Goal: Transaction & Acquisition: Purchase product/service

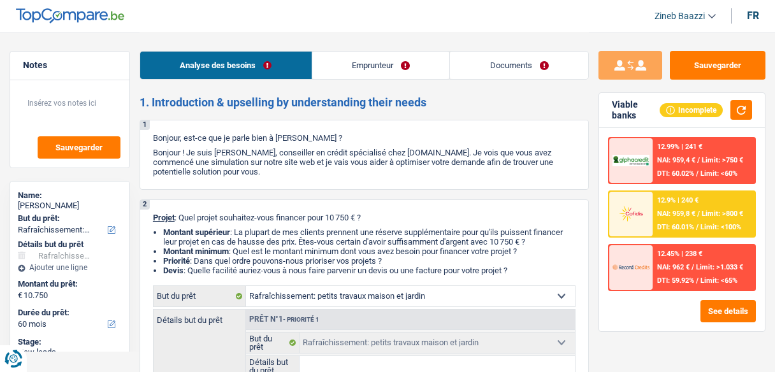
select select "houseOrGarden"
select select "60"
select select "houseOrGarden"
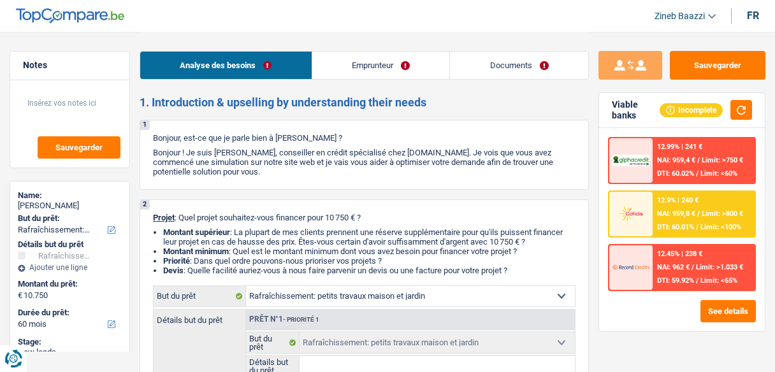
select select "60"
select select "publicEmployee"
select select "netSalary"
select select "mealVouchers"
select select "ownerWithoutMortgage"
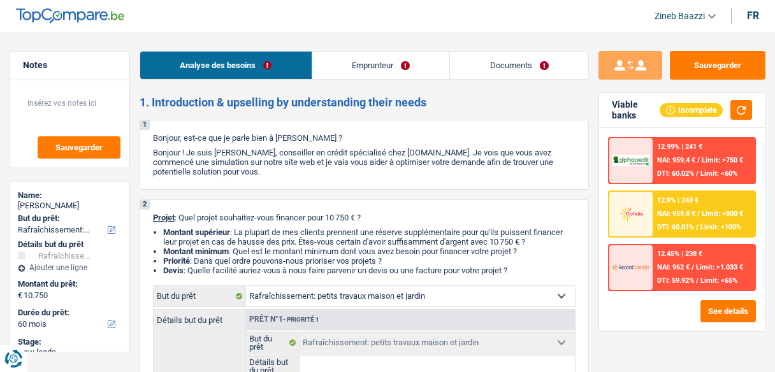
select select "renovationLoan"
select select "72"
select select "houseOrGarden"
select select "60"
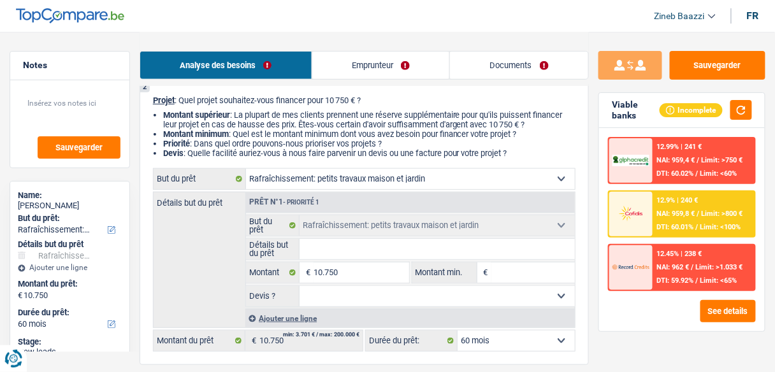
scroll to position [153, 0]
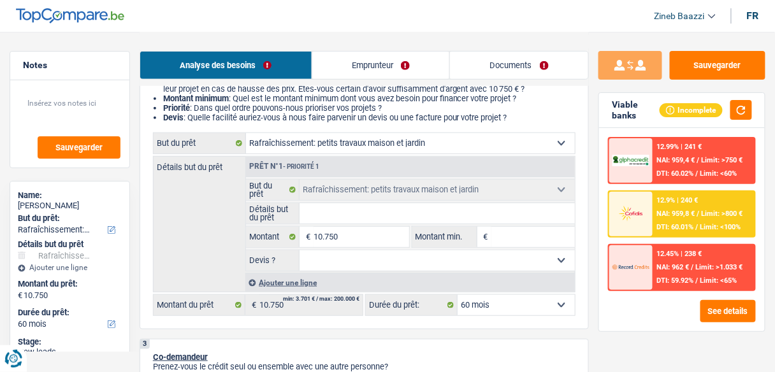
click at [388, 206] on input "Détails but du prêt" at bounding box center [436, 213] width 275 height 20
type input "d"
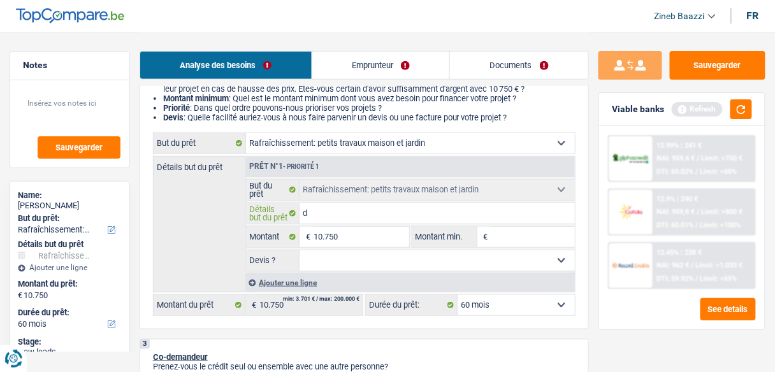
type input "de"
type input "des"
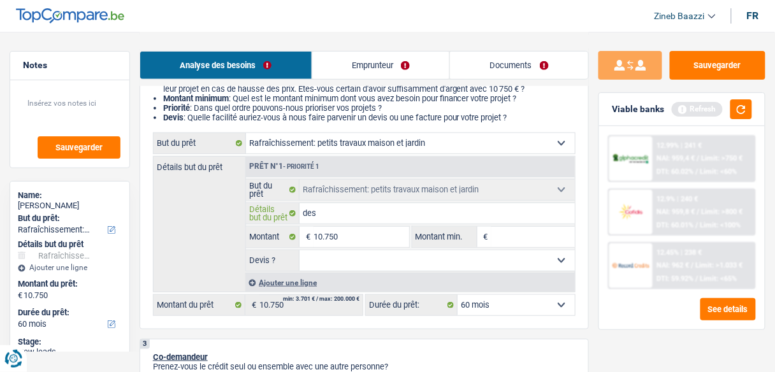
type input "des"
type input "des p"
type input "des pi"
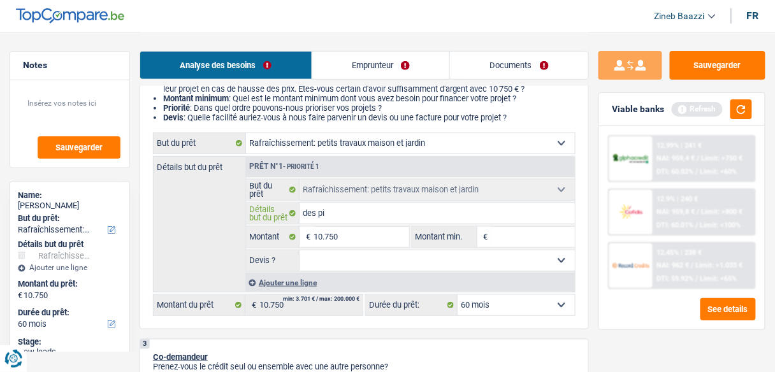
type input "des pie"
type input "des pier"
type input "des pierr"
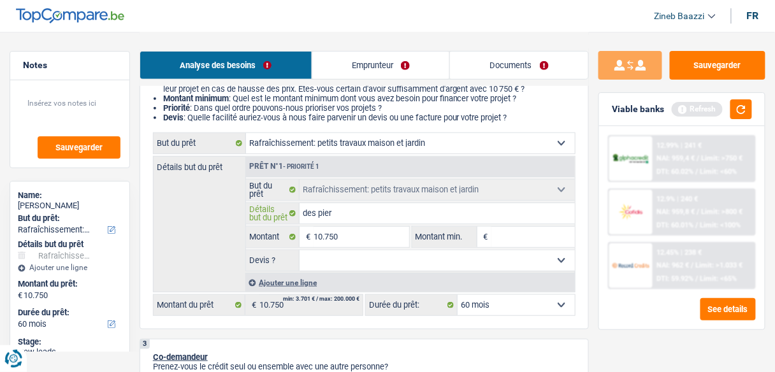
type input "des pierr"
type input "des pierre"
type input "des pierres"
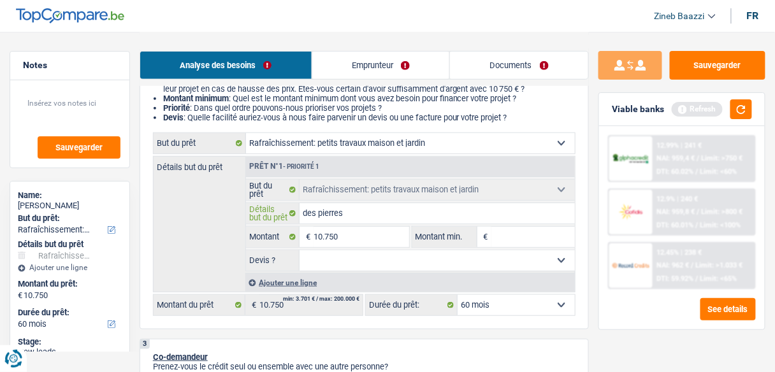
type input "des pierres d"
type input "des pierres de"
type input "des pierres dev"
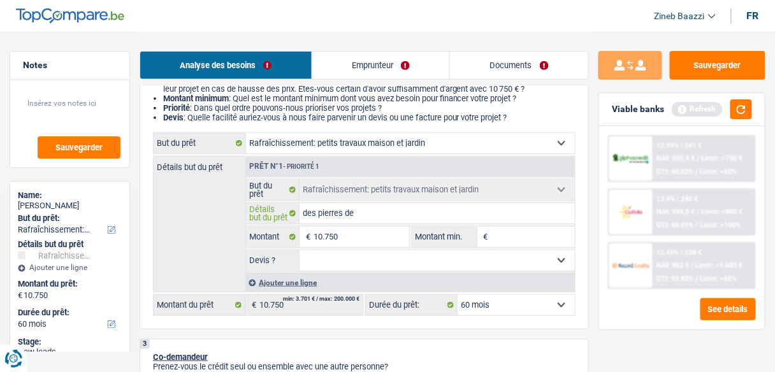
type input "des pierres dev"
type input "des pierres deva"
type input "des pierres devan"
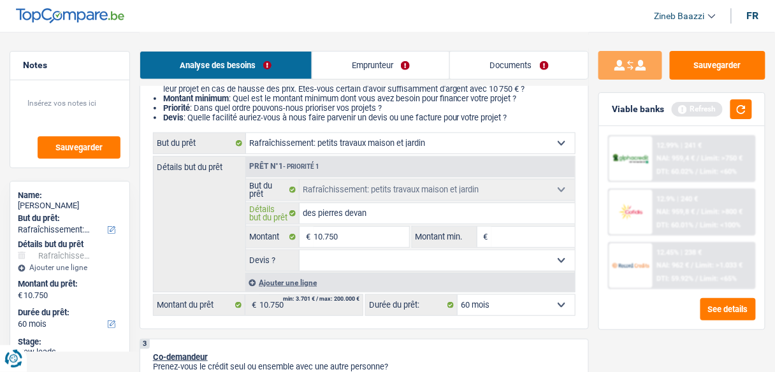
type input "des pierres devant"
type input "des pierres devant l"
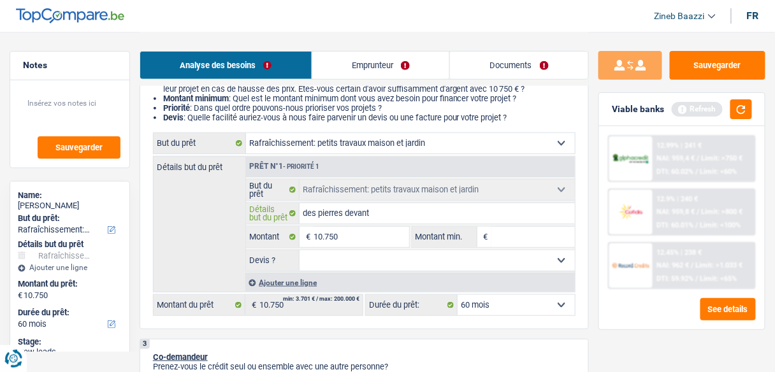
type input "des pierres devant l"
type input "des pierres devant la"
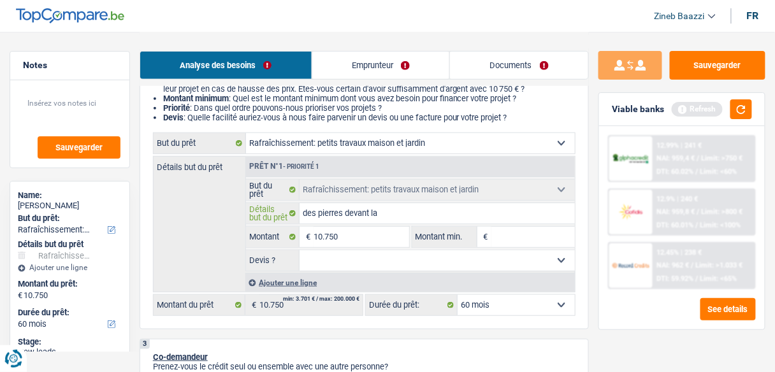
type input "des pierres devant la m"
type input "des pierres devant la ma"
type input "des pierres devant la mai"
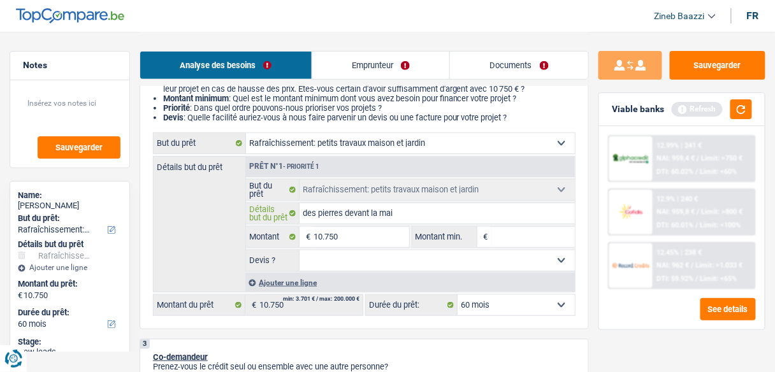
type input "des pierres devant la mai"
type input "des pierres devant la mais"
type input "des pierres devant la maiso"
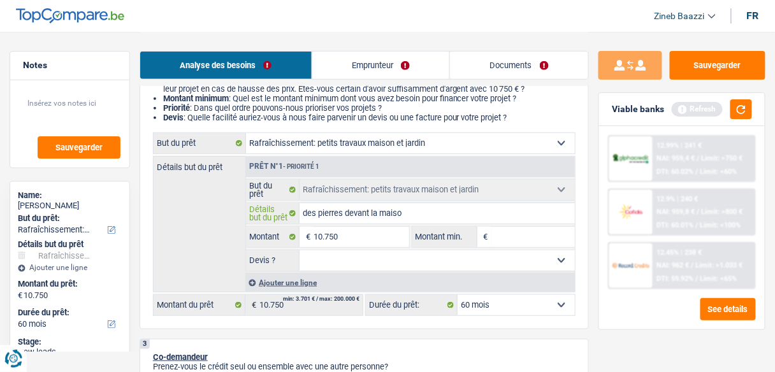
type input "des pierres devant la maison"
type input "des pierres devant la maison r"
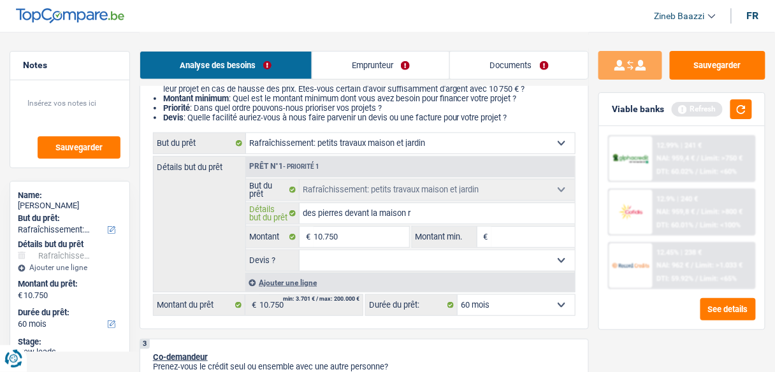
type input "des pierres devant la maison r"
type input "des pierres devant la maison re"
type input "des pierres devant la maison rem"
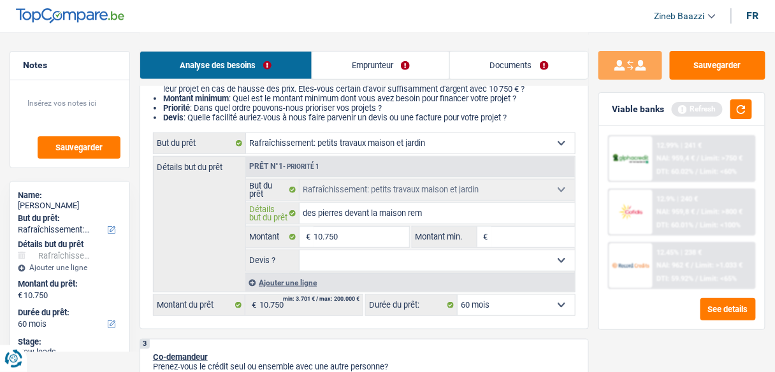
type input "des pierres devant la maison reme"
type input "des pierres devant la maison remet"
type input "des pierres devant la maison remett"
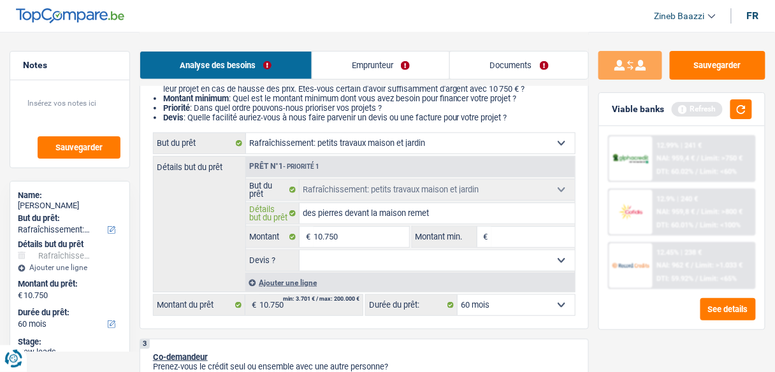
type input "des pierres devant la maison remett"
type input "des pierres devant la maison remettr"
type input "des pierres devant la maison remettre"
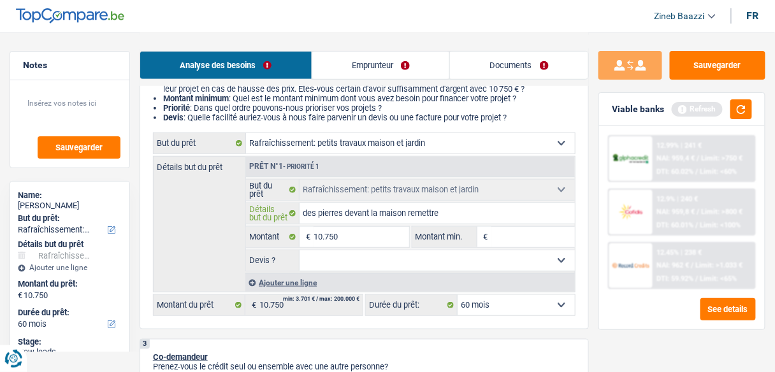
type input "des pierres devant la maison remettre"
type input "des pierres devant la maison remettre u"
type input "des pierres devant la maison remettre un"
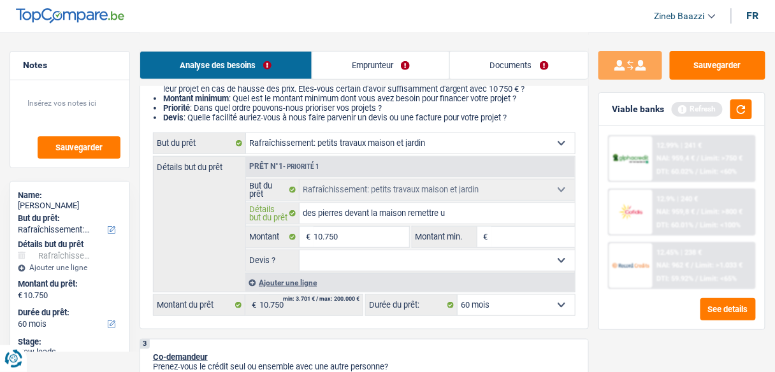
type input "des pierres devant la maison remettre un"
type input "des pierres devant la maison remettre une"
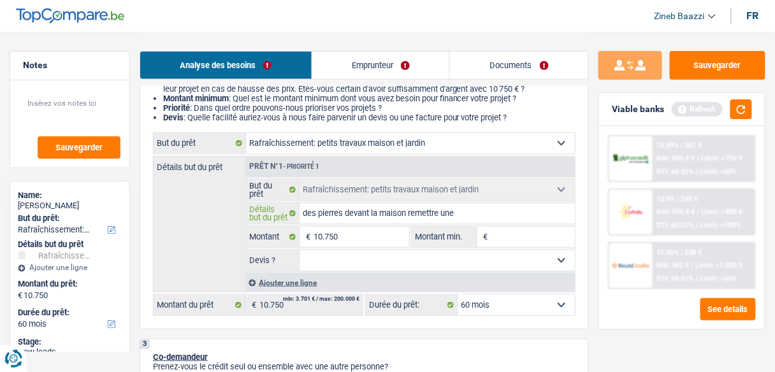
type input "des pierres devant la maison remettre une v"
type input "des pierres devant la maison remettre une ve"
type input "des pierres devant la maison remettre une ver"
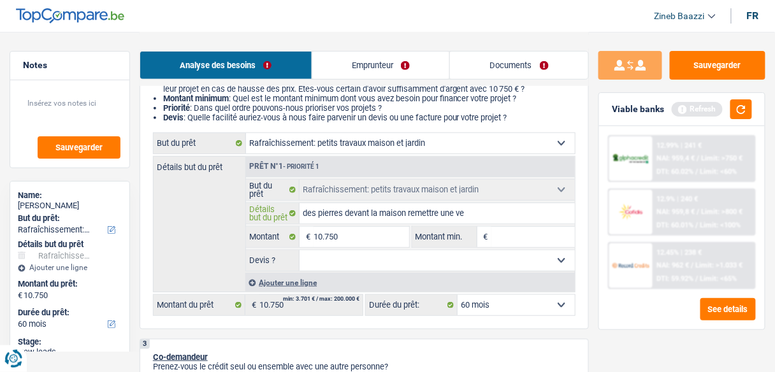
type input "des pierres devant la maison remettre une ver"
type input "des pierres devant la maison remettre une vera"
type input "des pierres devant la maison remettre une veran"
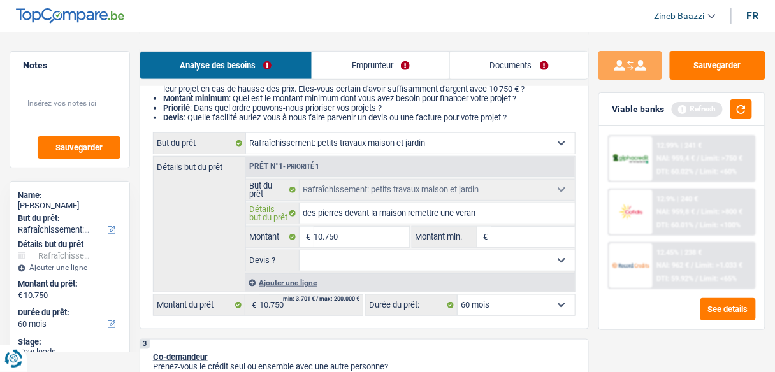
type input "des pierres devant la maison remettre une verand"
type input "des pierres devant la maison remettre une veranda"
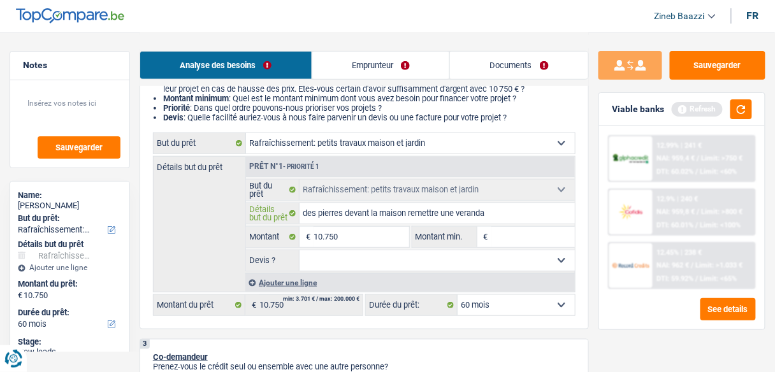
type input "des pierres devant la maison remettre une veranda"
click at [363, 241] on input "10.750" at bounding box center [360, 237] width 95 height 20
type input "1"
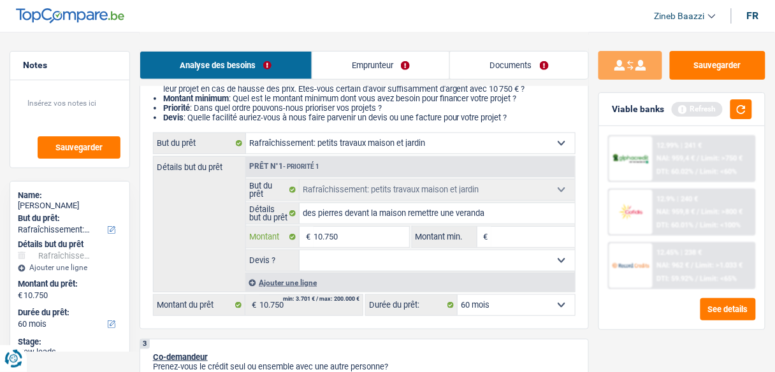
type input "1"
type input "11"
type input "115"
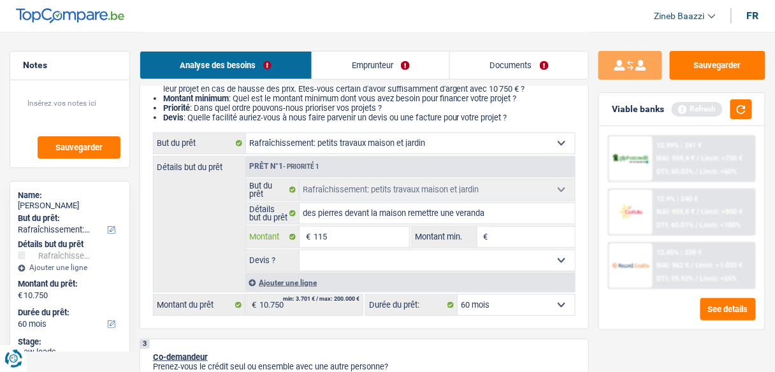
type input "1.155"
type input "11.550"
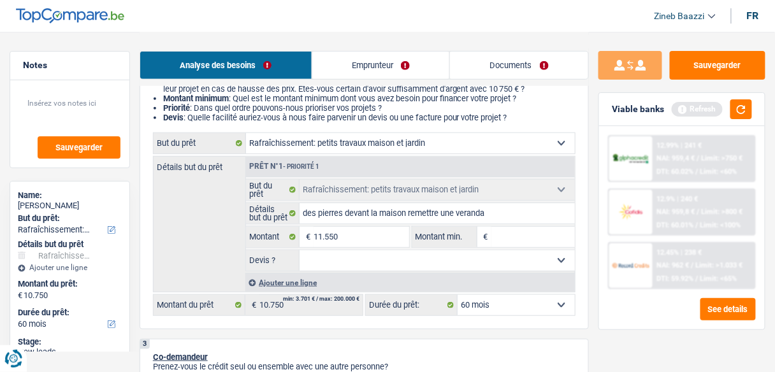
type input "11.550"
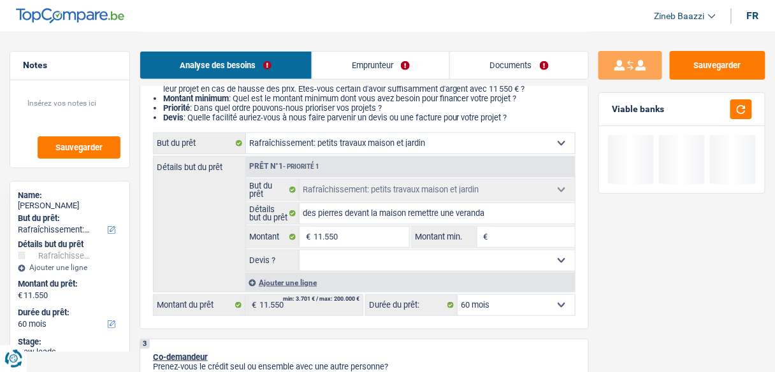
click at [519, 231] on input "Montant min." at bounding box center [532, 237] width 83 height 20
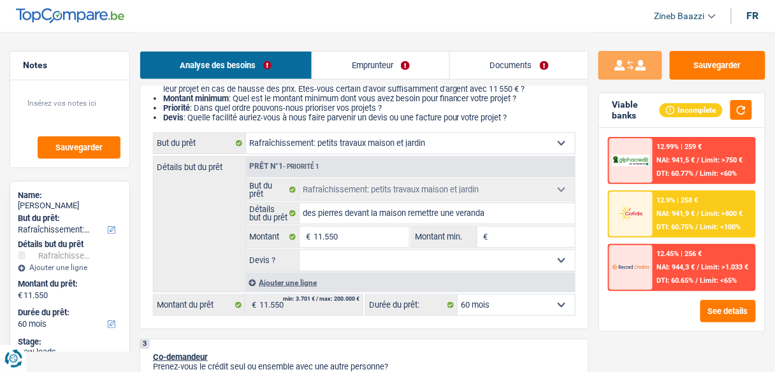
type input "1"
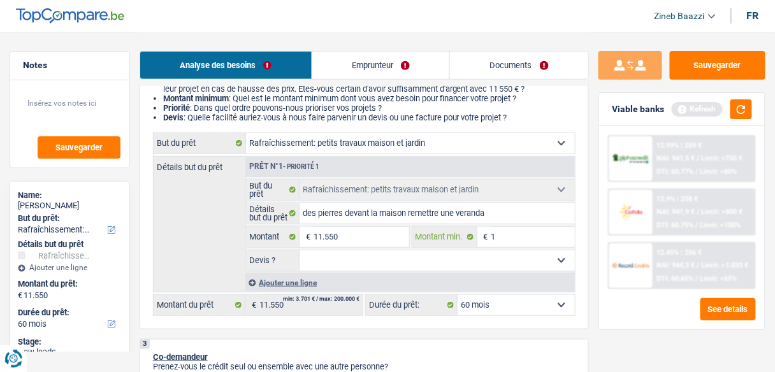
type input "11"
type input "115"
type input "1.150"
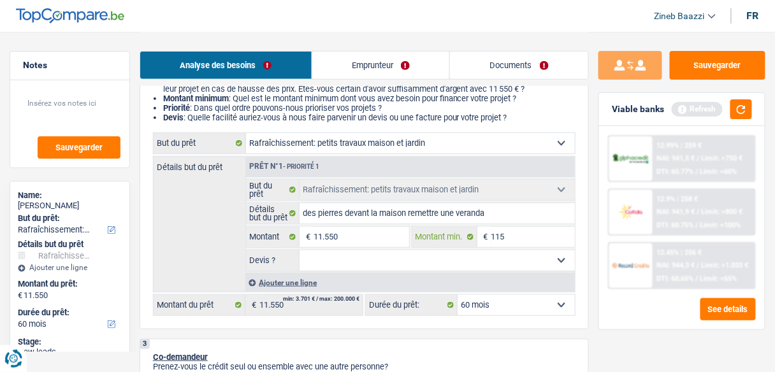
type input "1.150"
type input "11.500"
type input "1.150"
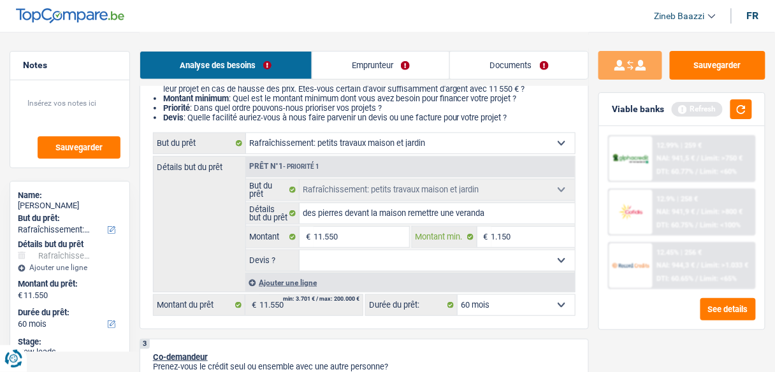
type input "11.502"
type input "1.150"
type input "115"
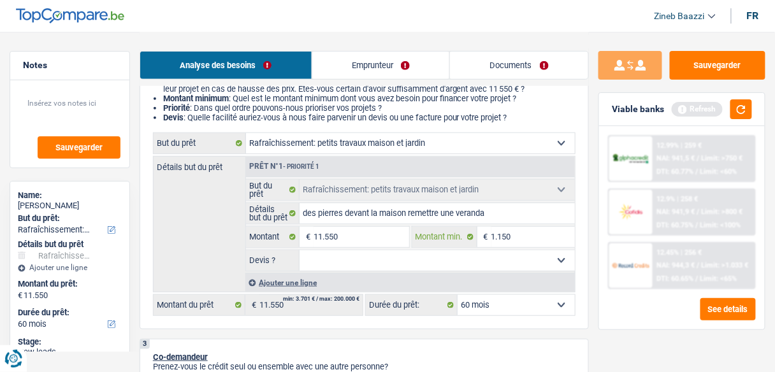
type input "115"
type input "1.151"
type input "11.510"
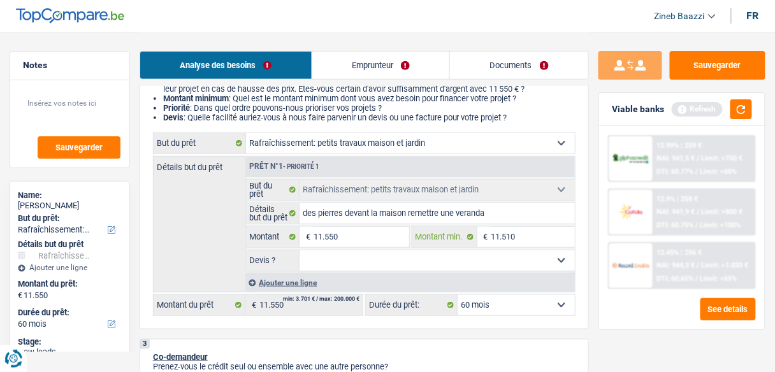
type input "11.510"
click at [418, 255] on select "Oui Non Non répondu Sélectionner une option" at bounding box center [436, 260] width 275 height 20
select select "false"
click at [299, 250] on select "Oui Non Non répondu Sélectionner une option" at bounding box center [436, 260] width 275 height 20
select select "false"
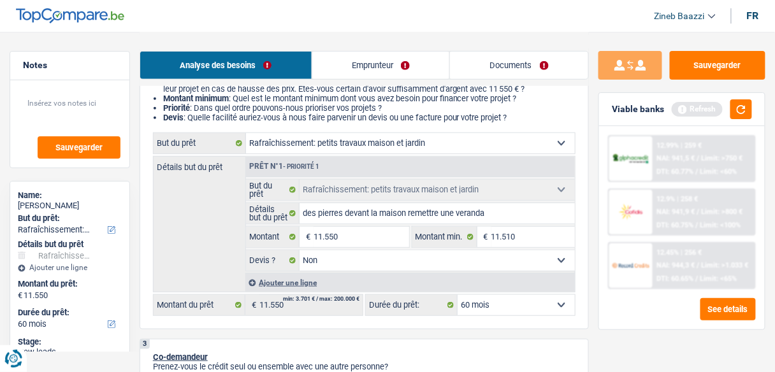
click at [220, 252] on div "Détails but du prêt Prêt n°1 - Priorité 1 Confort maison: meubles, textile, pei…" at bounding box center [364, 224] width 422 height 136
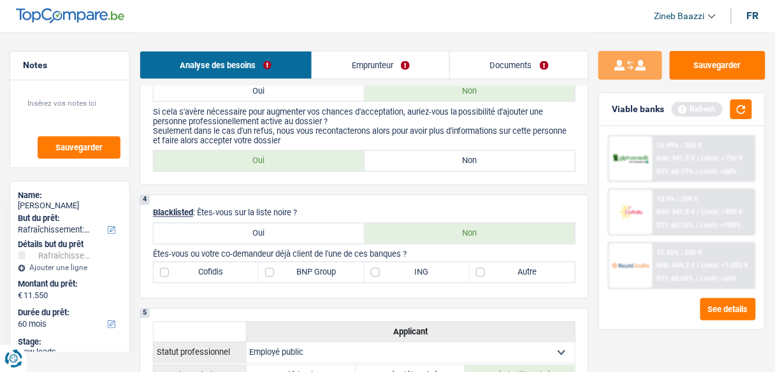
scroll to position [408, 0]
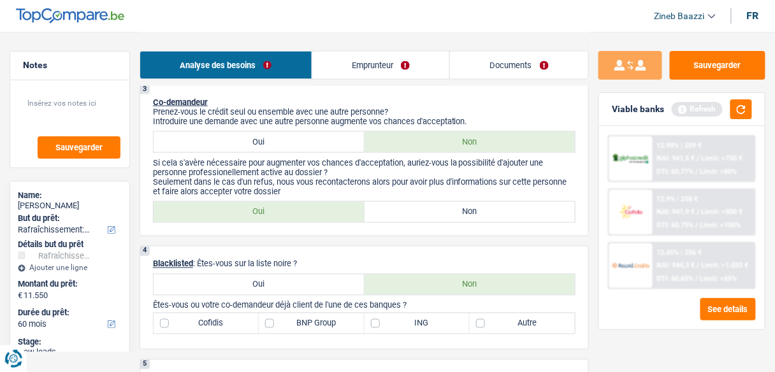
click at [454, 215] on label "Non" at bounding box center [469, 212] width 211 height 20
click at [454, 215] on input "Non" at bounding box center [469, 212] width 211 height 20
radio input "true"
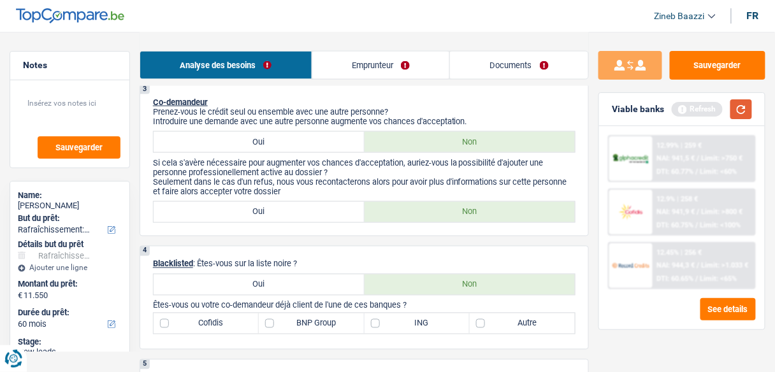
click at [738, 104] on button "button" at bounding box center [741, 109] width 22 height 20
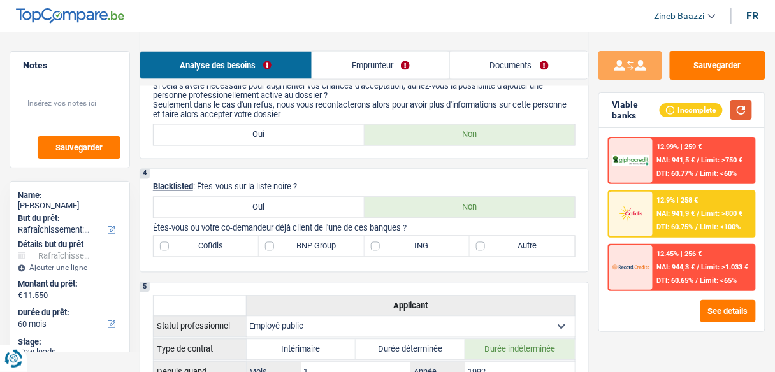
scroll to position [510, 0]
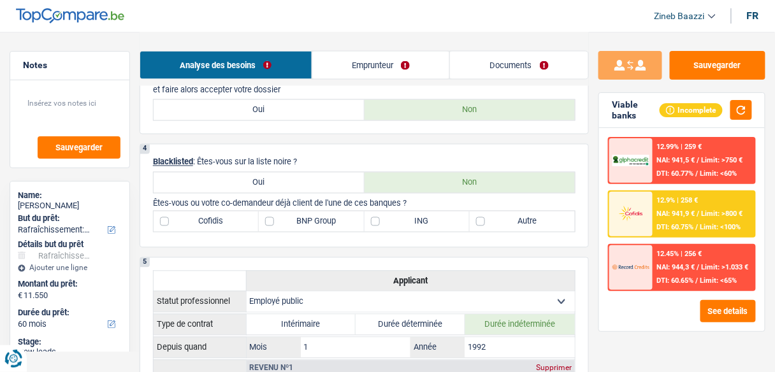
click at [312, 224] on label "BNP Group" at bounding box center [311, 222] width 105 height 20
click at [312, 224] on input "BNP Group" at bounding box center [311, 222] width 105 height 20
checkbox input "true"
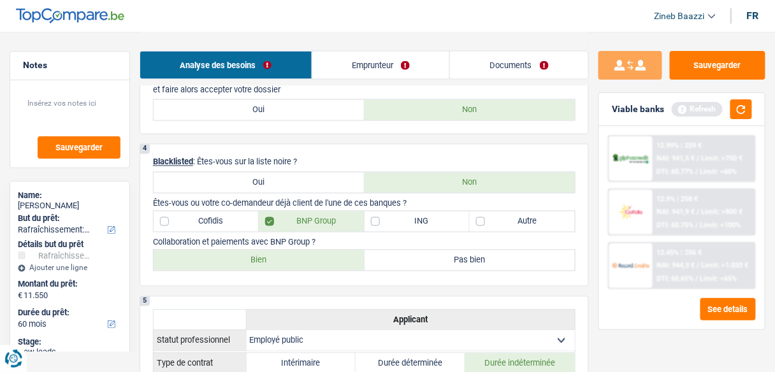
click at [539, 218] on label "Autre" at bounding box center [522, 222] width 105 height 20
click at [539, 218] on input "Autre" at bounding box center [522, 222] width 105 height 20
checkbox input "true"
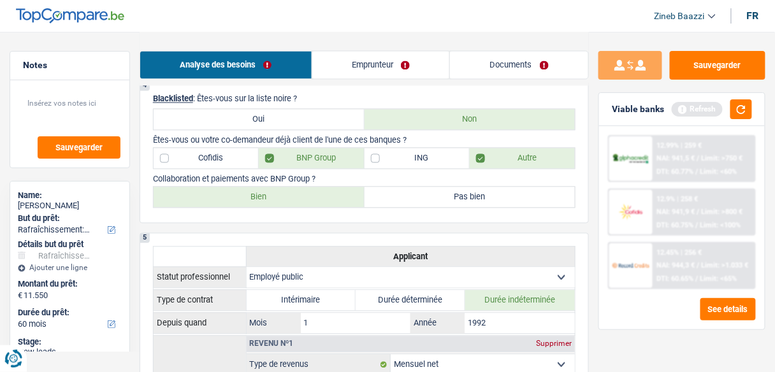
scroll to position [561, 0]
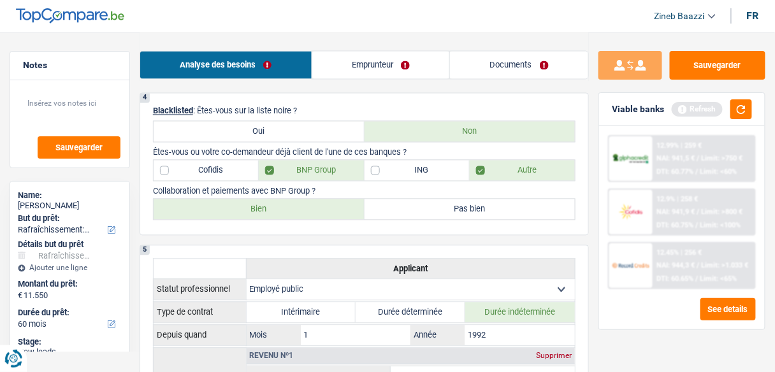
click at [338, 201] on label "Bien" at bounding box center [259, 209] width 211 height 20
click at [338, 201] on input "Bien" at bounding box center [259, 209] width 211 height 20
radio input "true"
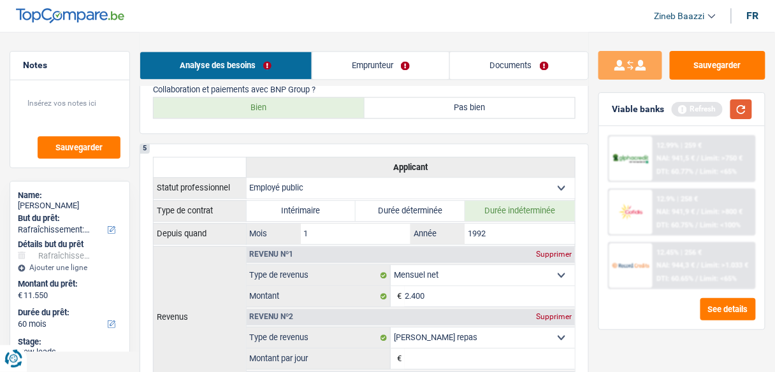
click at [745, 108] on button "button" at bounding box center [741, 109] width 22 height 20
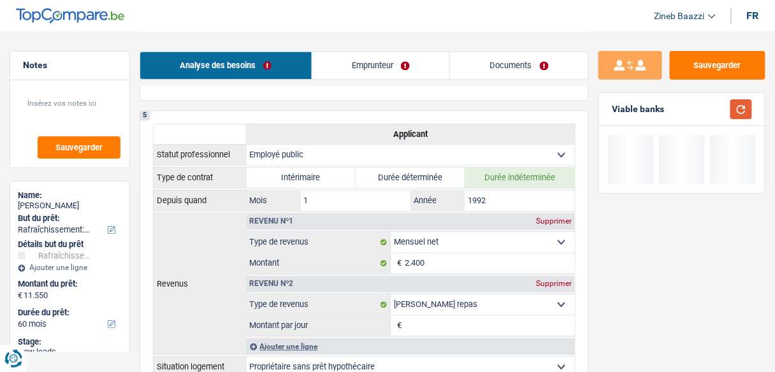
scroll to position [714, 0]
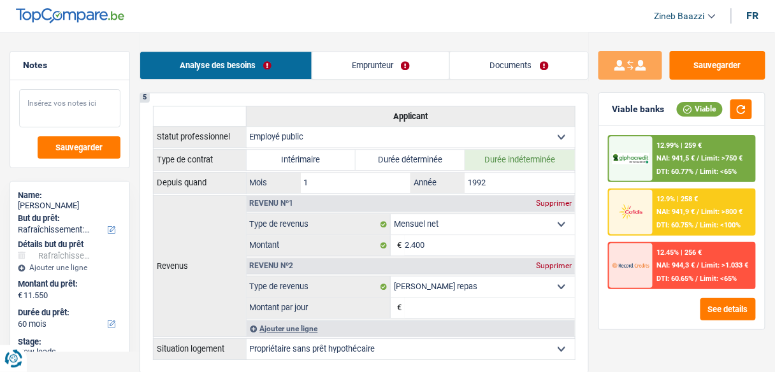
click at [97, 93] on textarea at bounding box center [69, 108] width 101 height 38
type textarea "m"
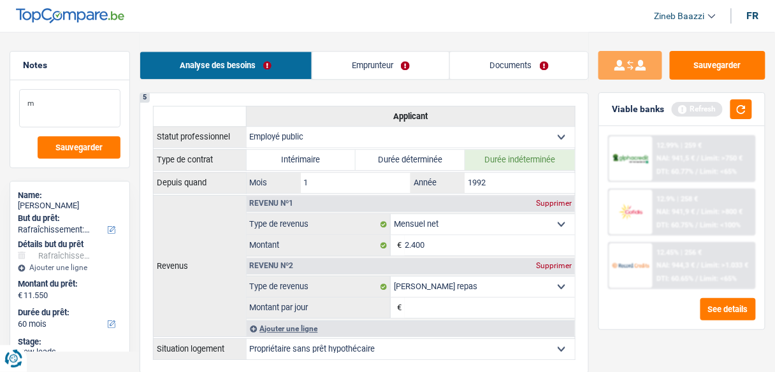
click at [97, 93] on textarea "m" at bounding box center [69, 108] width 101 height 38
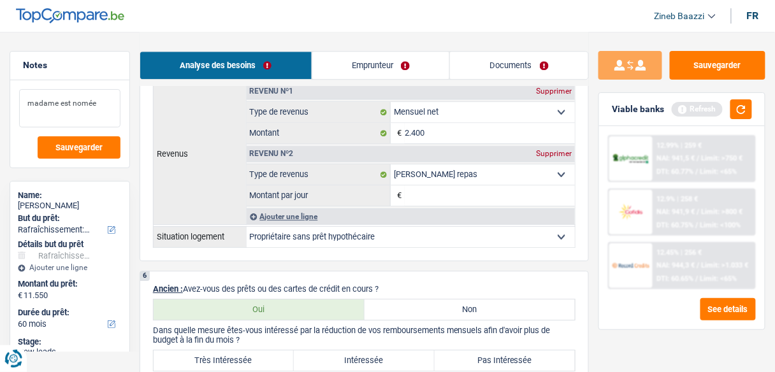
scroll to position [765, 0]
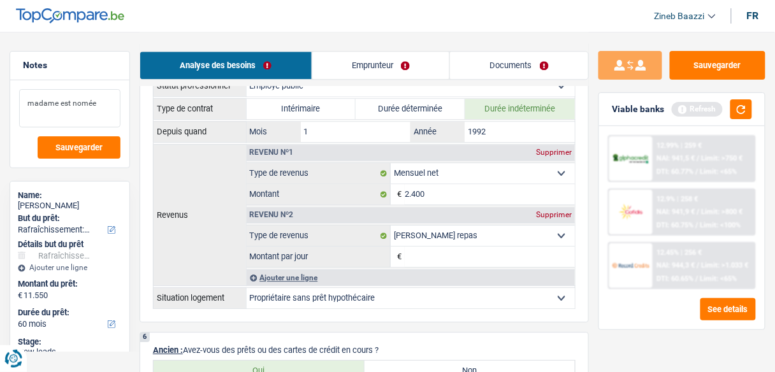
type textarea "madame est nomée"
click at [412, 194] on input "2.400" at bounding box center [490, 194] width 170 height 20
click at [337, 28] on header "Zineb Baazzi Se déconnecter fr" at bounding box center [387, 16] width 775 height 32
click at [501, 193] on input "2.400" at bounding box center [490, 194] width 170 height 20
click at [489, 78] on link "Documents" at bounding box center [519, 65] width 138 height 27
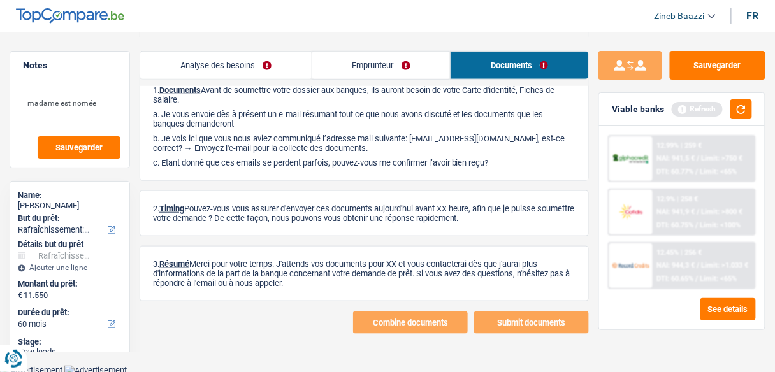
scroll to position [0, 0]
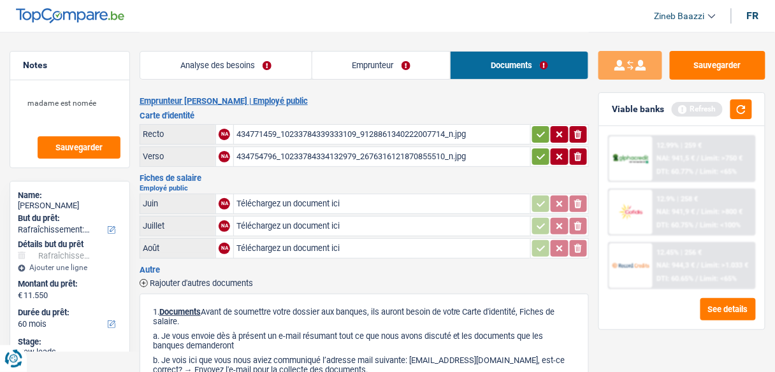
click at [262, 156] on div "434754796_10233784334132979_2676316121870855510_n.jpg" at bounding box center [381, 156] width 291 height 19
click at [357, 134] on div "434771459_10233784339333109_9128861340222007714_n.jpg" at bounding box center [381, 134] width 291 height 19
click at [341, 59] on link "Emprunteur" at bounding box center [381, 65] width 138 height 27
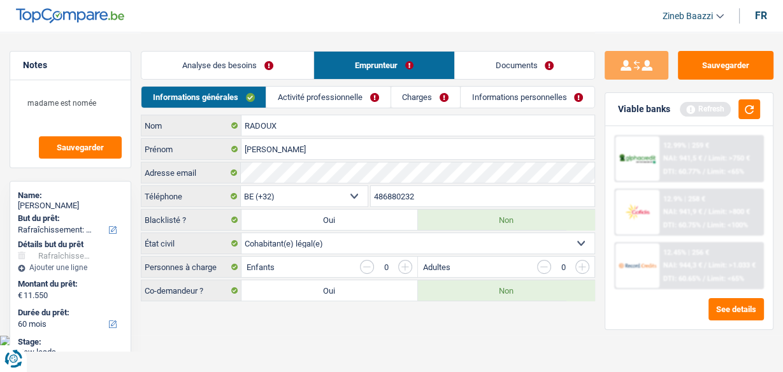
click at [274, 76] on link "Analyse des besoins" at bounding box center [227, 65] width 172 height 27
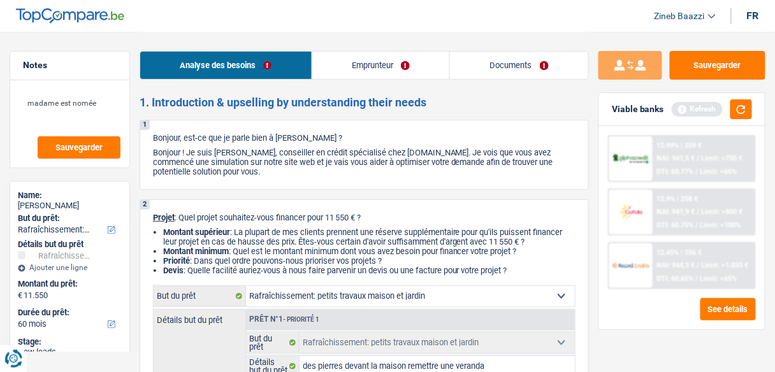
click at [371, 68] on link "Emprunteur" at bounding box center [381, 65] width 138 height 27
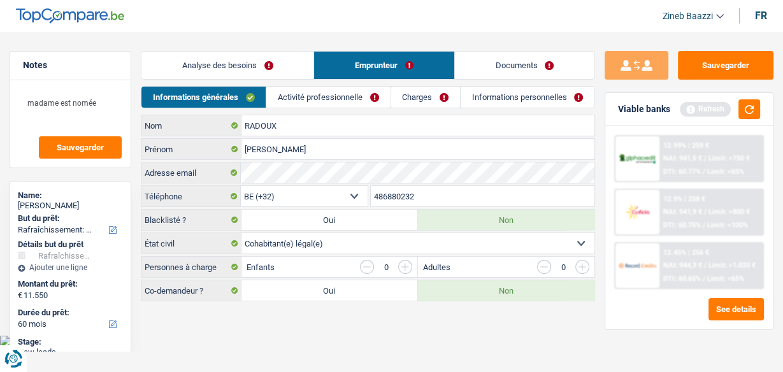
click at [308, 95] on link "Activité professionnelle" at bounding box center [328, 97] width 124 height 21
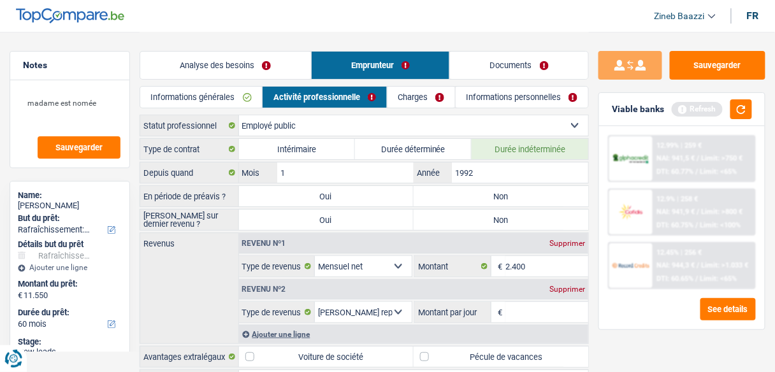
click at [449, 191] on label "Non" at bounding box center [501, 196] width 175 height 20
click at [449, 191] on input "Non" at bounding box center [501, 196] width 175 height 20
radio input "true"
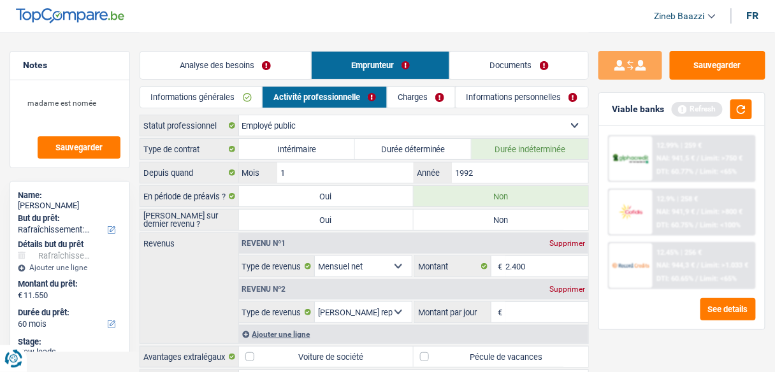
click at [458, 224] on label "Non" at bounding box center [501, 220] width 175 height 20
click at [458, 224] on input "Non" at bounding box center [501, 220] width 175 height 20
radio input "true"
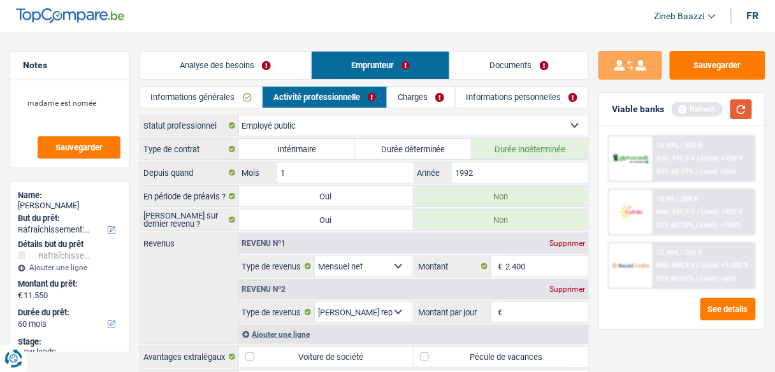
click at [732, 113] on button "button" at bounding box center [741, 109] width 22 height 20
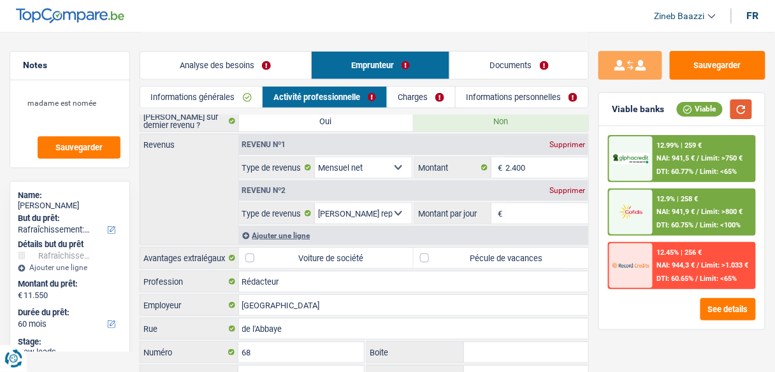
scroll to position [102, 0]
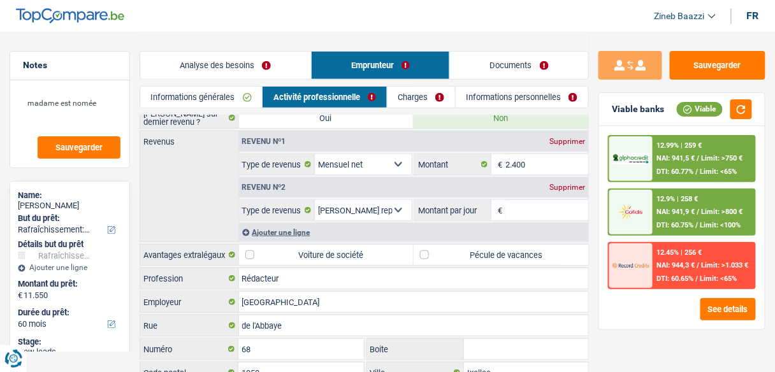
click at [577, 184] on div "Supprimer" at bounding box center [567, 188] width 42 height 8
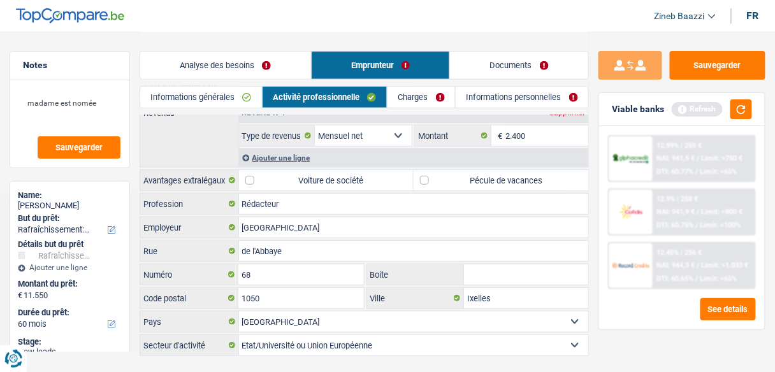
scroll to position [151, 0]
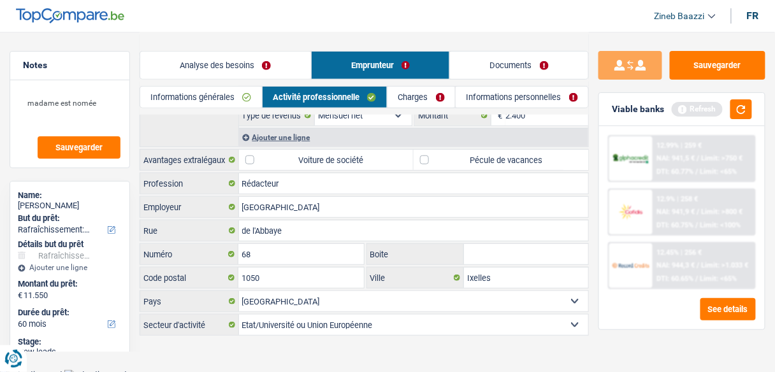
click at [445, 159] on label "Pécule de vacances" at bounding box center [501, 160] width 175 height 20
click at [445, 159] on input "Pécule de vacances" at bounding box center [501, 160] width 175 height 20
checkbox input "true"
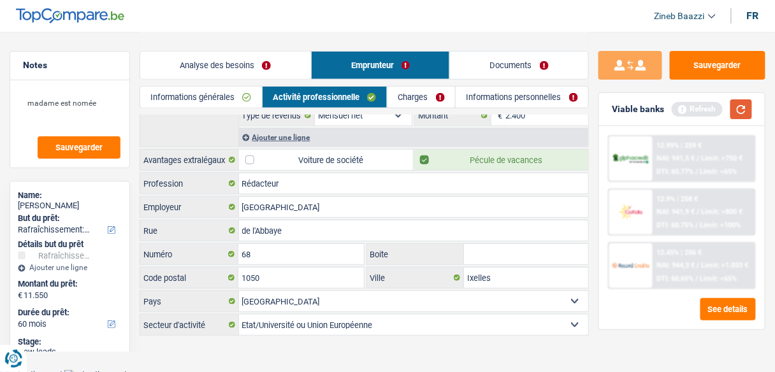
click at [739, 110] on button "button" at bounding box center [741, 109] width 22 height 20
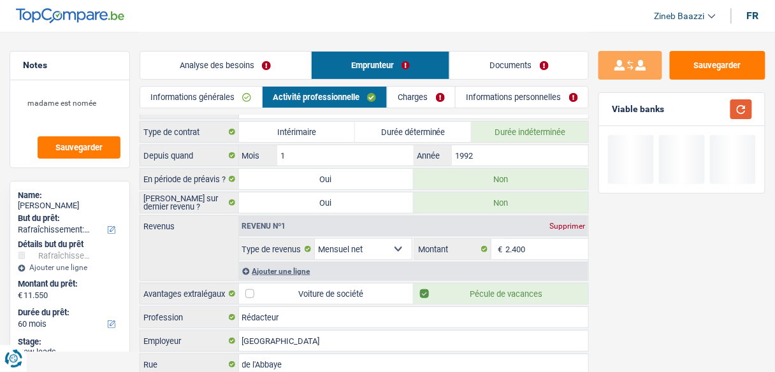
scroll to position [0, 0]
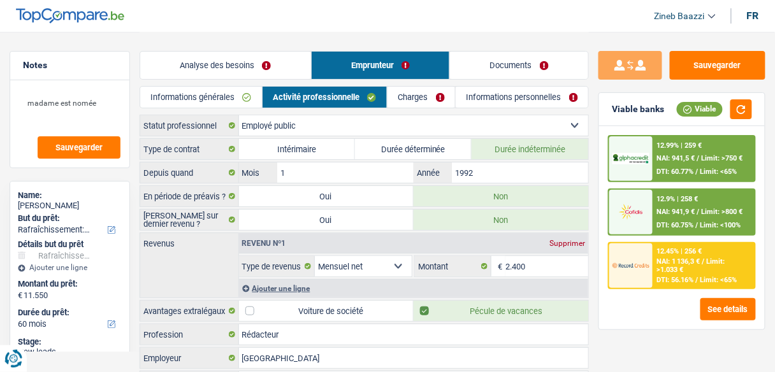
click at [413, 97] on link "Charges" at bounding box center [421, 97] width 68 height 21
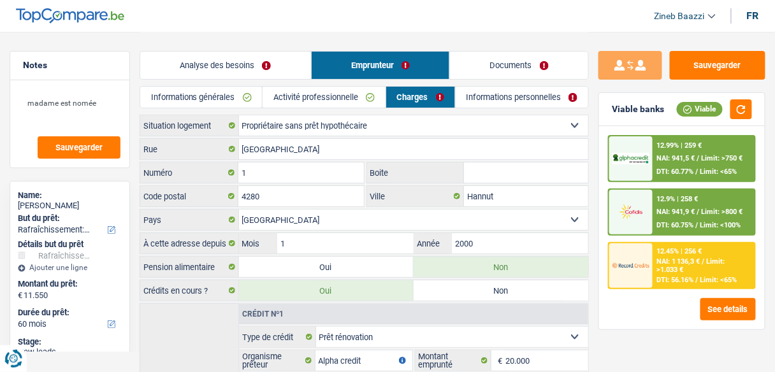
click at [249, 77] on link "Analyse des besoins" at bounding box center [225, 65] width 171 height 27
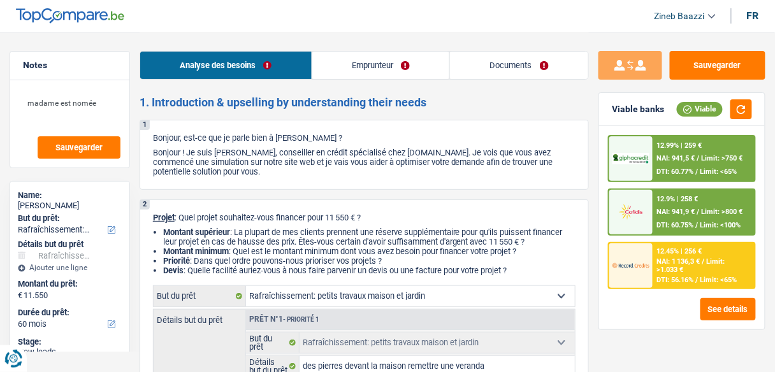
click at [368, 64] on link "Emprunteur" at bounding box center [381, 65] width 138 height 27
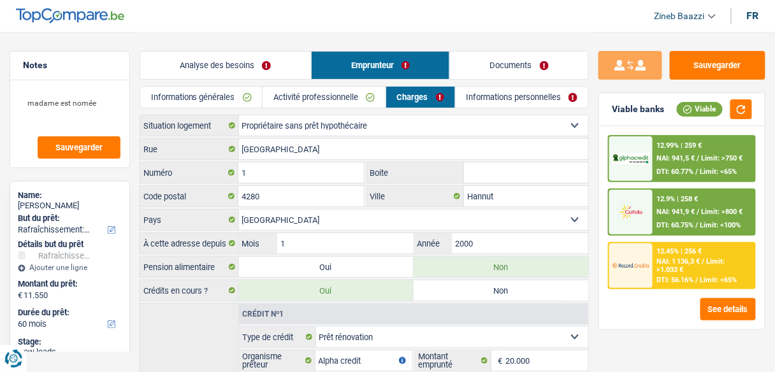
click at [224, 101] on link "Informations générales" at bounding box center [201, 97] width 122 height 21
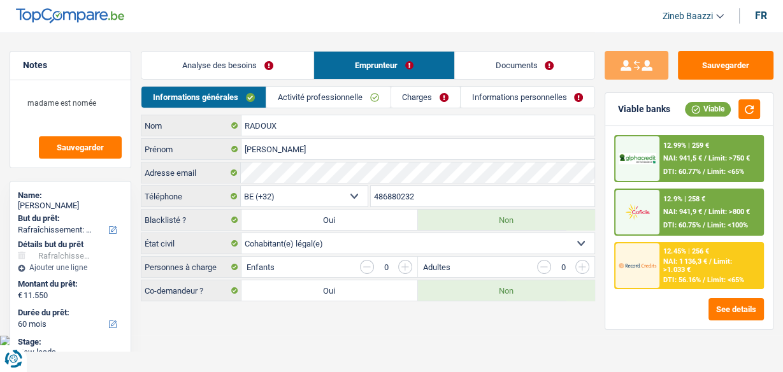
click at [313, 94] on link "Activité professionnelle" at bounding box center [328, 97] width 124 height 21
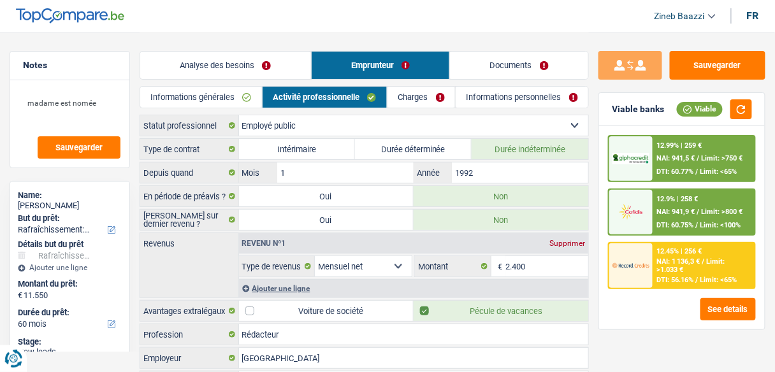
click at [408, 91] on link "Charges" at bounding box center [421, 97] width 68 height 21
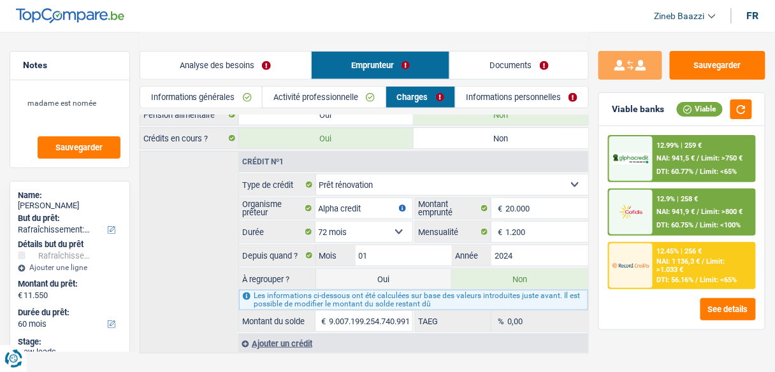
scroll to position [170, 0]
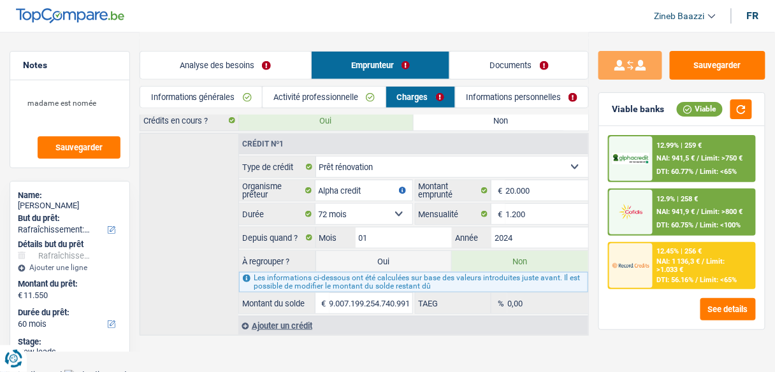
click at [485, 97] on link "Informations personnelles" at bounding box center [522, 97] width 133 height 21
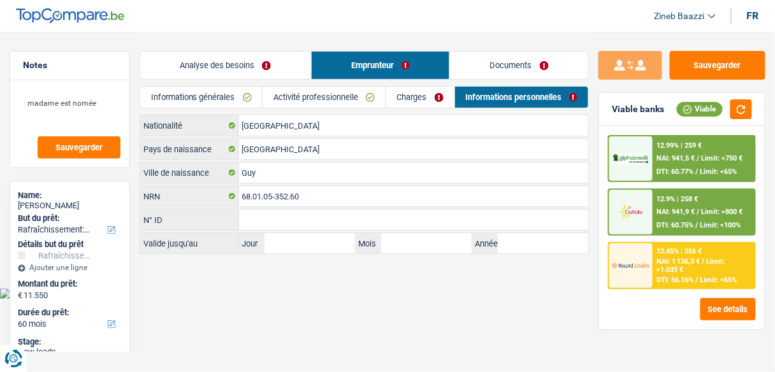
scroll to position [0, 0]
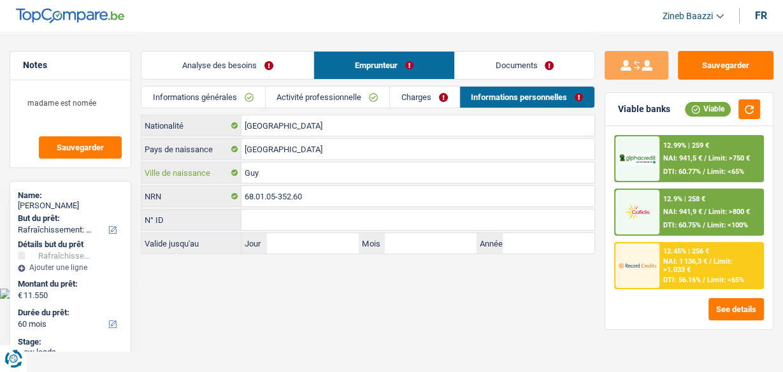
click at [248, 175] on input "Guy" at bounding box center [417, 172] width 353 height 20
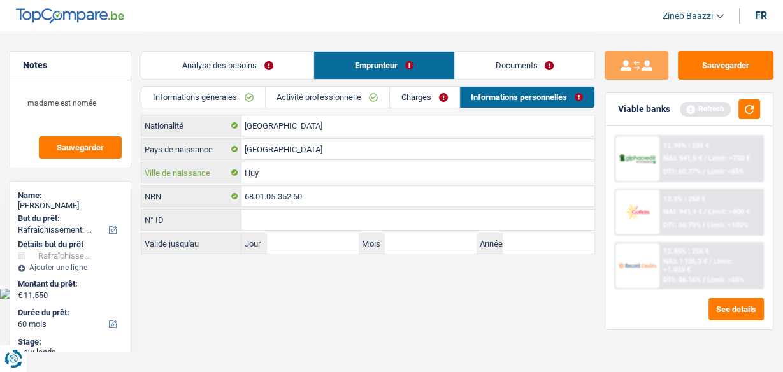
type input "Huy"
click at [756, 98] on div "Viable banks Refresh" at bounding box center [689, 109] width 168 height 33
click at [751, 105] on button "button" at bounding box center [750, 109] width 22 height 20
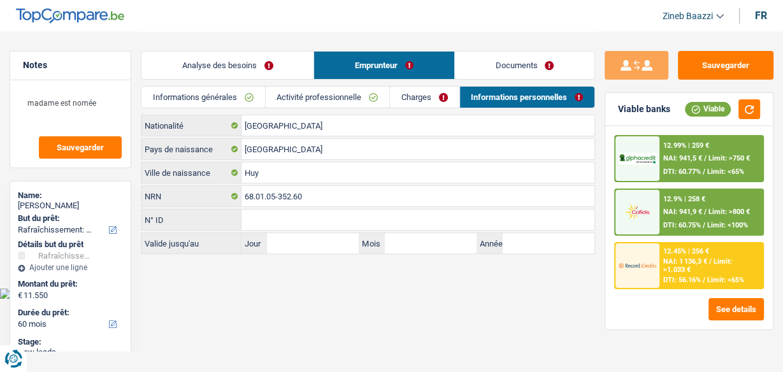
click at [408, 107] on link "Charges" at bounding box center [424, 97] width 69 height 21
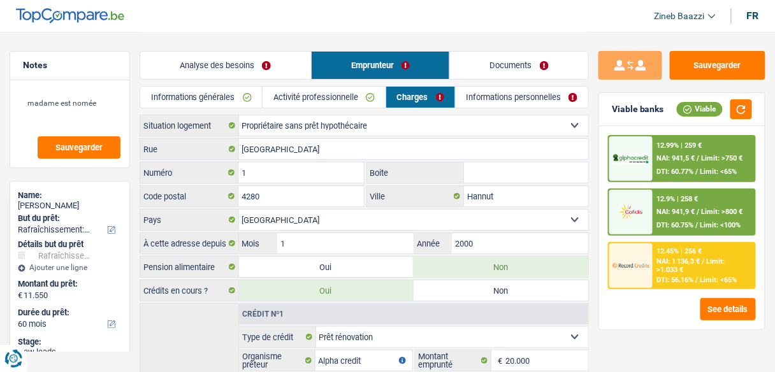
click at [217, 110] on div "Informations générales Activité professionnelle Charges Informations personnell…" at bounding box center [364, 100] width 449 height 29
click at [213, 104] on link "Informations générales" at bounding box center [201, 97] width 122 height 21
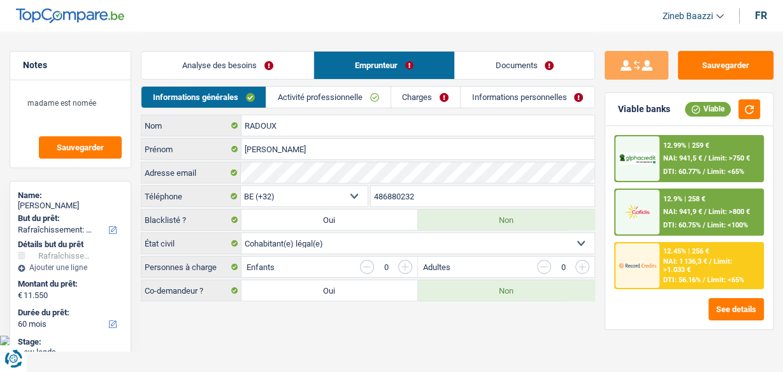
click at [233, 71] on link "Analyse des besoins" at bounding box center [227, 65] width 172 height 27
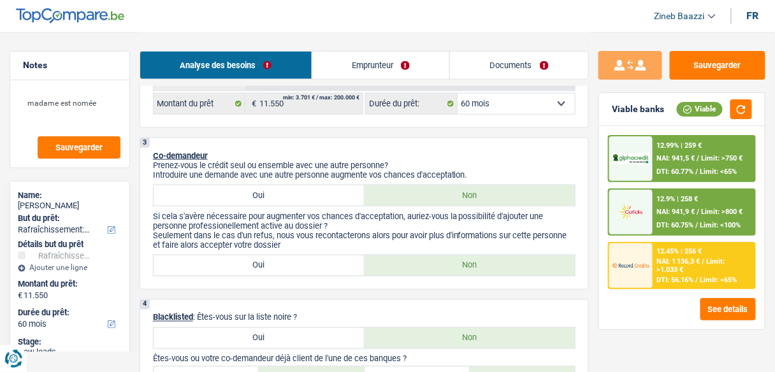
scroll to position [357, 0]
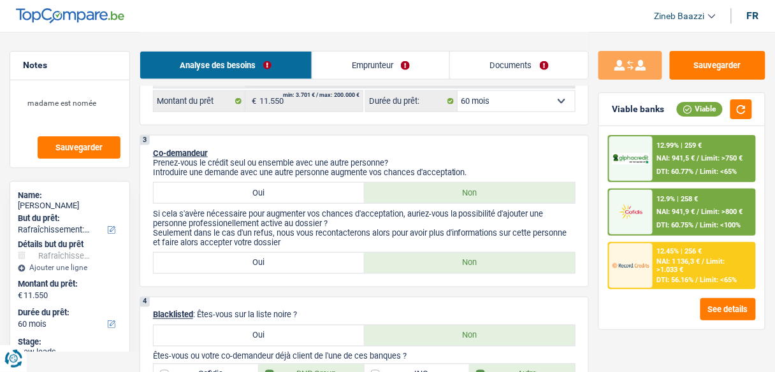
click at [531, 97] on select "12 mois 18 mois 24 mois 30 mois 36 mois 42 mois 48 mois 60 mois Sélectionner un…" at bounding box center [516, 101] width 117 height 20
click at [739, 110] on button "button" at bounding box center [741, 109] width 22 height 20
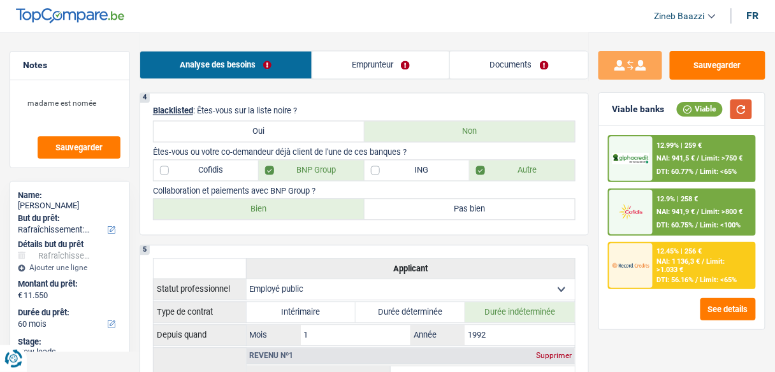
scroll to position [816, 0]
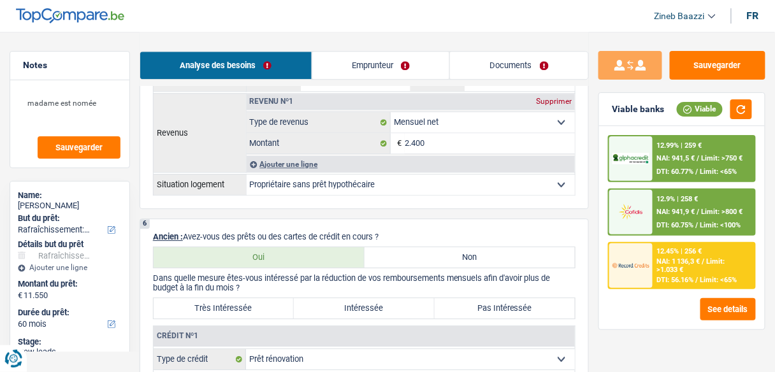
click at [273, 302] on label "Très Intéressée" at bounding box center [224, 308] width 140 height 20
click at [273, 302] on input "Très Intéressée" at bounding box center [224, 308] width 140 height 20
radio input "true"
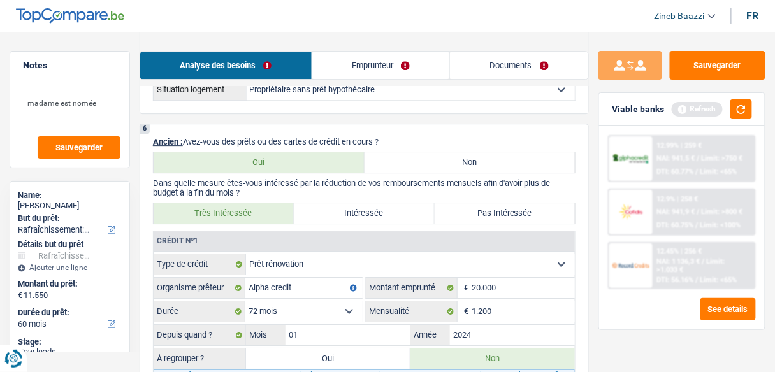
scroll to position [1020, 0]
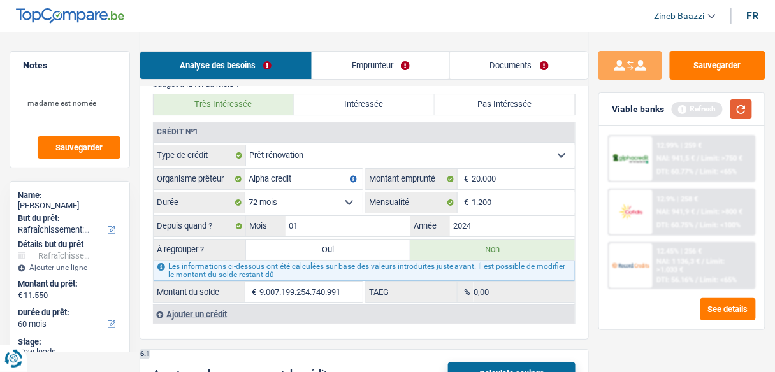
click at [742, 106] on button "button" at bounding box center [741, 109] width 22 height 20
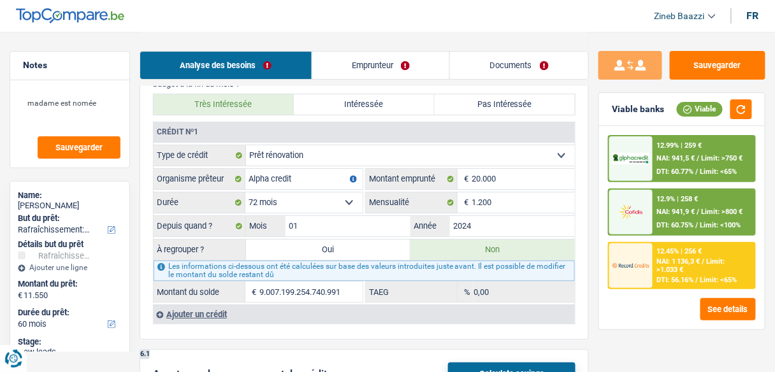
click at [388, 245] on label "Oui" at bounding box center [328, 250] width 164 height 20
click at [388, 245] on input "Oui" at bounding box center [328, 250] width 164 height 20
radio input "true"
type input "9.007.199.254.740.991"
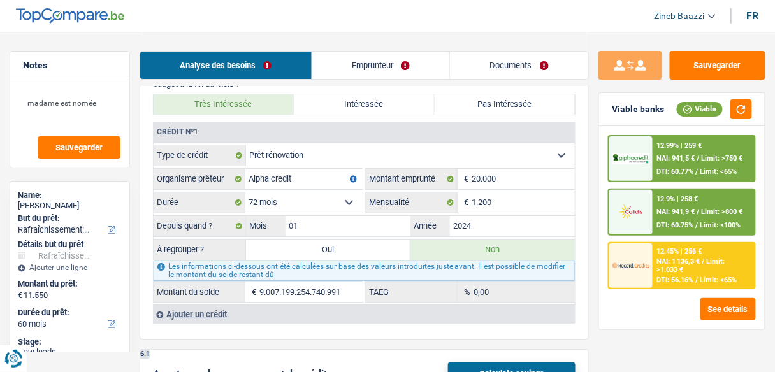
select select
radio input "false"
type input "9.007.199.254.740.991"
select select
select select "refinancing"
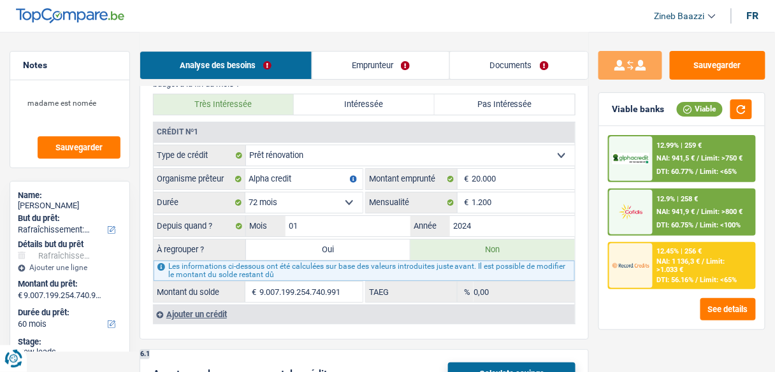
select select "refinancing"
select select "144"
select select "refinancing"
select select "144"
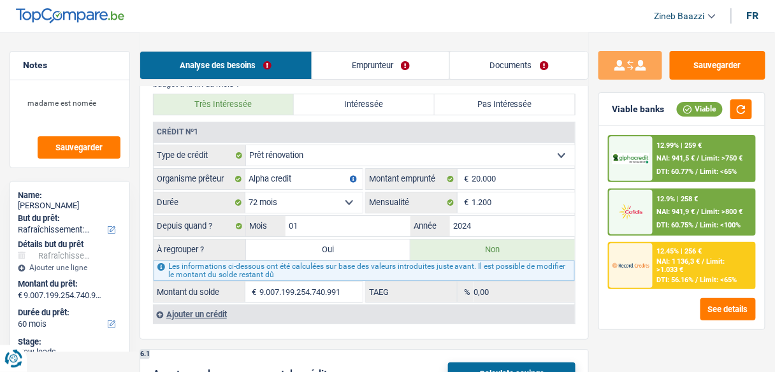
select select "refinancing"
select select "144"
select select "houseOrGarden"
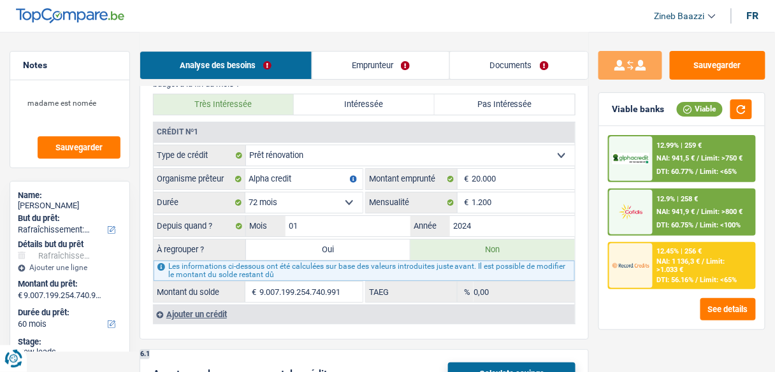
select select "false"
select select "houseOrGarden"
select select "false"
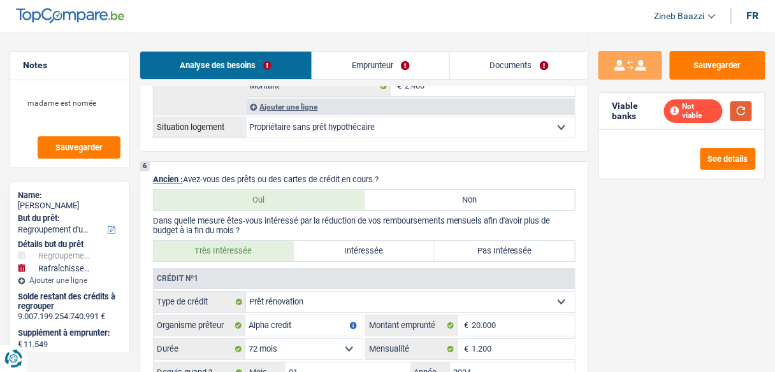
click at [731, 105] on button "button" at bounding box center [741, 111] width 22 height 20
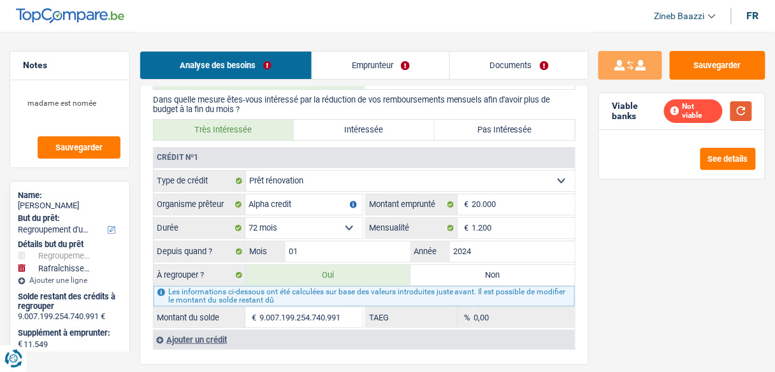
scroll to position [1121, 0]
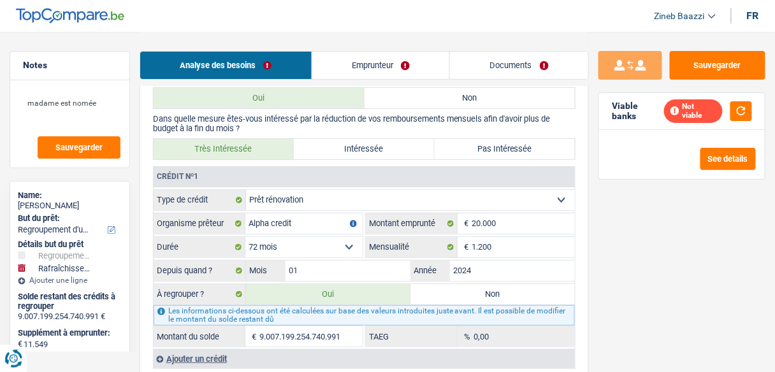
click at [457, 287] on label "Non" at bounding box center [492, 294] width 164 height 20
click at [457, 287] on input "Non" at bounding box center [492, 294] width 164 height 20
radio input "true"
select select "houseOrGarden"
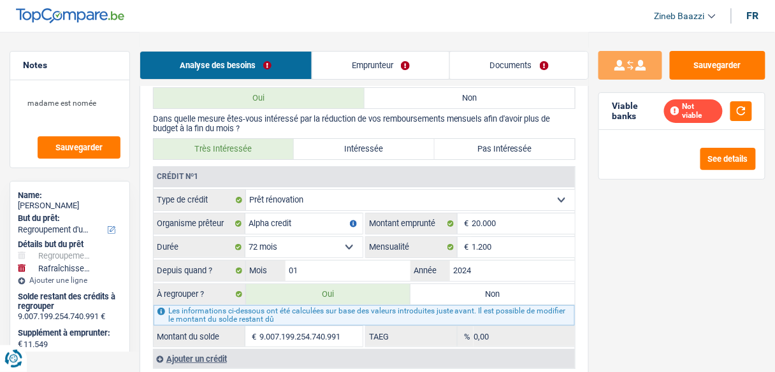
select select "60"
select select "houseOrGarden"
type input "des pierres devant la maison remettre une veranda"
type input "11.550"
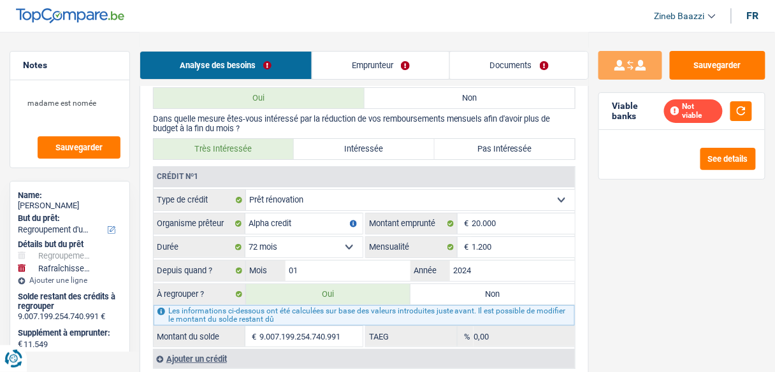
type input "11.510"
select select "false"
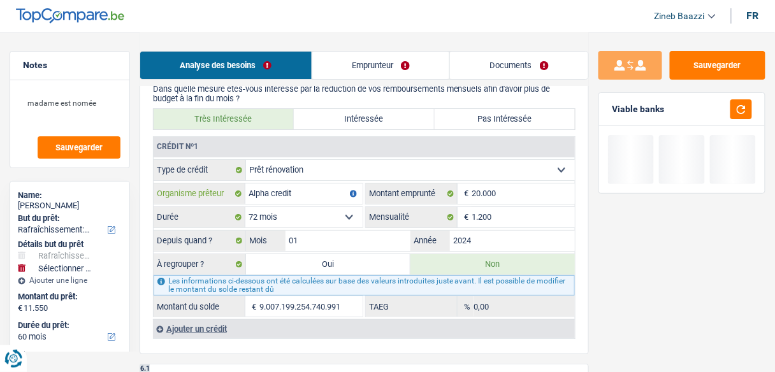
click at [304, 184] on input "Alpha credit" at bounding box center [303, 194] width 117 height 20
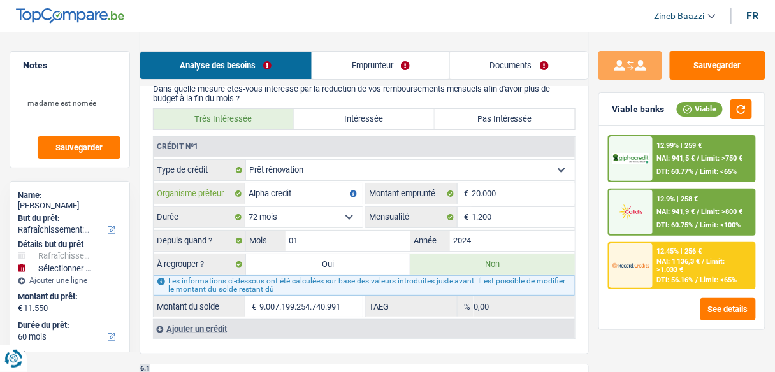
click at [304, 184] on input "Alpha credit" at bounding box center [303, 194] width 117 height 20
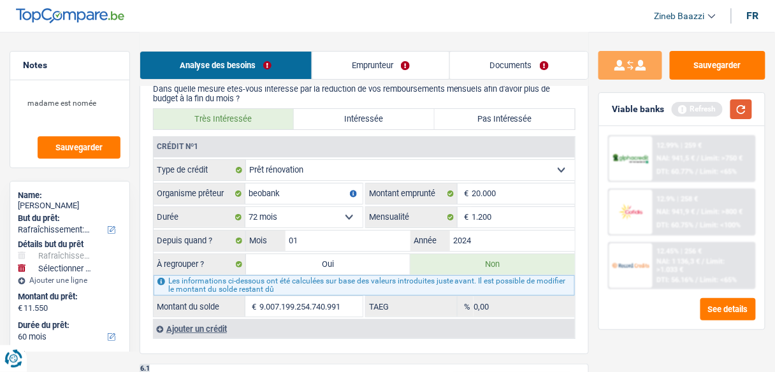
click at [747, 119] on button "button" at bounding box center [741, 109] width 22 height 20
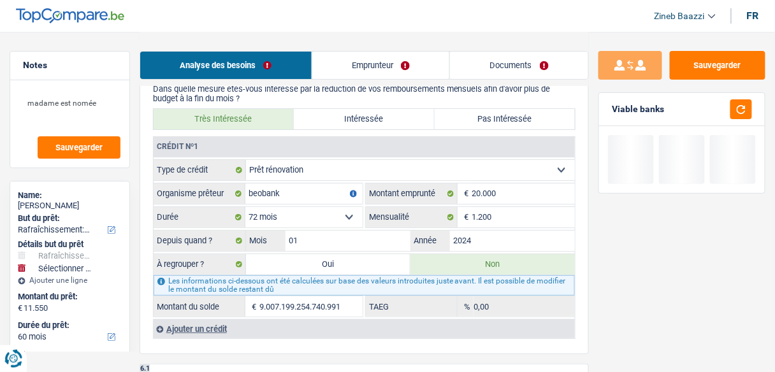
click at [313, 319] on div "Ajouter un crédit" at bounding box center [364, 328] width 422 height 19
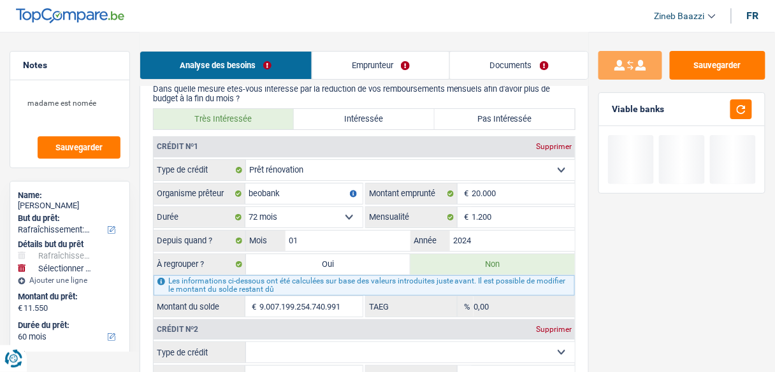
click at [313, 300] on input "9.007.199.254.740.991" at bounding box center [310, 306] width 103 height 20
click at [315, 298] on input "9.007.199.254.740.991" at bounding box center [310, 306] width 103 height 20
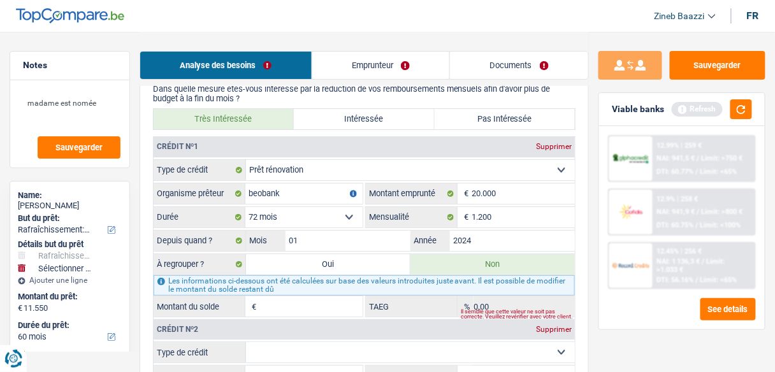
click at [551, 326] on div "Supprimer" at bounding box center [554, 330] width 42 height 8
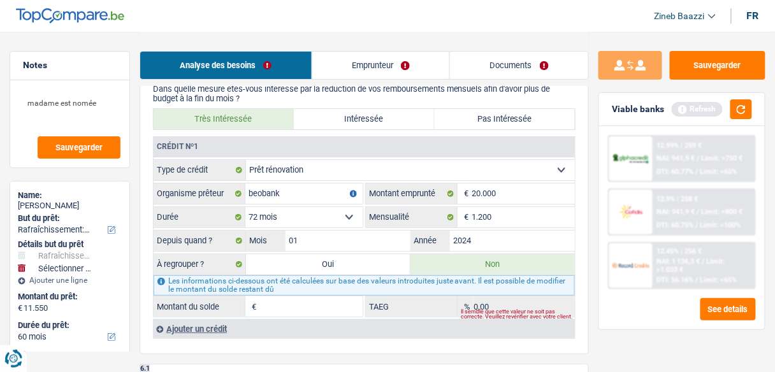
click at [359, 259] on label "Oui" at bounding box center [328, 264] width 164 height 20
click at [359, 259] on input "Oui" at bounding box center [328, 264] width 164 height 20
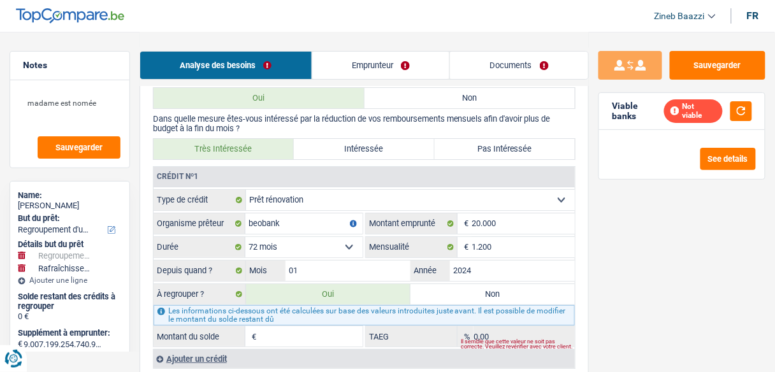
click at [445, 288] on label "Non" at bounding box center [492, 294] width 164 height 20
click at [445, 288] on input "Non" at bounding box center [492, 294] width 164 height 20
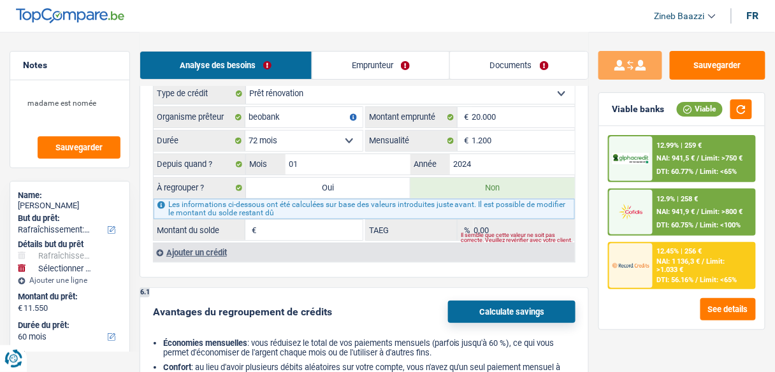
scroll to position [1223, 0]
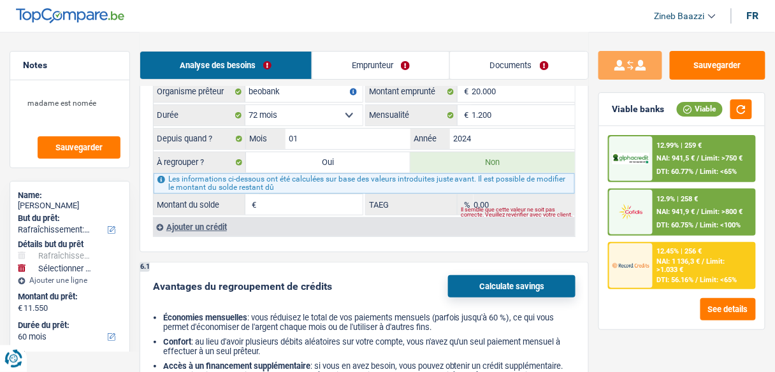
click at [366, 62] on link "Emprunteur" at bounding box center [381, 65] width 138 height 27
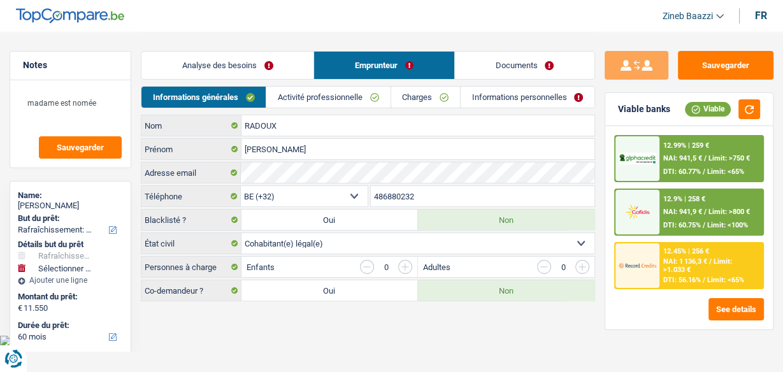
click at [338, 97] on link "Activité professionnelle" at bounding box center [328, 97] width 124 height 21
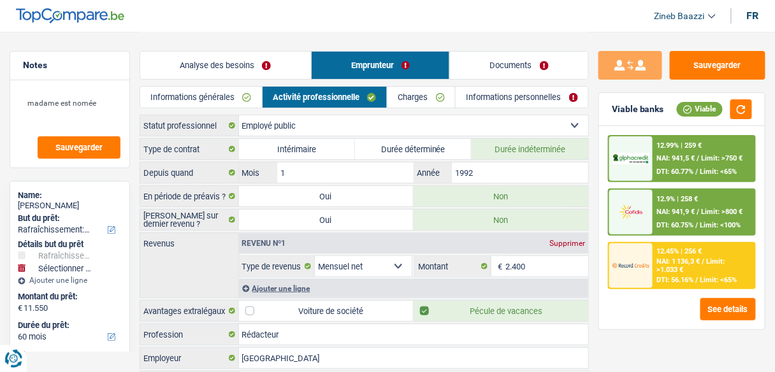
click at [437, 90] on link "Charges" at bounding box center [421, 97] width 68 height 21
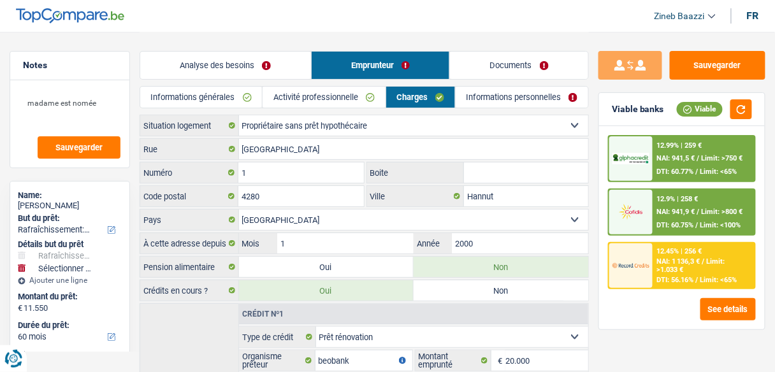
click at [227, 62] on link "Analyse des besoins" at bounding box center [225, 65] width 171 height 27
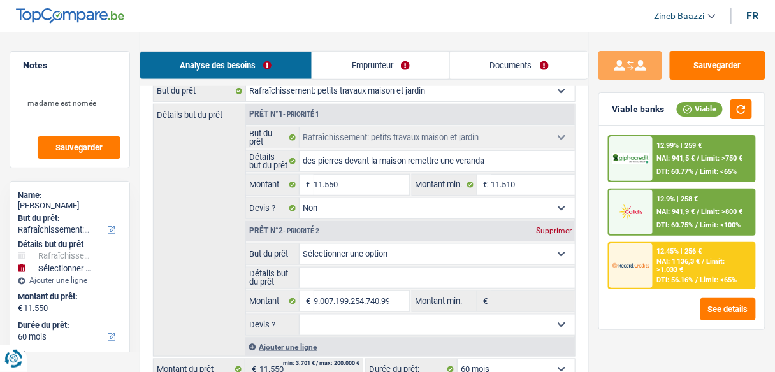
scroll to position [153, 0]
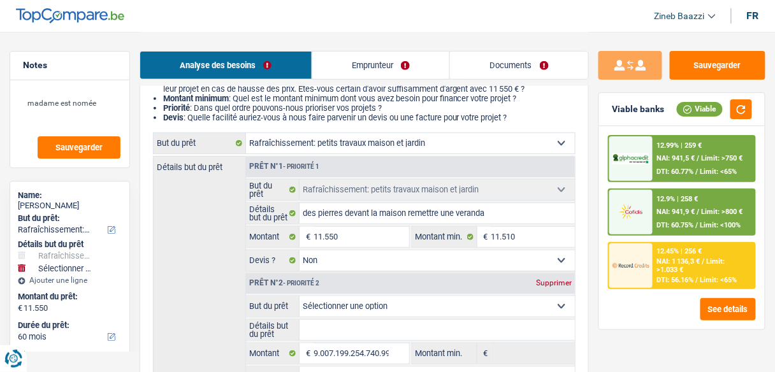
click at [542, 279] on div "Supprimer" at bounding box center [554, 283] width 42 height 8
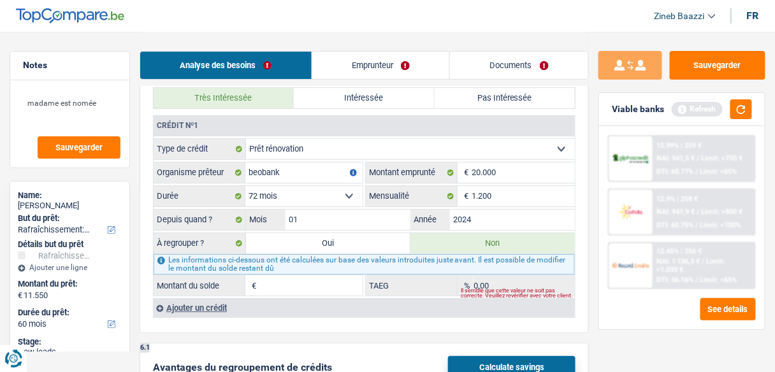
scroll to position [1020, 0]
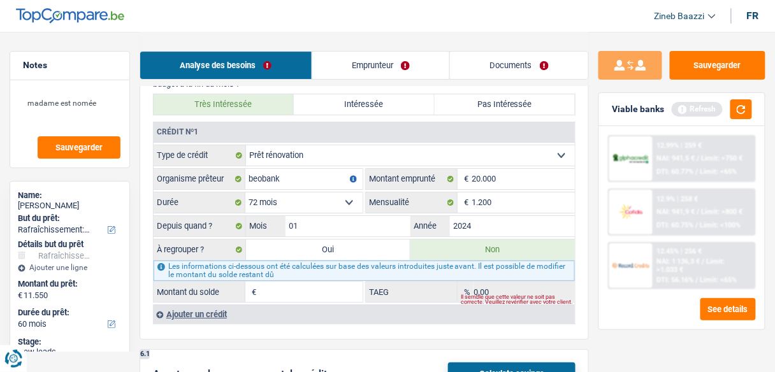
click at [300, 242] on label "Oui" at bounding box center [328, 250] width 164 height 20
click at [300, 242] on input "Oui" at bounding box center [328, 250] width 164 height 20
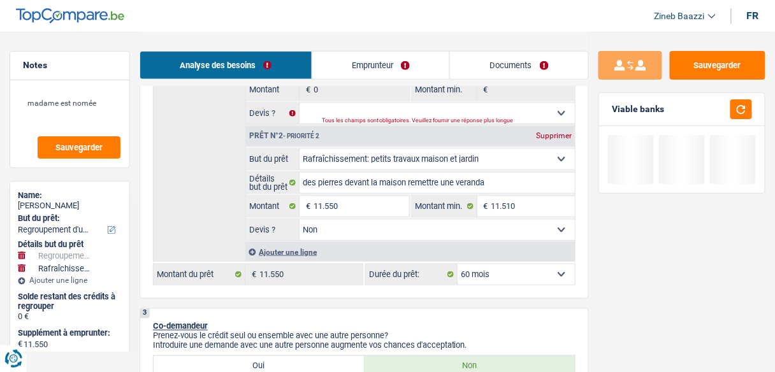
scroll to position [255, 0]
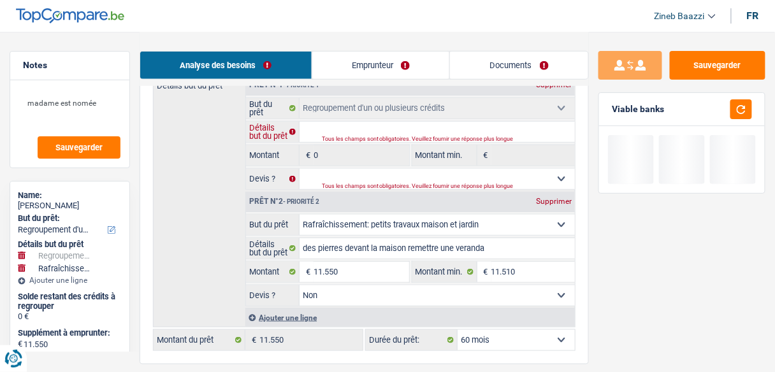
click at [338, 133] on input "Détails but du prêt" at bounding box center [436, 132] width 275 height 20
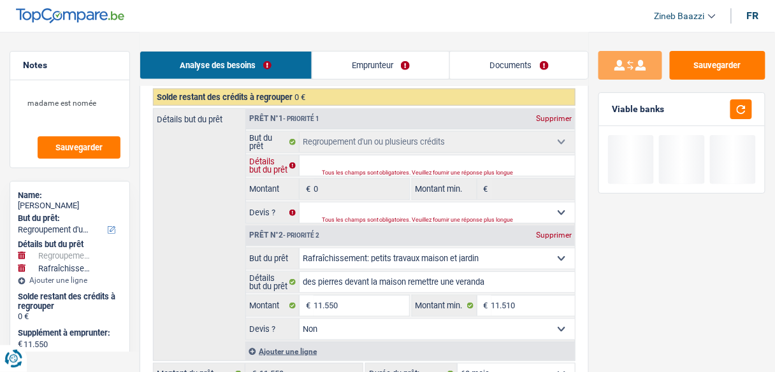
scroll to position [204, 0]
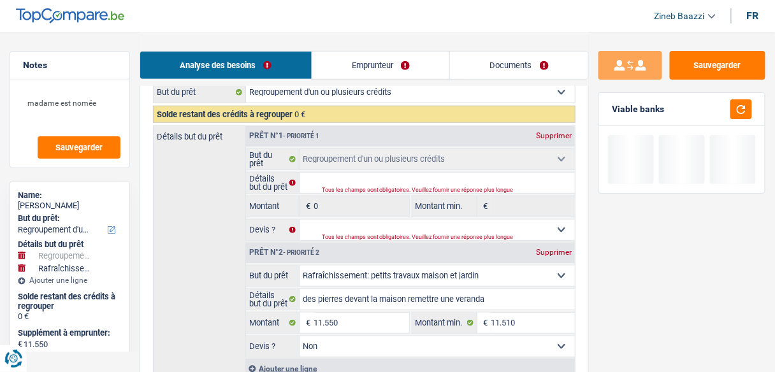
click at [541, 129] on div "Prêt n°1 - Priorité 1 Supprimer" at bounding box center [410, 136] width 329 height 20
click at [545, 138] on div "Supprimer" at bounding box center [554, 136] width 42 height 8
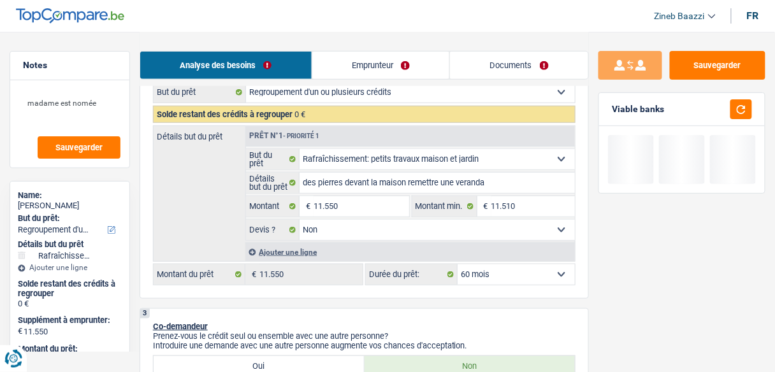
click at [355, 73] on link "Emprunteur" at bounding box center [381, 65] width 138 height 27
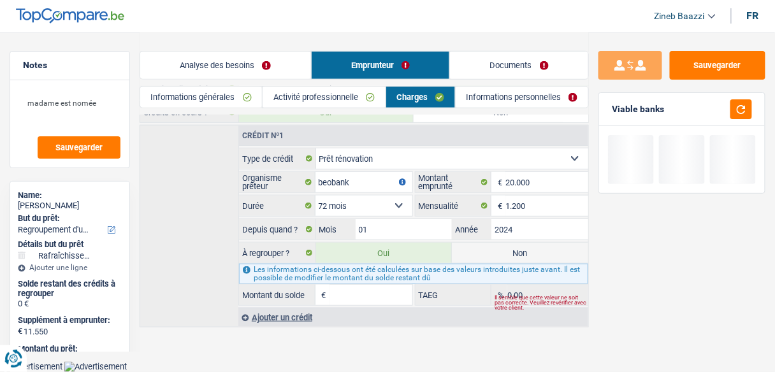
scroll to position [170, 0]
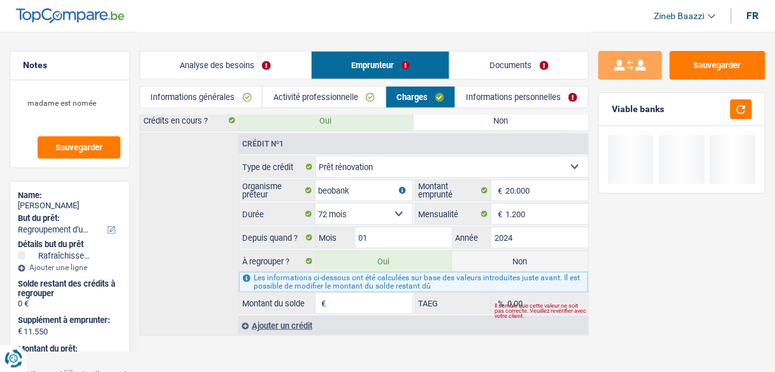
click at [402, 210] on select "12 mois 18 mois 24 mois 30 mois 36 mois 42 mois 48 mois 60 mois 72 mois 84 mois…" at bounding box center [363, 214] width 97 height 20
click at [360, 299] on input "Montant du solde" at bounding box center [370, 303] width 83 height 20
click at [746, 109] on button "button" at bounding box center [741, 109] width 22 height 20
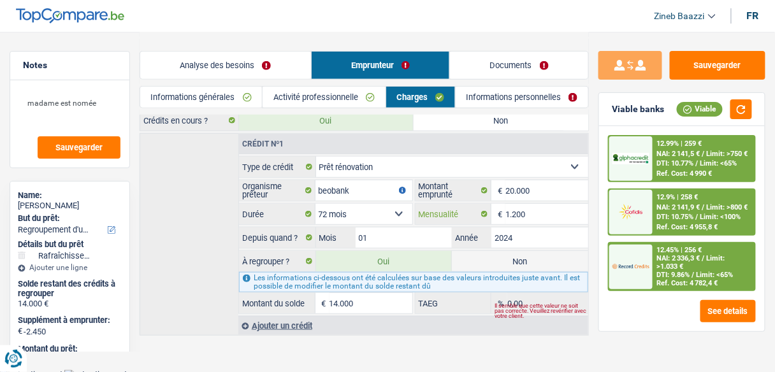
click at [531, 210] on input "1.200" at bounding box center [546, 214] width 83 height 20
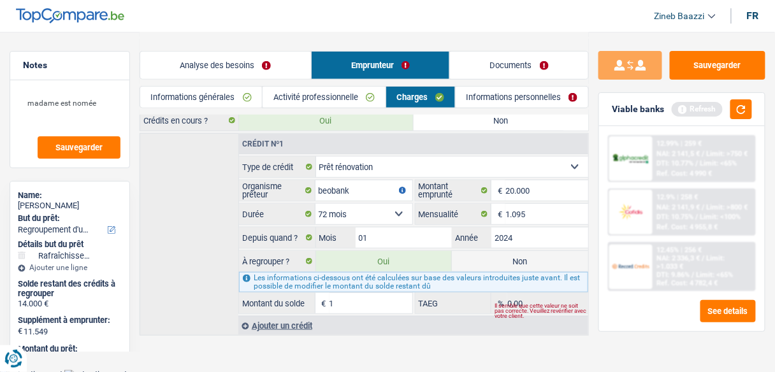
click at [203, 199] on div "Crédit nº1 Carte ou ouverture de crédit Prêt hypothécaire Vente à tempérament P…" at bounding box center [364, 234] width 449 height 203
click at [743, 115] on button "button" at bounding box center [741, 109] width 22 height 20
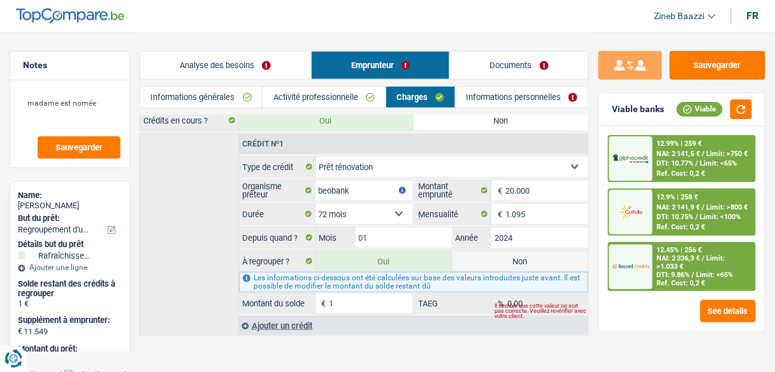
click at [326, 204] on select "12 mois 18 mois 24 mois 30 mois 36 mois 42 mois 48 mois 60 mois 72 mois 84 mois…" at bounding box center [363, 214] width 97 height 20
click at [173, 239] on div "Crédit nº1 Carte ou ouverture de crédit Prêt hypothécaire Vente à tempérament P…" at bounding box center [364, 234] width 449 height 203
click at [338, 298] on input "1" at bounding box center [370, 303] width 83 height 20
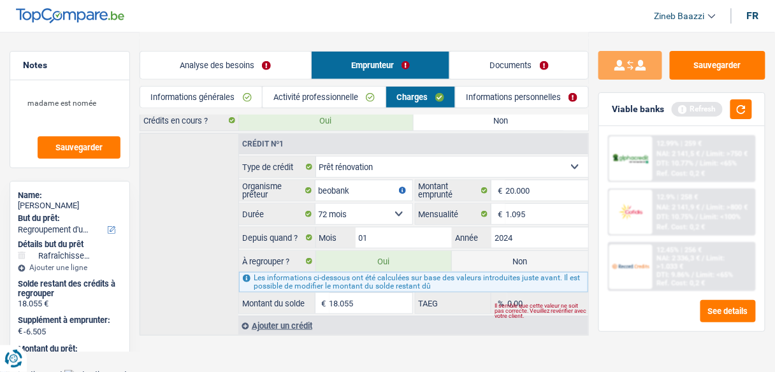
click at [754, 99] on div "Viable banks Refresh" at bounding box center [682, 109] width 166 height 33
click at [748, 100] on button "button" at bounding box center [741, 109] width 22 height 20
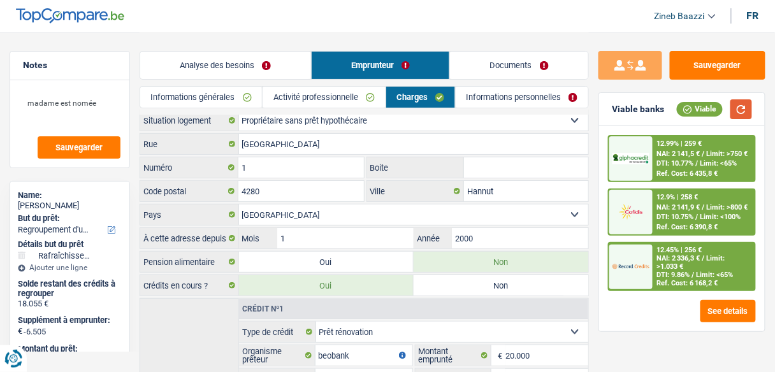
scroll to position [0, 0]
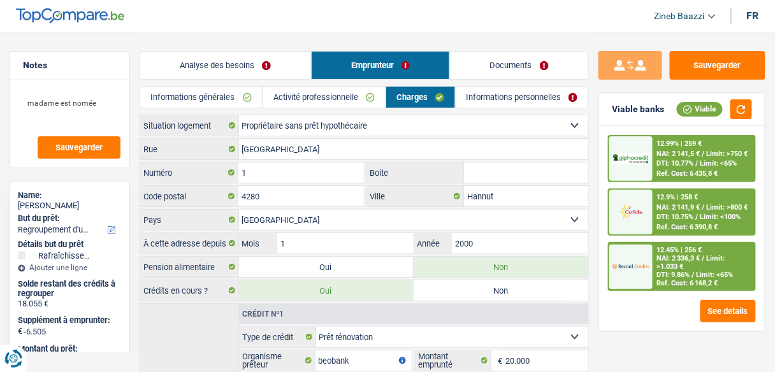
click at [212, 48] on div "Analyse des besoins Emprunteur Documents" at bounding box center [364, 59] width 449 height 54
click at [212, 58] on link "Analyse des besoins" at bounding box center [225, 65] width 171 height 27
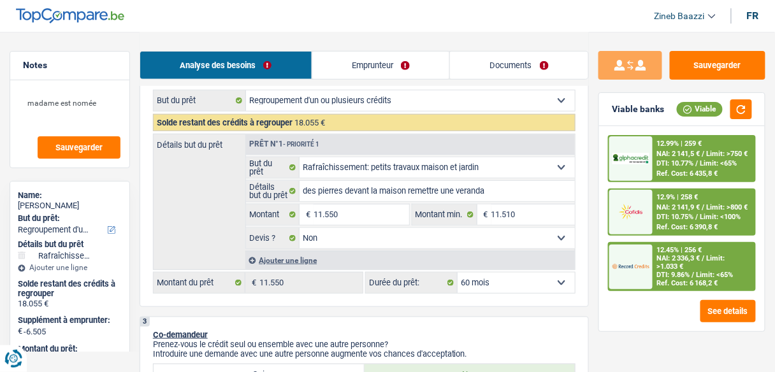
scroll to position [255, 0]
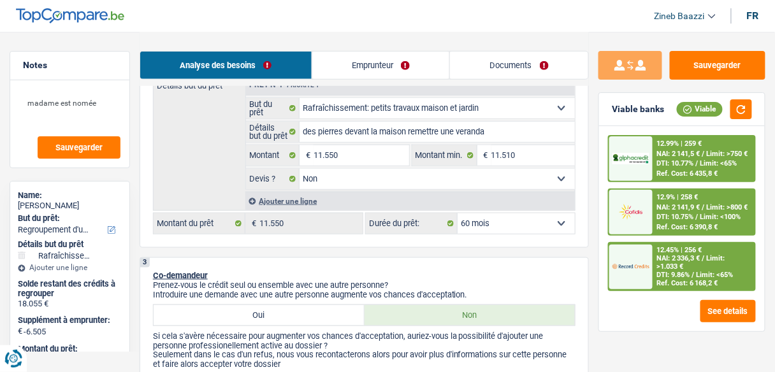
click at [293, 194] on div "Ajouter une ligne" at bounding box center [409, 201] width 329 height 18
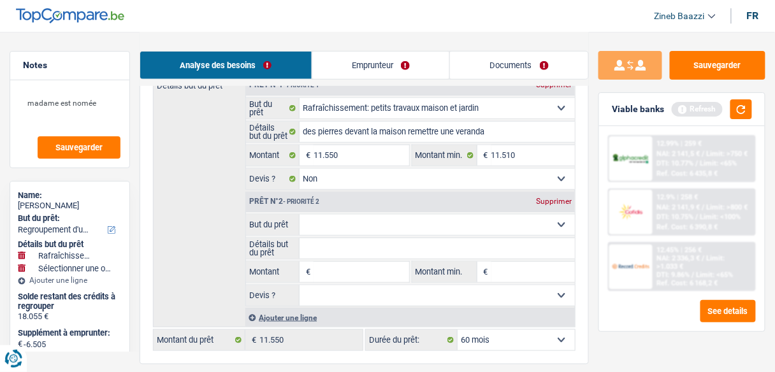
click at [540, 203] on div "Supprimer" at bounding box center [554, 202] width 42 height 8
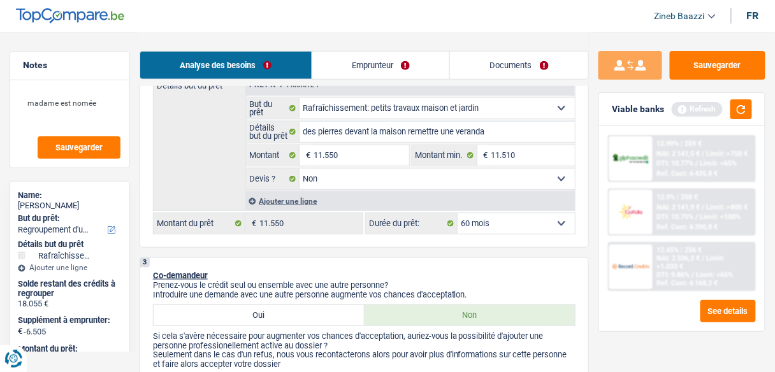
click at [386, 68] on link "Emprunteur" at bounding box center [381, 65] width 138 height 27
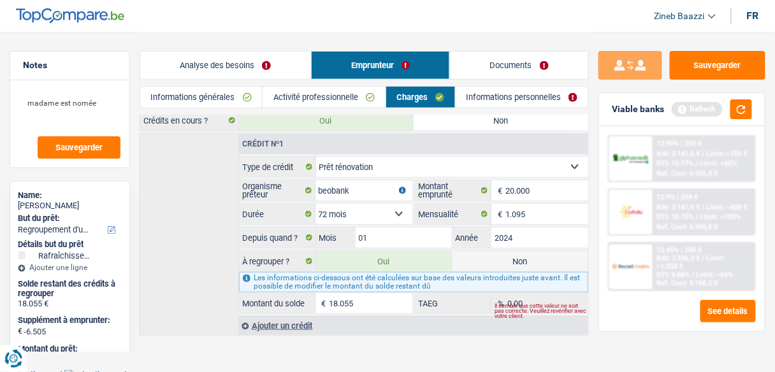
click at [468, 256] on label "Non" at bounding box center [520, 261] width 136 height 20
click at [468, 256] on input "Non" at bounding box center [520, 261] width 136 height 20
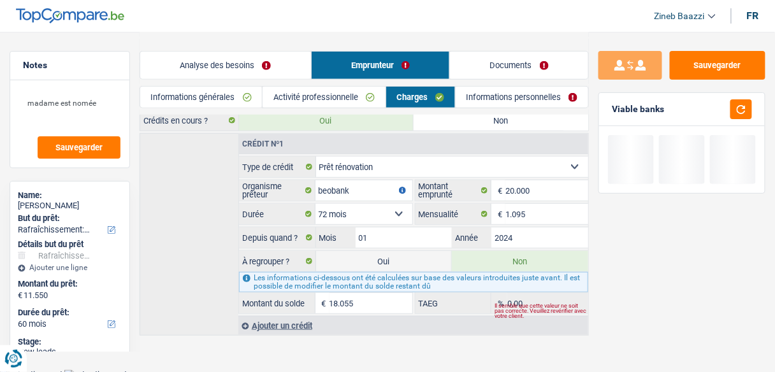
click at [405, 259] on label "Oui" at bounding box center [384, 261] width 136 height 20
click at [405, 259] on input "Oui" at bounding box center [384, 261] width 136 height 20
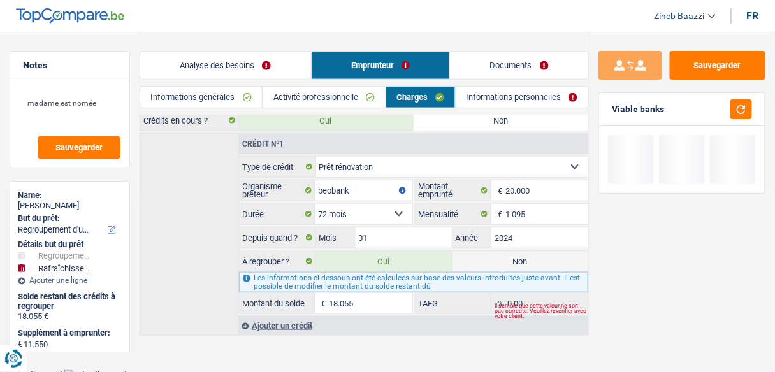
click at [276, 61] on link "Analyse des besoins" at bounding box center [225, 65] width 171 height 27
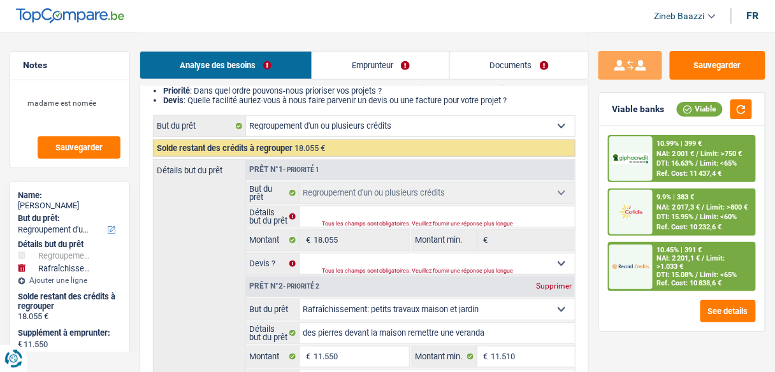
click at [367, 204] on fieldset "Confort maison: meubles, textile, peinture, électroménager, outillage non-profe…" at bounding box center [410, 228] width 329 height 92
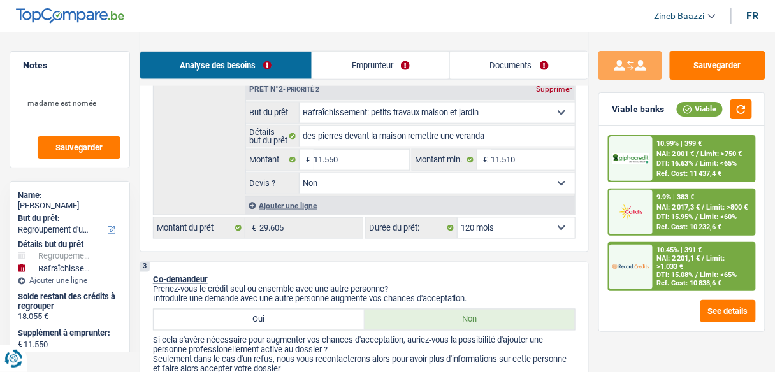
scroll to position [374, 0]
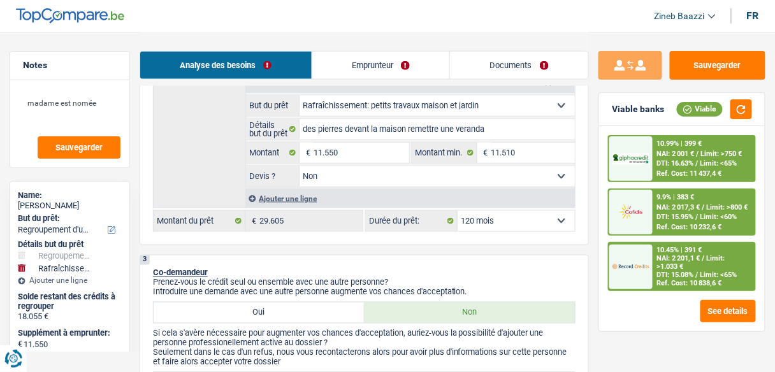
click at [525, 223] on select "12 mois 18 mois 24 mois 30 mois 36 mois 42 mois 48 mois 60 mois 72 mois 84 mois…" at bounding box center [516, 221] width 117 height 20
click at [458, 211] on select "12 mois 18 mois 24 mois 30 mois 36 mois 42 mois 48 mois 60 mois 72 mois 84 mois…" at bounding box center [516, 221] width 117 height 20
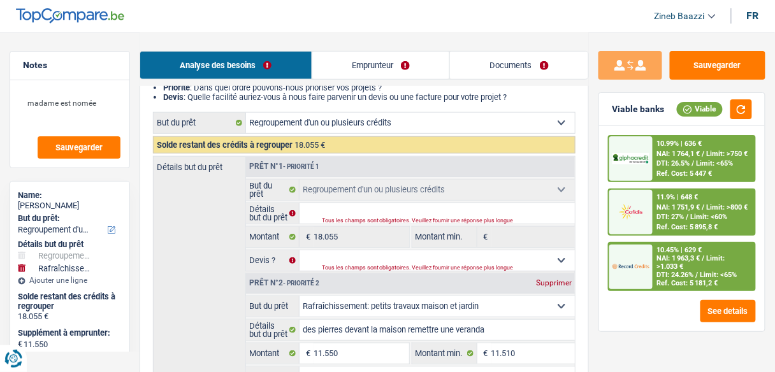
scroll to position [170, 0]
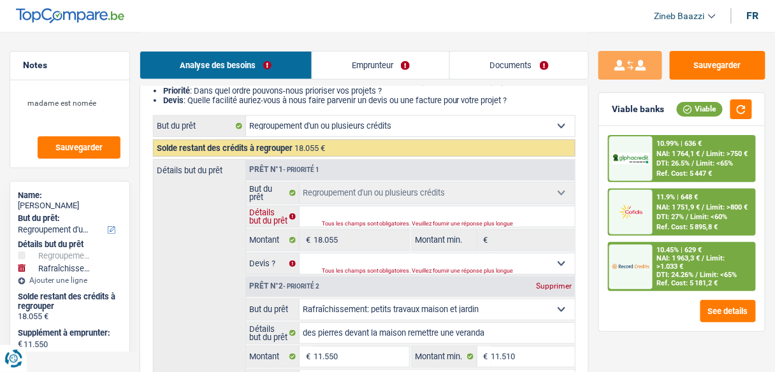
click at [363, 207] on input "Détails but du prêt" at bounding box center [436, 216] width 275 height 20
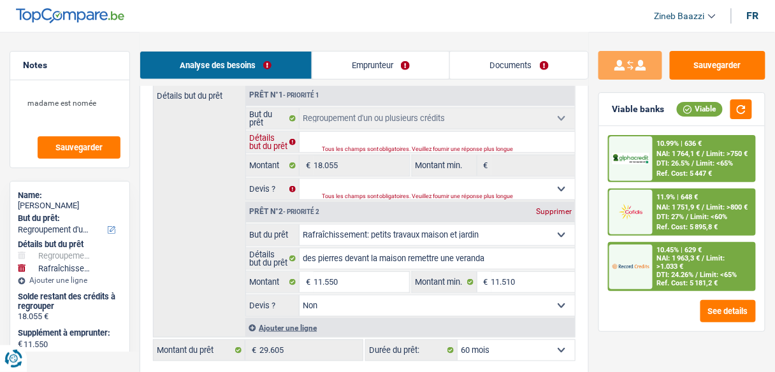
scroll to position [221, 0]
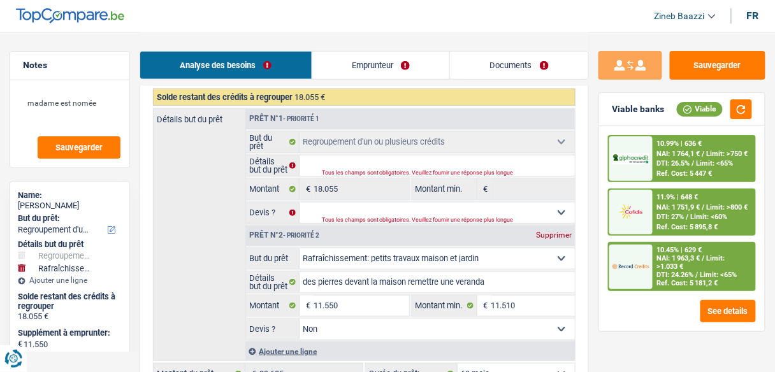
click at [342, 226] on div "Prêt n°2 - Priorité 2 Supprimer" at bounding box center [410, 236] width 329 height 20
click at [319, 175] on input "Détails but du prêt" at bounding box center [436, 165] width 275 height 20
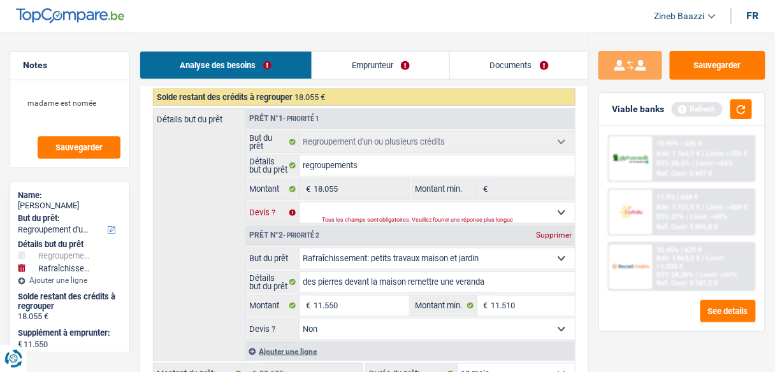
click at [329, 213] on select "Oui Non Non répondu Sélectionner une option" at bounding box center [436, 213] width 275 height 20
click at [299, 203] on select "Oui Non Non répondu Sélectionner une option" at bounding box center [436, 213] width 275 height 20
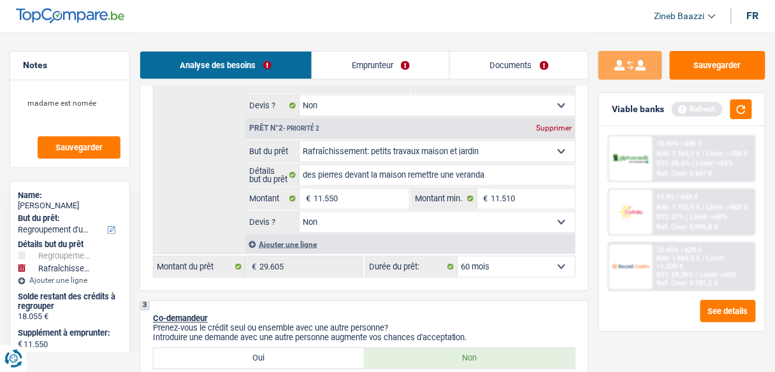
scroll to position [374, 0]
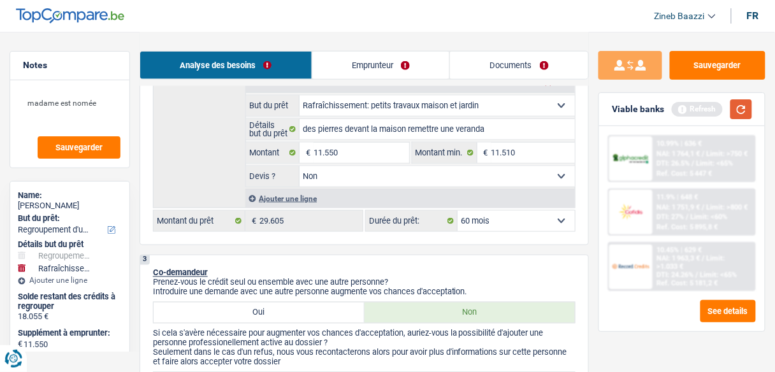
click at [737, 110] on button "button" at bounding box center [741, 109] width 22 height 20
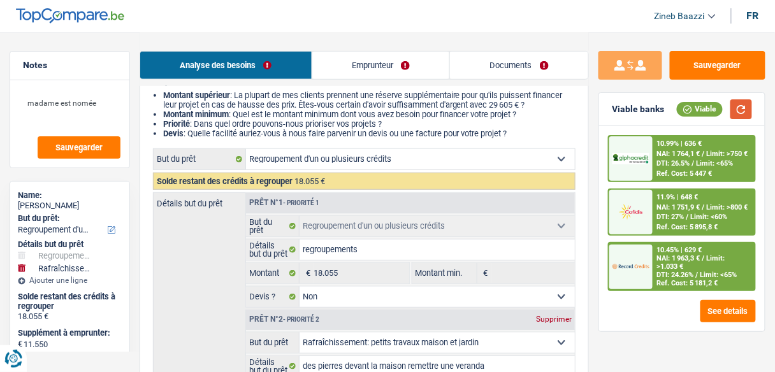
scroll to position [221, 0]
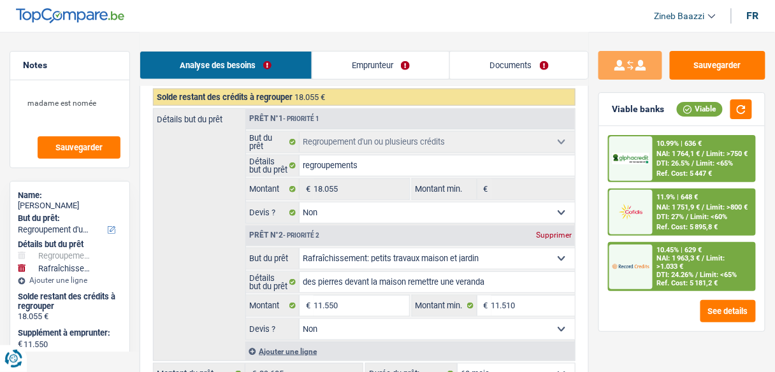
click at [342, 58] on link "Emprunteur" at bounding box center [381, 65] width 138 height 27
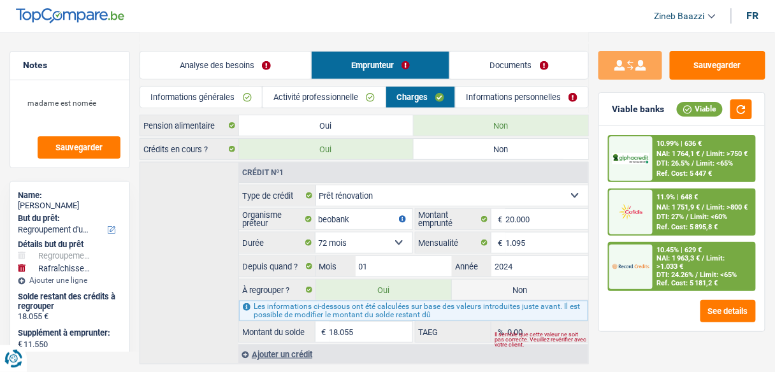
scroll to position [119, 0]
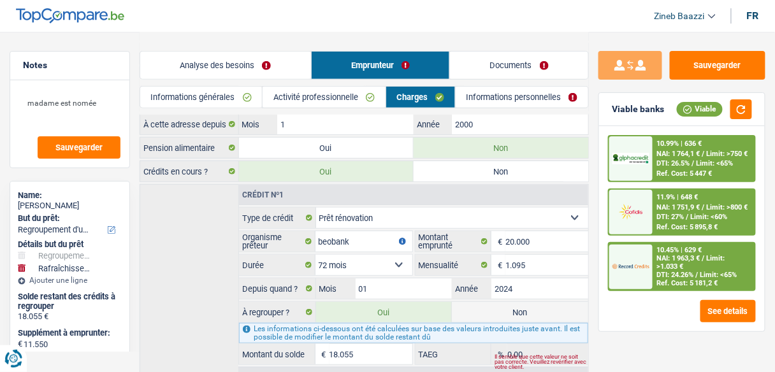
click at [346, 350] on input "18.055" at bounding box center [370, 354] width 83 height 20
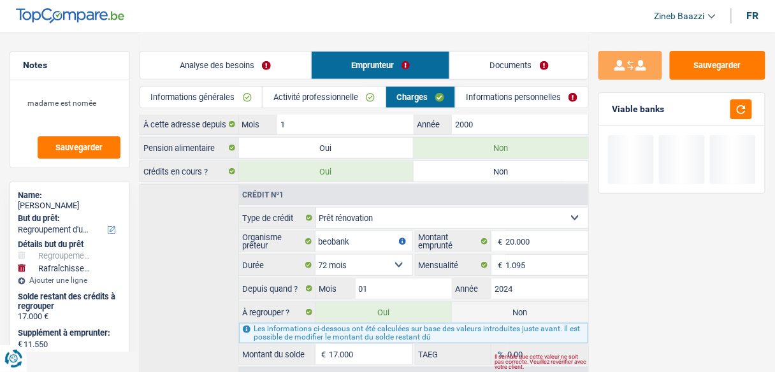
click at [213, 252] on div "Crédit nº1 Carte ou ouverture de crédit Prêt hypothécaire Vente à tempérament P…" at bounding box center [364, 285] width 449 height 203
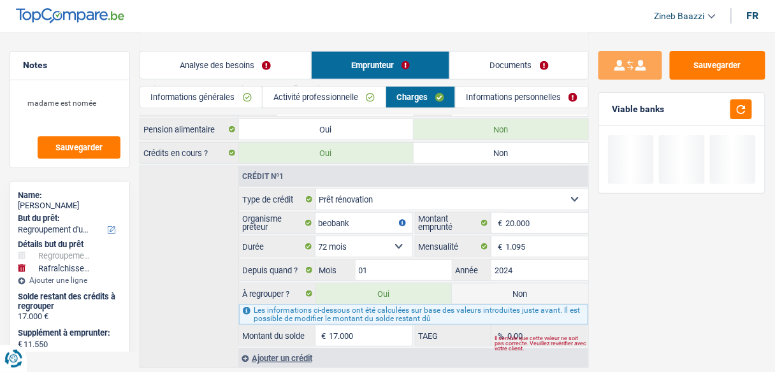
scroll to position [170, 0]
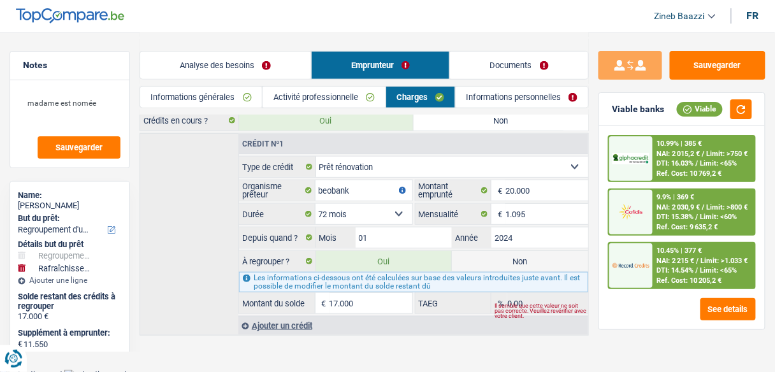
click at [216, 70] on link "Analyse des besoins" at bounding box center [225, 65] width 171 height 27
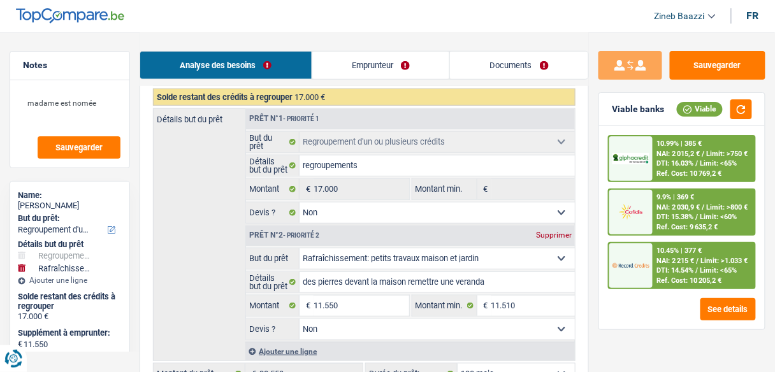
scroll to position [323, 0]
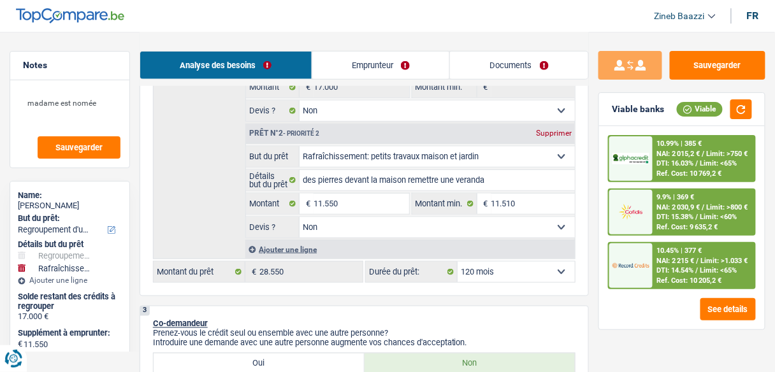
click at [532, 277] on select "12 mois 18 mois 24 mois 30 mois 36 mois 42 mois 48 mois 60 mois 72 mois 84 mois…" at bounding box center [516, 272] width 117 height 20
click at [458, 262] on select "12 mois 18 mois 24 mois 30 mois 36 mois 42 mois 48 mois 60 mois 72 mois 84 mois…" at bounding box center [516, 272] width 117 height 20
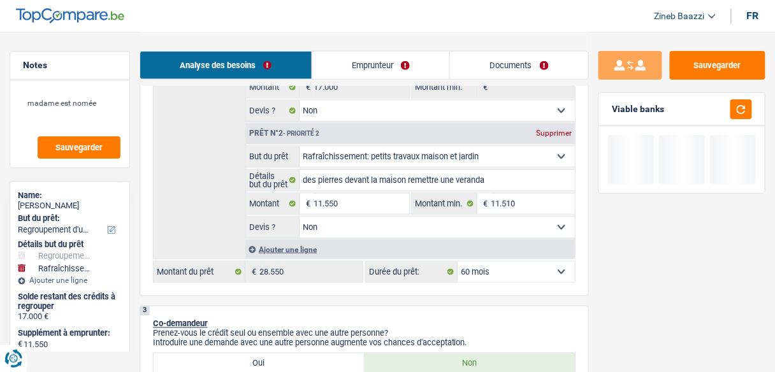
click at [538, 270] on select "12 mois 18 mois 24 mois 30 mois 36 mois 42 mois 48 mois 60 mois 72 mois 84 mois…" at bounding box center [516, 272] width 117 height 20
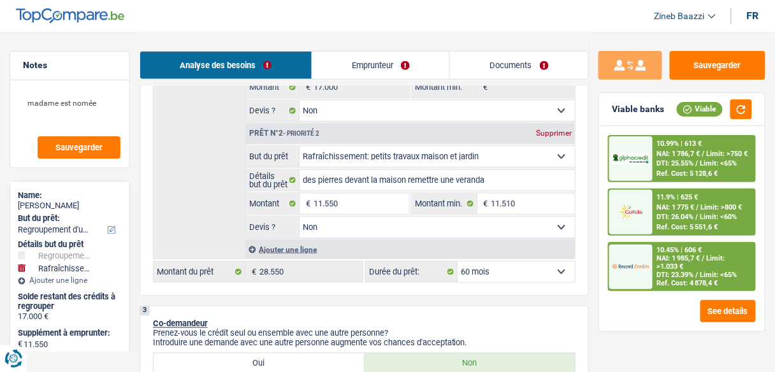
click at [503, 70] on link "Documents" at bounding box center [519, 65] width 138 height 27
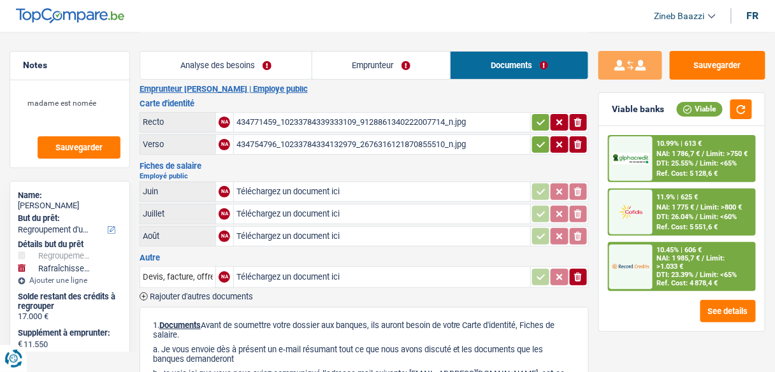
scroll to position [0, 0]
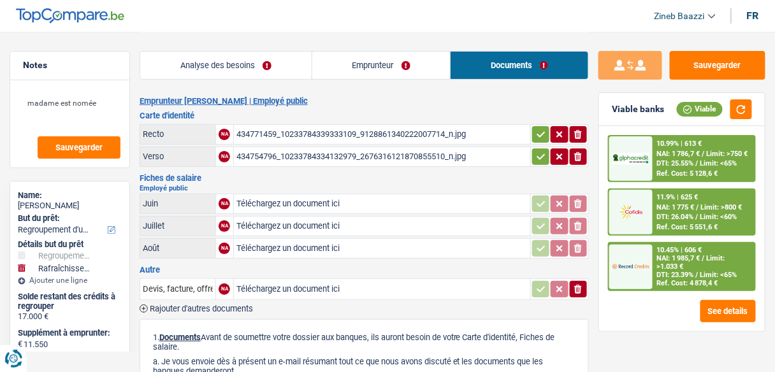
click at [394, 83] on div "Analyse des besoins Emprunteur Documents" at bounding box center [364, 59] width 449 height 54
click at [289, 69] on link "Analyse des besoins" at bounding box center [225, 65] width 171 height 27
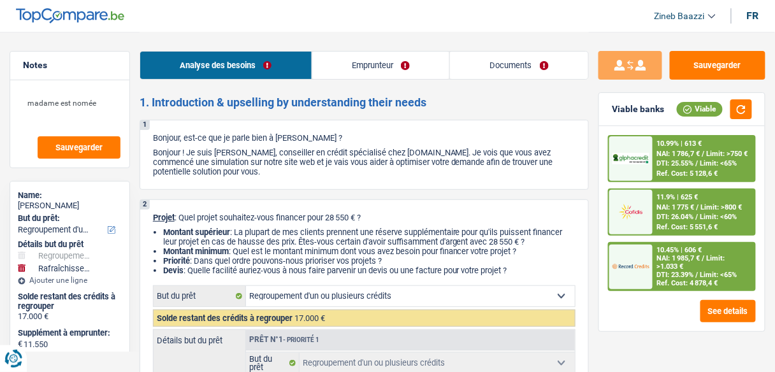
drag, startPoint x: 375, startPoint y: 66, endPoint x: 401, endPoint y: 66, distance: 26.1
click at [376, 66] on link "Emprunteur" at bounding box center [381, 65] width 138 height 27
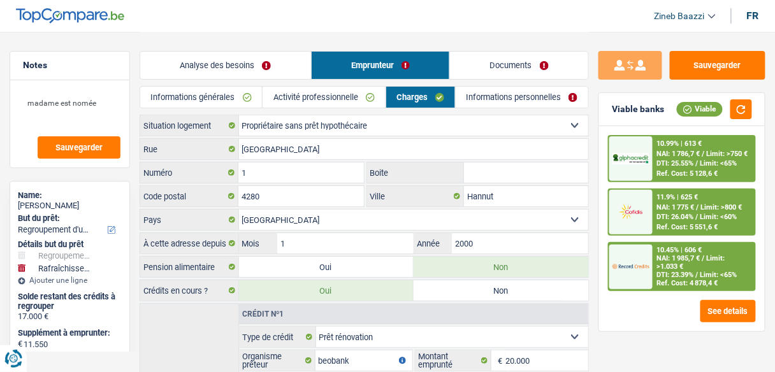
click at [498, 96] on link "Informations personnelles" at bounding box center [522, 97] width 133 height 21
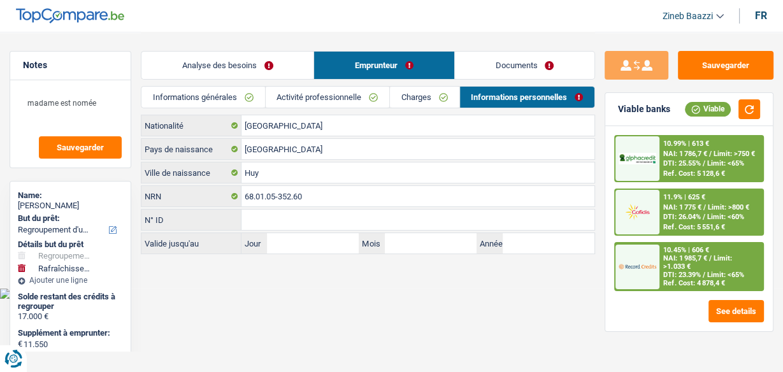
click at [292, 57] on link "Analyse des besoins" at bounding box center [227, 65] width 172 height 27
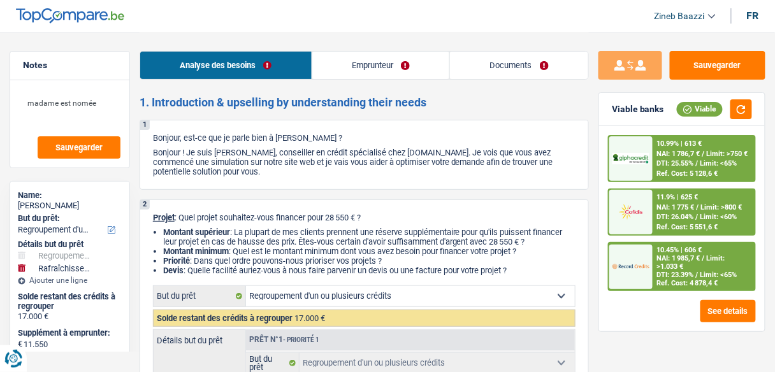
click at [410, 64] on link "Emprunteur" at bounding box center [381, 65] width 138 height 27
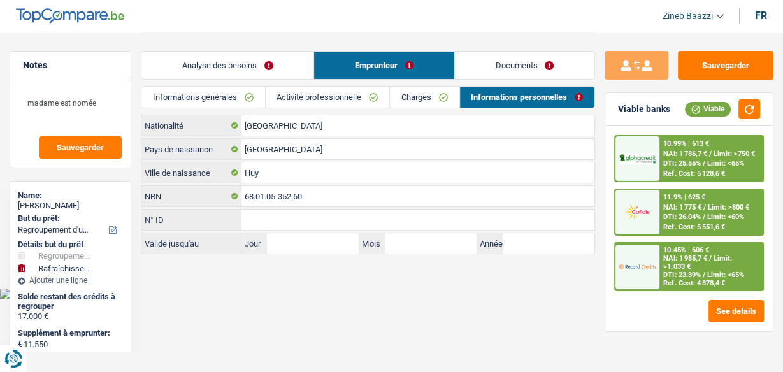
click at [417, 101] on link "Charges" at bounding box center [424, 97] width 69 height 21
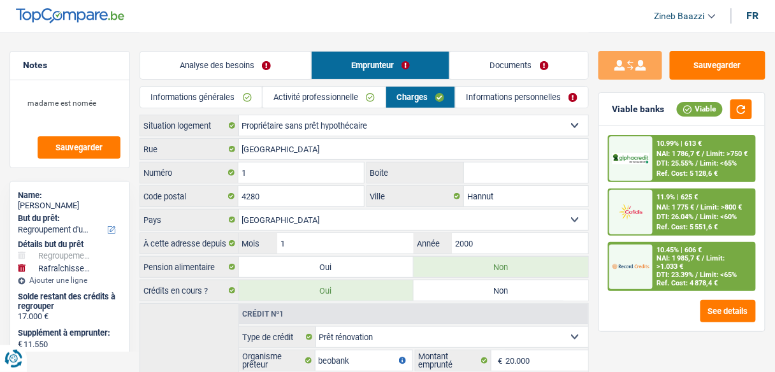
click at [257, 60] on link "Analyse des besoins" at bounding box center [225, 65] width 171 height 27
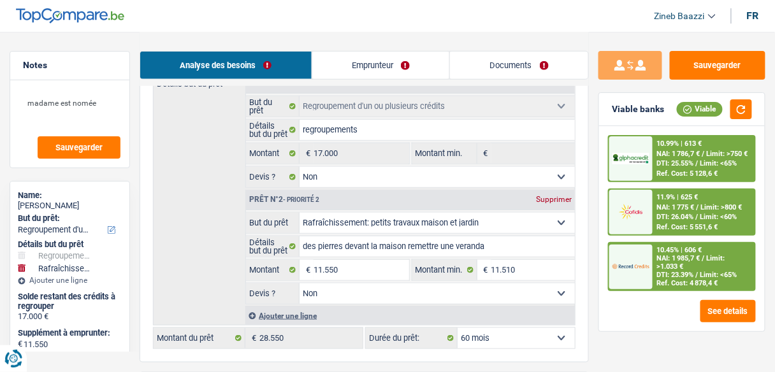
scroll to position [306, 0]
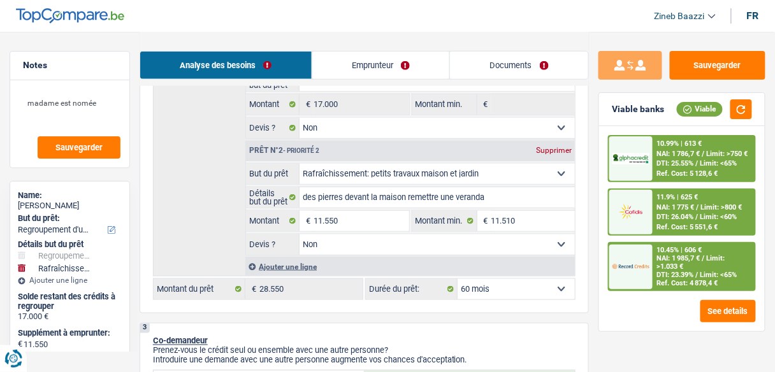
click at [512, 279] on select "12 mois 18 mois 24 mois 30 mois 36 mois 42 mois 48 mois 60 mois 72 mois 84 mois…" at bounding box center [516, 289] width 117 height 20
click at [458, 279] on select "12 mois 18 mois 24 mois 30 mois 36 mois 42 mois 48 mois 60 mois 72 mois 84 mois…" at bounding box center [516, 289] width 117 height 20
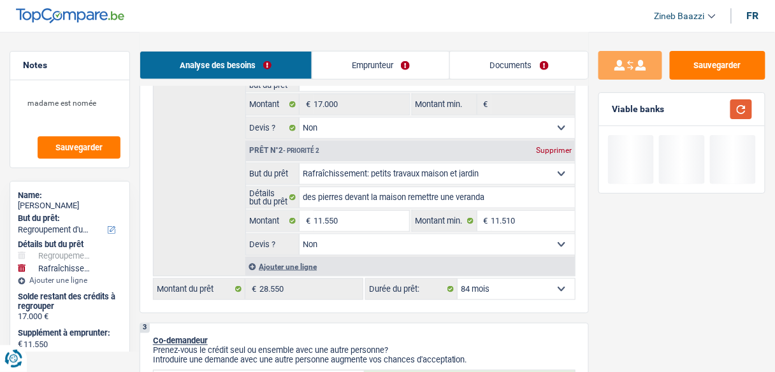
click at [741, 112] on button "button" at bounding box center [741, 109] width 22 height 20
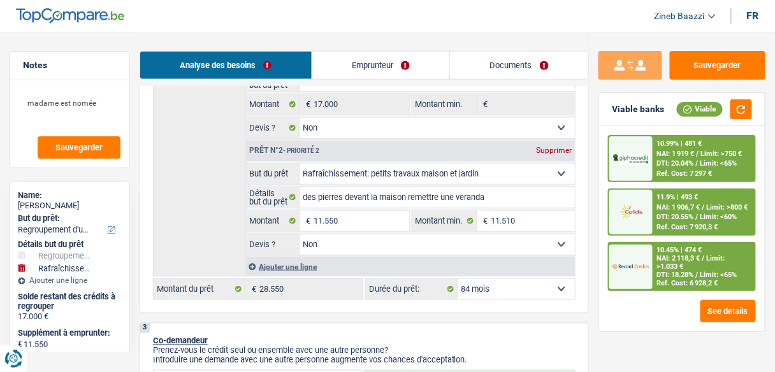
click at [668, 271] on span "DTI: 18.28%" at bounding box center [675, 275] width 37 height 8
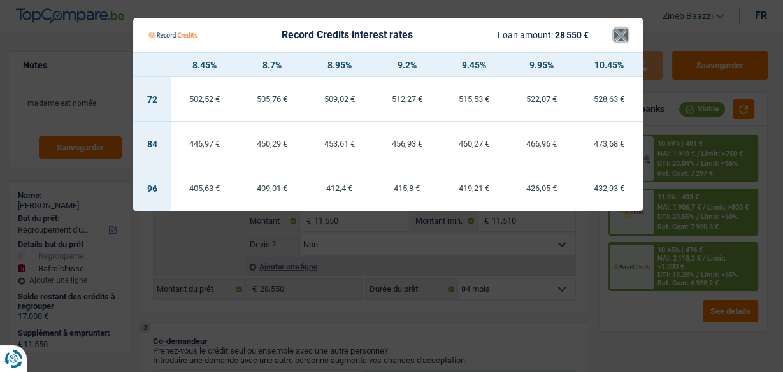
click at [624, 41] on button "×" at bounding box center [620, 35] width 13 height 13
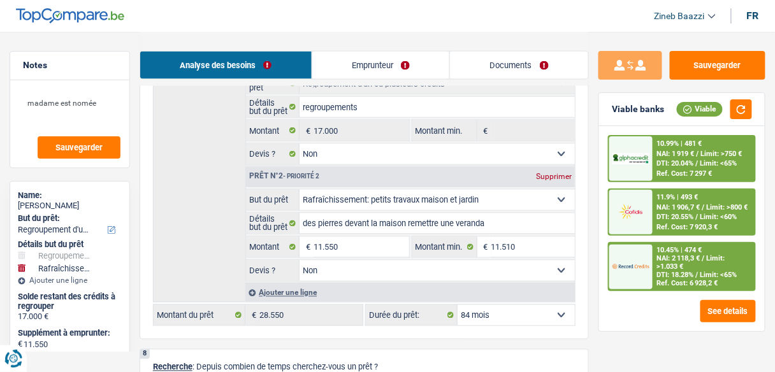
scroll to position [1835, 0]
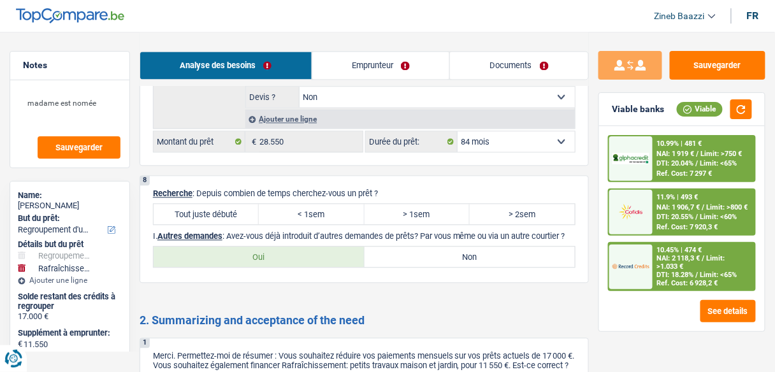
click at [229, 204] on label "Tout juste débuté" at bounding box center [206, 214] width 105 height 20
click at [229, 204] on input "Tout juste débuté" at bounding box center [206, 214] width 105 height 20
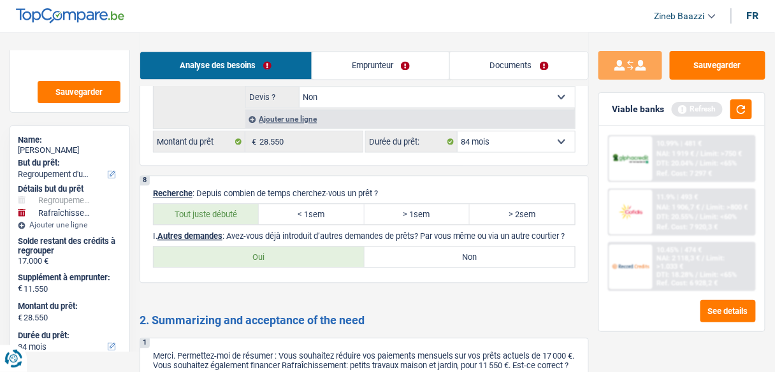
click at [466, 249] on label "Non" at bounding box center [469, 257] width 211 height 20
click at [466, 249] on input "Non" at bounding box center [469, 257] width 211 height 20
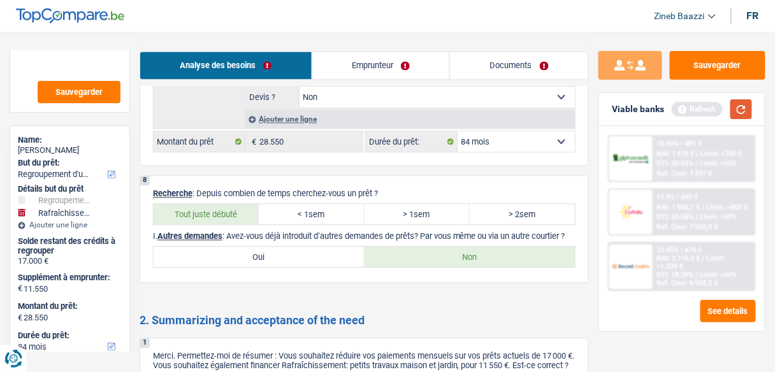
click at [739, 109] on button "button" at bounding box center [741, 109] width 22 height 20
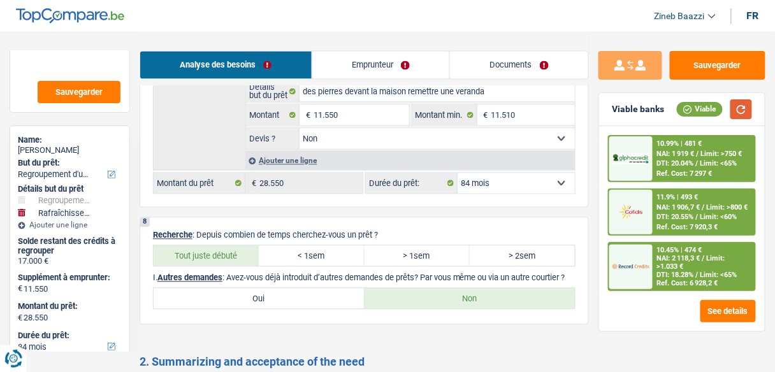
scroll to position [1784, 0]
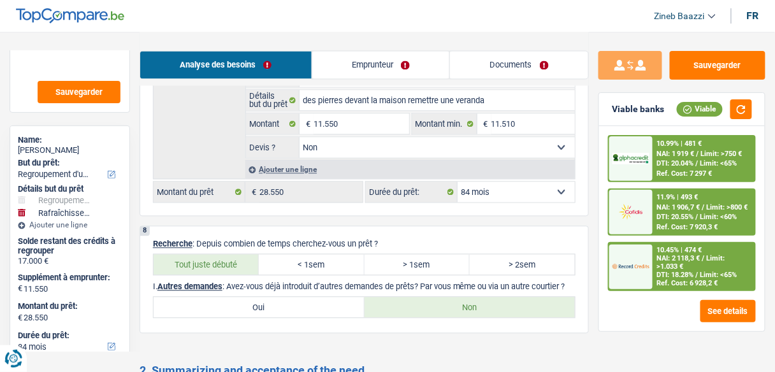
click at [496, 255] on label "> 2sem" at bounding box center [522, 265] width 105 height 20
click at [496, 255] on input "> 2sem" at bounding box center [522, 265] width 105 height 20
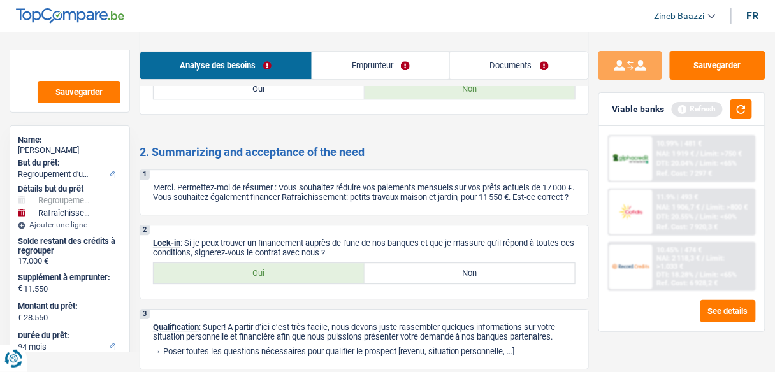
scroll to position [2039, 0]
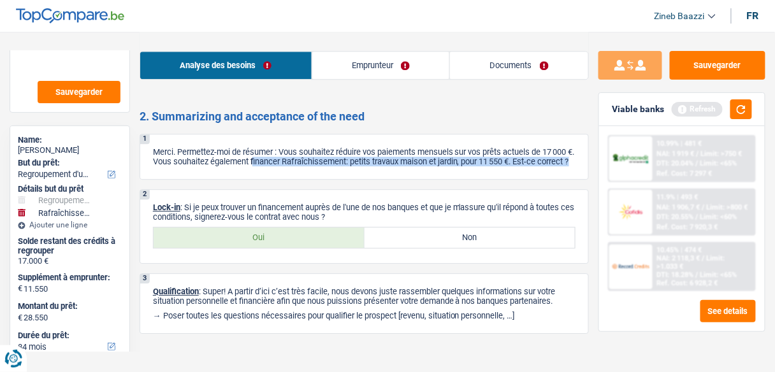
drag, startPoint x: 334, startPoint y: 141, endPoint x: 437, endPoint y: 166, distance: 106.2
click at [437, 166] on p "Merci. Permettez-moi de résumer : Vous souhaitez réduire vos paiements mensuels…" at bounding box center [364, 156] width 422 height 19
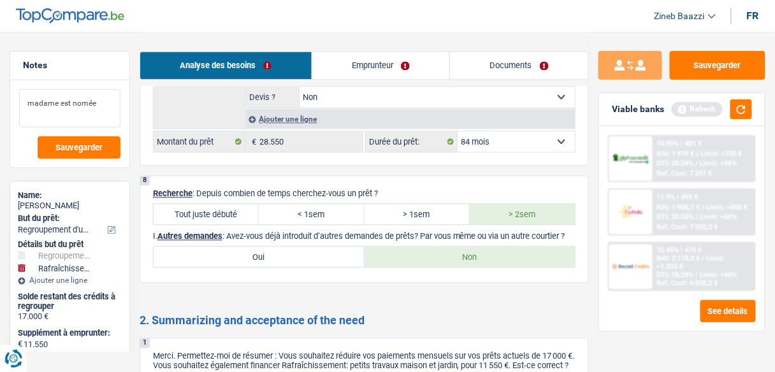
scroll to position [0, 0]
click at [101, 104] on textarea "madame est nomée" at bounding box center [69, 108] width 101 height 38
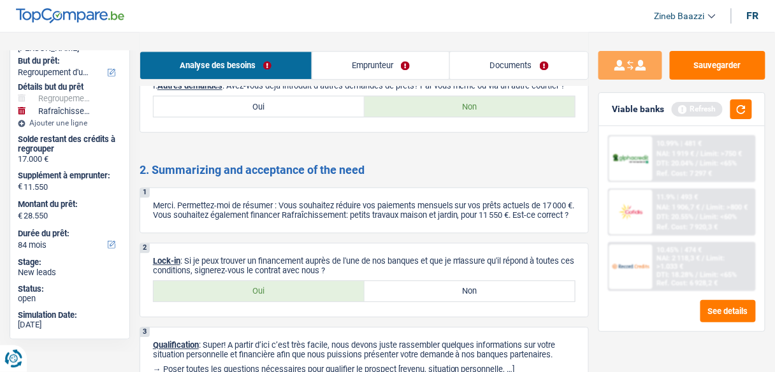
scroll to position [1988, 0]
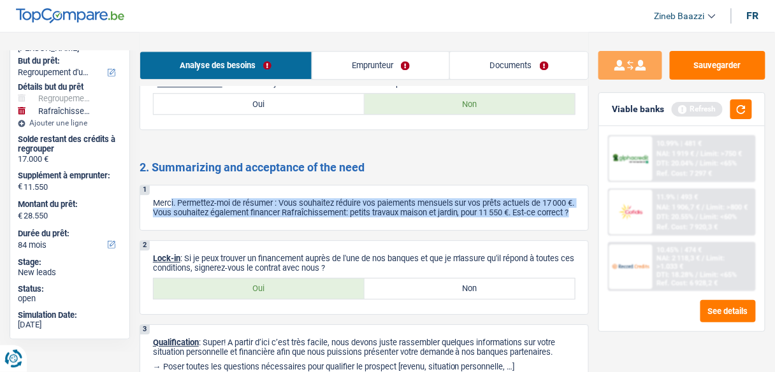
drag, startPoint x: 169, startPoint y: 189, endPoint x: 296, endPoint y: 210, distance: 128.6
click at [296, 210] on p "Merci. Permettez-moi de résumer : Vous souhaitez réduire vos paiements mensuels…" at bounding box center [364, 207] width 422 height 19
click at [287, 213] on p "Merci. Permettez-moi de résumer : Vous souhaitez réduire vos paiements mensuels…" at bounding box center [364, 207] width 422 height 19
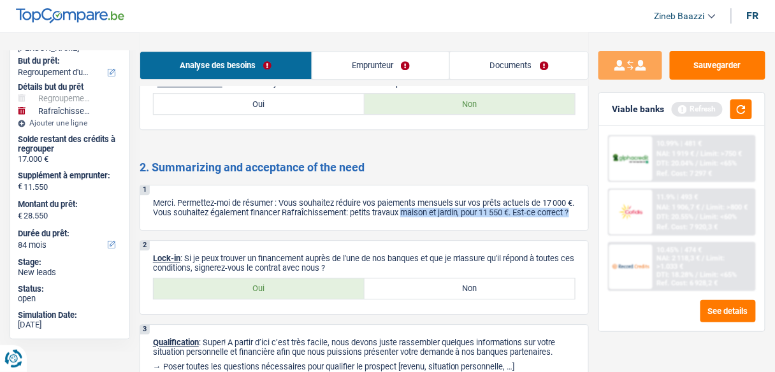
drag, startPoint x: 442, startPoint y: 201, endPoint x: 538, endPoint y: 213, distance: 97.0
click at [544, 215] on p "Merci. Permettez-moi de résumer : Vous souhaitez réduire vos paiements mensuels…" at bounding box center [364, 207] width 422 height 19
click at [538, 213] on p "Merci. Permettez-moi de résumer : Vous souhaitez réduire vos paiements mensuels…" at bounding box center [364, 207] width 422 height 19
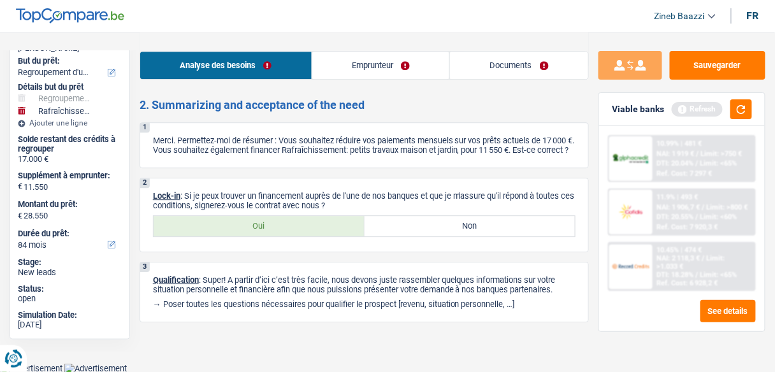
scroll to position [2052, 0]
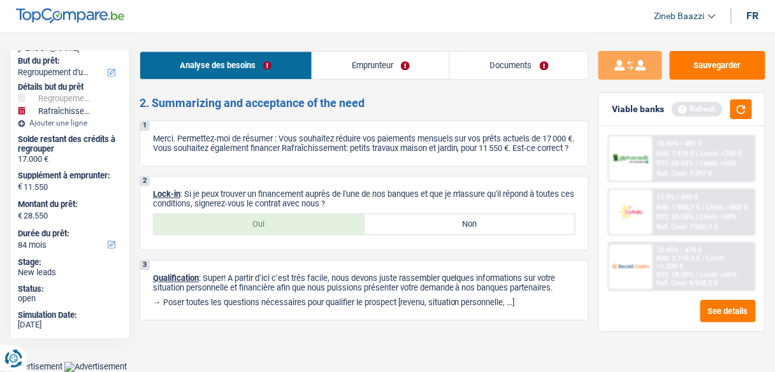
drag, startPoint x: 184, startPoint y: 194, endPoint x: 352, endPoint y: 201, distance: 167.7
click at [352, 201] on p "Lock-in : Si je peux trouver un financement auprès de l'une de nos banques et q…" at bounding box center [364, 198] width 422 height 19
click at [745, 115] on button "button" at bounding box center [741, 109] width 22 height 20
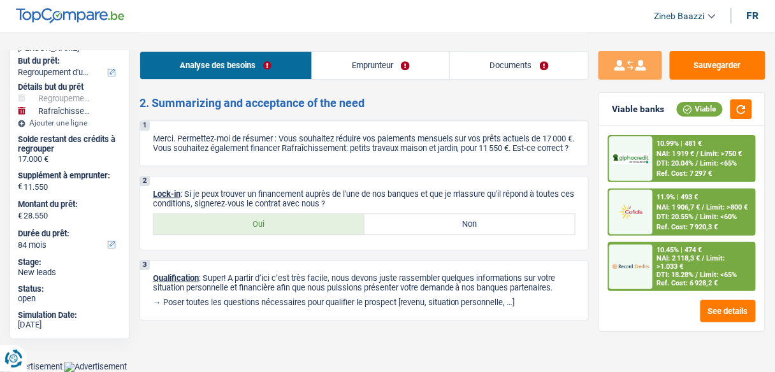
click at [238, 229] on label "Oui" at bounding box center [259, 224] width 211 height 20
click at [238, 229] on input "Oui" at bounding box center [259, 224] width 211 height 20
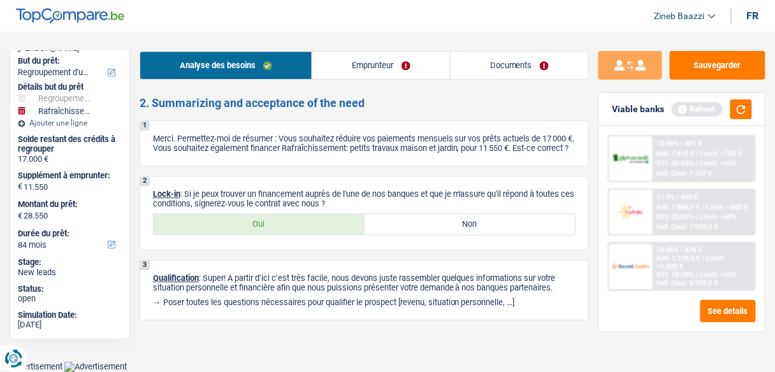
click at [473, 61] on link "Documents" at bounding box center [519, 65] width 138 height 27
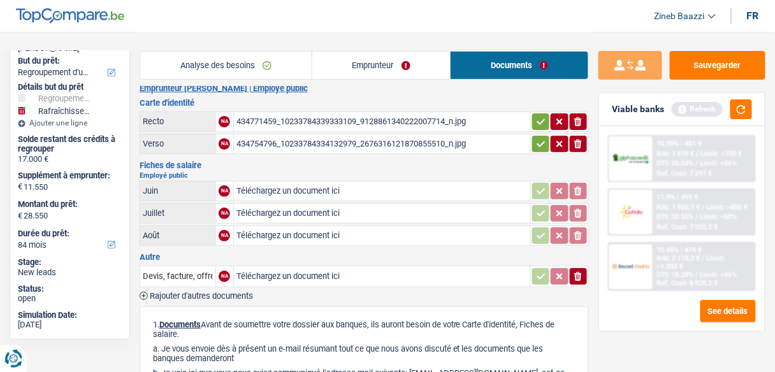
scroll to position [51, 0]
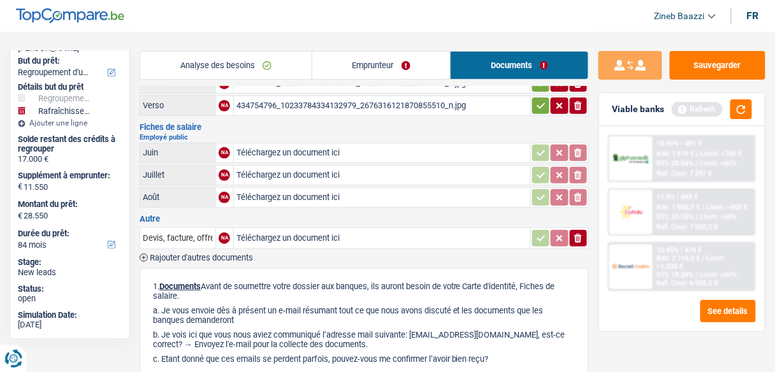
click at [225, 57] on link "Analyse des besoins" at bounding box center [225, 65] width 171 height 27
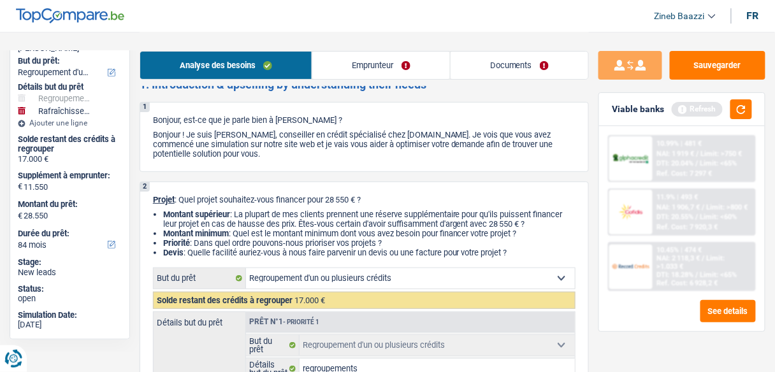
scroll to position [0, 0]
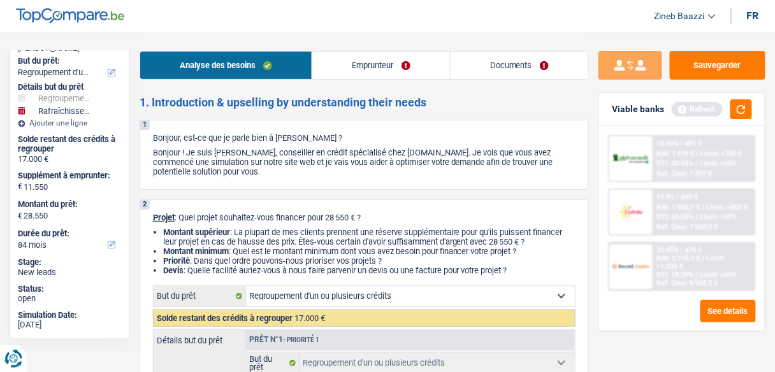
click at [473, 76] on link "Documents" at bounding box center [519, 65] width 138 height 27
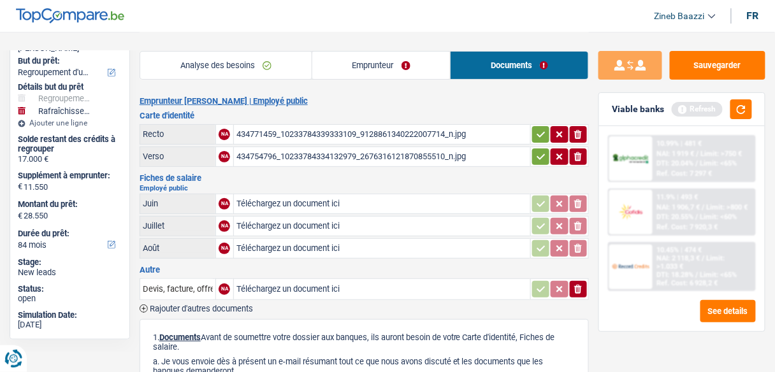
click at [387, 64] on link "Emprunteur" at bounding box center [381, 65] width 138 height 27
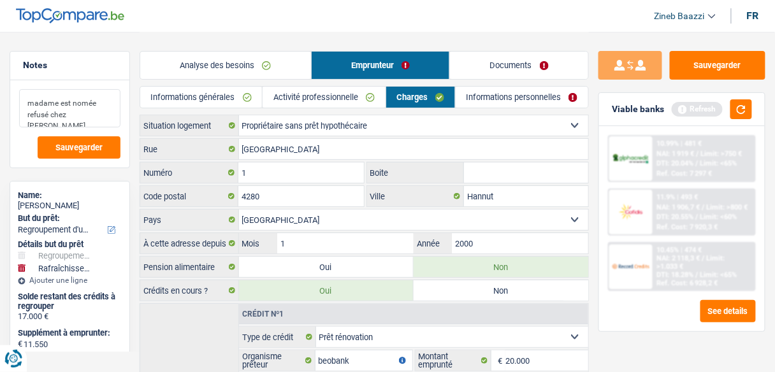
click at [92, 117] on textarea "madame est nomée refusé chez belfius" at bounding box center [69, 108] width 101 height 38
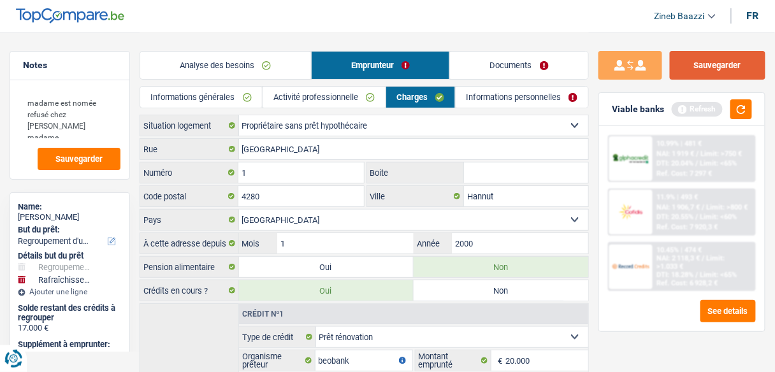
click at [709, 66] on button "Sauvegarder" at bounding box center [718, 65] width 96 height 29
click at [721, 55] on button "Sauvegarder" at bounding box center [718, 65] width 96 height 29
click at [731, 73] on button "Sauvegarder" at bounding box center [718, 65] width 96 height 29
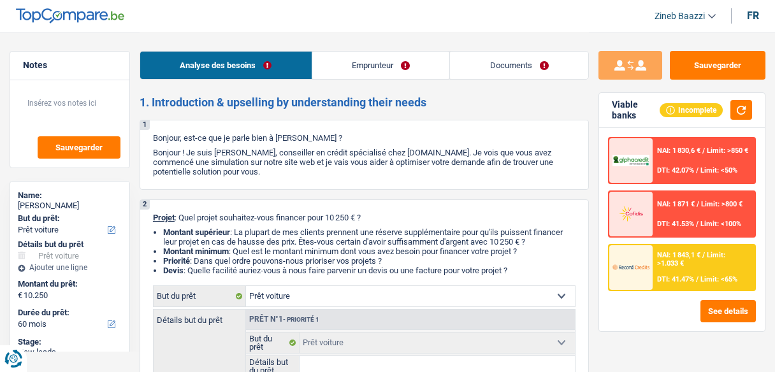
select select "car"
select select "60"
select select "car"
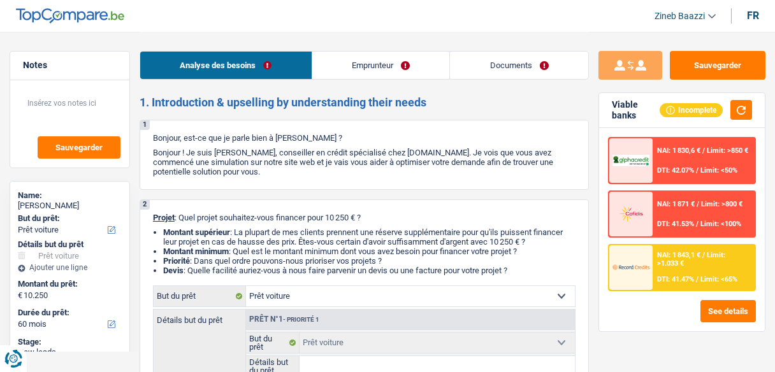
select select "60"
select select "worker"
select select "netSalary"
select select "rentalIncome"
select select "rents"
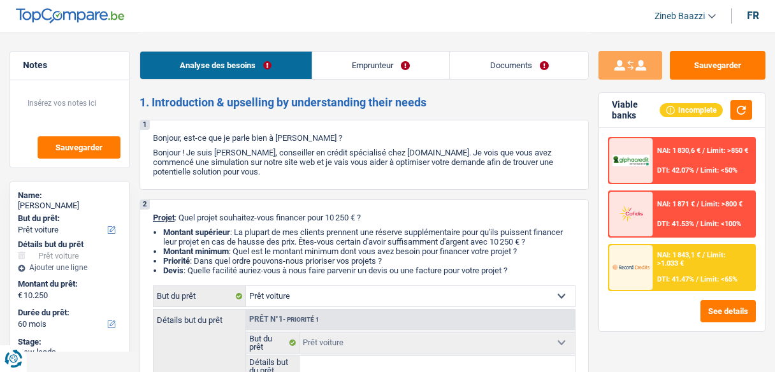
select select "car"
select select "60"
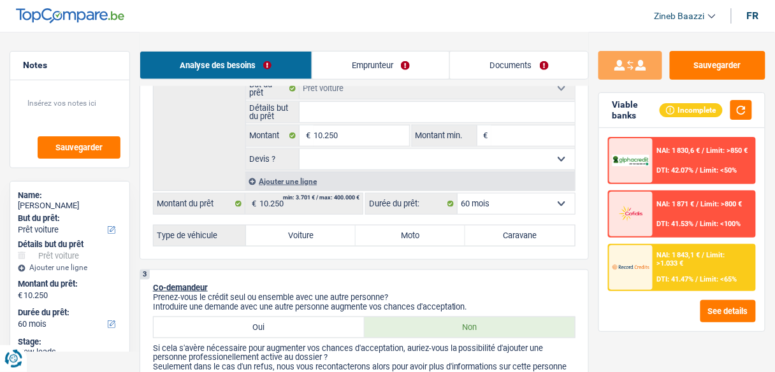
scroll to position [255, 0]
click at [309, 110] on input "Détails but du prêt" at bounding box center [436, 111] width 275 height 20
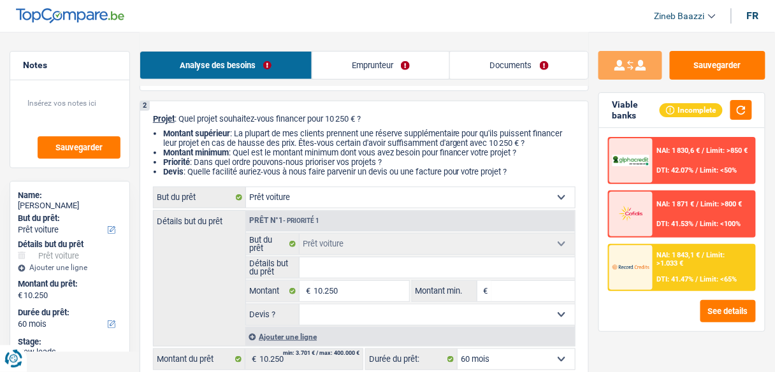
scroll to position [153, 0]
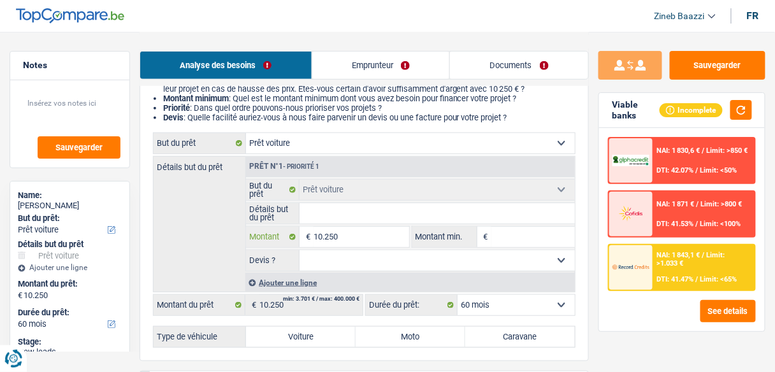
click at [363, 237] on input "10.250" at bounding box center [360, 237] width 95 height 20
type input "1"
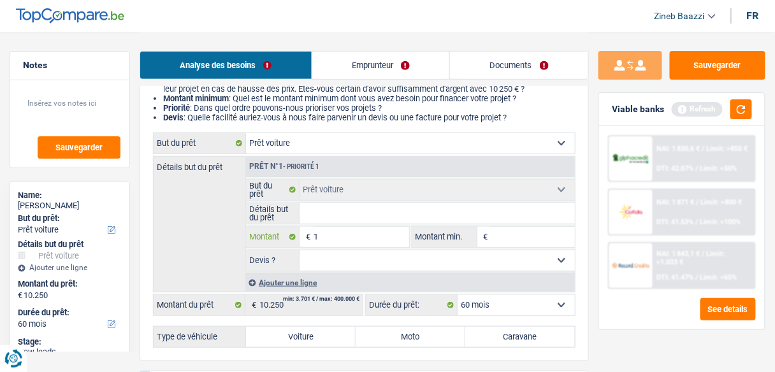
type input "11"
type input "110"
type input "1.100"
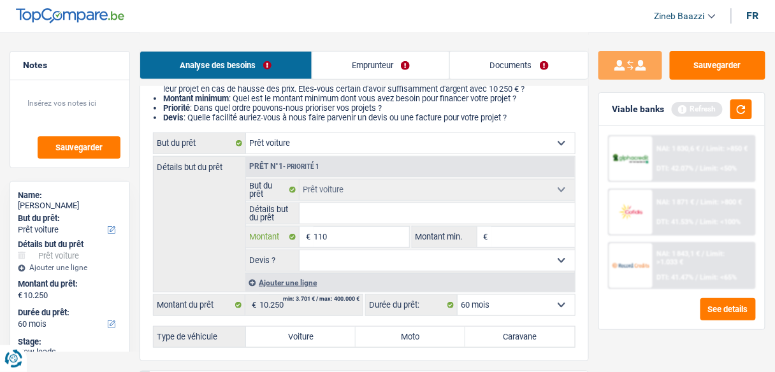
type input "1.100"
type input "11.000"
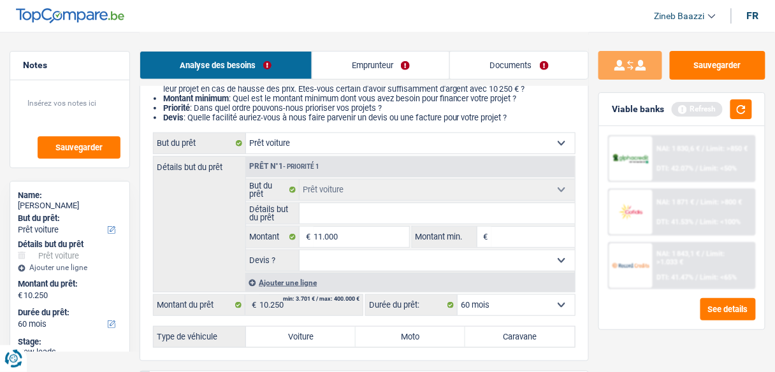
type input "11.000"
click at [540, 236] on input "Montant min." at bounding box center [532, 237] width 83 height 20
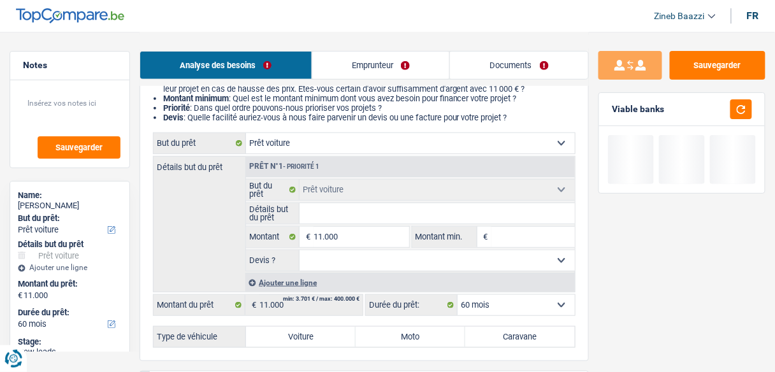
type input "1"
type input "11"
type input "110"
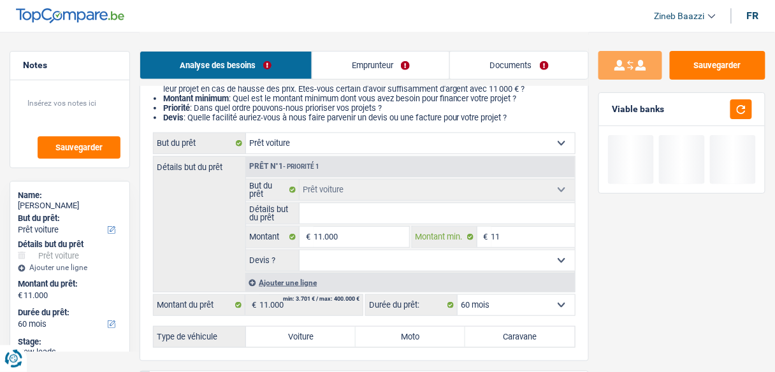
type input "110"
type input "1.100"
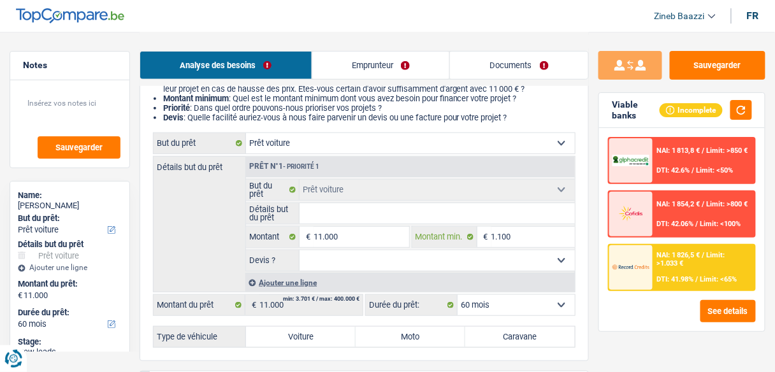
type input "11.000"
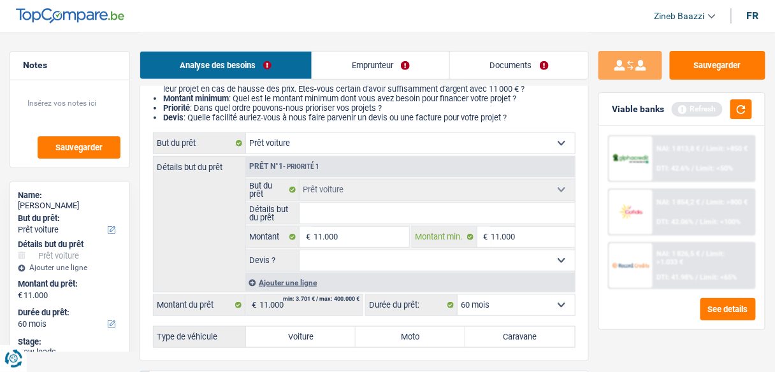
type input "11.000"
click at [328, 242] on input "11.000" at bounding box center [360, 237] width 95 height 20
type input "1.100"
type input "11.500"
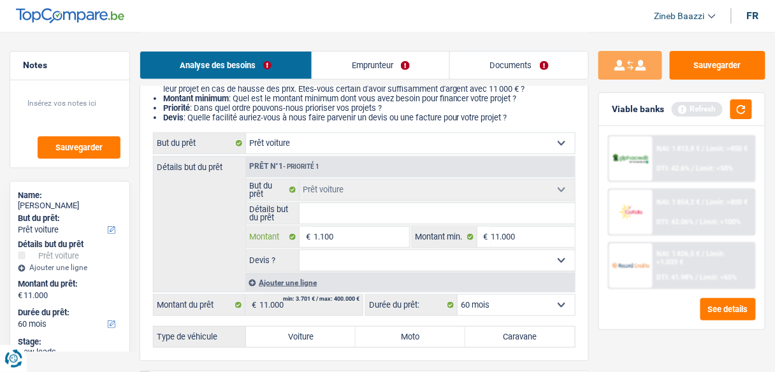
type input "11.500"
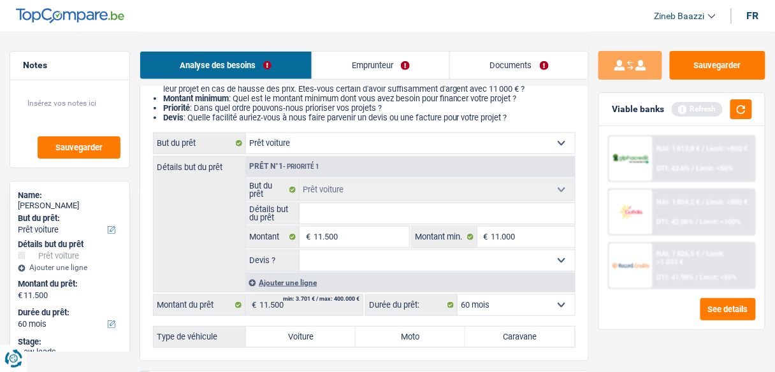
click at [195, 213] on div "Détails but du prêt Prêt n°1 - Priorité 1 Confort maison: meubles, textile, pei…" at bounding box center [364, 224] width 422 height 136
click at [747, 111] on button "button" at bounding box center [741, 109] width 22 height 20
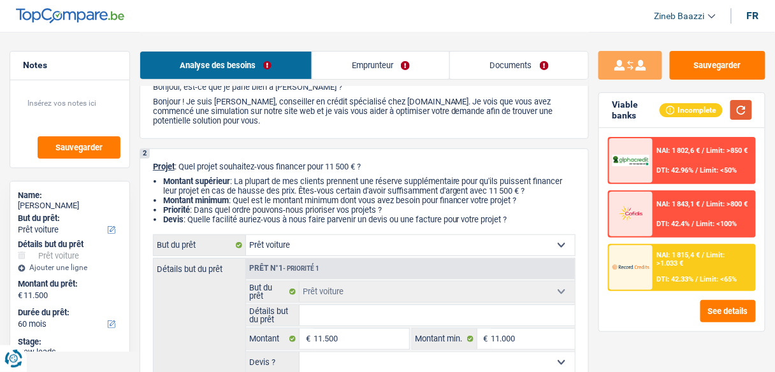
scroll to position [255, 0]
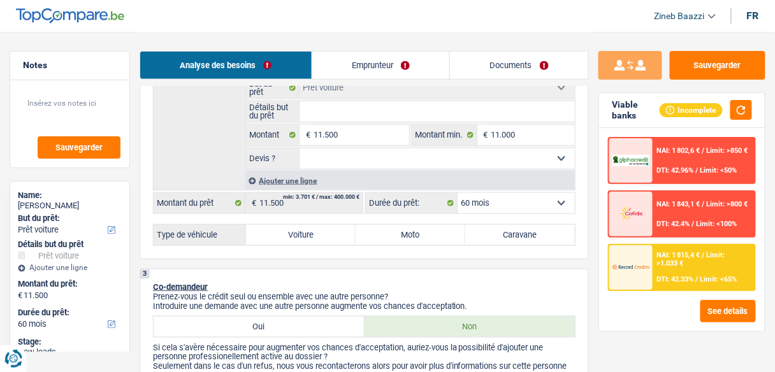
click at [216, 162] on div "Détails but du prêt Prêt n°1 - Priorité 1 Confort maison: meubles, textile, pei…" at bounding box center [364, 122] width 422 height 136
click at [334, 158] on select "Oui Non Non répondu Sélectionner une option" at bounding box center [436, 158] width 275 height 20
click at [178, 140] on div "Détails but du prêt Prêt n°1 - Priorité 1 Confort maison: meubles, textile, pei…" at bounding box center [364, 122] width 422 height 136
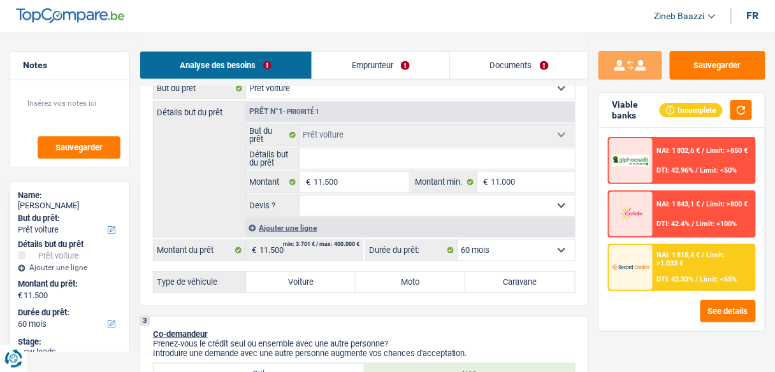
scroll to position [102, 0]
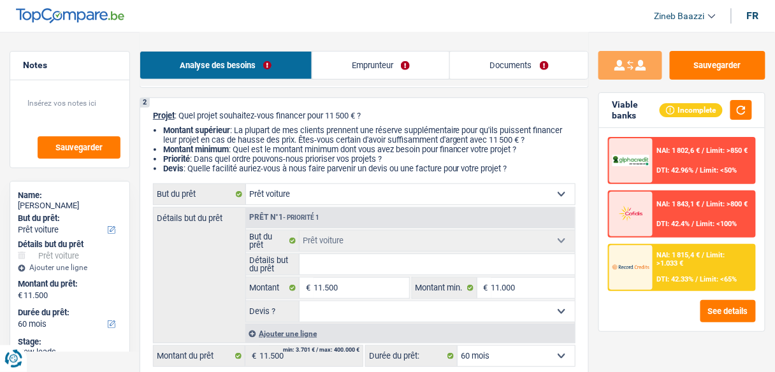
click at [368, 266] on input "Détails but du prêt" at bounding box center [436, 264] width 275 height 20
click at [382, 198] on select "Confort maison: meubles, textile, peinture, électroménager, outillage non-profe…" at bounding box center [410, 194] width 329 height 20
select select "household"
click at [246, 185] on select "Confort maison: meubles, textile, peinture, électroménager, outillage non-profe…" at bounding box center [410, 194] width 329 height 20
select select "household"
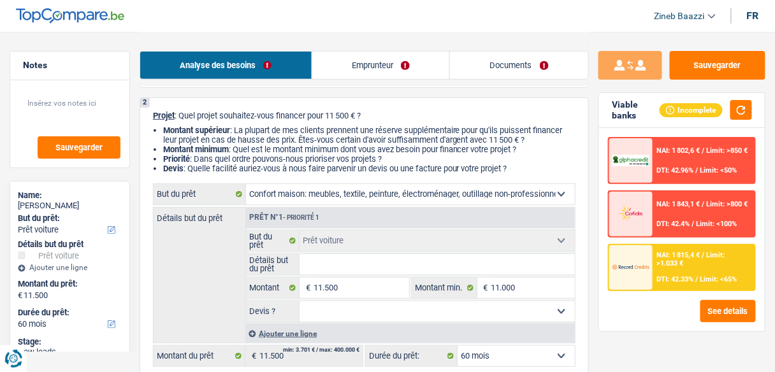
select select "household"
select select "car"
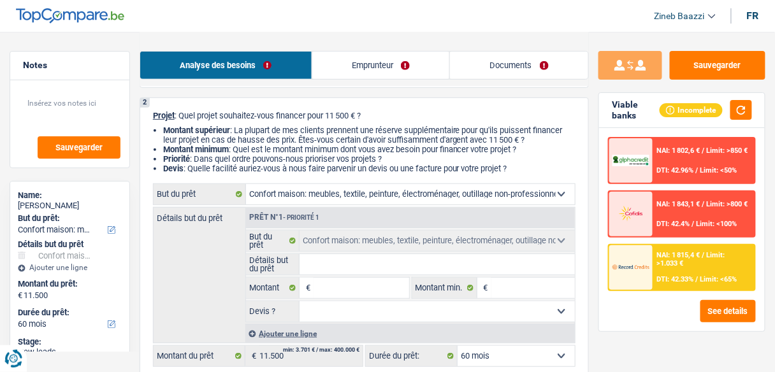
select select "car"
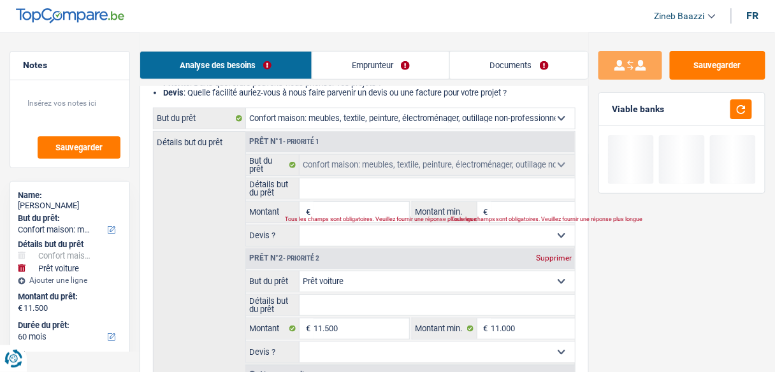
scroll to position [204, 0]
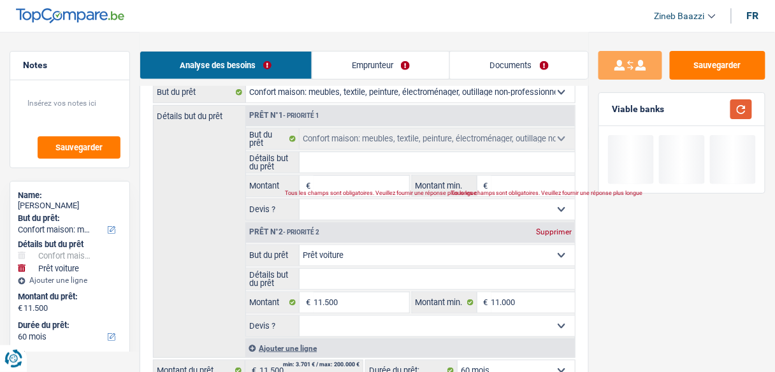
click at [742, 106] on button "button" at bounding box center [741, 109] width 22 height 20
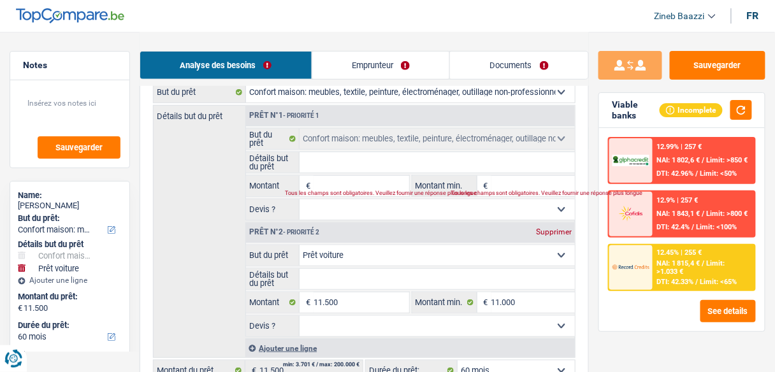
click at [377, 171] on input "Détails but du prêt" at bounding box center [436, 162] width 275 height 20
click at [357, 181] on input "Montant" at bounding box center [360, 186] width 95 height 20
type input "1"
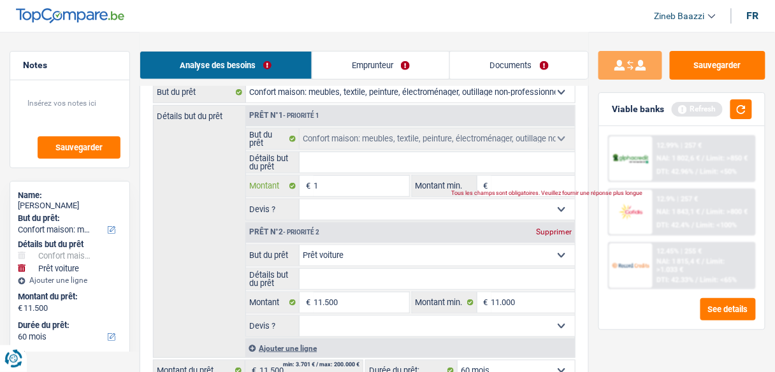
type input "11"
type input "115"
type input "1.150"
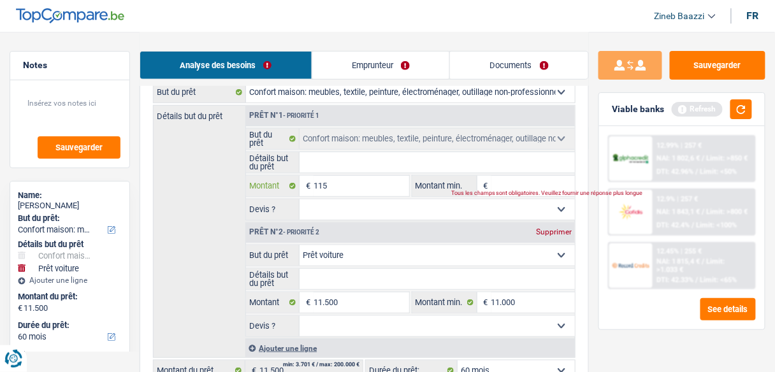
type input "1.150"
type input "11.500"
type input "23.000"
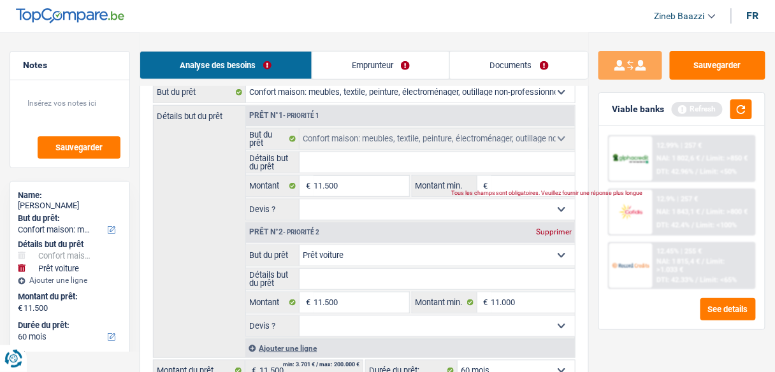
type input "23.000"
click at [531, 188] on input "Montant min." at bounding box center [532, 186] width 83 height 20
select select "120"
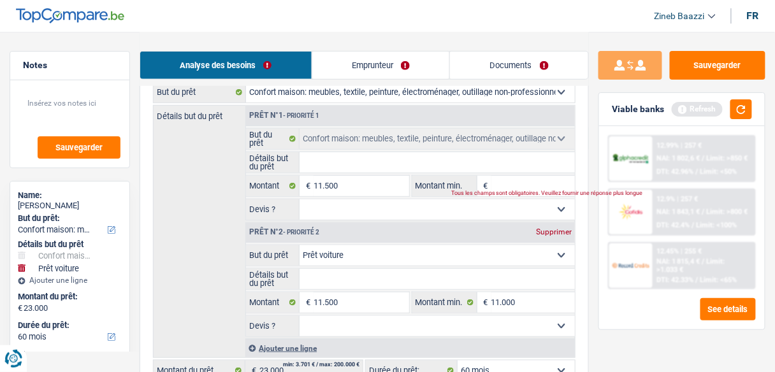
select select "120"
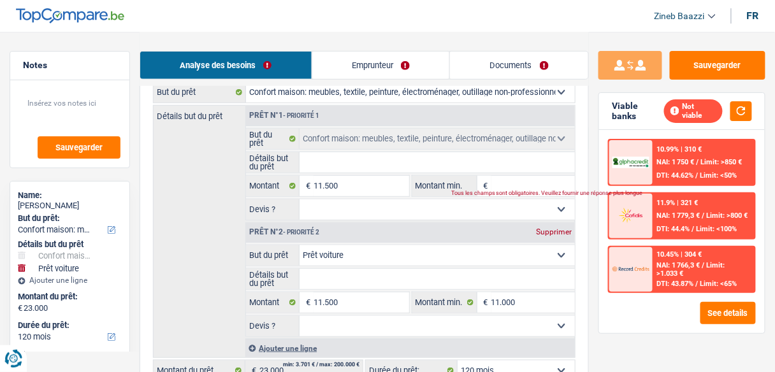
click at [541, 228] on div "Supprimer" at bounding box center [554, 232] width 42 height 8
type input "11.500"
select select "60"
type input "11.500"
select select "60"
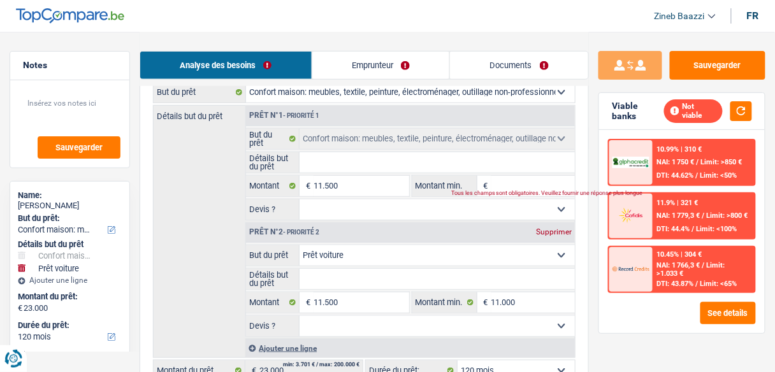
type input "11.500"
select select "60"
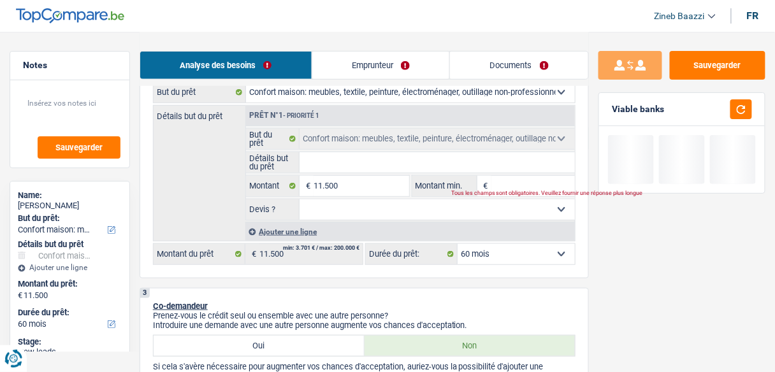
click at [505, 191] on div "Tous les champs sont obligatoires. Veuillez fournir une réponse plus longue" at bounding box center [506, 193] width 111 height 5
click at [499, 182] on input "Montant min." at bounding box center [532, 186] width 83 height 20
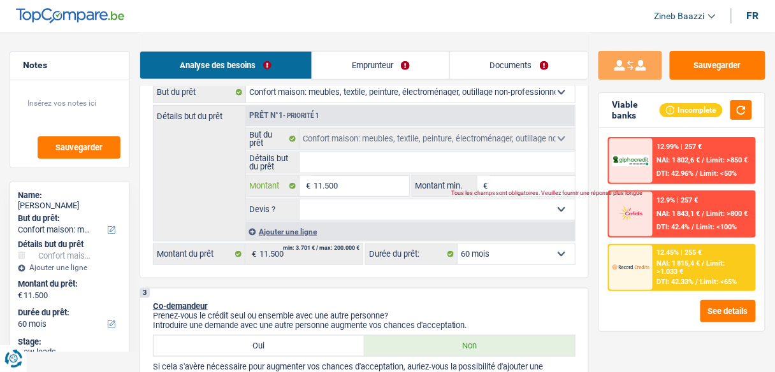
click at [324, 189] on input "11.500" at bounding box center [360, 186] width 95 height 20
click at [510, 173] on fieldset "Confort maison: meubles, textile, peinture, électroménager, outillage non-profe…" at bounding box center [410, 174] width 329 height 92
click at [512, 181] on input "Montant min." at bounding box center [532, 186] width 83 height 20
type input "1"
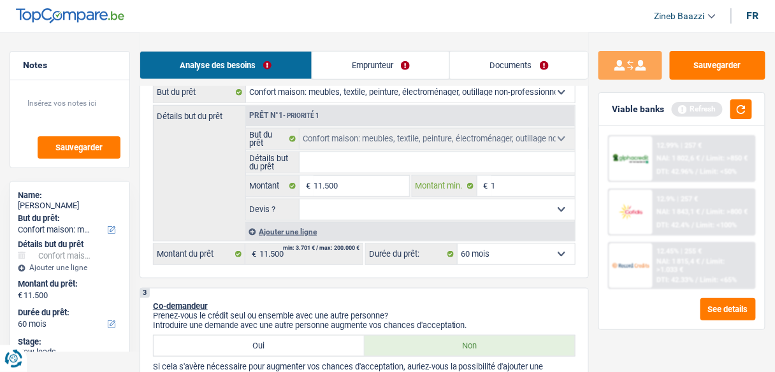
type input "10"
type input "105"
type input "1.050"
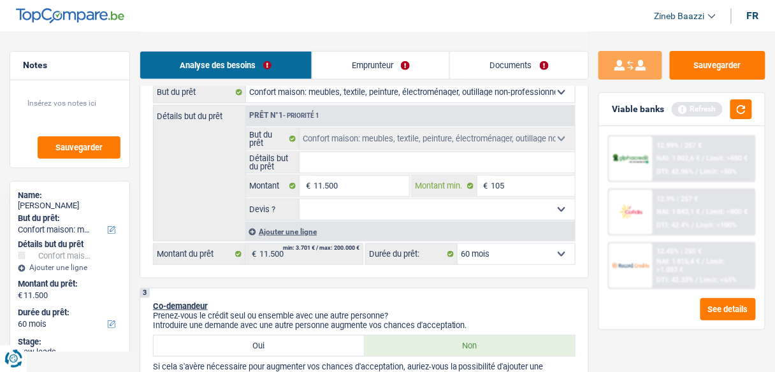
type input "1.050"
type input "10.500"
click at [745, 122] on div "Viable banks Refresh" at bounding box center [682, 109] width 166 height 33
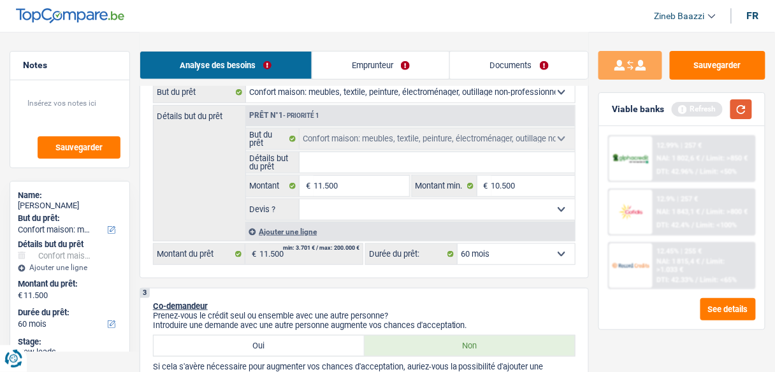
click at [745, 107] on button "button" at bounding box center [741, 109] width 22 height 20
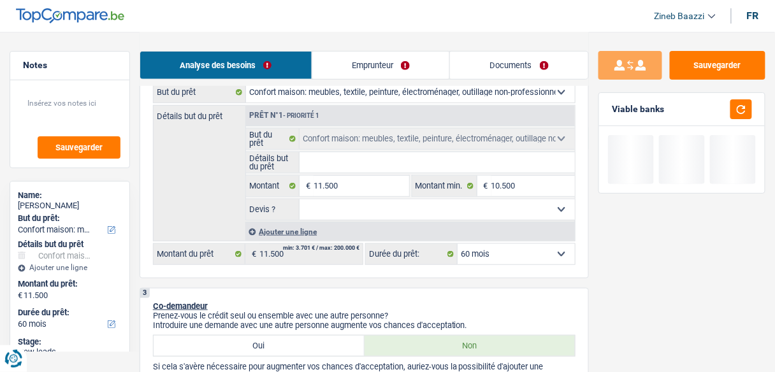
click at [422, 161] on input "Détails but du prêt" at bounding box center [436, 162] width 275 height 20
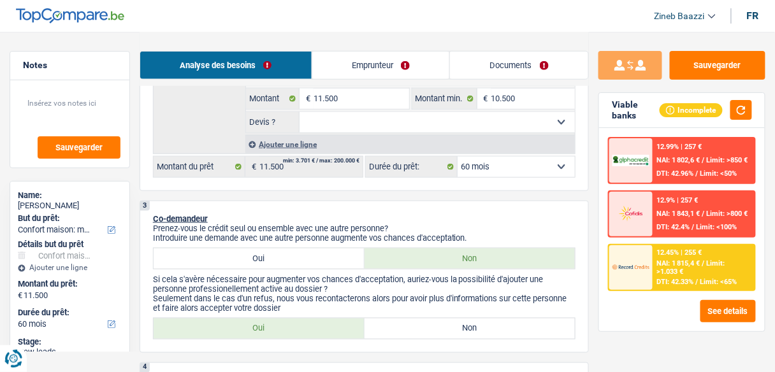
scroll to position [357, 0]
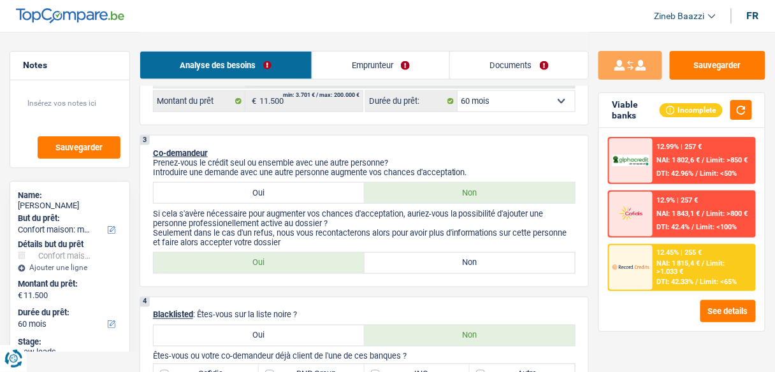
click at [490, 109] on select "12 mois 18 mois 24 mois 30 mois 36 mois 42 mois 48 mois 60 mois Sélectionner un…" at bounding box center [516, 101] width 117 height 20
click at [738, 108] on button "button" at bounding box center [741, 110] width 22 height 20
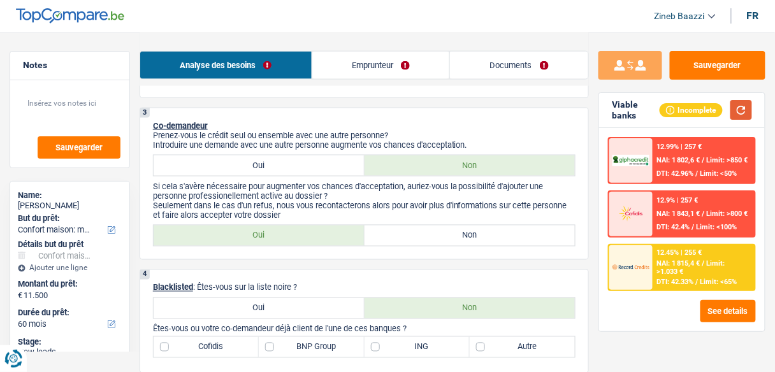
scroll to position [408, 0]
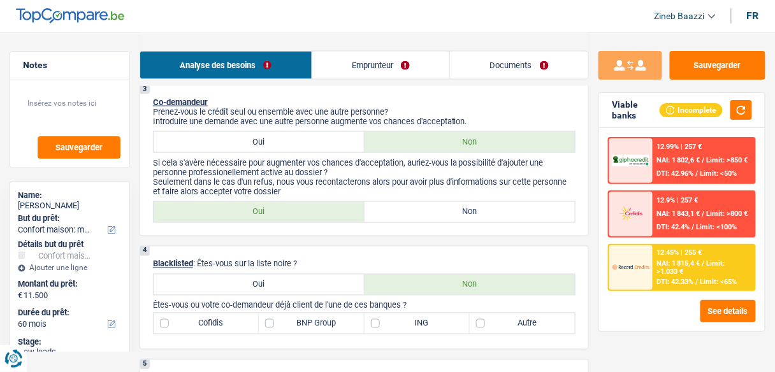
click at [449, 208] on label "Non" at bounding box center [469, 212] width 211 height 20
click at [449, 208] on input "Non" at bounding box center [469, 212] width 211 height 20
radio input "true"
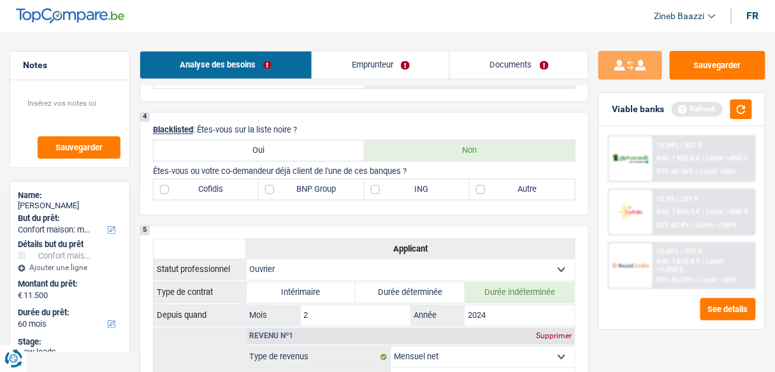
scroll to position [510, 0]
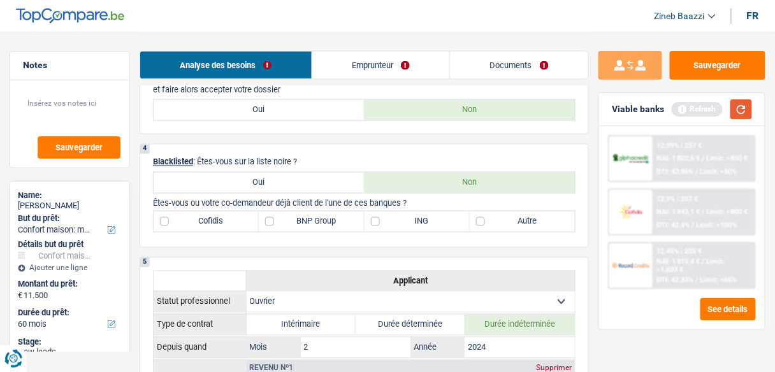
click at [746, 113] on button "button" at bounding box center [741, 109] width 22 height 20
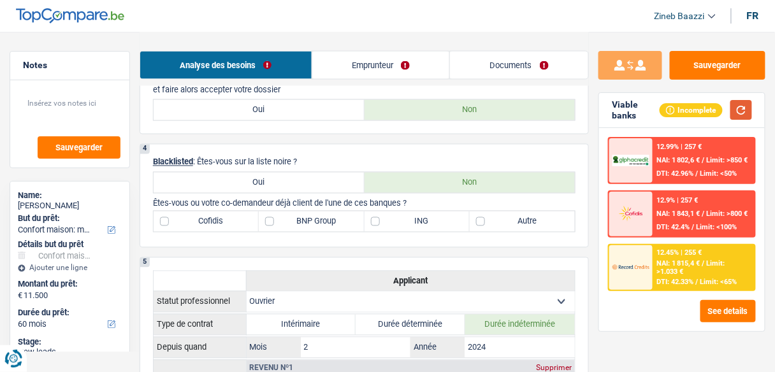
click at [747, 111] on button "button" at bounding box center [741, 110] width 22 height 20
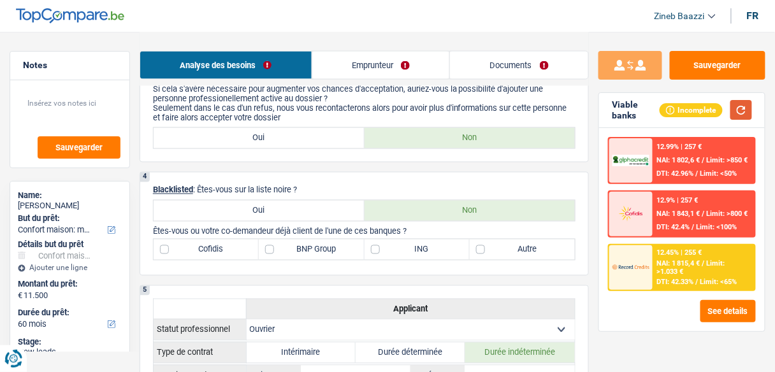
scroll to position [459, 0]
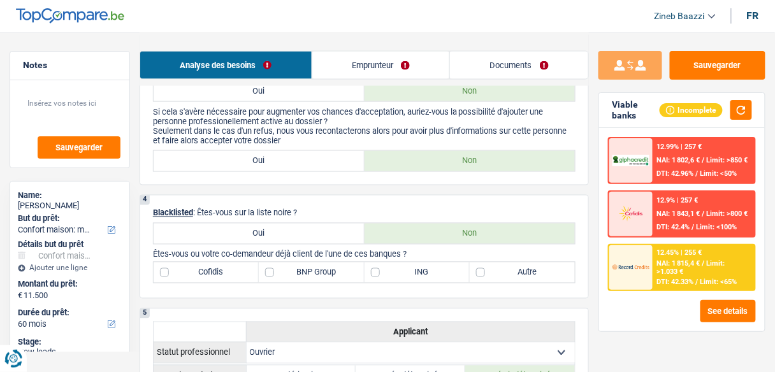
click at [307, 164] on label "Oui" at bounding box center [259, 161] width 211 height 20
click at [307, 164] on input "Oui" at bounding box center [259, 161] width 211 height 20
radio input "true"
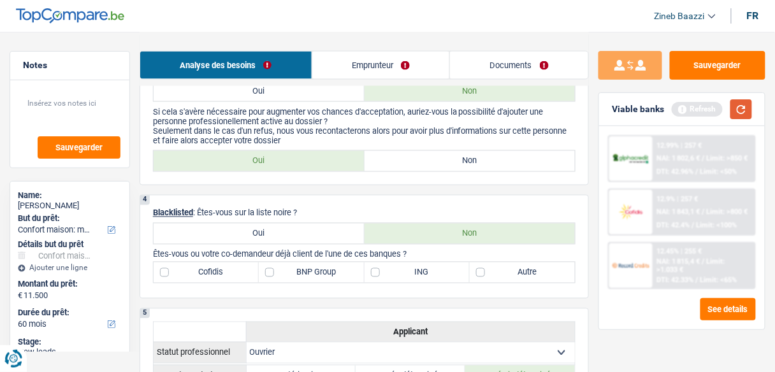
click at [749, 113] on button "button" at bounding box center [741, 109] width 22 height 20
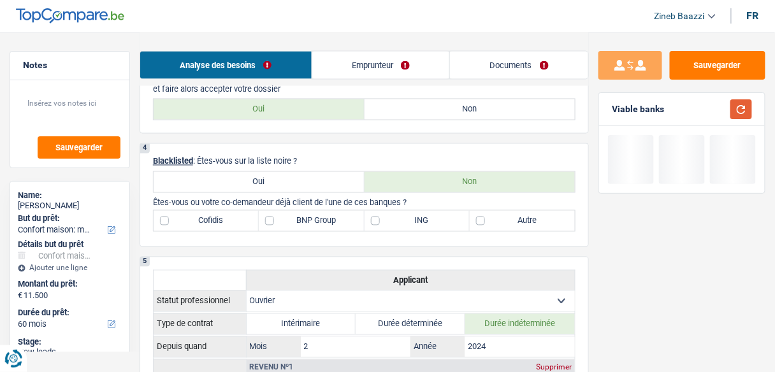
scroll to position [561, 0]
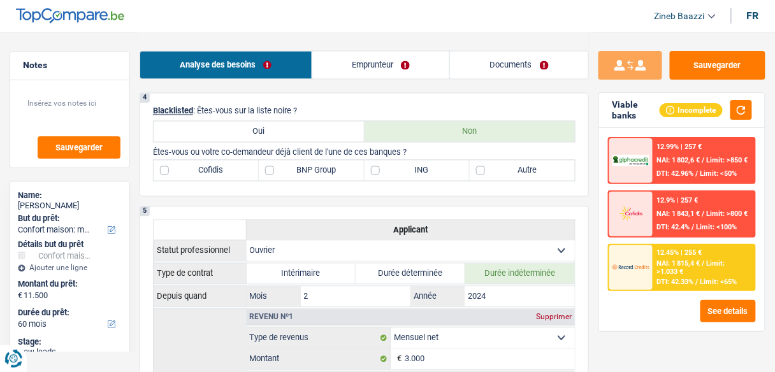
click at [626, 31] on header "Zineb Baazzi Se déconnecter fr" at bounding box center [387, 16] width 775 height 32
click at [494, 170] on label "Autre" at bounding box center [522, 171] width 105 height 20
click at [494, 170] on input "Autre" at bounding box center [522, 171] width 105 height 20
checkbox input "true"
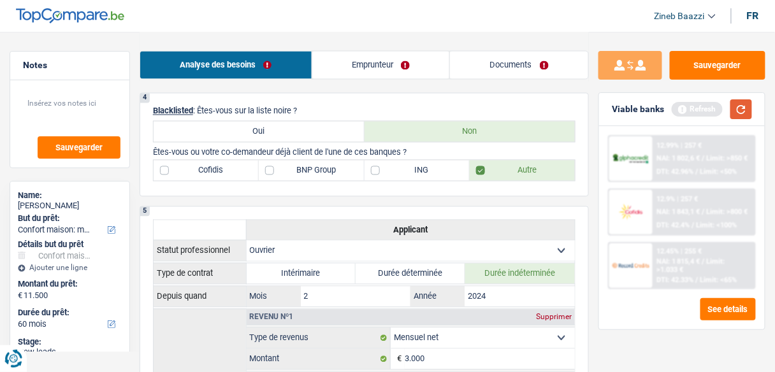
click at [747, 109] on button "button" at bounding box center [741, 109] width 22 height 20
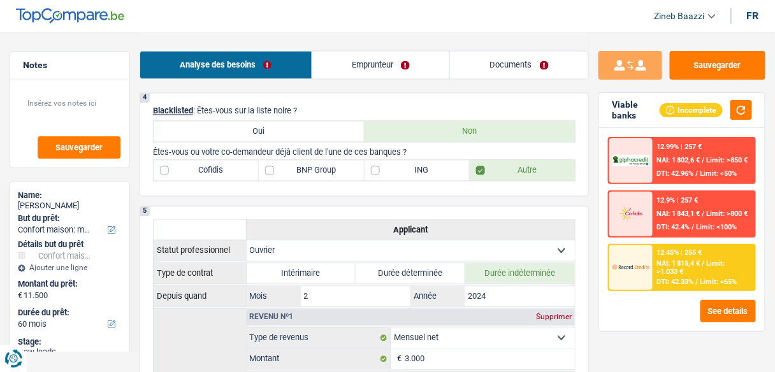
click at [331, 161] on label "BNP Group" at bounding box center [311, 171] width 105 height 20
click at [331, 161] on input "BNP Group" at bounding box center [311, 171] width 105 height 20
checkbox input "true"
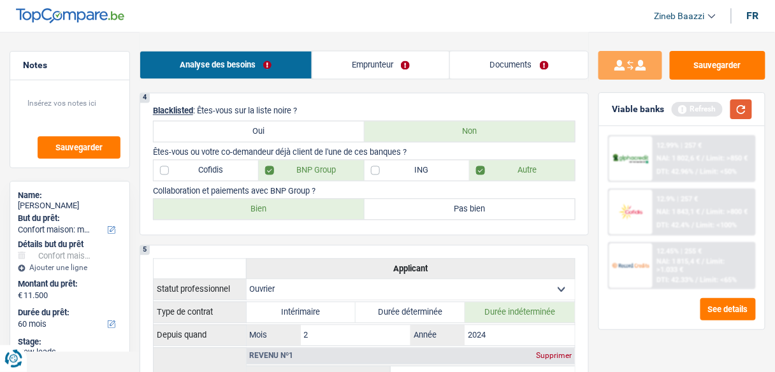
click at [735, 103] on button "button" at bounding box center [741, 109] width 22 height 20
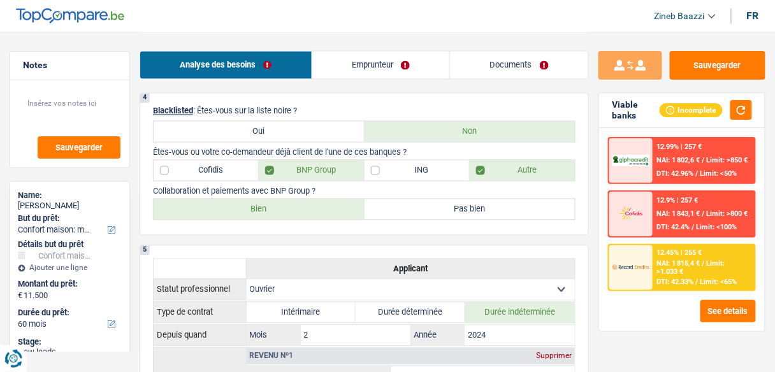
click at [280, 210] on label "Bien" at bounding box center [259, 209] width 211 height 20
click at [280, 210] on input "Bien" at bounding box center [259, 209] width 211 height 20
radio input "true"
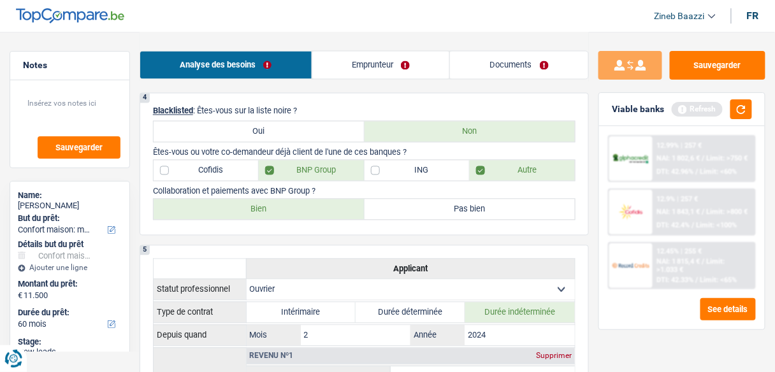
click at [752, 96] on div "Viable banks Refresh" at bounding box center [682, 109] width 166 height 33
click at [744, 105] on button "button" at bounding box center [741, 109] width 22 height 20
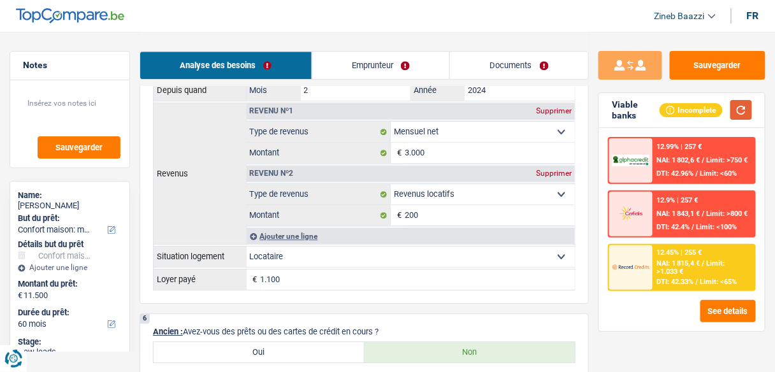
scroll to position [816, 0]
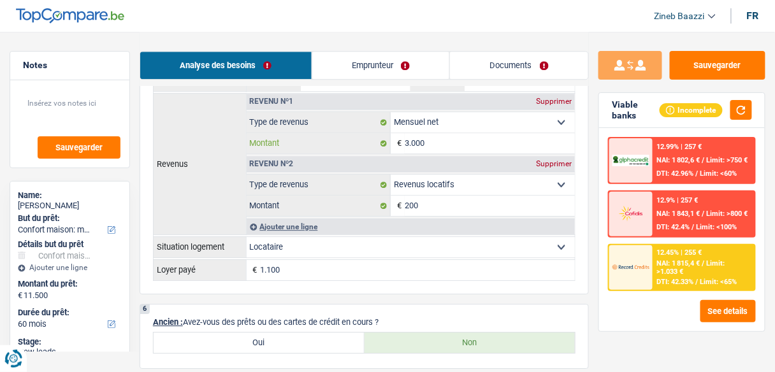
click at [411, 136] on input "3.000" at bounding box center [490, 143] width 170 height 20
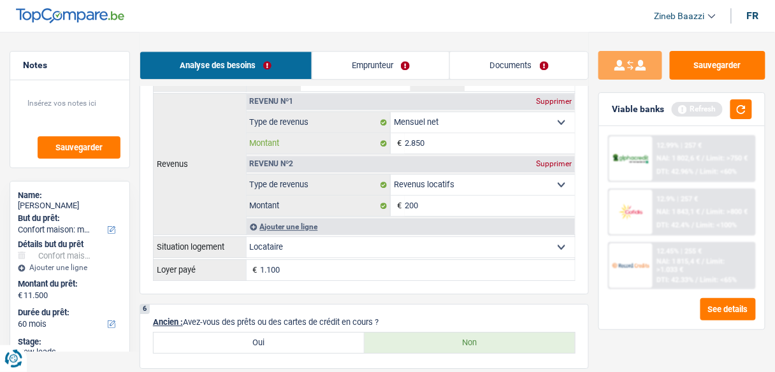
type input "2.850"
click at [191, 194] on th "Revenus" at bounding box center [199, 163] width 93 height 141
click at [734, 111] on button "button" at bounding box center [741, 109] width 22 height 20
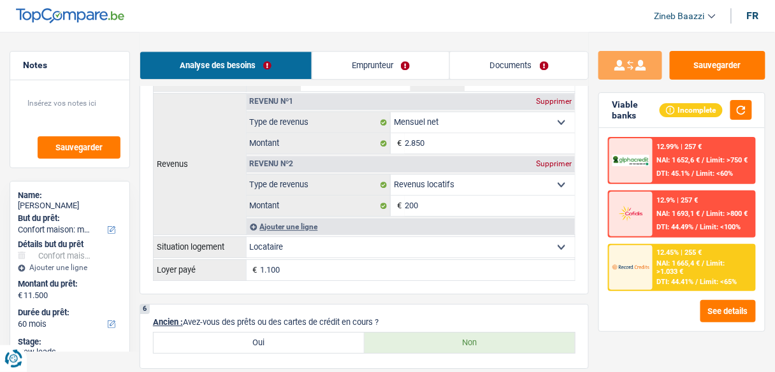
click at [517, 175] on select "Allocation d'handicap Allocations chômage Allocations familiales Chèques repas …" at bounding box center [483, 185] width 184 height 20
select select "other"
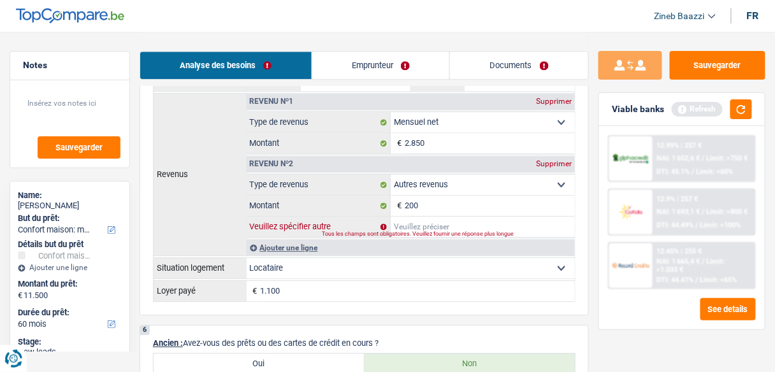
click at [414, 217] on input "Veuillez spécifier autre" at bounding box center [483, 227] width 184 height 20
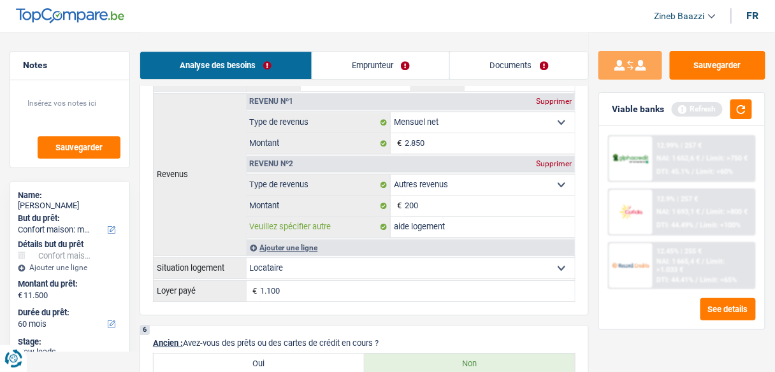
type input "aide logement"
click at [224, 224] on th "Revenus" at bounding box center [199, 174] width 93 height 162
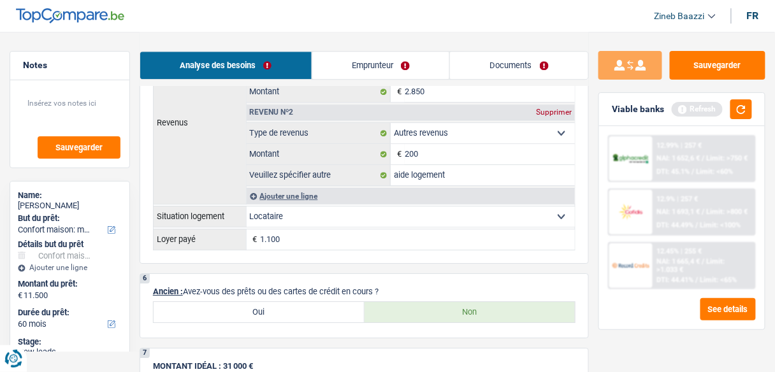
scroll to position [969, 0]
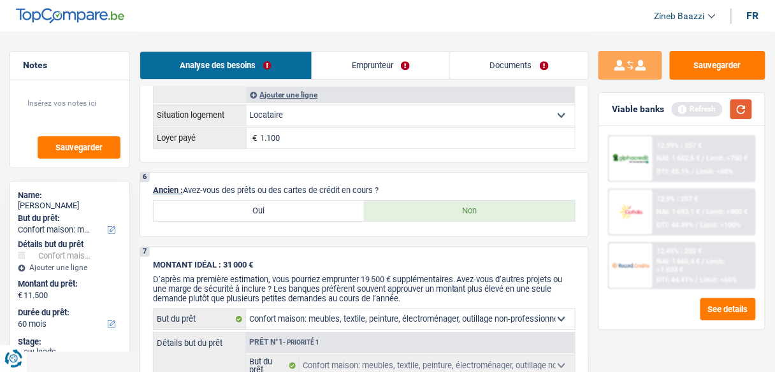
click at [744, 104] on button "button" at bounding box center [741, 109] width 22 height 20
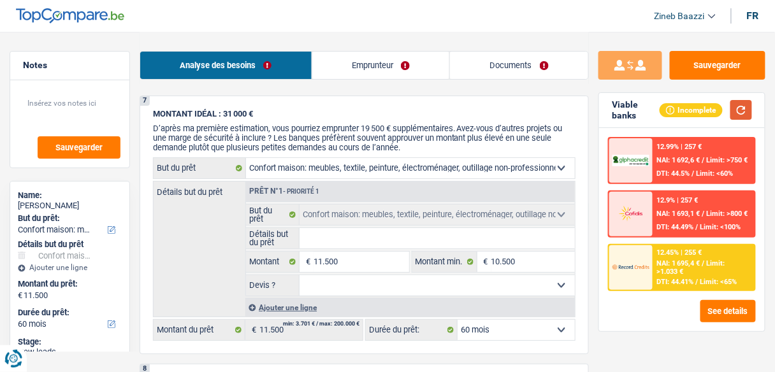
scroll to position [1172, 0]
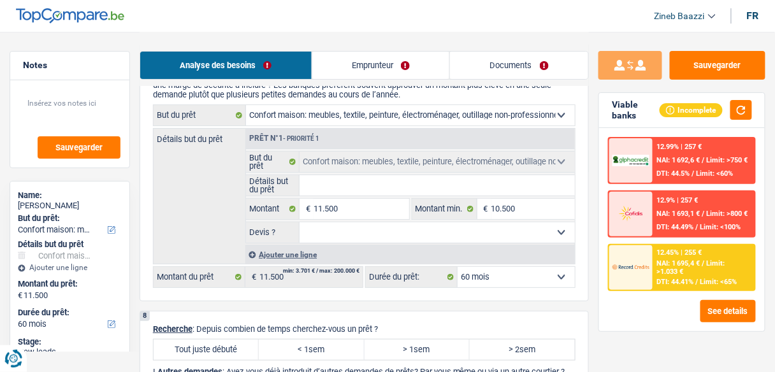
click at [345, 176] on input "Détails but du prêt" at bounding box center [436, 185] width 275 height 20
type input "p"
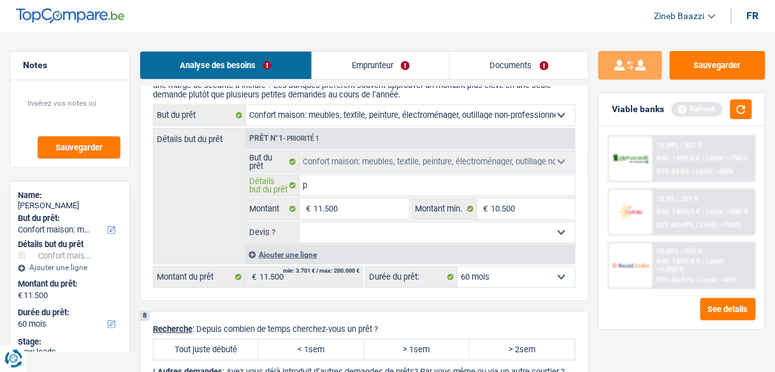
type input "pr"
type input "pre"
type input "pret"
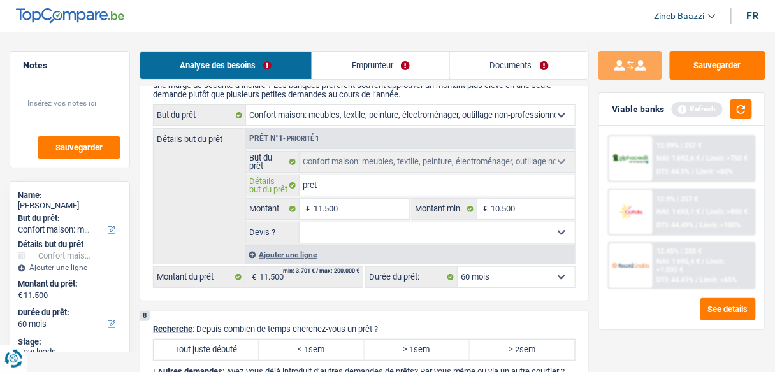
type input "pret"
type input "pret e"
type input "pret"
type input "pret v"
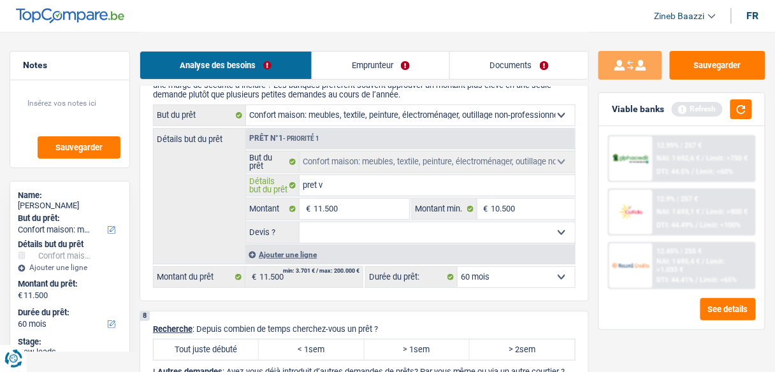
type input "pret vo"
type input "pret voi"
type input "pret voit"
type input "pret voitu"
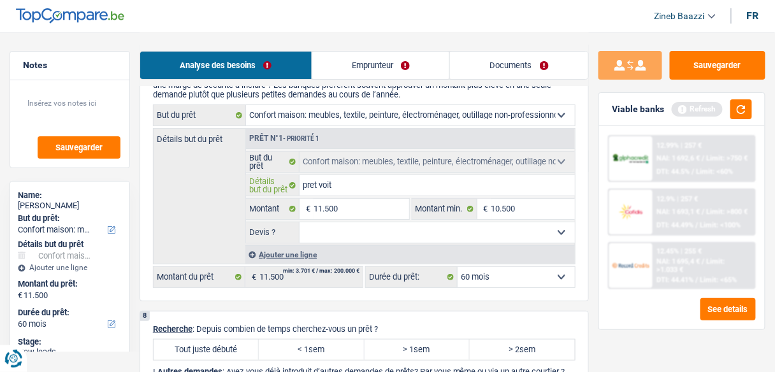
type input "pret voitu"
type input "pret voitur"
type input "pret voiture"
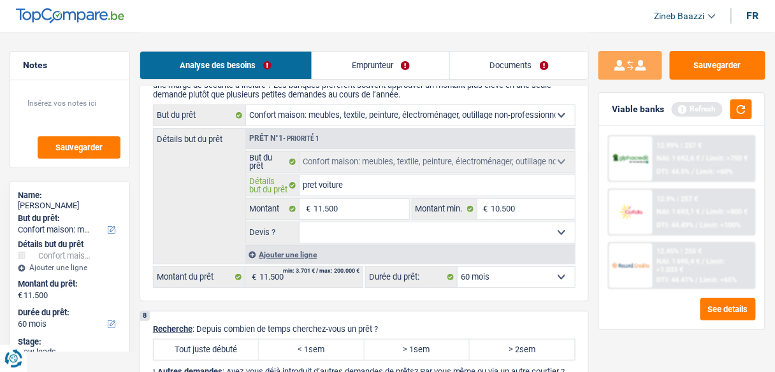
type input "pret voiture"
type input "pret voiture c"
type input "pret voiture ch"
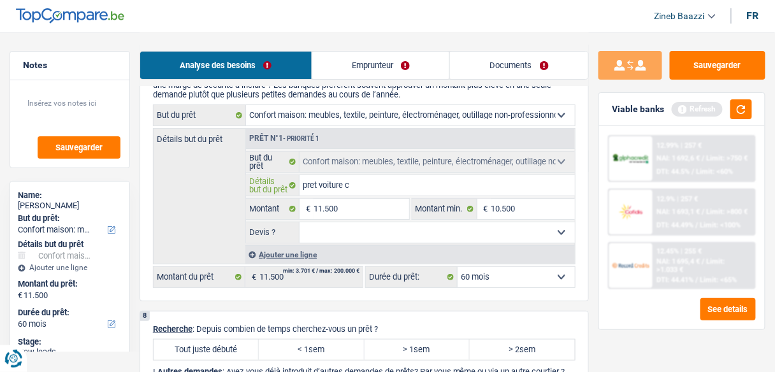
type input "pret voiture ch"
type input "pret voiture cha"
type input "pret voiture chan"
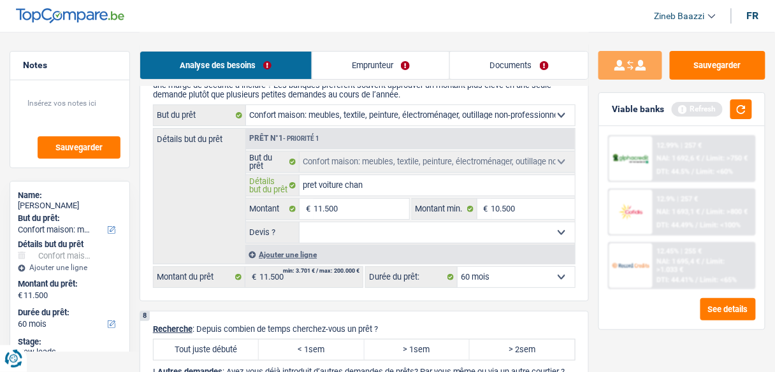
type input "pret voiture chang"
type input "pret voiture change"
type input "pret voiture changer"
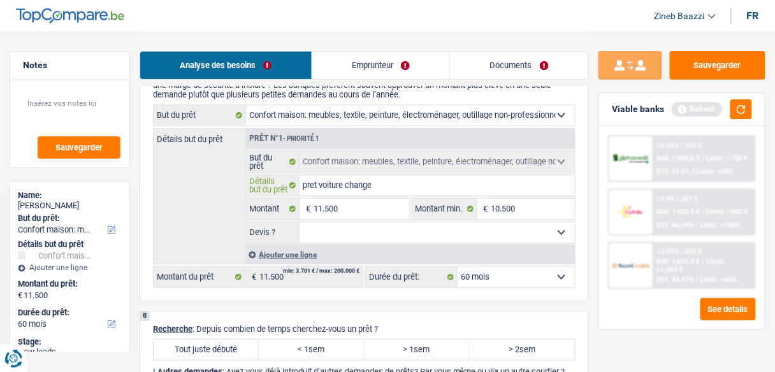
type input "pret voiture changer"
type input "pret voiture changer e"
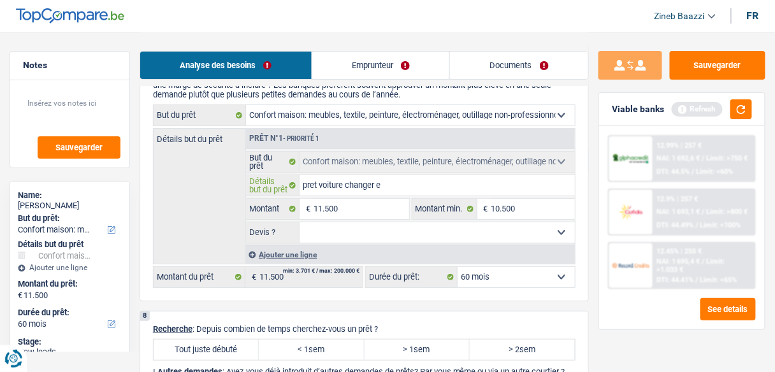
type input "pret voiture changer en"
type input "pret voiture changer en p"
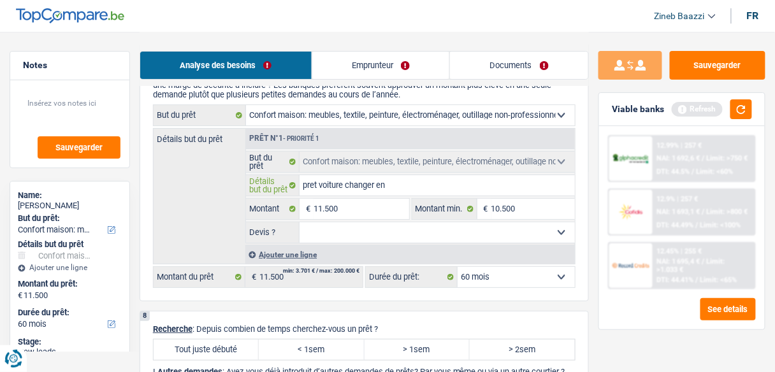
type input "pret voiture changer en p"
type input "pret voiture changer en pr"
type input "pret voiture changer en prê"
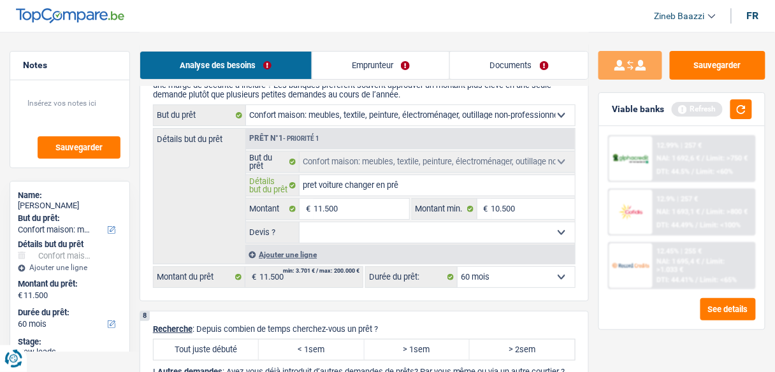
type input "pret voiture changer en prêt"
click at [491, 109] on select "Confort maison: meubles, textile, peinture, électroménager, outillage non-profe…" at bounding box center [410, 115] width 329 height 20
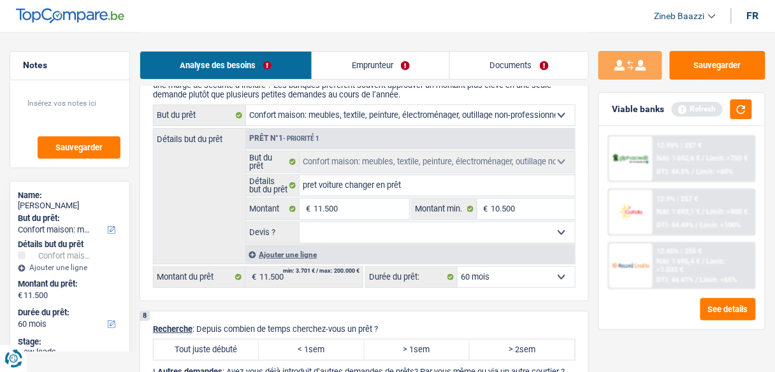
click at [211, 212] on div "Détails but du prêt Prêt n°1 - Priorité 1 Confort maison: meubles, textile, pei…" at bounding box center [364, 196] width 422 height 136
click at [410, 105] on select "Confort maison: meubles, textile, peinture, électroménager, outillage non-profe…" at bounding box center [410, 115] width 329 height 20
click at [246, 105] on select "Confort maison: meubles, textile, peinture, électroménager, outillage non-profe…" at bounding box center [410, 115] width 329 height 20
click at [422, 185] on input "pret voiture changer en prêt" at bounding box center [436, 185] width 275 height 20
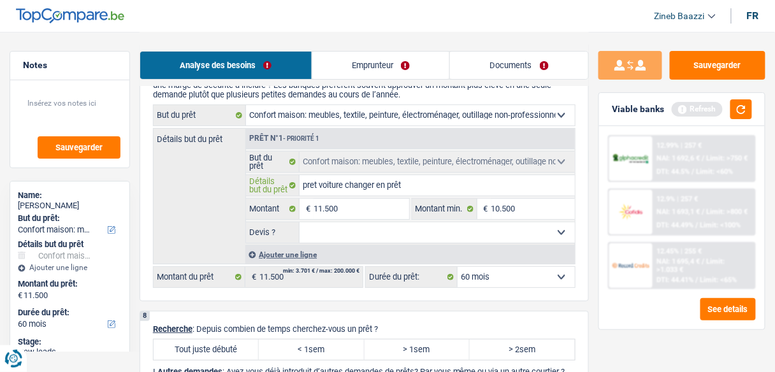
click at [422, 185] on input "pret voiture changer en prêt" at bounding box center [436, 185] width 275 height 20
type input "pret voiture changer en prêt p"
type input "pret voiture changer en prêt pe"
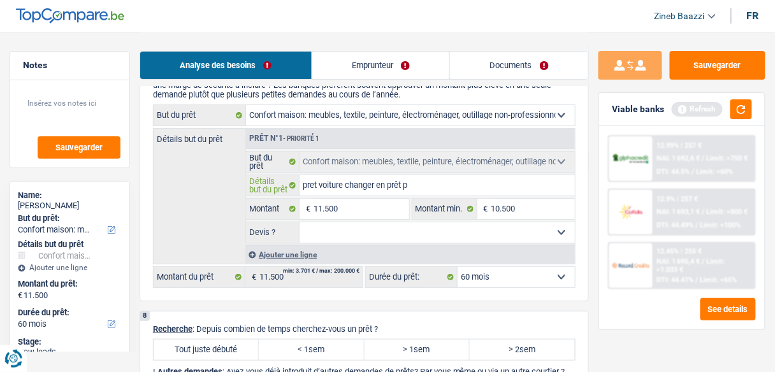
type input "pret voiture changer en prêt pe"
type input "pret voiture changer en prêt per"
type input "pret voiture changer en prêt pers"
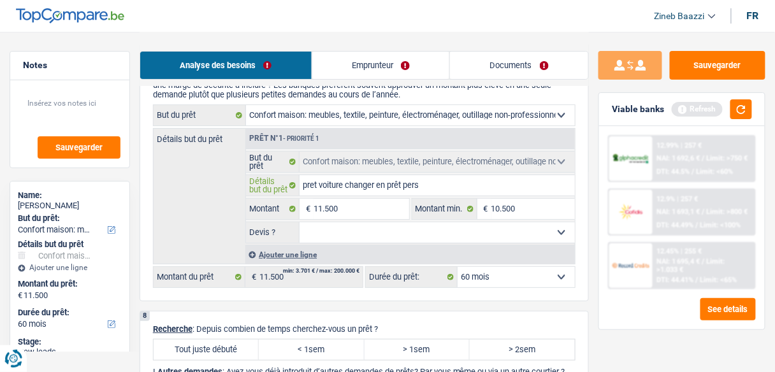
type input "pret voiture changer en prêt perso"
type input "pret voiture changer en prêt perso p"
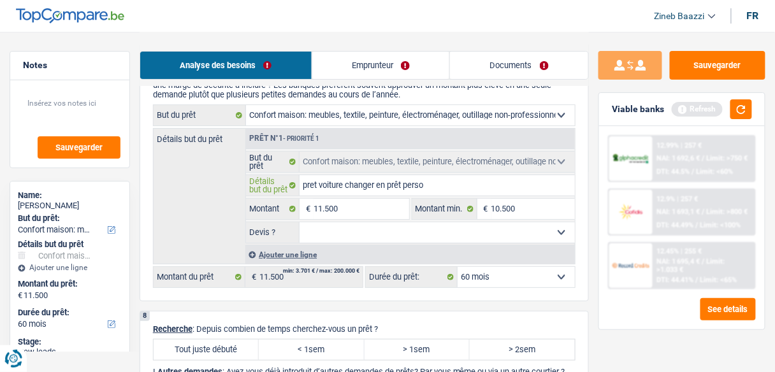
type input "pret voiture changer en prêt perso p"
type input "pret voiture changer en prêt perso po"
type input "pret voiture changer en prêt perso pou"
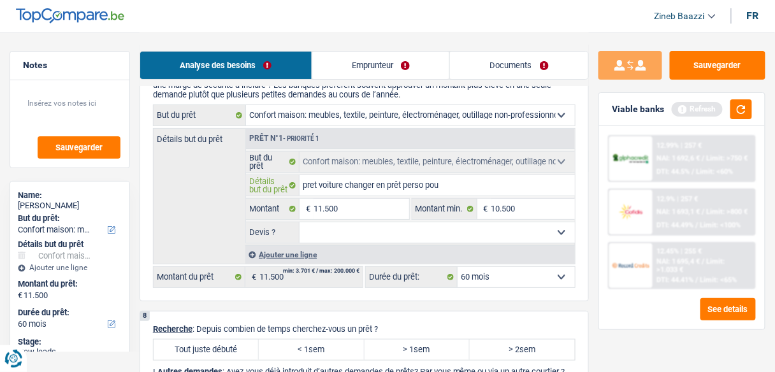
type input "pret voiture changer en prêt perso pour"
type input "pret voiture changer en prêt perso pour d"
type input "pret voiture changer en prêt perso pour de"
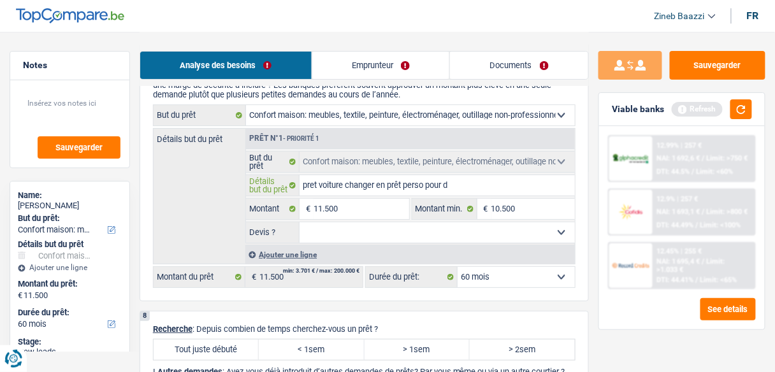
type input "pret voiture changer en prêt perso pour de"
type input "pret voiture changer en prêt perso pour de l"
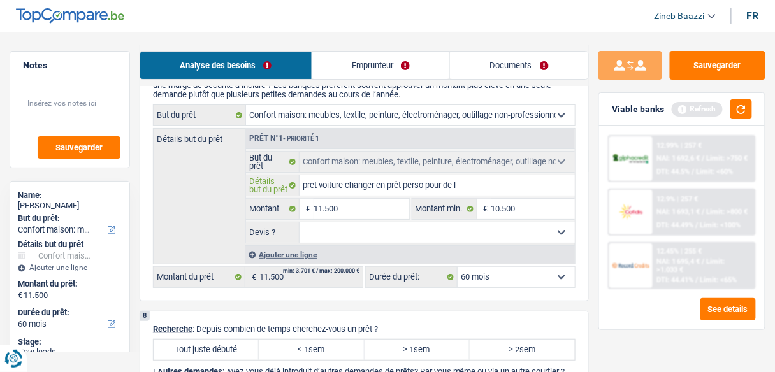
type input "pret voiture changer en prêt perso pour de l'"
type input "pret voiture changer en prêt perso pour de l'e"
type input "pret voiture changer en prêt perso pour de l'el"
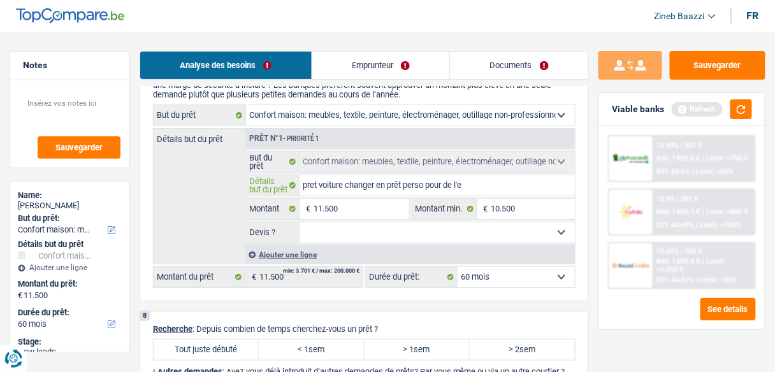
type input "pret voiture changer en prêt perso pour de l'el"
type input "pret voiture changer en prêt perso pour de l'ele"
type input "pret voiture changer en prêt perso pour de l'elec"
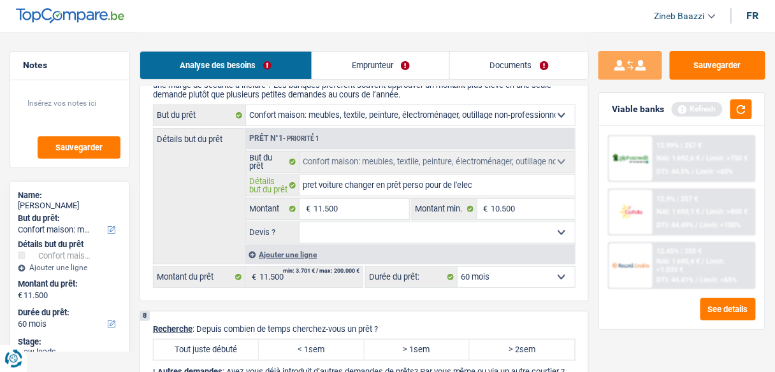
type input "pret voiture changer en prêt perso pour de l'elect"
type input "pret voiture changer en prêt perso pour de l'electr"
type input "pret voiture changer en prêt perso pour de l'electro"
click at [369, 229] on select "Oui Non Non répondu Sélectionner une option" at bounding box center [436, 232] width 275 height 20
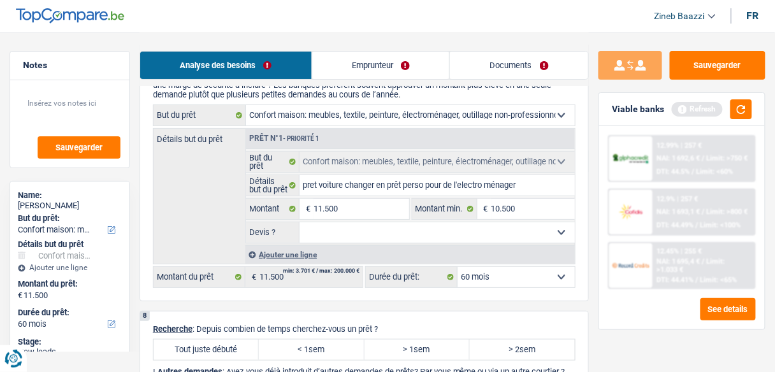
click at [299, 222] on select "Oui Non Non répondu Sélectionner une option" at bounding box center [436, 232] width 275 height 20
click at [512, 200] on input "10.500" at bounding box center [532, 209] width 83 height 20
click at [507, 201] on input "10.550" at bounding box center [532, 209] width 83 height 20
click at [233, 185] on div "Détails but du prêt Prêt n°1 - Priorité 1 Confort maison: meubles, textile, pei…" at bounding box center [364, 196] width 422 height 136
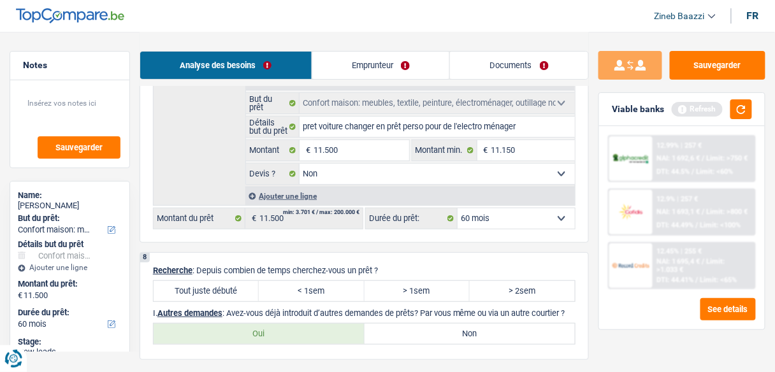
scroll to position [1274, 0]
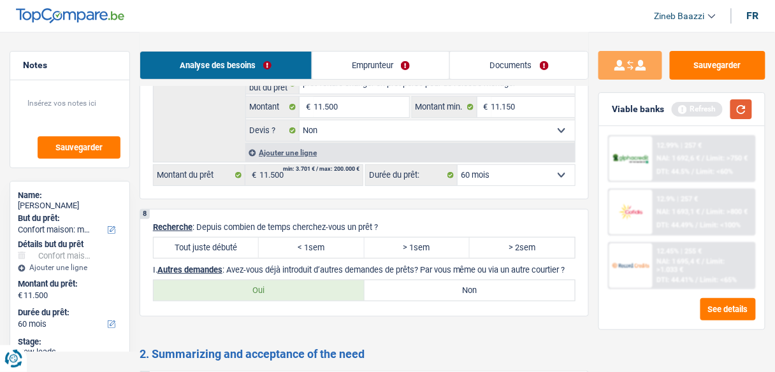
click at [749, 104] on button "button" at bounding box center [741, 109] width 22 height 20
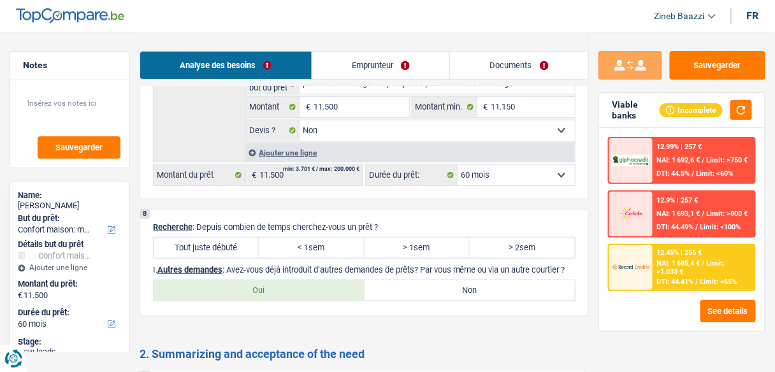
click at [239, 238] on label "Tout juste débuté" at bounding box center [206, 248] width 105 height 20
click at [239, 238] on input "Tout juste débuté" at bounding box center [206, 248] width 105 height 20
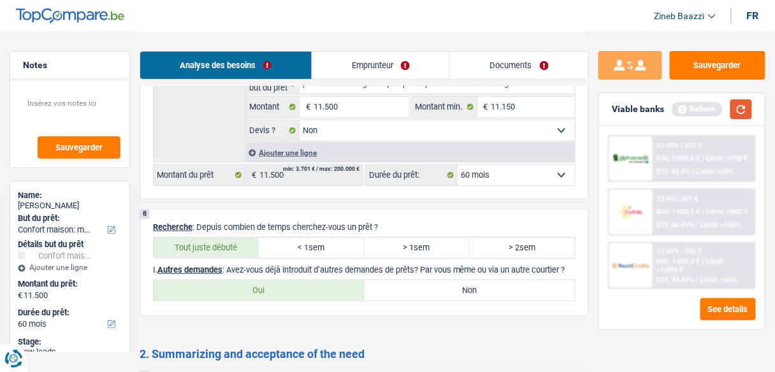
click at [743, 108] on button "button" at bounding box center [741, 109] width 22 height 20
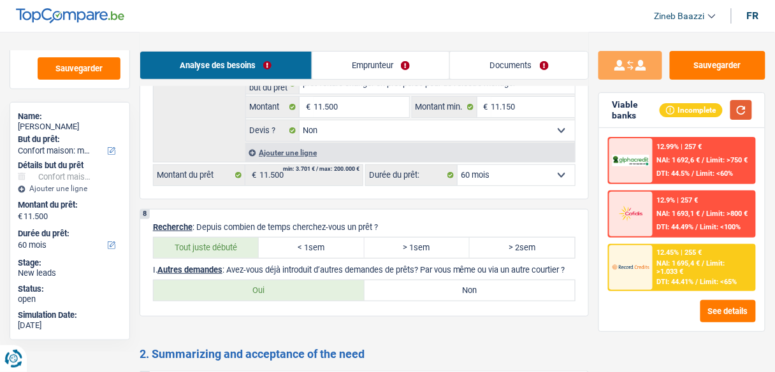
click at [739, 115] on button "button" at bounding box center [741, 110] width 22 height 20
click at [420, 296] on label "Non" at bounding box center [469, 290] width 211 height 20
click at [420, 296] on input "Non" at bounding box center [469, 290] width 211 height 20
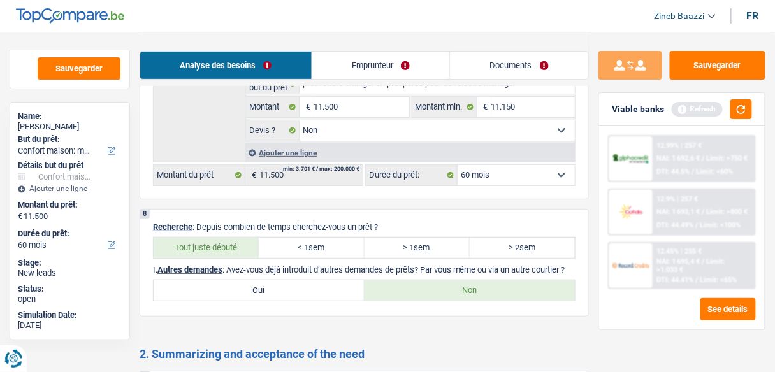
click at [382, 66] on link "Emprunteur" at bounding box center [381, 65] width 138 height 27
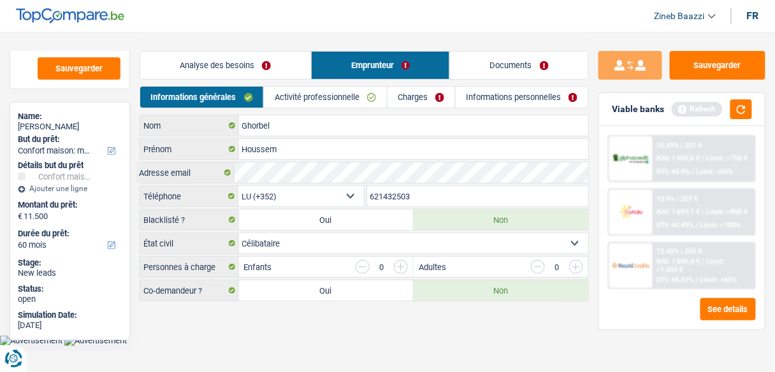
scroll to position [0, 0]
click at [301, 99] on link "Activité professionnelle" at bounding box center [328, 97] width 124 height 21
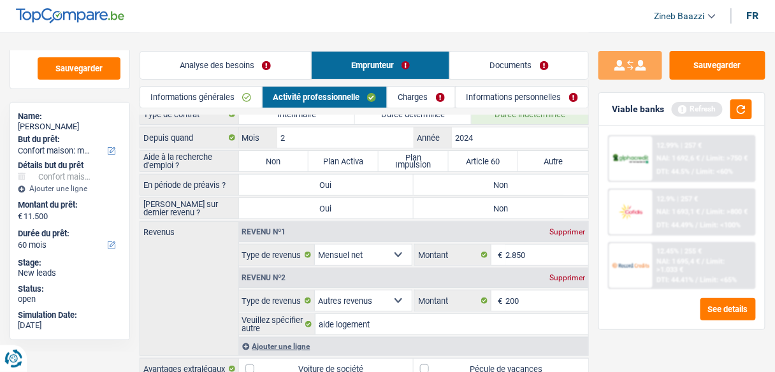
scroll to position [51, 0]
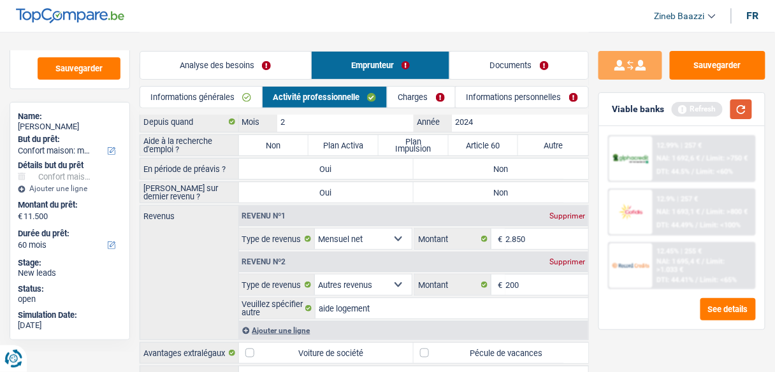
click at [743, 105] on button "button" at bounding box center [741, 109] width 22 height 20
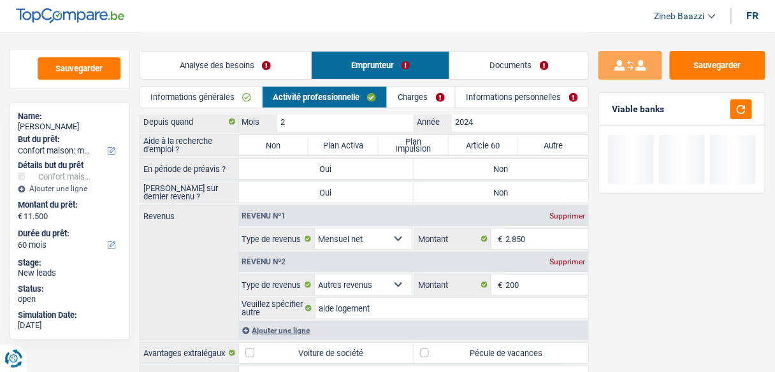
click at [277, 147] on label "Non" at bounding box center [274, 145] width 70 height 20
click at [277, 147] on input "Non" at bounding box center [274, 145] width 70 height 20
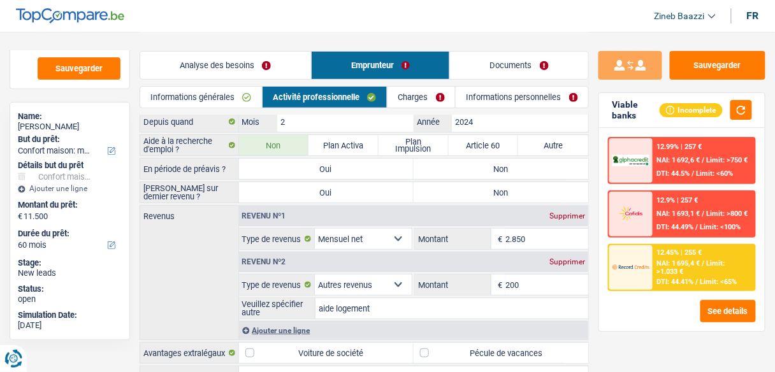
click at [456, 171] on label "Non" at bounding box center [501, 169] width 175 height 20
click at [456, 171] on input "Non" at bounding box center [501, 169] width 175 height 20
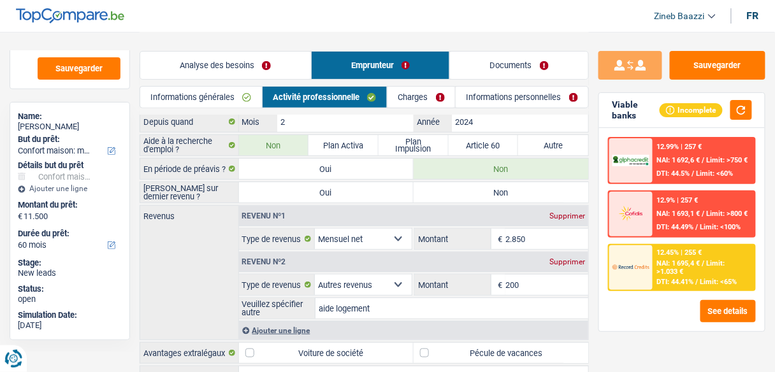
click at [458, 194] on label "Non" at bounding box center [501, 192] width 175 height 20
click at [458, 194] on input "Non" at bounding box center [501, 192] width 175 height 20
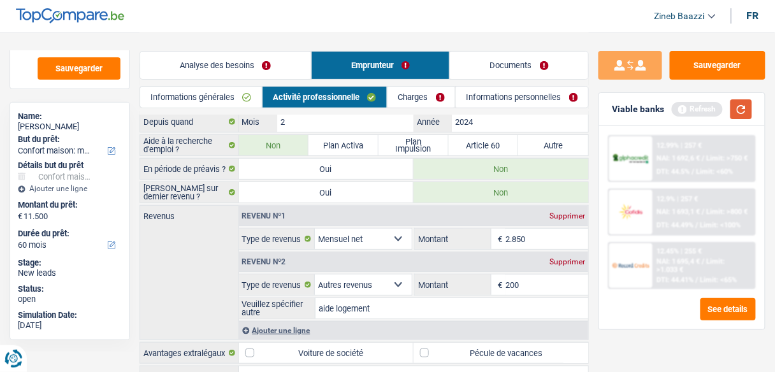
click at [735, 113] on button "button" at bounding box center [741, 109] width 22 height 20
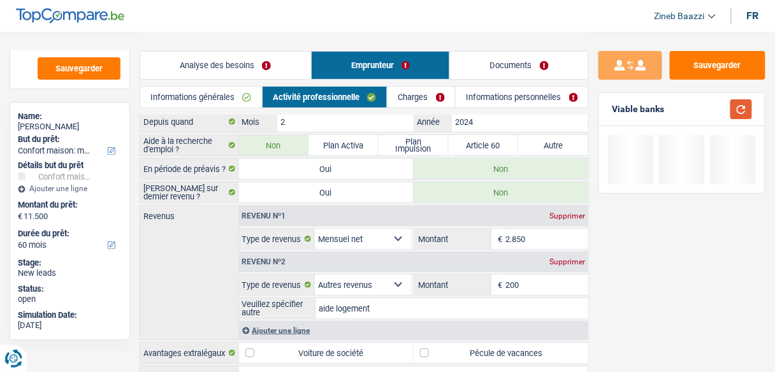
scroll to position [0, 0]
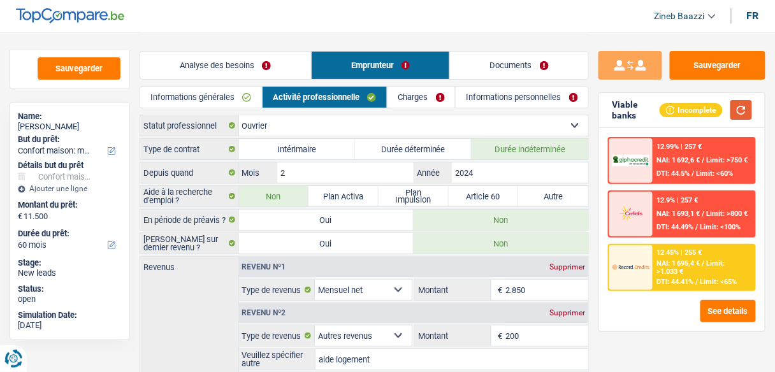
click at [738, 112] on button "button" at bounding box center [741, 110] width 22 height 20
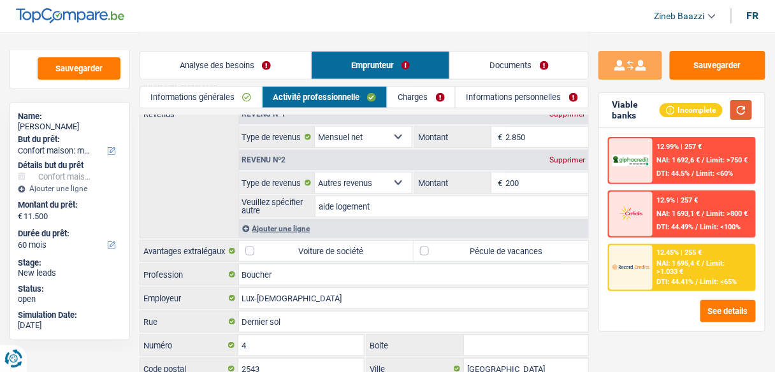
scroll to position [102, 0]
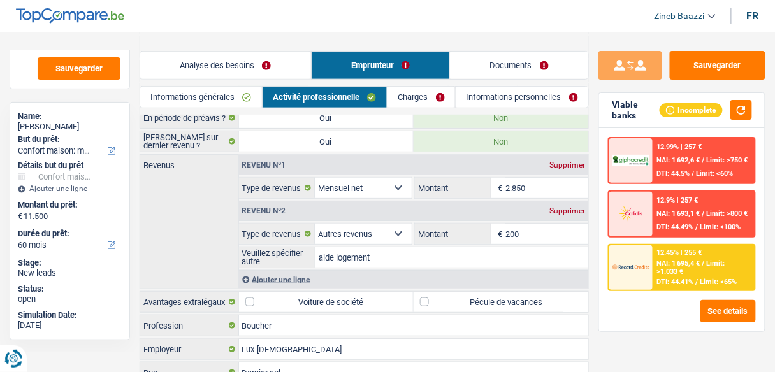
click at [521, 185] on input "2.850" at bounding box center [546, 188] width 83 height 20
click at [166, 227] on div "Revenus Revenu nº1 Supprimer Allocation d'handicap Allocations chômage Allocati…" at bounding box center [364, 221] width 449 height 135
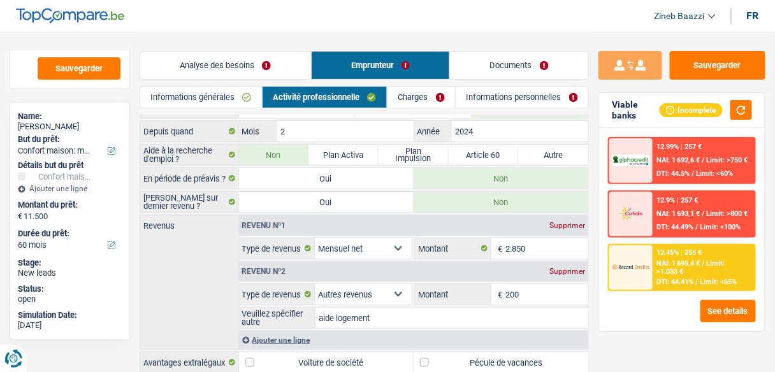
scroll to position [0, 0]
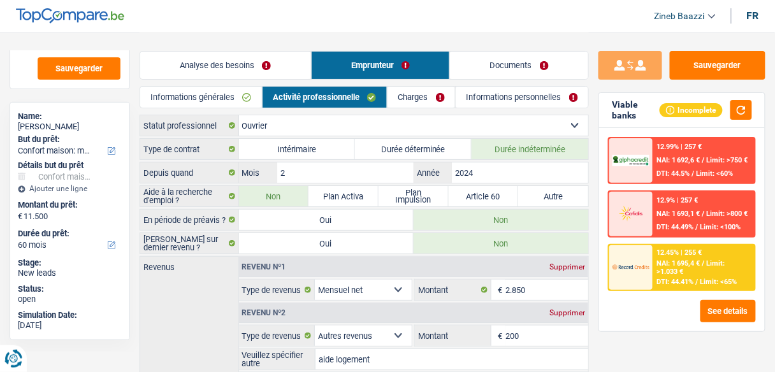
click at [407, 110] on div "Informations générales Activité professionnelle Charges Informations personnell…" at bounding box center [364, 100] width 449 height 29
click at [407, 100] on link "Charges" at bounding box center [421, 97] width 68 height 21
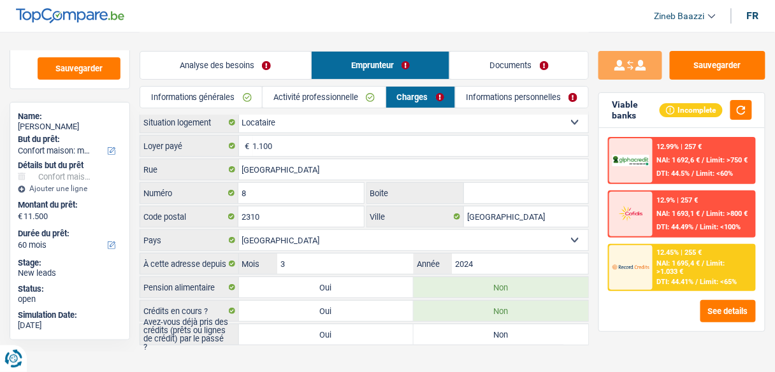
scroll to position [15, 0]
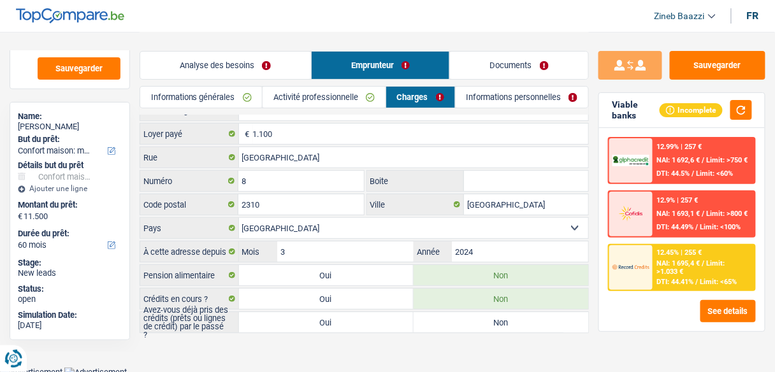
click at [374, 324] on label "Oui" at bounding box center [326, 322] width 175 height 20
click at [374, 324] on input "Oui" at bounding box center [326, 322] width 175 height 20
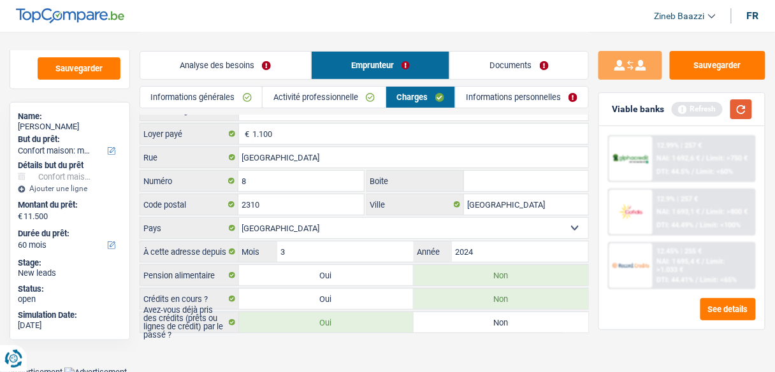
click at [742, 103] on button "button" at bounding box center [741, 109] width 22 height 20
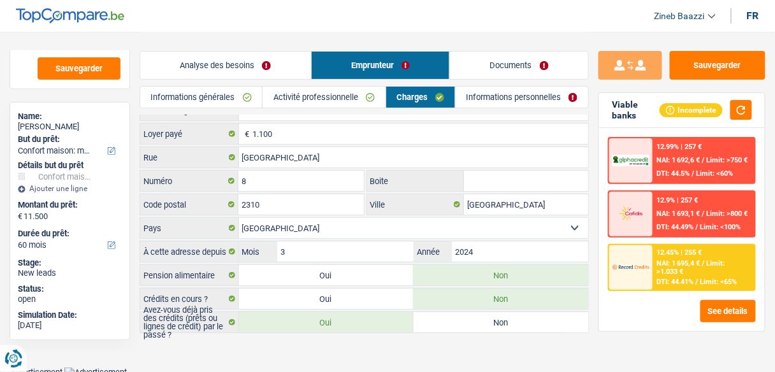
click at [488, 106] on link "Informations personnelles" at bounding box center [522, 97] width 133 height 21
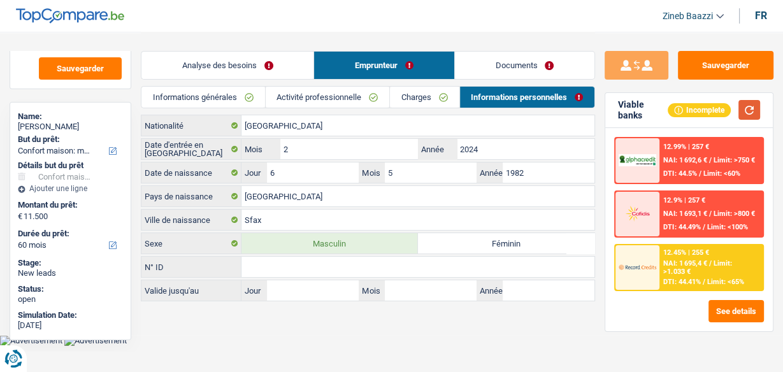
click at [752, 106] on button "button" at bounding box center [750, 110] width 22 height 20
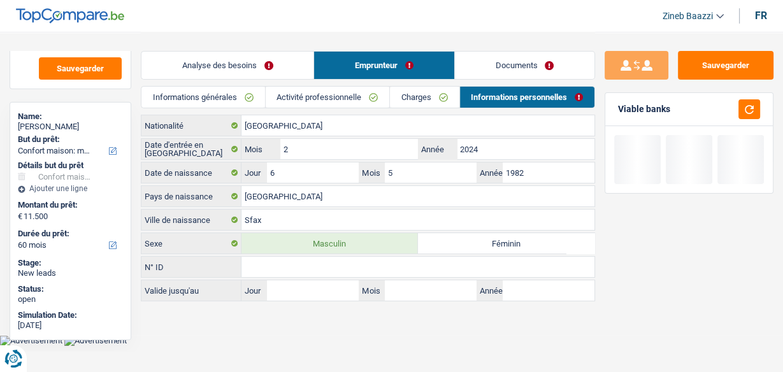
click at [516, 58] on link "Documents" at bounding box center [525, 65] width 140 height 27
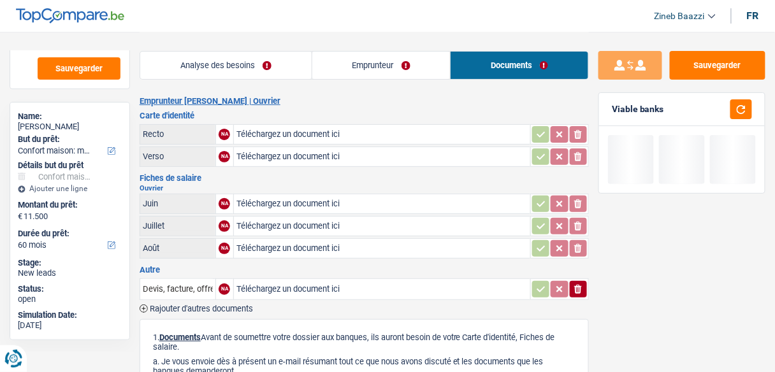
click at [245, 70] on link "Analyse des besoins" at bounding box center [225, 65] width 171 height 27
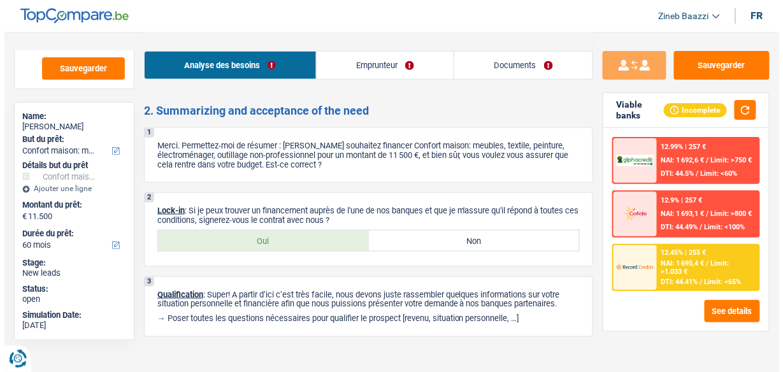
scroll to position [1532, 0]
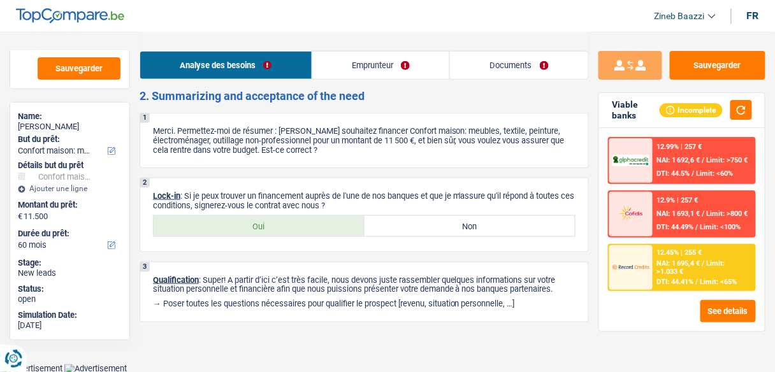
click at [710, 272] on div "NAI: 1 695,4 € / Limit: >1.033 €" at bounding box center [704, 267] width 95 height 17
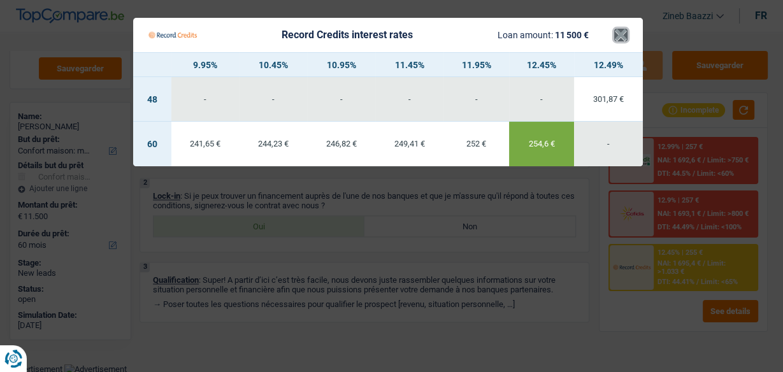
click at [624, 34] on button "×" at bounding box center [620, 35] width 13 height 13
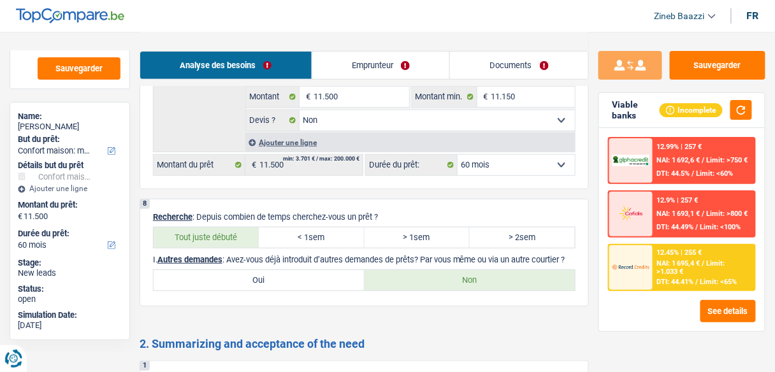
scroll to position [1216, 0]
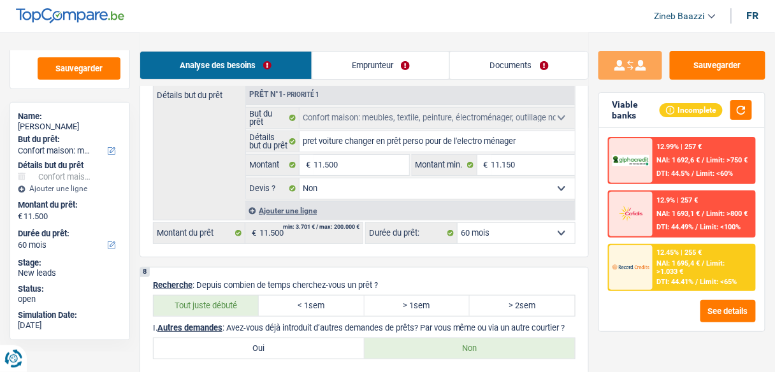
click at [527, 223] on select "12 mois 18 mois 24 mois 30 mois 36 mois 42 mois 48 mois 60 mois Sélectionner un…" at bounding box center [516, 233] width 117 height 20
click at [628, 283] on div at bounding box center [630, 267] width 43 height 45
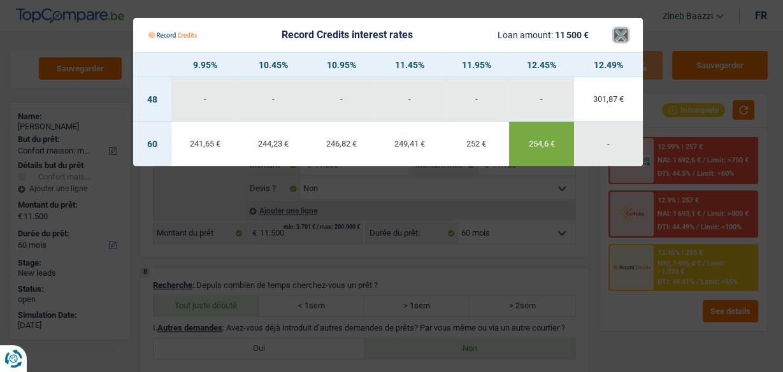
click at [621, 32] on button "×" at bounding box center [620, 35] width 13 height 13
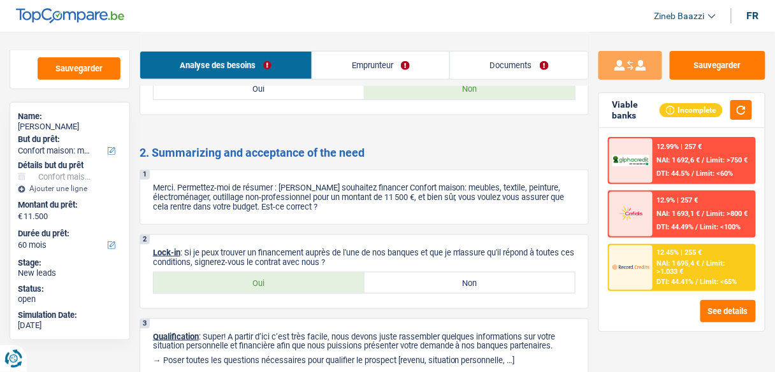
scroll to position [1532, 0]
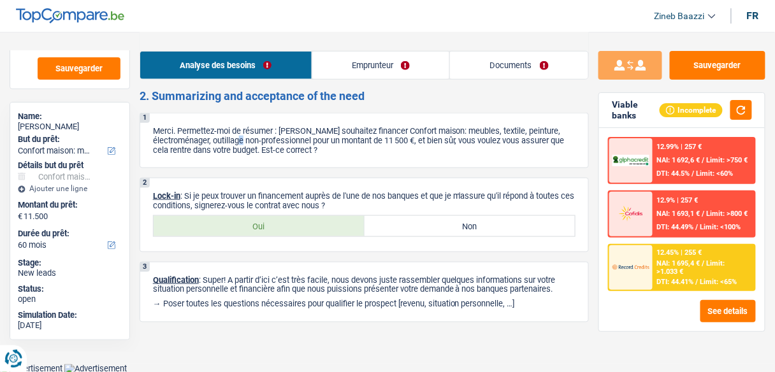
click at [275, 140] on p "Merci. Permettez-moi de résumer : [PERSON_NAME] souhaitez financer Confort mais…" at bounding box center [364, 140] width 422 height 29
click at [278, 129] on p "Merci. Permettez-moi de résumer : [PERSON_NAME] souhaitez financer Confort mais…" at bounding box center [364, 140] width 422 height 29
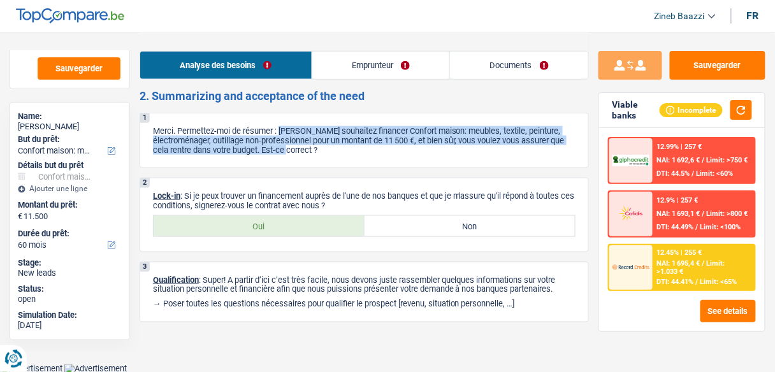
drag, startPoint x: 280, startPoint y: 126, endPoint x: 337, endPoint y: 150, distance: 61.7
click at [337, 150] on p "Merci. Permettez-moi de résumer : [PERSON_NAME] souhaitez financer Confort mais…" at bounding box center [364, 140] width 422 height 29
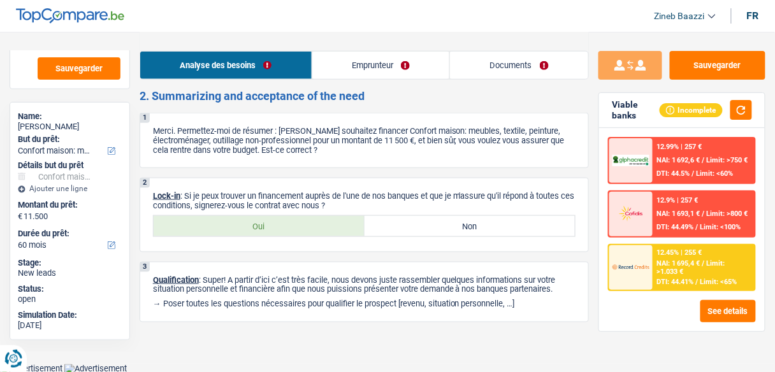
click at [292, 136] on p "Merci. Permettez-moi de résumer : [PERSON_NAME] souhaitez financer Confort mais…" at bounding box center [364, 140] width 422 height 29
click at [282, 231] on label "Oui" at bounding box center [259, 226] width 211 height 20
click at [282, 231] on input "Oui" at bounding box center [259, 226] width 211 height 20
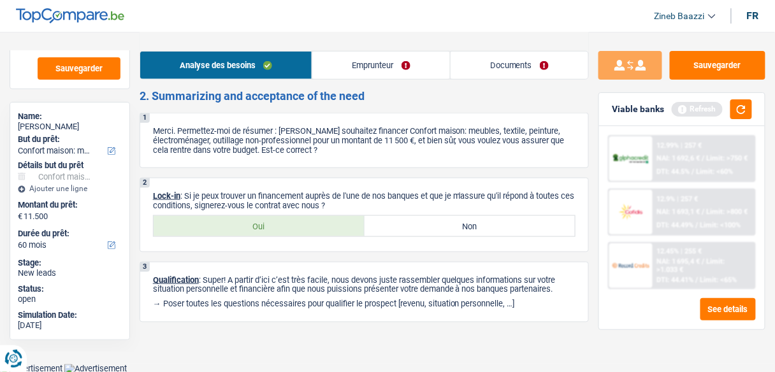
click at [484, 75] on link "Documents" at bounding box center [519, 65] width 138 height 27
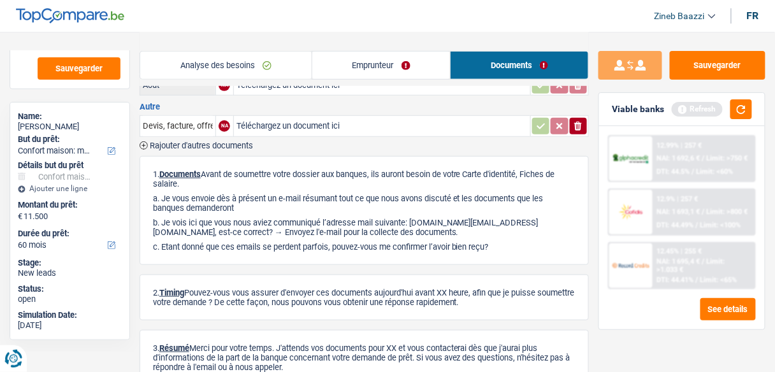
scroll to position [0, 0]
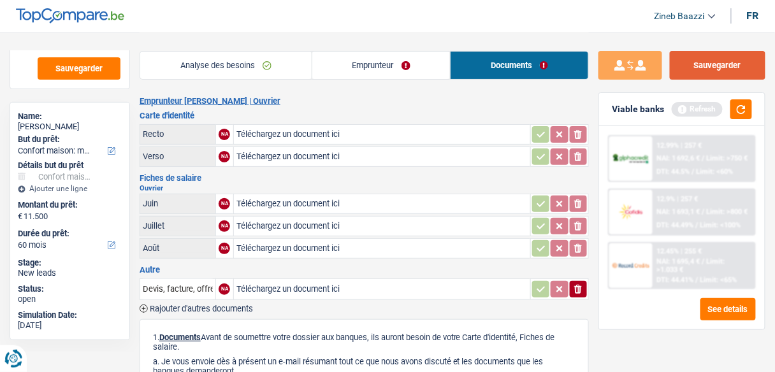
click at [707, 75] on button "Sauvegarder" at bounding box center [718, 65] width 96 height 29
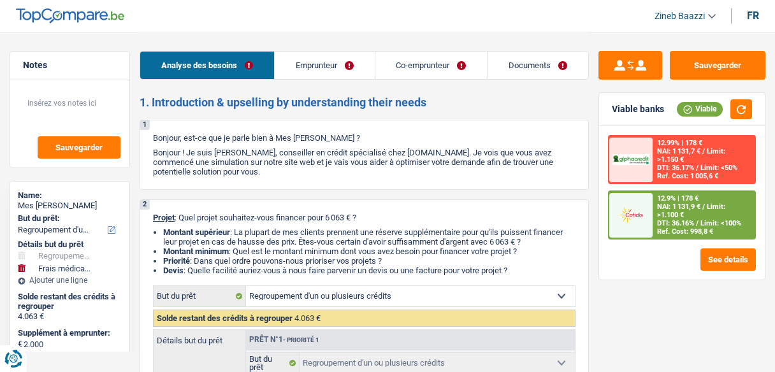
select select "refinancing"
select select "medical"
select select "42"
select select "refinancing"
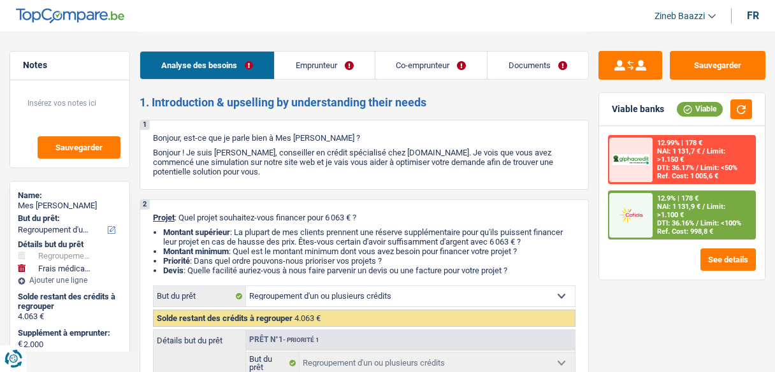
select select "refinancing"
select select "medical"
select select "42"
select select "mutuality"
select select "housewife"
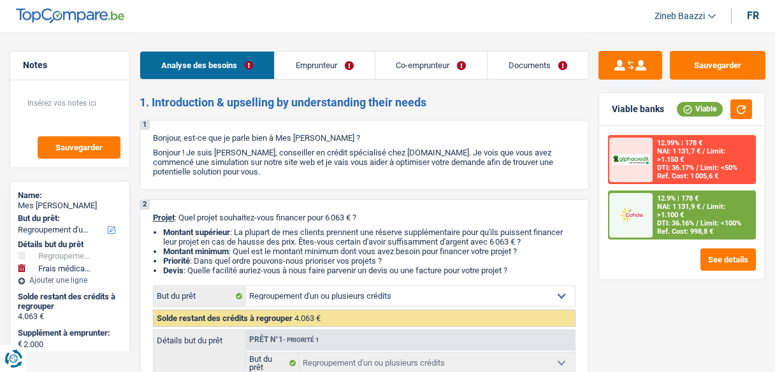
select select "mutualityIndemnity"
select select "rents"
select select "personalLoan"
select select "carRestore"
select select "36"
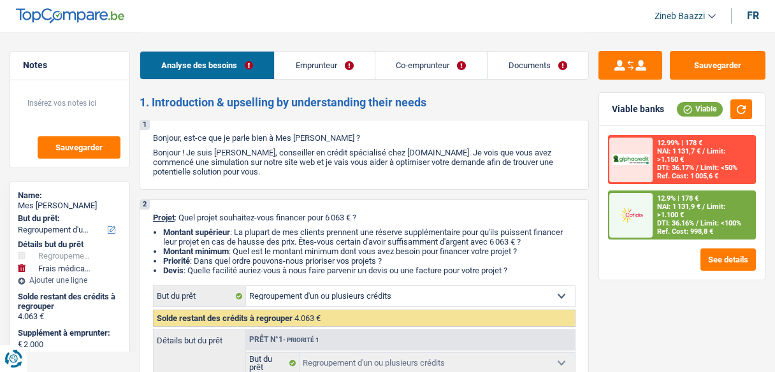
select select "refinancing"
select select "medical"
select select "42"
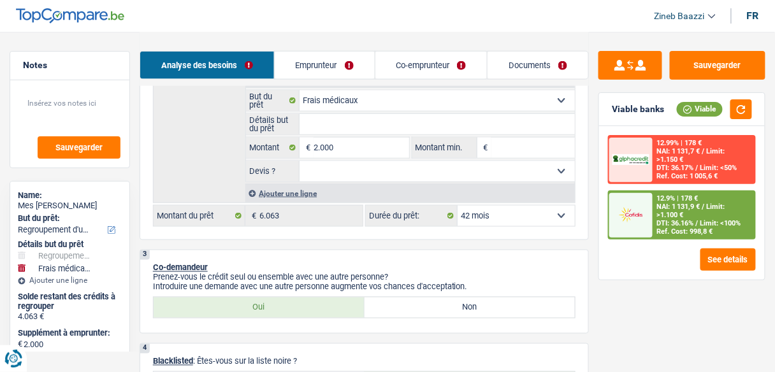
scroll to position [357, 0]
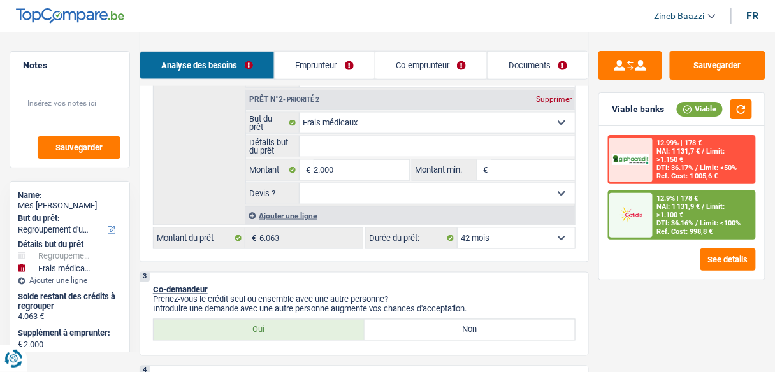
click at [223, 22] on header "Zineb Baazzi Se déconnecter fr" at bounding box center [387, 16] width 775 height 32
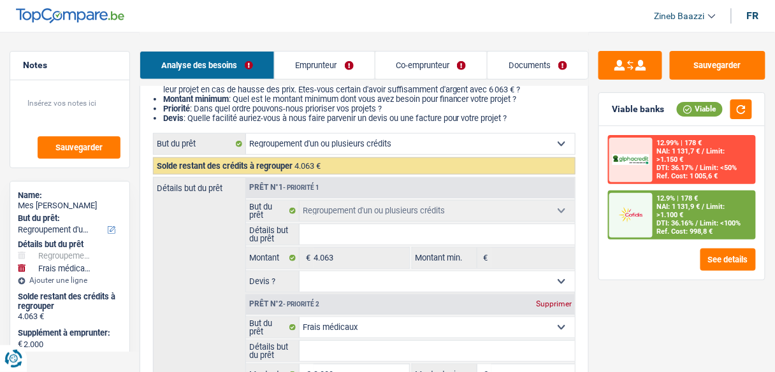
scroll to position [153, 0]
click at [368, 230] on input "Détails but du prêt" at bounding box center [436, 234] width 275 height 20
click at [291, 64] on link "Emprunteur" at bounding box center [325, 65] width 100 height 27
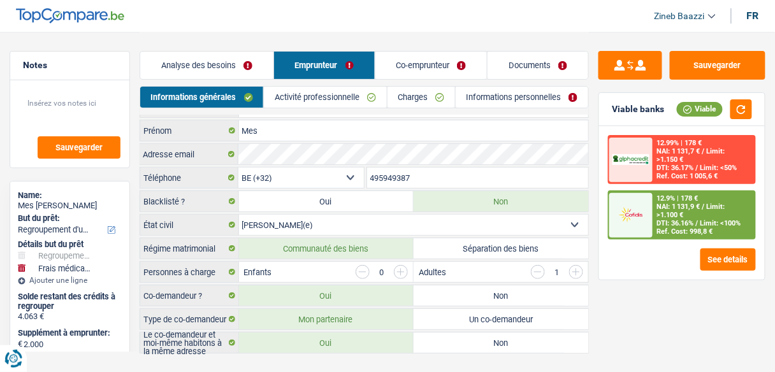
scroll to position [0, 0]
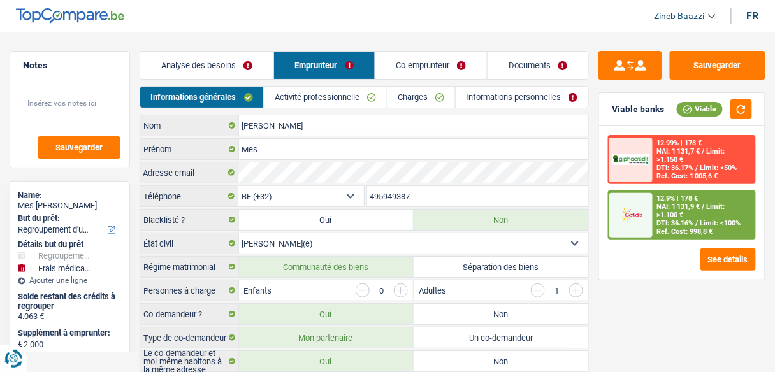
click at [424, 70] on link "Co-emprunteur" at bounding box center [431, 65] width 112 height 27
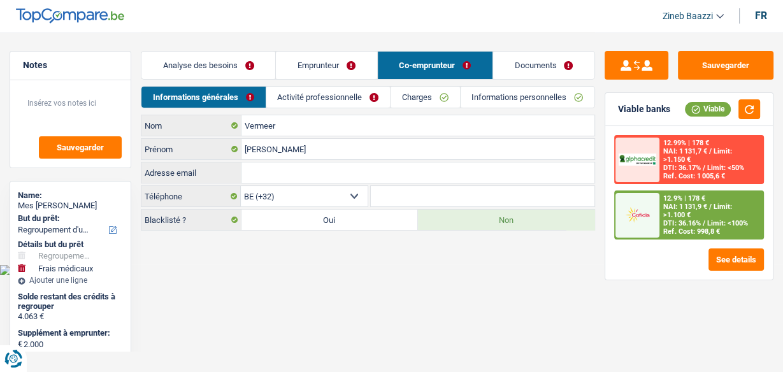
click at [226, 67] on link "Analyse des besoins" at bounding box center [208, 65] width 134 height 27
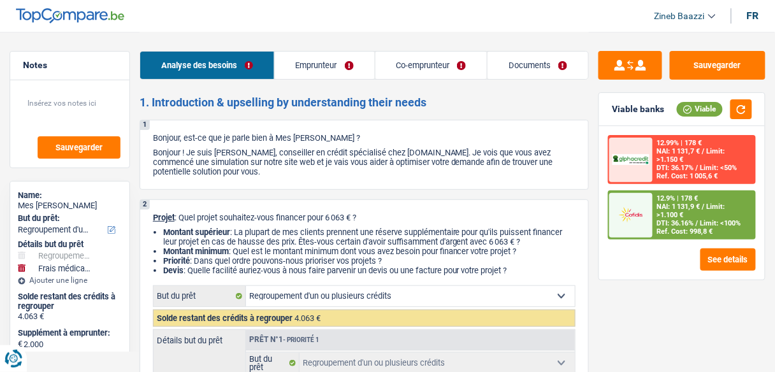
click at [712, 203] on span "Limit: >1.100 €" at bounding box center [691, 211] width 68 height 17
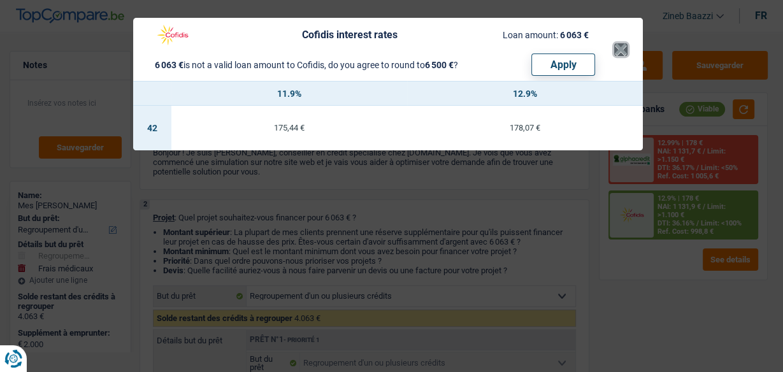
click at [614, 51] on button "×" at bounding box center [620, 49] width 13 height 13
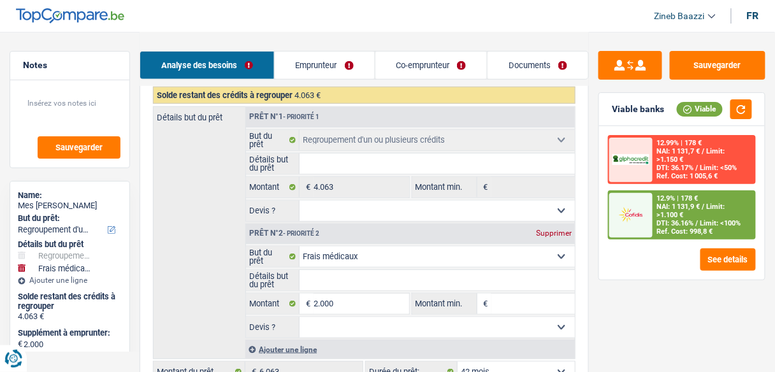
scroll to position [204, 0]
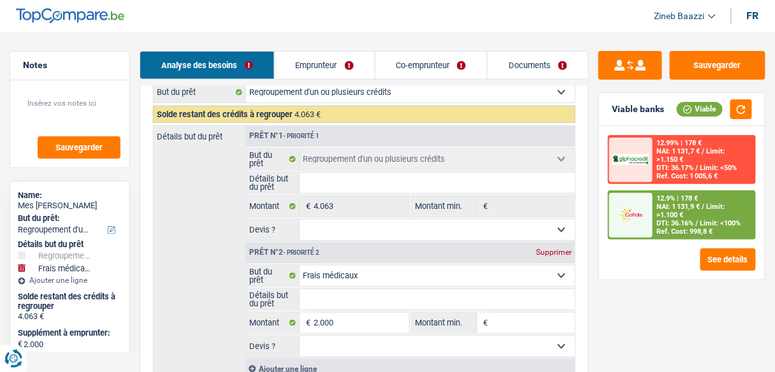
click at [629, 224] on div at bounding box center [630, 215] width 43 height 45
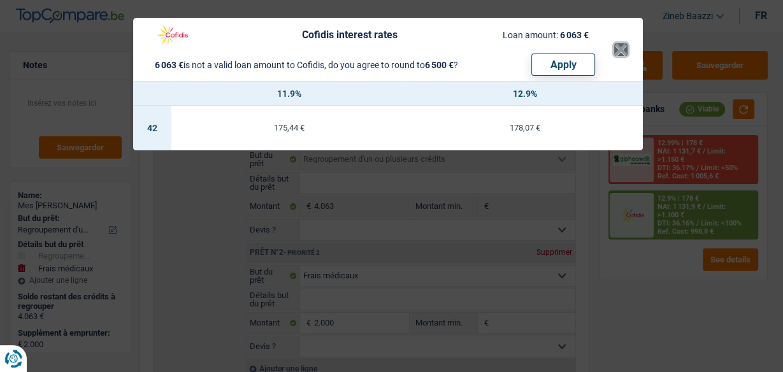
click at [618, 48] on button "×" at bounding box center [620, 49] width 13 height 13
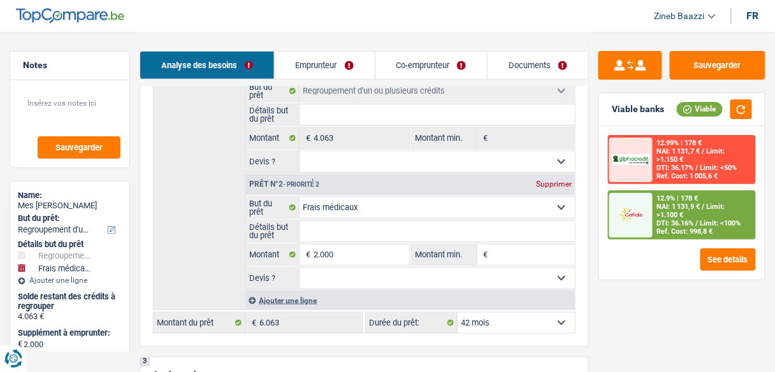
scroll to position [255, 0]
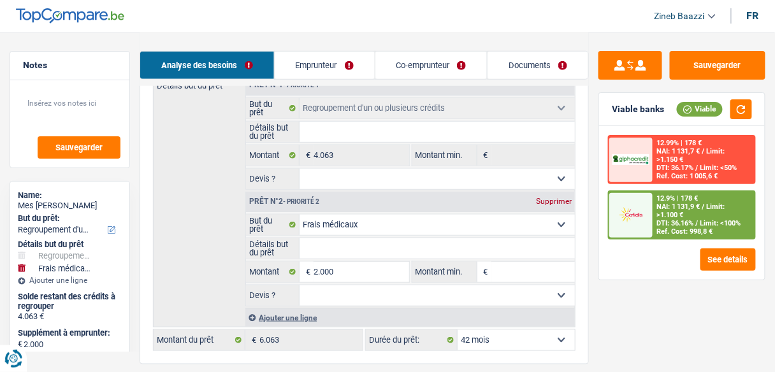
click at [335, 64] on link "Emprunteur" at bounding box center [325, 65] width 100 height 27
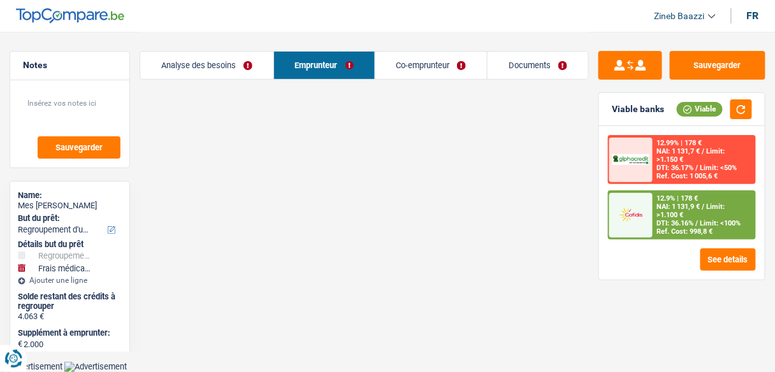
scroll to position [38, 0]
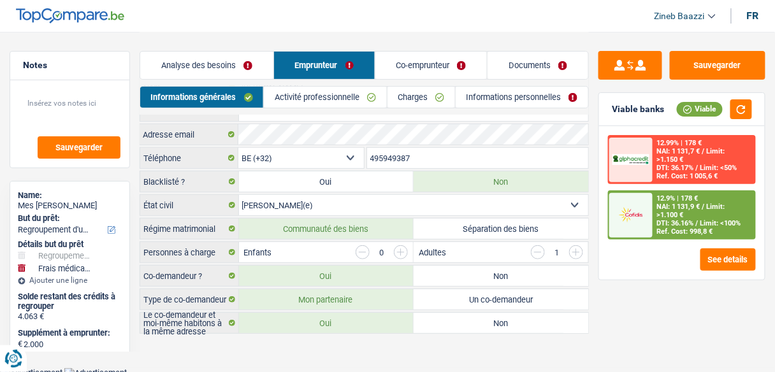
click at [392, 74] on link "Co-emprunteur" at bounding box center [431, 65] width 112 height 27
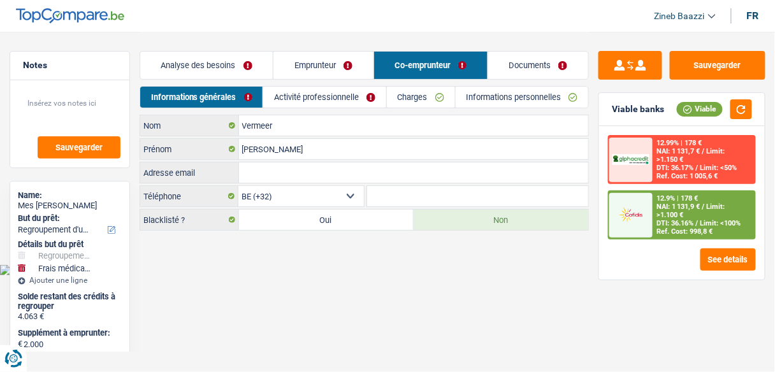
scroll to position [0, 0]
click at [430, 102] on link "Charges" at bounding box center [425, 97] width 69 height 21
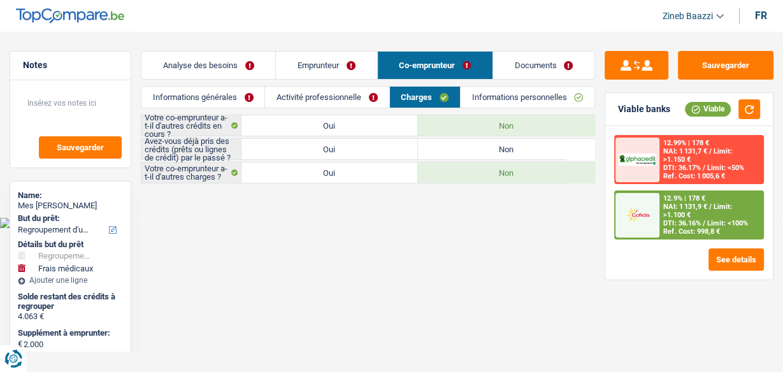
click at [345, 60] on link "Emprunteur" at bounding box center [326, 65] width 101 height 27
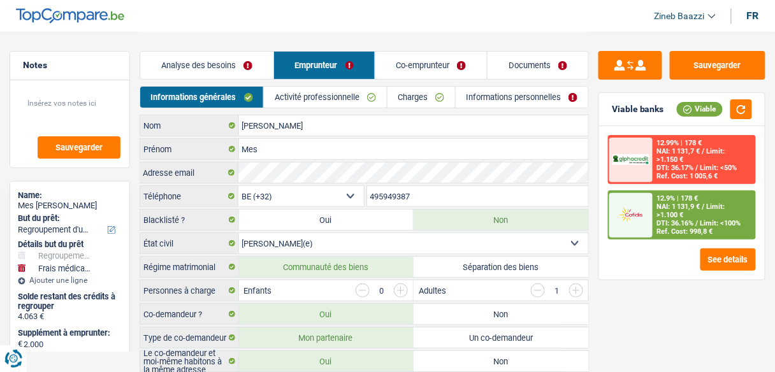
click at [402, 94] on link "Charges" at bounding box center [421, 97] width 68 height 21
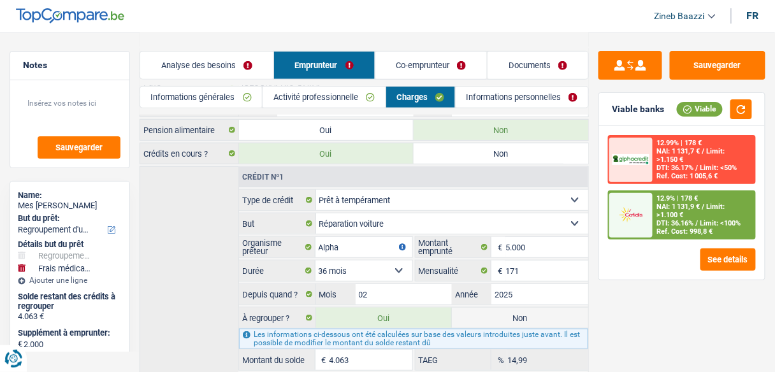
scroll to position [216, 0]
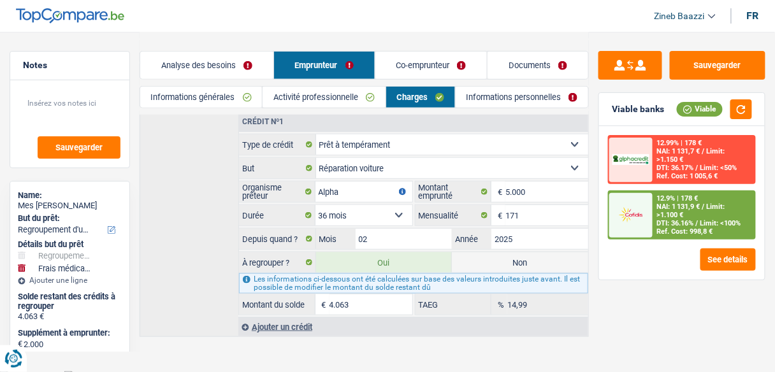
click at [287, 321] on div "Ajouter un crédit" at bounding box center [413, 326] width 350 height 19
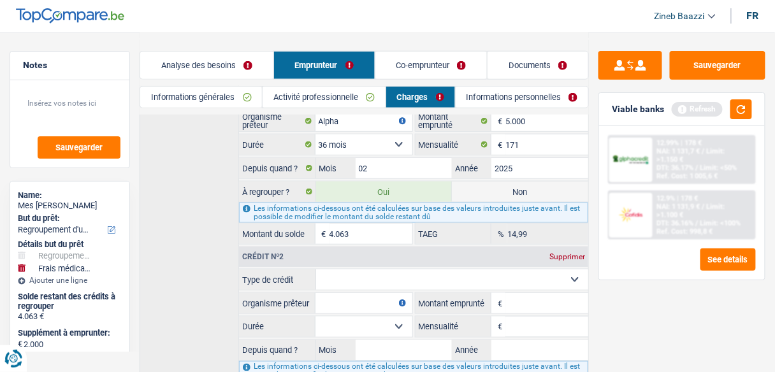
scroll to position [369, 0]
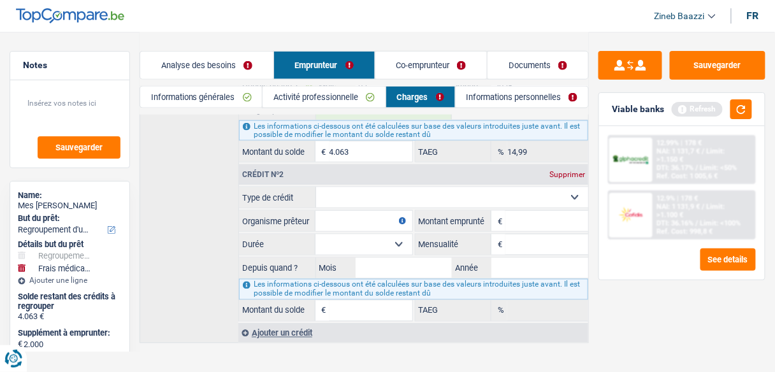
click at [348, 178] on div "Crédit nº2 Supprimer Carte ou ouverture de crédit Prêt hypothécaire Vente à tem…" at bounding box center [413, 241] width 350 height 159
click at [349, 191] on select "Carte ou ouverture de crédit Prêt hypothécaire Vente à tempérament Prêt à tempé…" at bounding box center [452, 197] width 273 height 20
click at [224, 188] on div "Crédit nº1 Supprimer Carte ou ouverture de crédit Prêt hypothécaire Vente à tem…" at bounding box center [364, 150] width 449 height 385
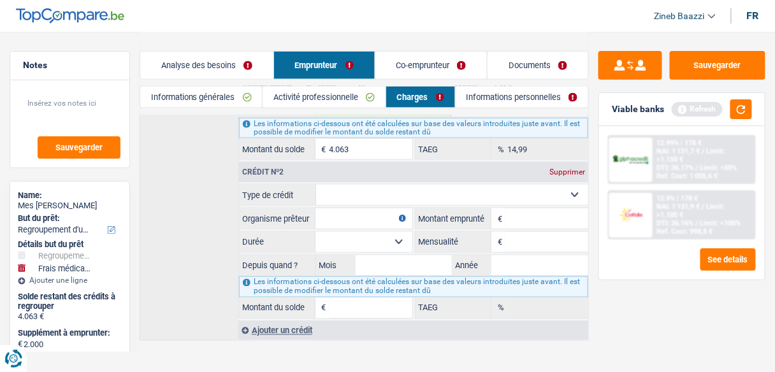
scroll to position [372, 0]
click at [514, 190] on select "Carte ou ouverture de crédit Prêt hypothécaire Vente à tempérament Prêt à tempé…" at bounding box center [452, 194] width 273 height 20
select select "carLoan"
type input "0"
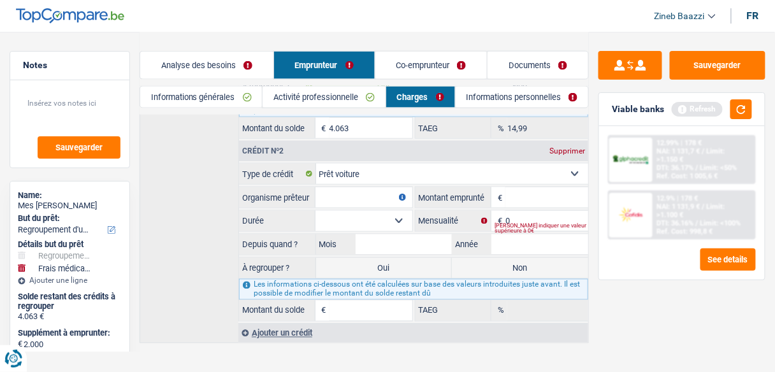
scroll to position [396, 0]
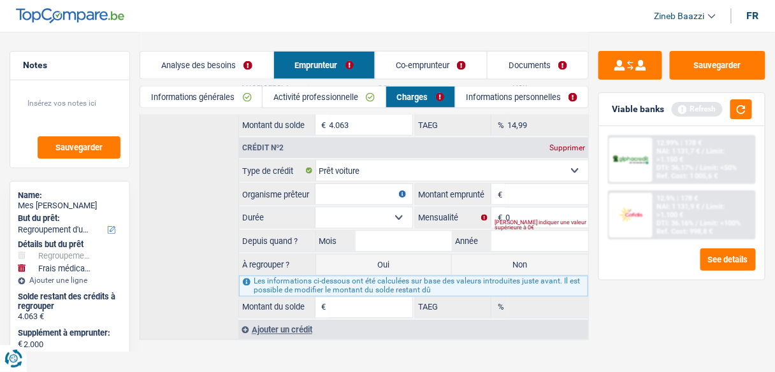
click at [514, 184] on input "Montant" at bounding box center [546, 194] width 83 height 20
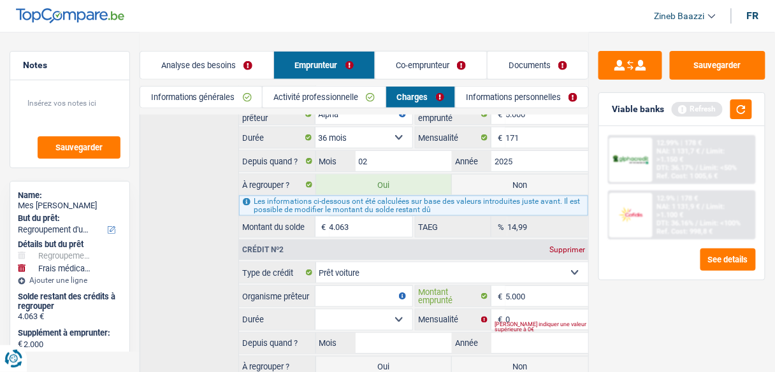
scroll to position [345, 0]
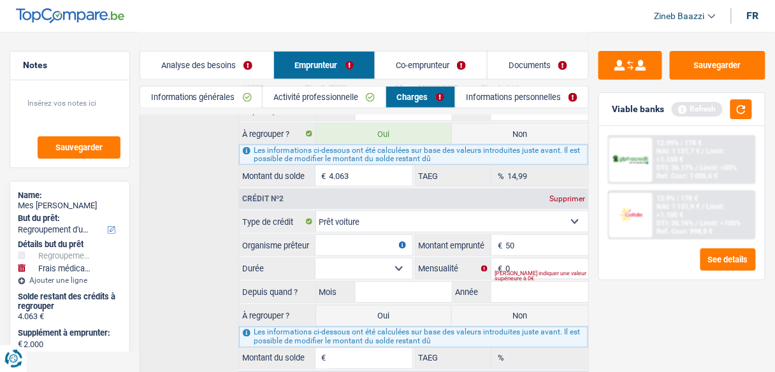
type input "5"
type input "11.000"
click at [535, 259] on input "0" at bounding box center [546, 269] width 83 height 20
type input "205"
click at [387, 235] on input "Organisme prêteur" at bounding box center [363, 245] width 97 height 20
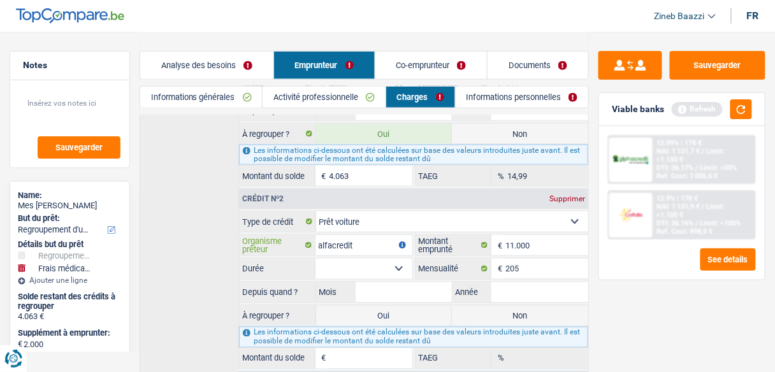
type input "alfacredit"
drag, startPoint x: 385, startPoint y: 275, endPoint x: 385, endPoint y: 257, distance: 17.2
click at [385, 271] on fieldset "Carte ou ouverture de crédit Prêt hypothécaire Vente à tempérament Prêt à tempé…" at bounding box center [413, 290] width 349 height 158
click at [385, 259] on select "12 mois 18 mois 24 mois 30 mois 36 mois 42 mois 48 mois 60 mois Sélectionner un…" at bounding box center [363, 269] width 97 height 20
select select "60"
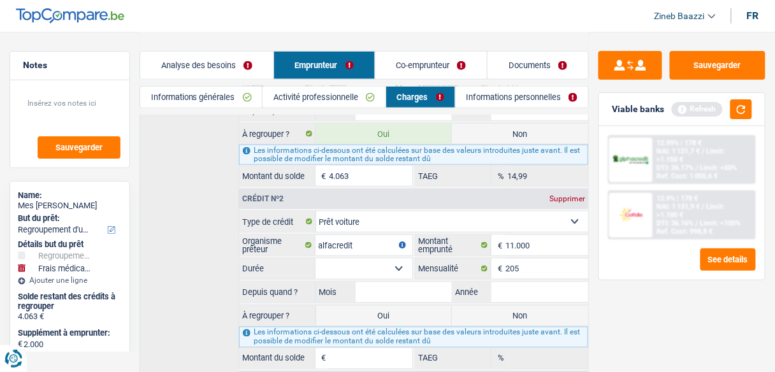
click at [315, 259] on select "12 mois 18 mois 24 mois 30 mois 36 mois 42 mois 48 mois 60 mois Sélectionner un…" at bounding box center [363, 269] width 97 height 20
click at [401, 282] on input "Mois" at bounding box center [404, 292] width 97 height 20
type input "06"
type input "2025"
type input "10.341"
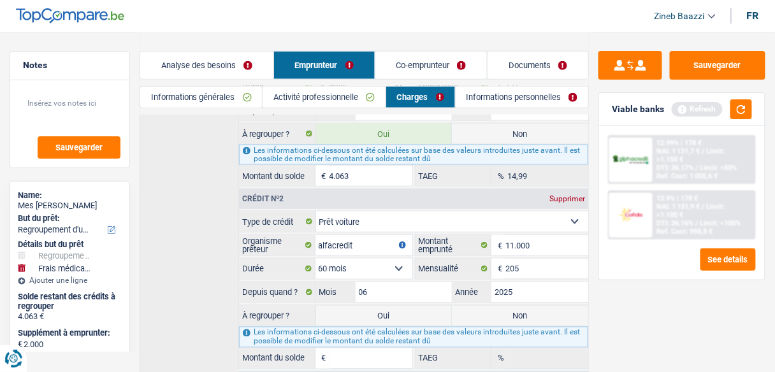
type input "4,58"
click at [615, 310] on div "Sauvegarder Viable banks Refresh 12.99% | 178 € NAI: 1 131,7 € / Limit: >1.150 …" at bounding box center [682, 201] width 186 height 301
click at [739, 105] on button "button" at bounding box center [741, 109] width 22 height 20
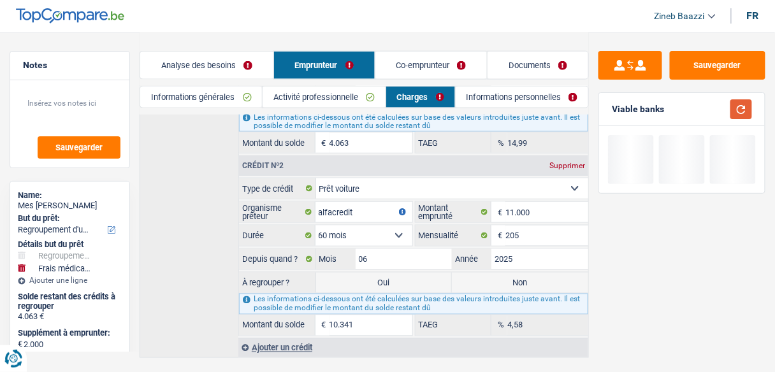
scroll to position [396, 0]
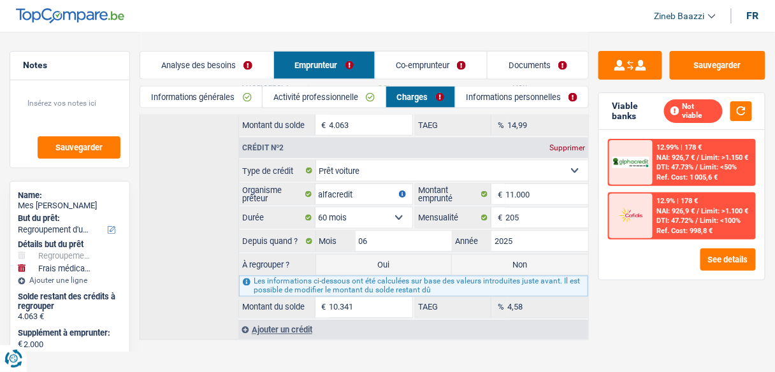
click at [363, 259] on label "Oui" at bounding box center [384, 265] width 136 height 20
click at [363, 259] on input "Oui" at bounding box center [384, 265] width 136 height 20
radio input "true"
type input "16.404"
select select "84"
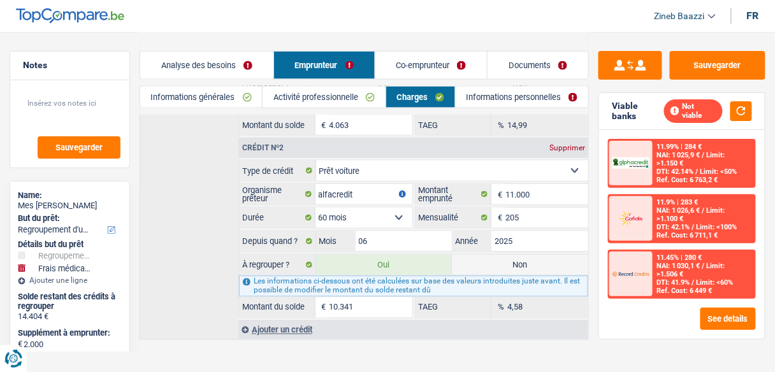
click at [519, 262] on label "Non" at bounding box center [520, 265] width 136 height 20
click at [519, 262] on input "Non" at bounding box center [520, 265] width 136 height 20
radio input "true"
type input "6.063"
select select "42"
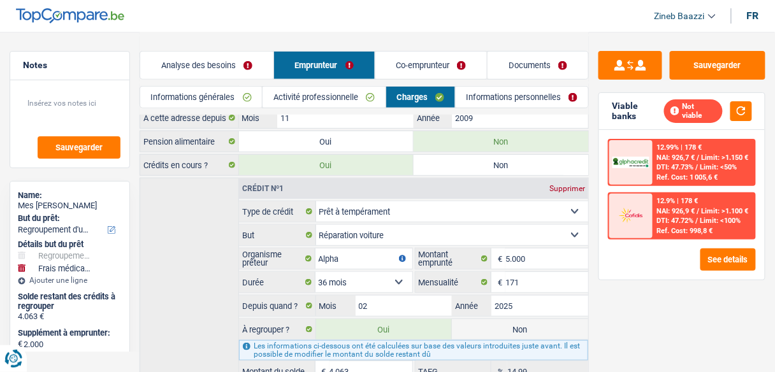
scroll to position [141, 0]
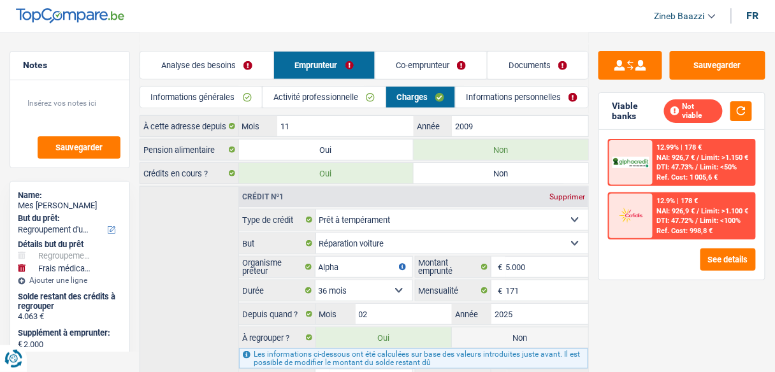
click at [239, 92] on link "Informations générales" at bounding box center [201, 97] width 122 height 21
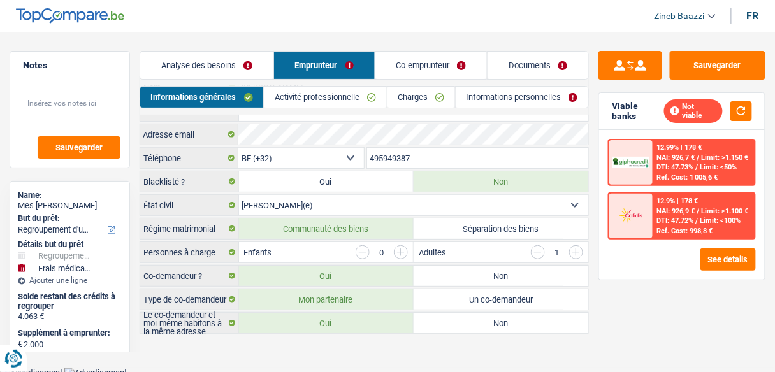
click at [229, 64] on link "Analyse des besoins" at bounding box center [206, 65] width 133 height 27
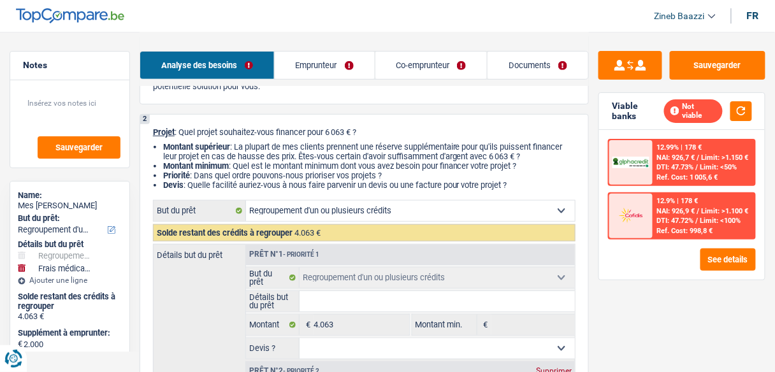
scroll to position [344, 0]
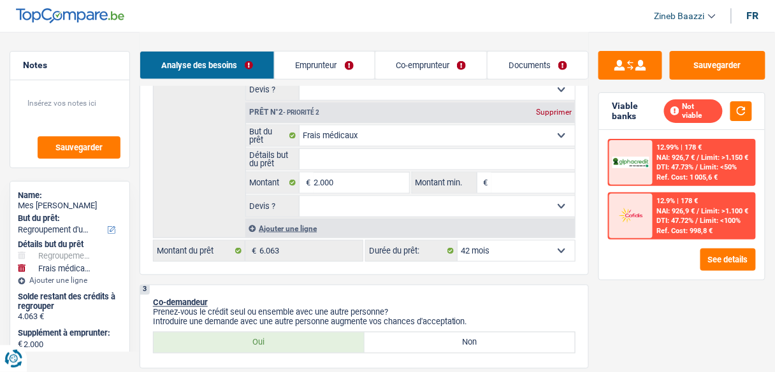
click at [516, 245] on select "12 mois 18 mois 24 mois 30 mois 36 mois 42 mois Sélectionner une option" at bounding box center [516, 251] width 117 height 20
click at [458, 241] on select "12 mois 18 mois 24 mois 30 mois 36 mois 42 mois Sélectionner une option" at bounding box center [516, 251] width 117 height 20
click at [324, 61] on link "Emprunteur" at bounding box center [325, 65] width 100 height 27
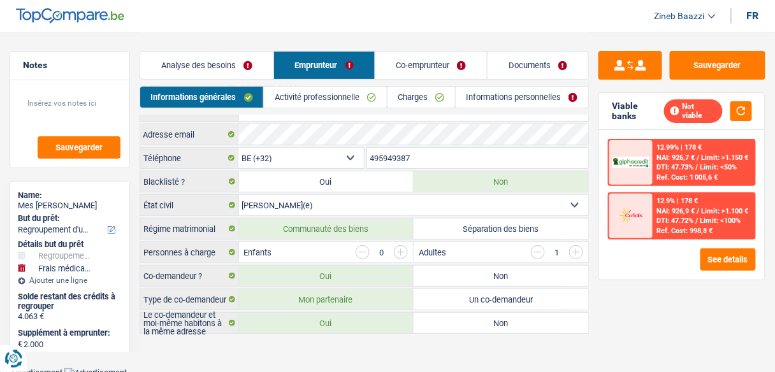
click at [407, 66] on link "Co-emprunteur" at bounding box center [431, 65] width 112 height 27
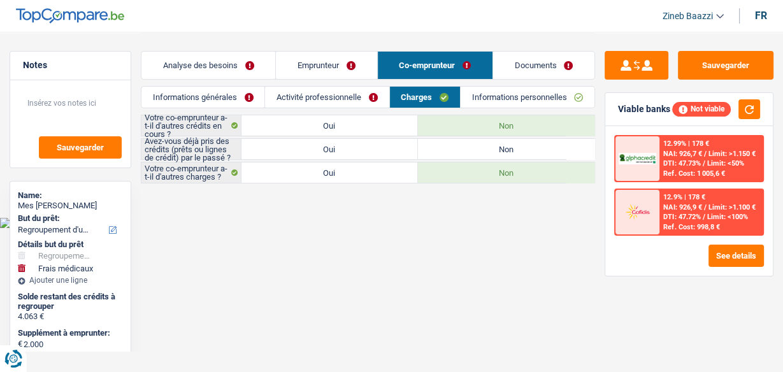
click at [349, 92] on link "Activité professionnelle" at bounding box center [327, 97] width 124 height 21
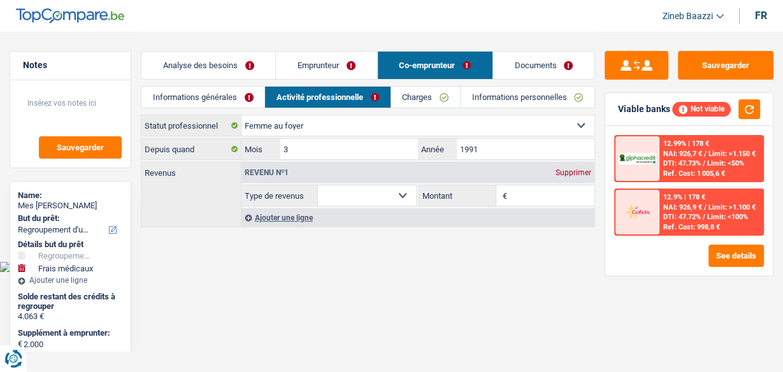
click at [343, 64] on link "Emprunteur" at bounding box center [326, 65] width 101 height 27
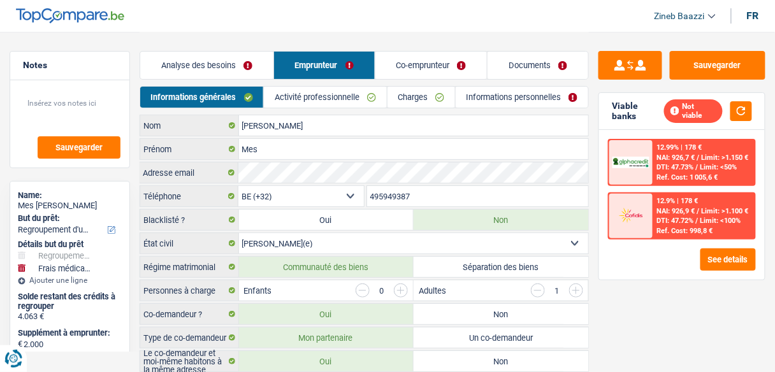
click at [424, 96] on link "Charges" at bounding box center [421, 97] width 68 height 21
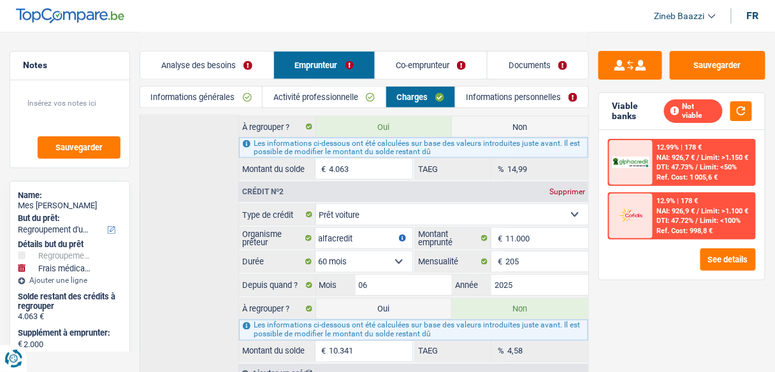
scroll to position [396, 0]
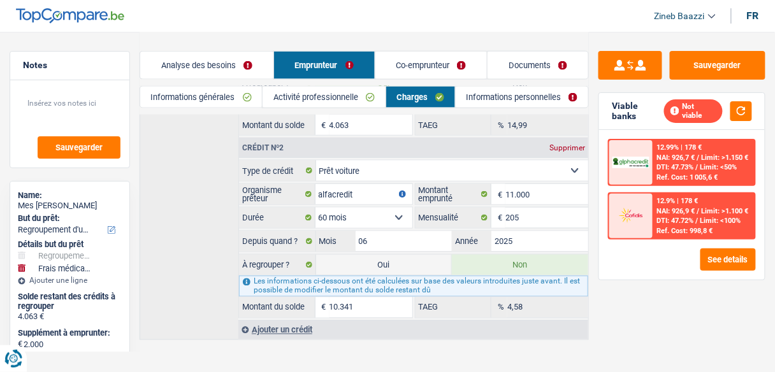
click at [417, 255] on label "Oui" at bounding box center [384, 265] width 136 height 20
click at [417, 255] on input "Oui" at bounding box center [384, 265] width 136 height 20
radio input "true"
type input "16.404"
radio input "false"
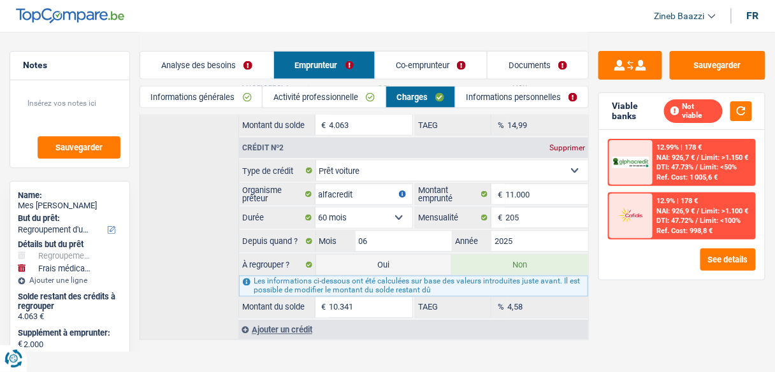
select select "84"
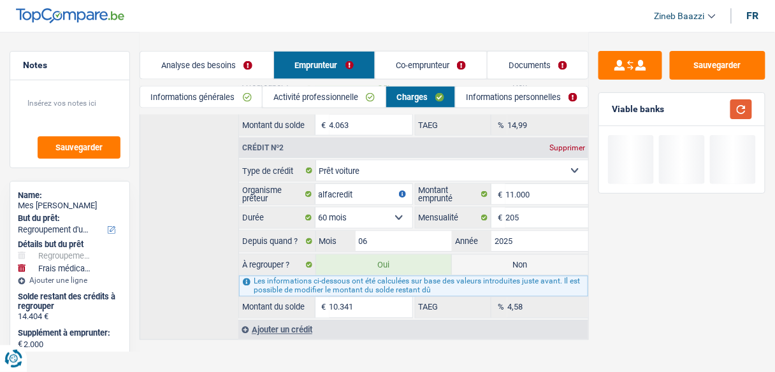
click at [738, 112] on button "button" at bounding box center [741, 109] width 22 height 20
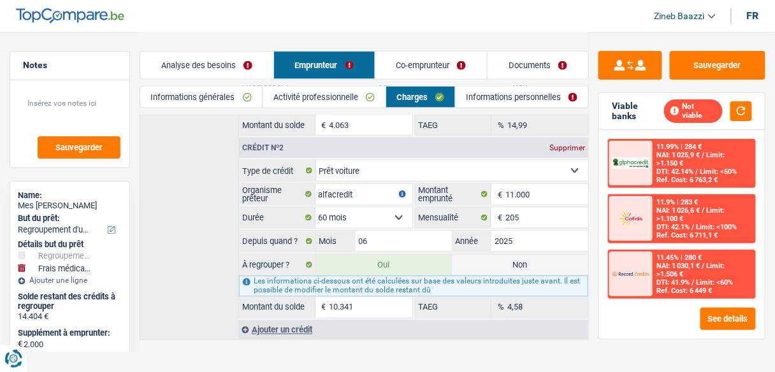
click at [233, 103] on link "Informations générales" at bounding box center [201, 97] width 122 height 21
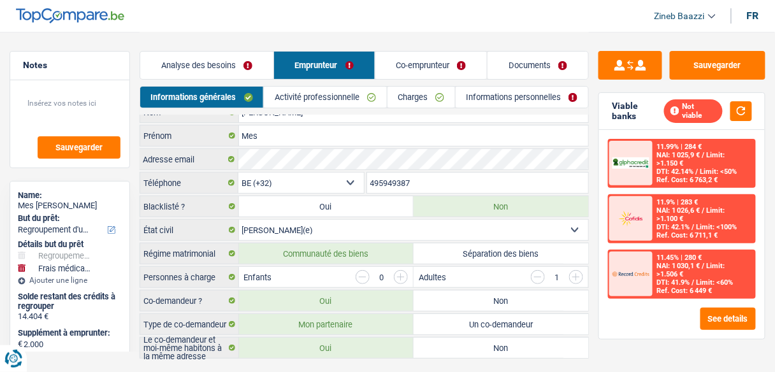
scroll to position [0, 0]
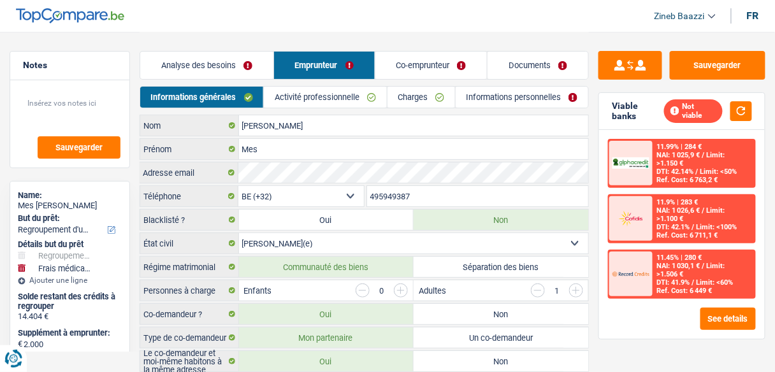
click at [301, 99] on link "Activité professionnelle" at bounding box center [325, 97] width 122 height 21
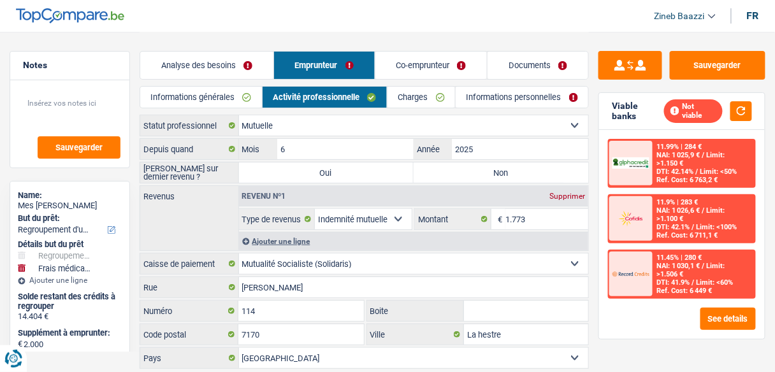
click at [234, 68] on link "Analyse des besoins" at bounding box center [206, 65] width 133 height 27
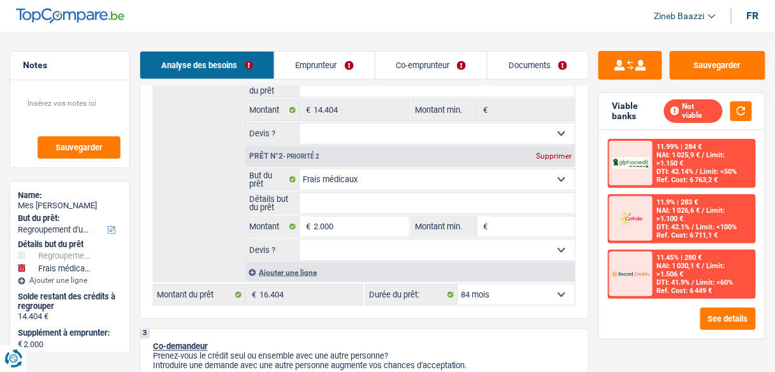
scroll to position [306, 0]
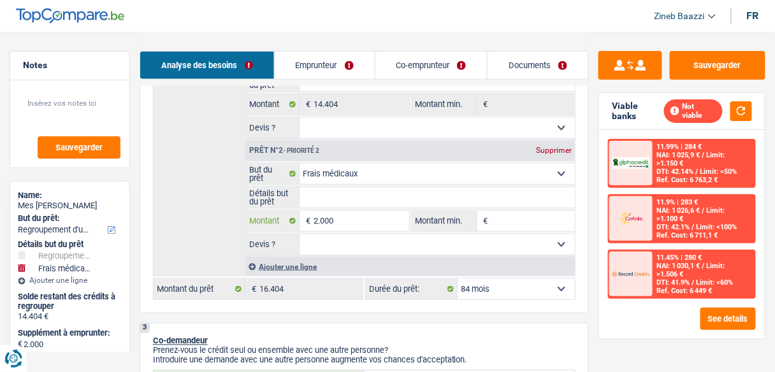
click at [326, 220] on input "2.000" at bounding box center [360, 221] width 95 height 20
type input "1"
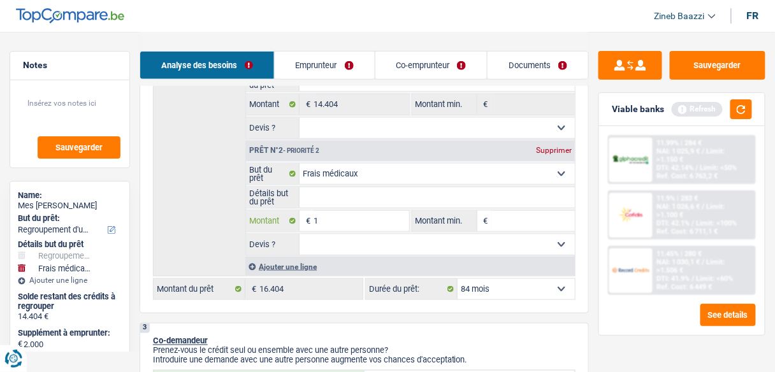
type input "10"
type input "100"
type input "1.000"
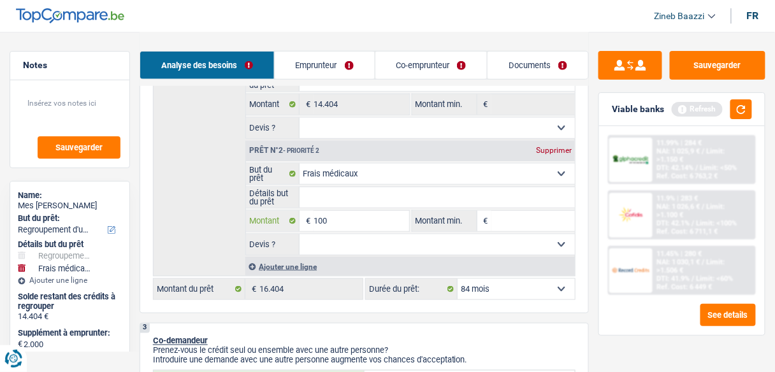
type input "1.000"
type input "10.000"
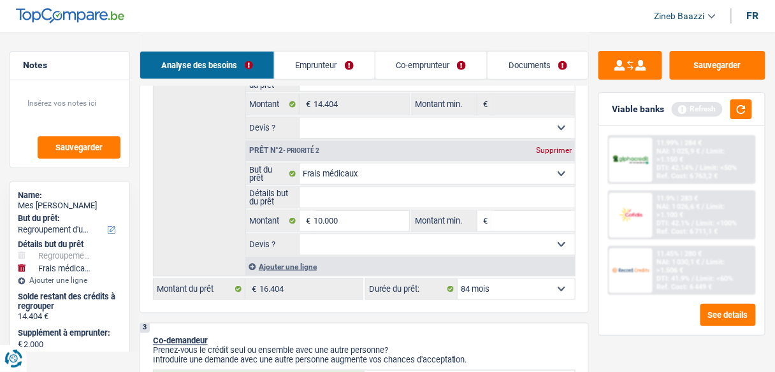
type input "24.404"
click at [493, 217] on input "Montant min." at bounding box center [532, 221] width 83 height 20
select select "120"
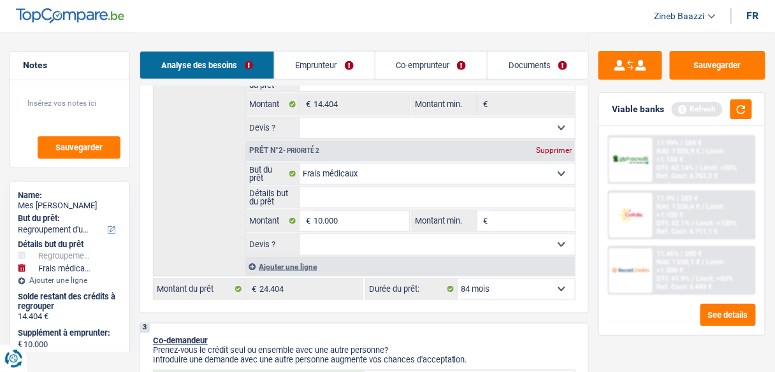
select select "120"
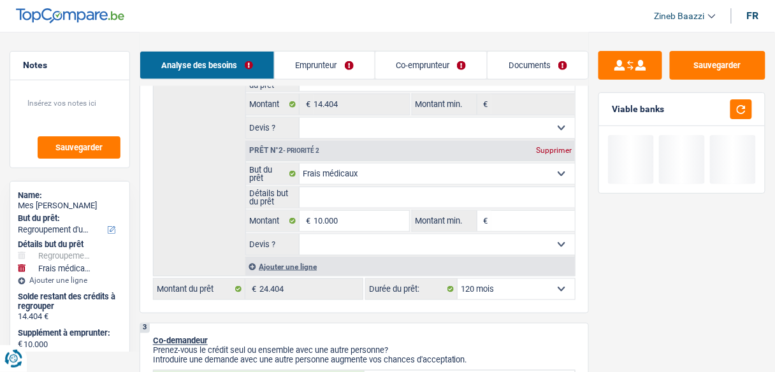
type input "1"
type input "10"
type input "100"
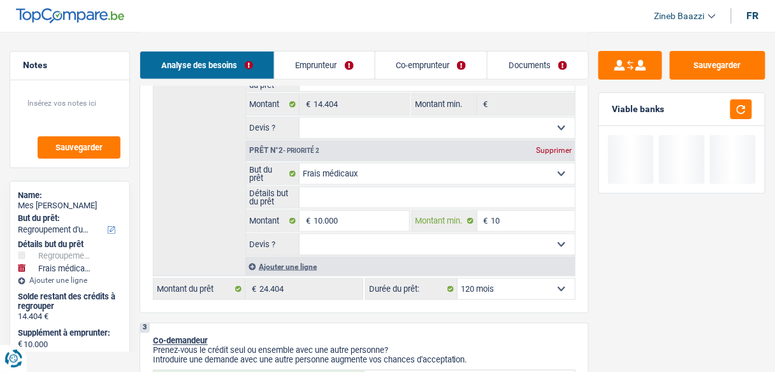
type input "100"
type input "1.000"
type input "10.000"
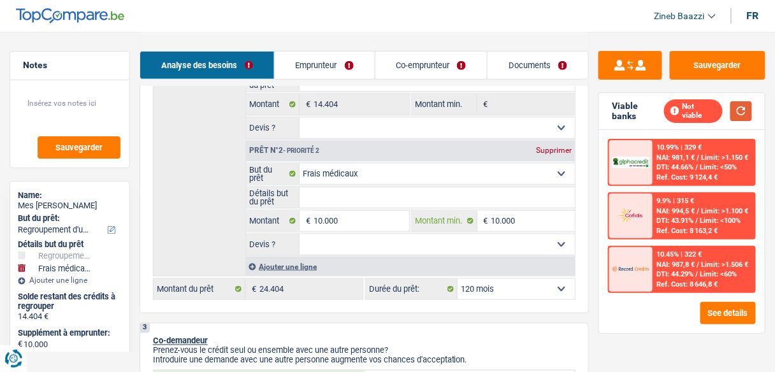
type input "10.000"
click at [749, 116] on button "button" at bounding box center [741, 111] width 22 height 20
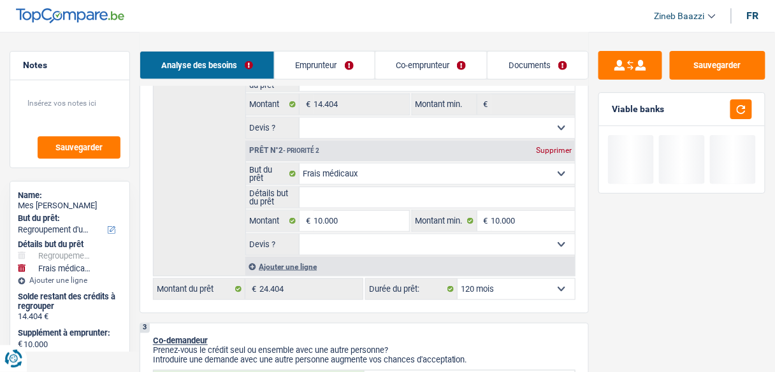
click at [487, 292] on select "12 mois 18 mois 24 mois 30 mois 36 mois 42 mois 48 mois 60 mois 72 mois 84 mois…" at bounding box center [516, 289] width 117 height 20
select select "84"
click at [458, 279] on select "12 mois 18 mois 24 mois 30 mois 36 mois 42 mois 48 mois 60 mois 72 mois 84 mois…" at bounding box center [516, 289] width 117 height 20
select select "84"
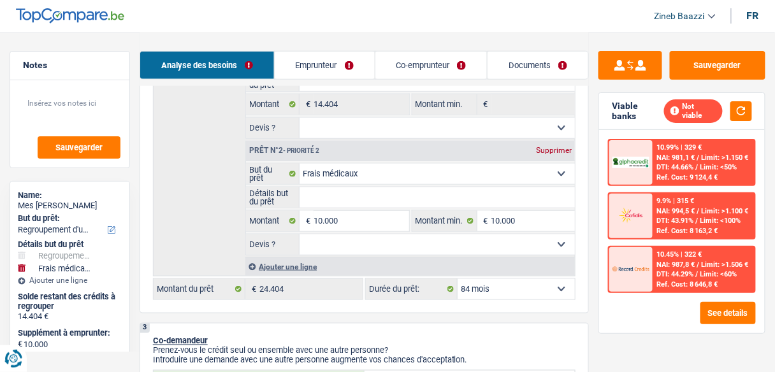
click at [330, 52] on link "Emprunteur" at bounding box center [325, 65] width 100 height 27
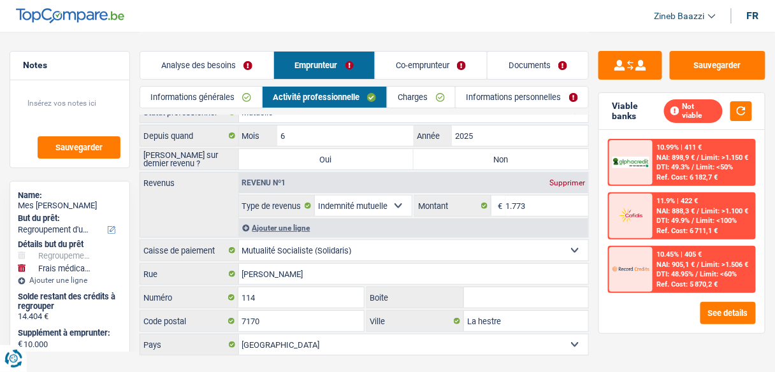
scroll to position [36, 0]
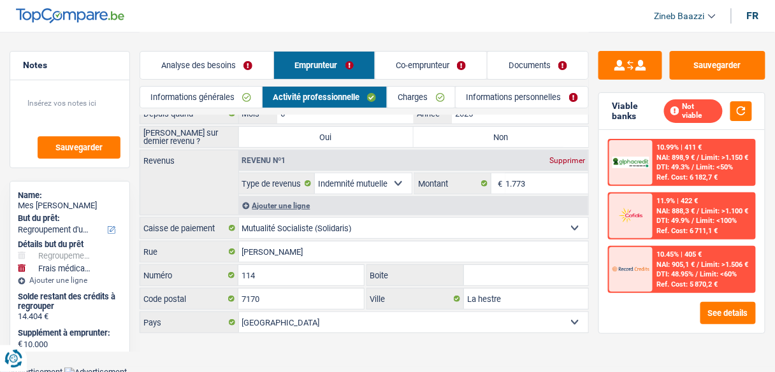
drag, startPoint x: 429, startPoint y: 64, endPoint x: 410, endPoint y: 82, distance: 25.7
click at [428, 64] on link "Co-emprunteur" at bounding box center [431, 65] width 112 height 27
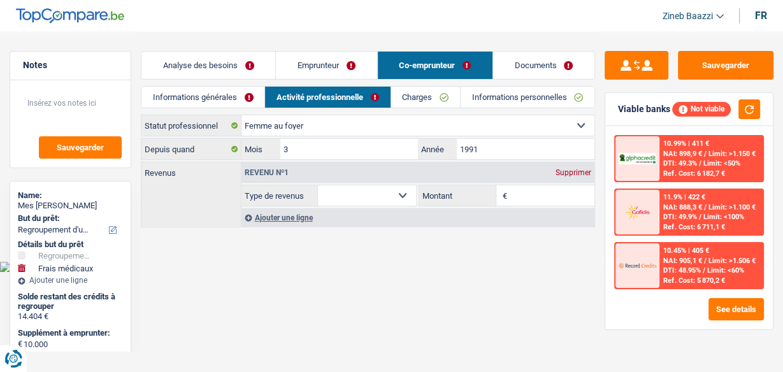
click at [354, 68] on link "Emprunteur" at bounding box center [326, 65] width 101 height 27
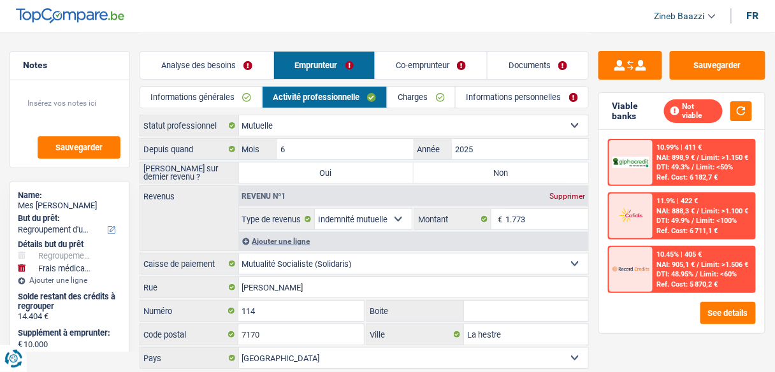
click at [393, 97] on link "Charges" at bounding box center [421, 97] width 68 height 21
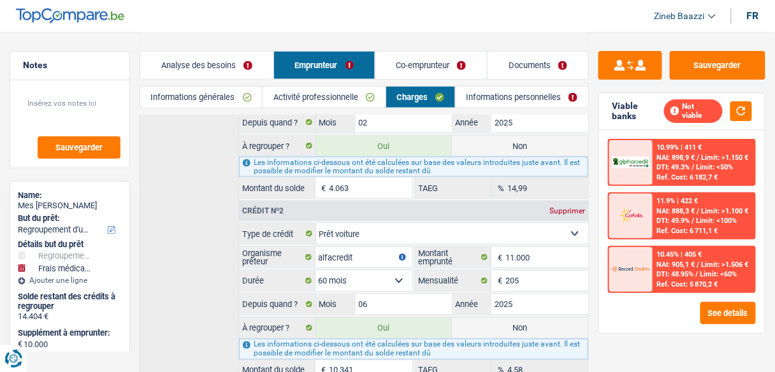
scroll to position [357, 0]
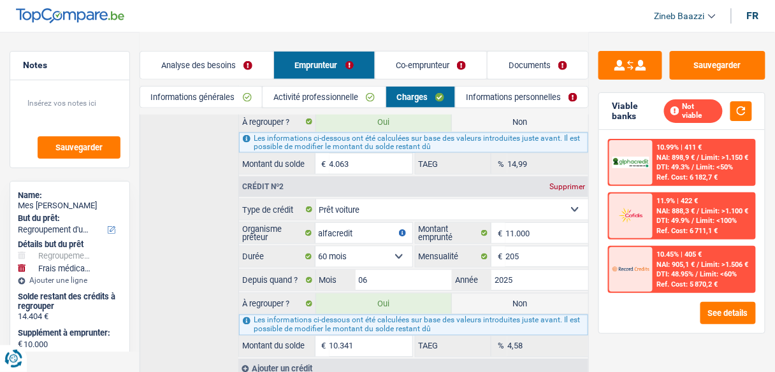
click at [494, 294] on label "Non" at bounding box center [520, 304] width 136 height 20
click at [494, 294] on input "Non" at bounding box center [520, 304] width 136 height 20
radio input "true"
type input "14.063"
select select "60"
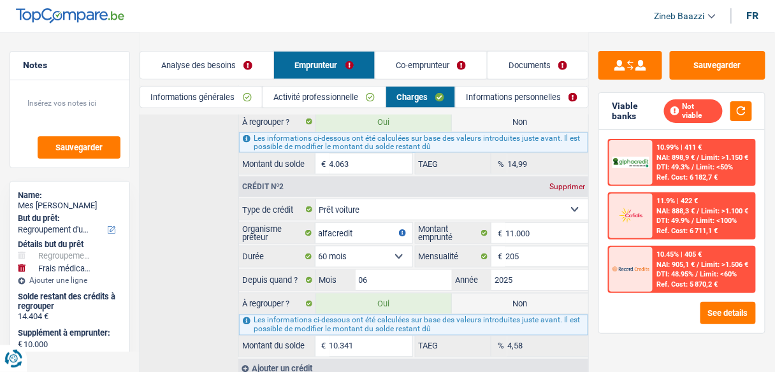
radio input "false"
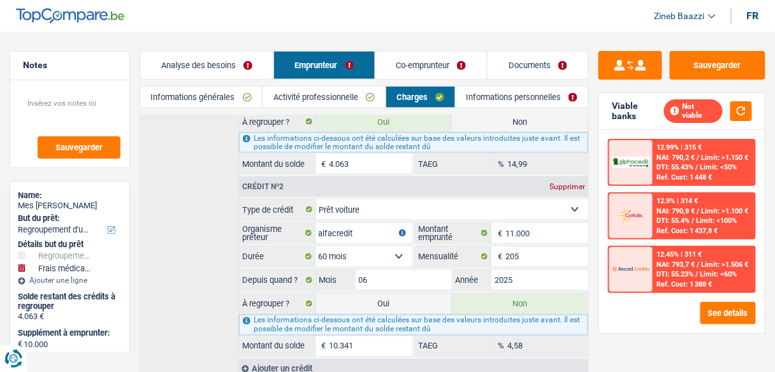
click at [207, 101] on link "Informations générales" at bounding box center [201, 97] width 122 height 21
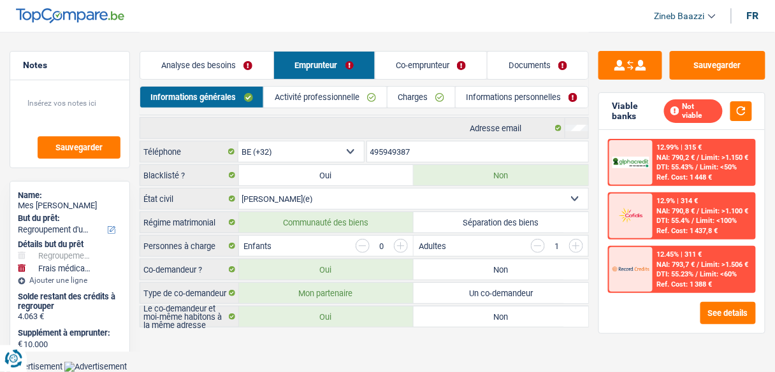
scroll to position [38, 0]
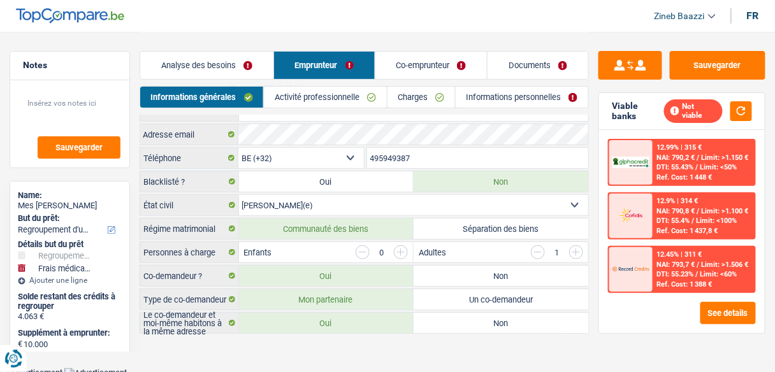
click at [212, 64] on link "Analyse des besoins" at bounding box center [206, 65] width 133 height 27
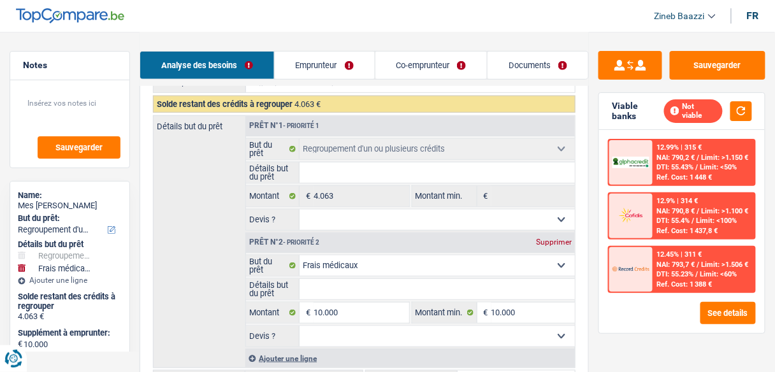
scroll to position [191, 0]
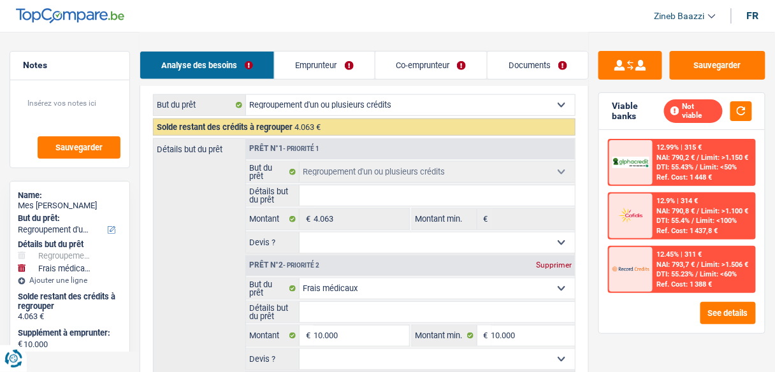
click at [333, 195] on input "Détails but du prêt" at bounding box center [436, 195] width 275 height 20
type input "r"
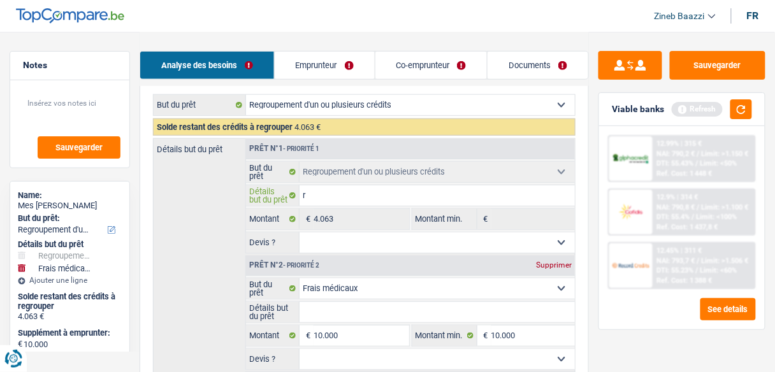
type input "re"
type input "reg"
type input "regr"
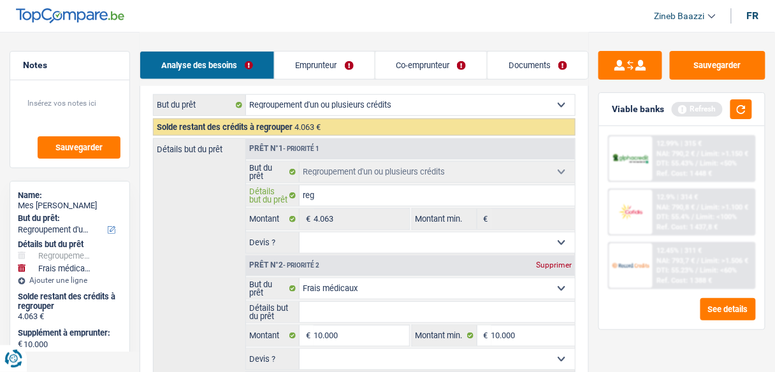
type input "regr"
type input "regro"
type input "regrou"
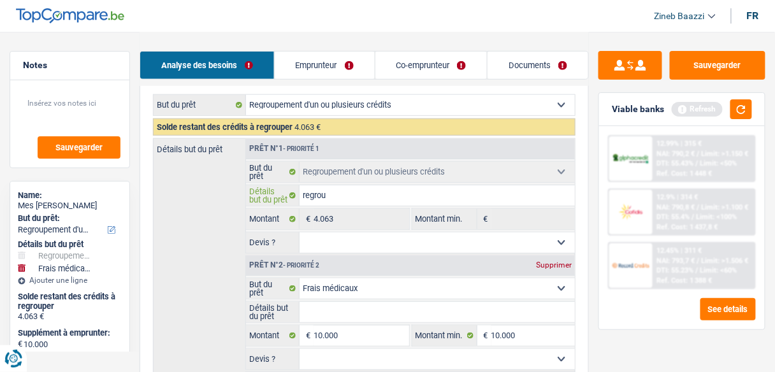
type input "regrou^p"
type input "regrou^pe"
type input "regrou^pem"
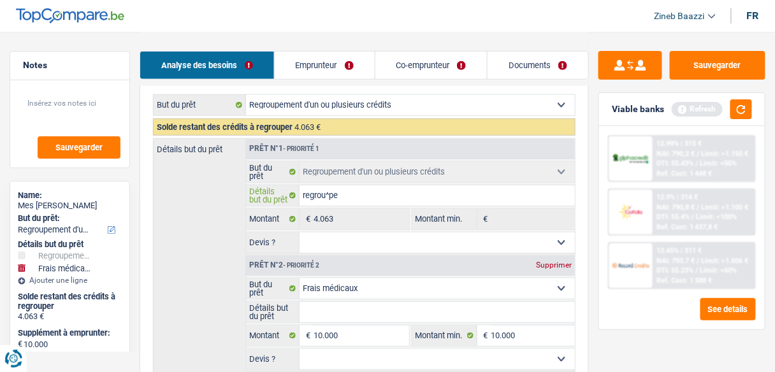
type input "regrou^pem"
type input "regrou^peme"
type input "regrou^pemen"
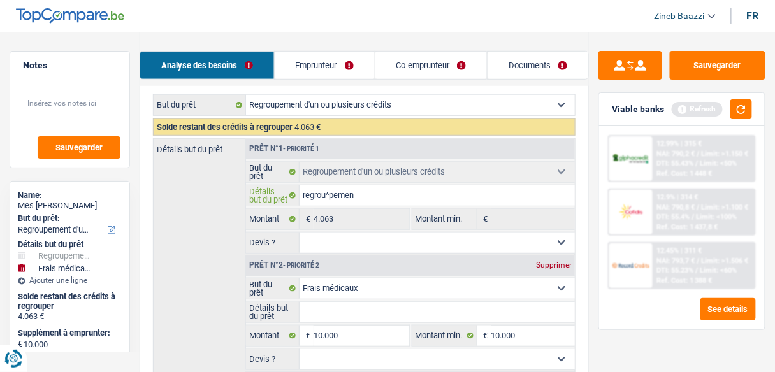
type input "regrou^pement"
type input "regrou^pementd"
type input "regrou^pement"
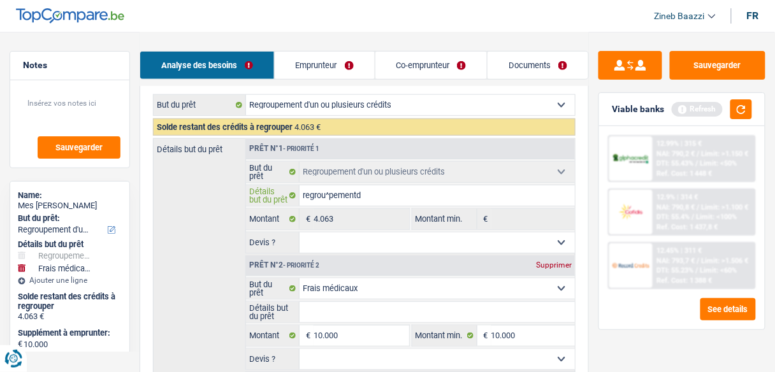
type input "regrou^pement"
type input "regrou^pemen"
type input "regrou^peme"
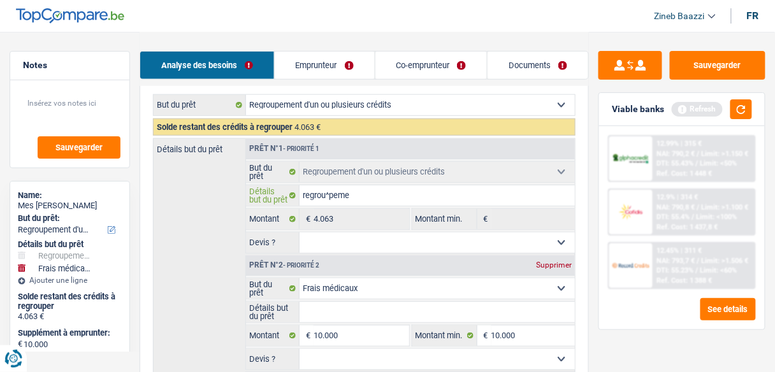
type input "regrou^pem"
type input "regrou^pe"
type input "regrou^p"
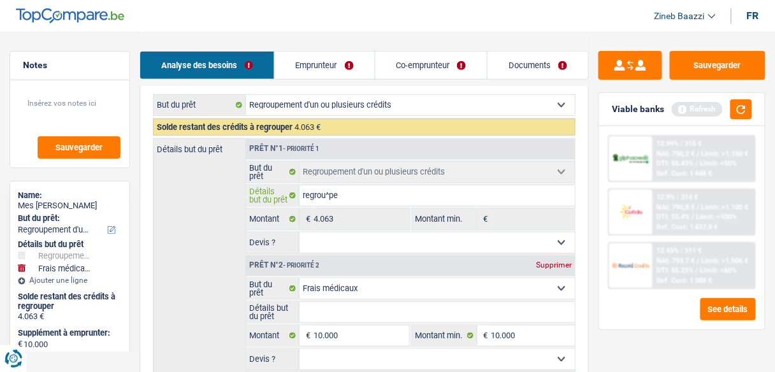
type input "regrou^p"
type input "regrou^"
type input "regrou"
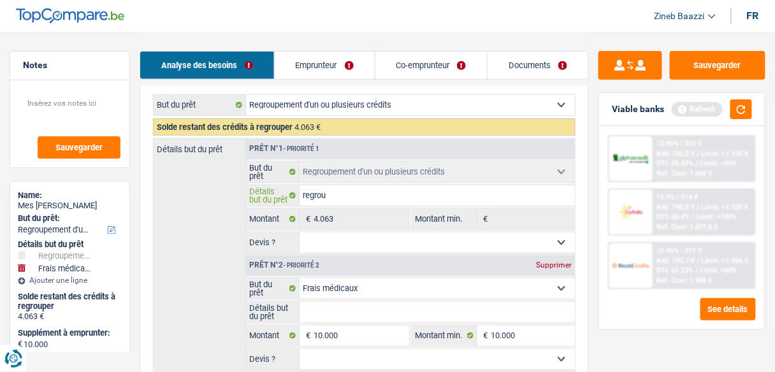
type input "regroup"
type input "regroupe"
type input "regroupem"
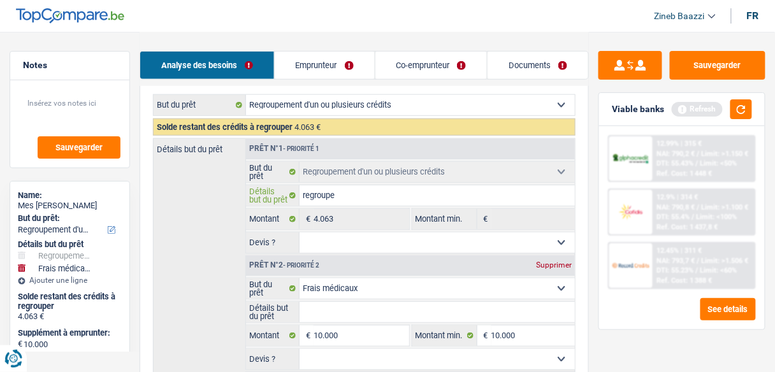
type input "regroupem"
type input "regroupeme"
type input "regroupemen"
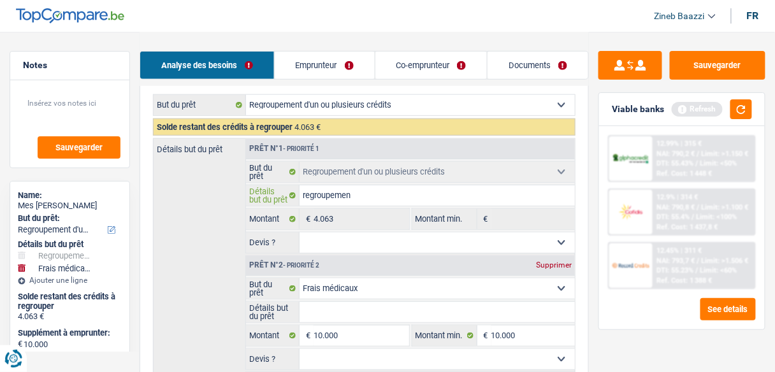
type input "regroupement"
type input "regroupements"
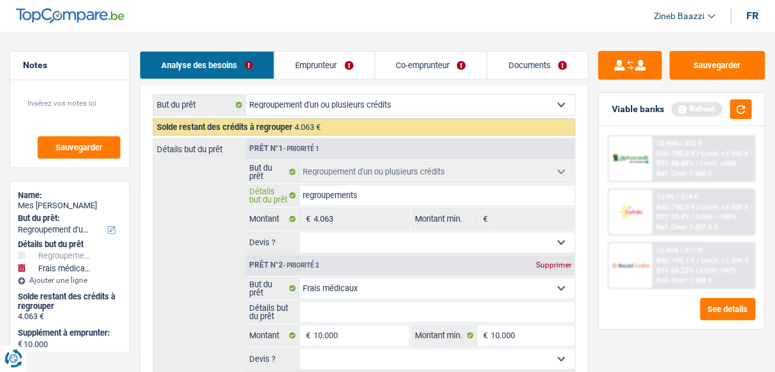
type input "regroupements"
click at [233, 235] on div "Détails but du prêt Prêt n°1 - Priorité 1 Confort maison: meubles, textile, pei…" at bounding box center [364, 264] width 422 height 253
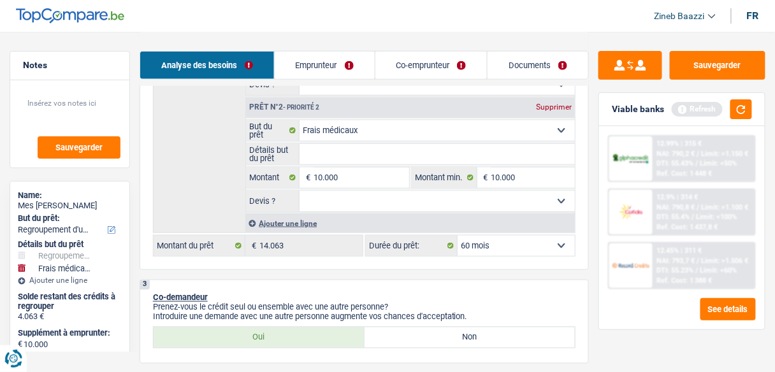
scroll to position [344, 0]
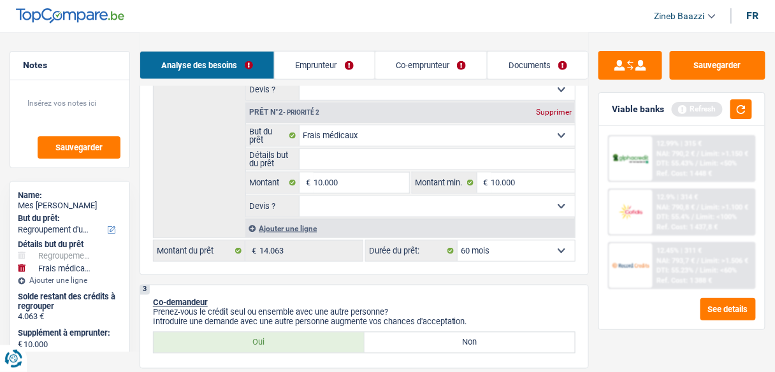
click at [500, 252] on select "12 mois 18 mois 24 mois 30 mois 36 mois 42 mois 48 mois 60 mois Sélectionner un…" at bounding box center [516, 251] width 117 height 20
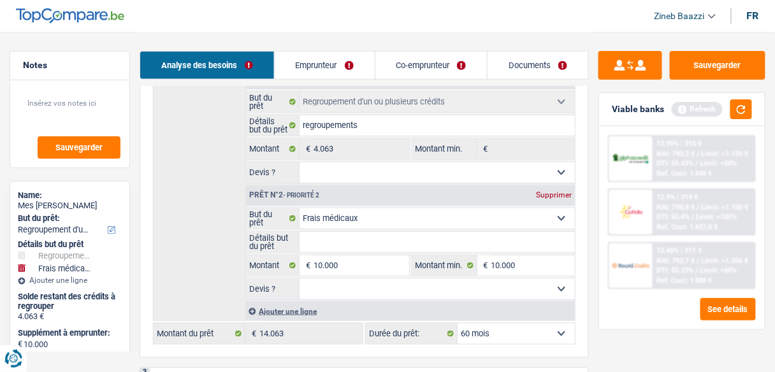
scroll to position [242, 0]
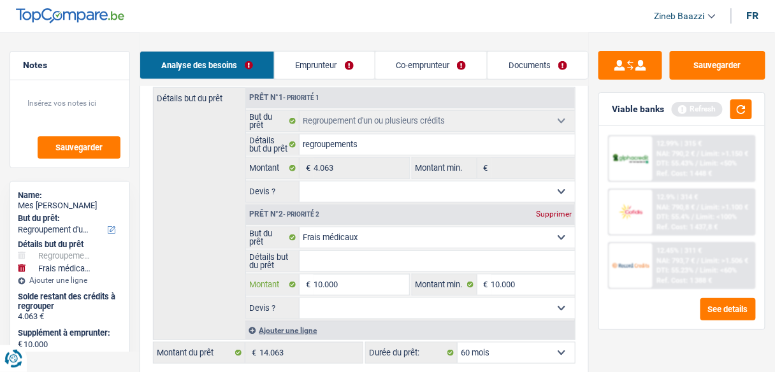
click at [356, 281] on input "10.000" at bounding box center [360, 285] width 95 height 20
type input "1.000"
type input "10.001"
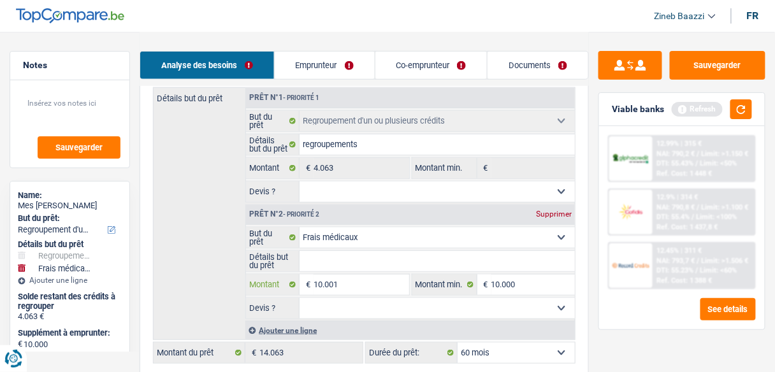
type input "1.000"
type input "100"
type input "10"
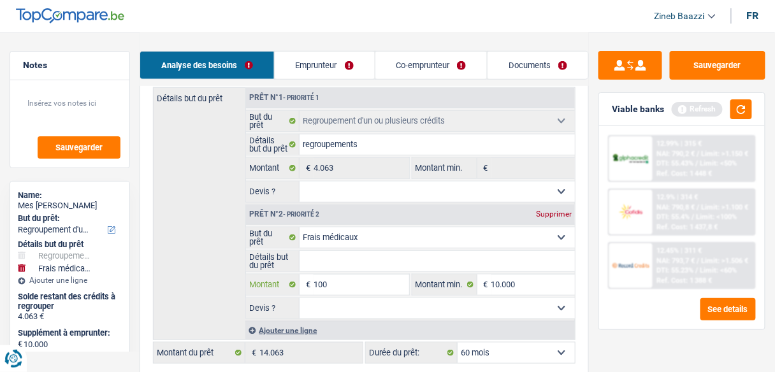
type input "10"
type input "105"
type input "1.050"
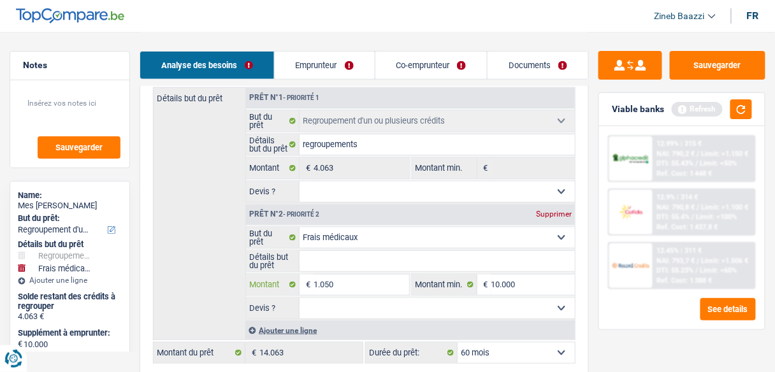
type input "10.500"
type input "1.050"
type input "105"
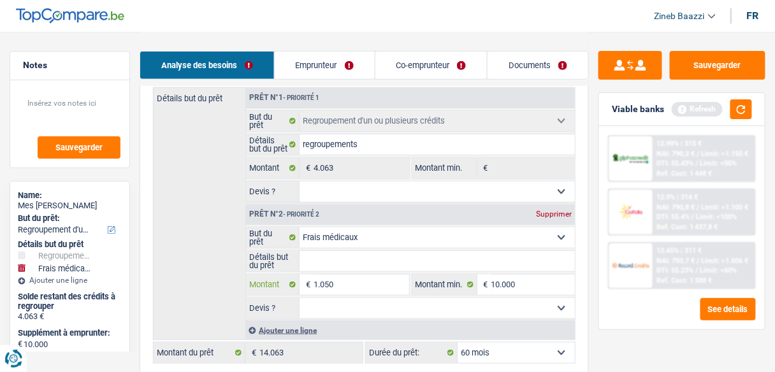
type input "105"
type input "1.055"
type input "10.550"
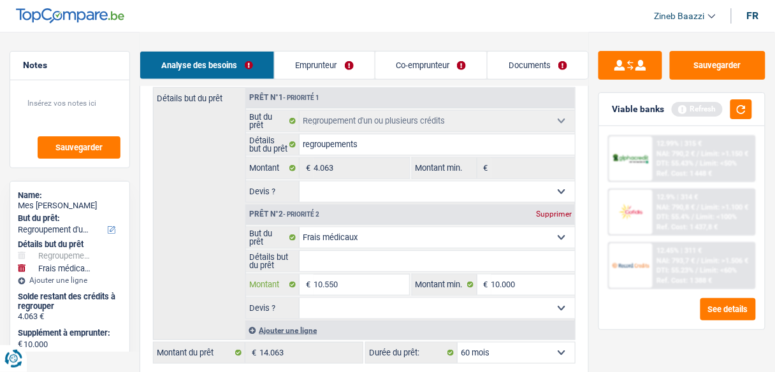
type input "10.550"
type input "14.613"
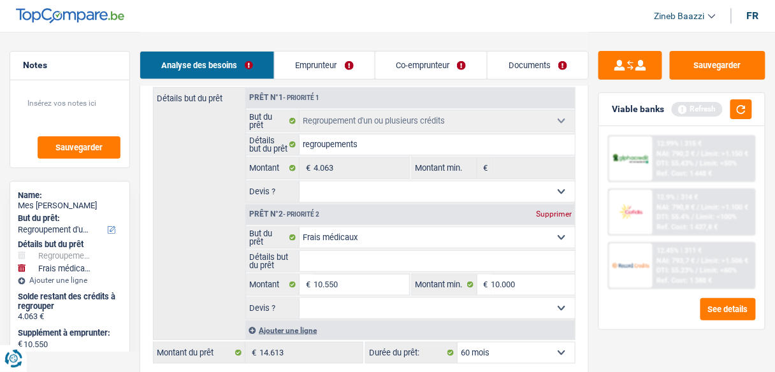
click at [192, 247] on div "Détails but du prêt Prêt n°1 - Priorité 1 Confort maison: meubles, textile, pei…" at bounding box center [364, 213] width 422 height 253
click at [742, 103] on button "button" at bounding box center [741, 109] width 22 height 20
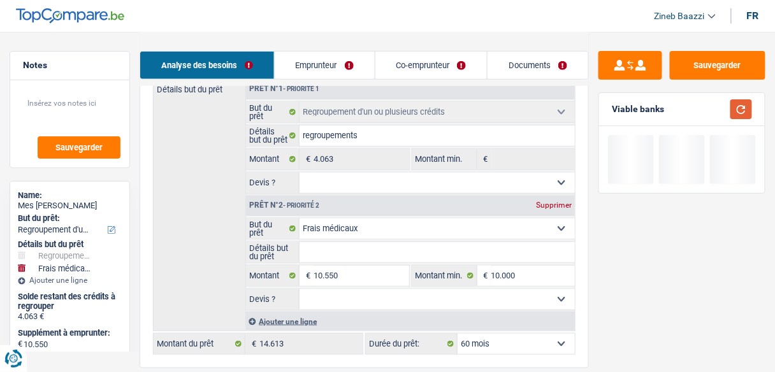
scroll to position [446, 0]
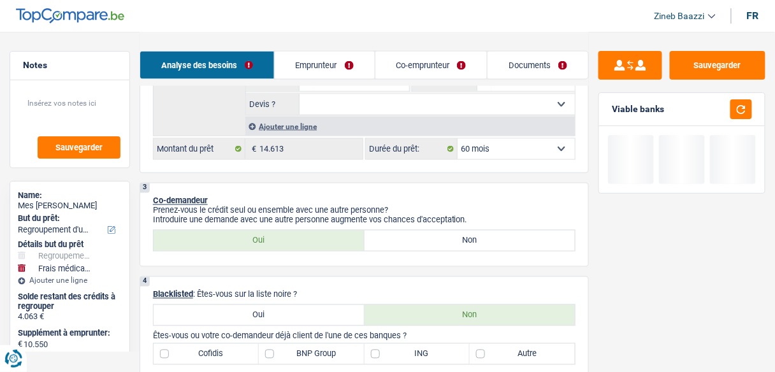
click at [514, 148] on select "12 mois 18 mois 24 mois 30 mois 36 mois 42 mois 48 mois 60 mois Sélectionner un…" at bounding box center [516, 149] width 117 height 20
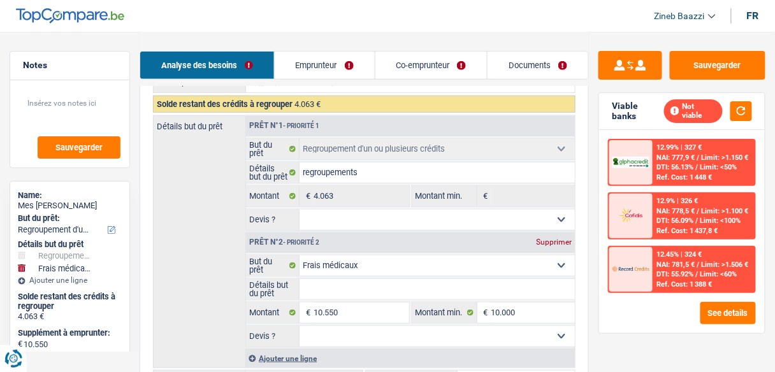
scroll to position [191, 0]
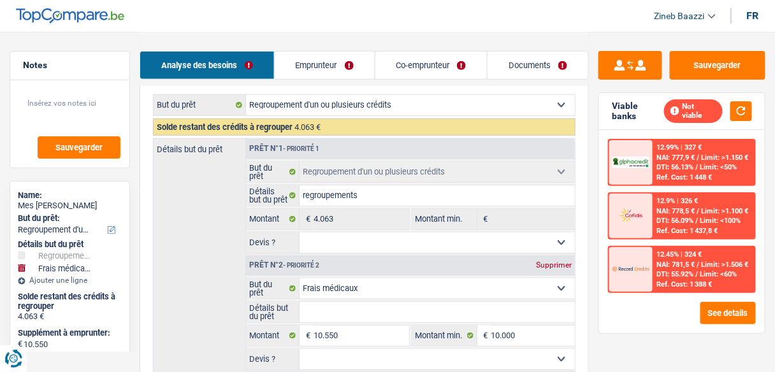
click at [330, 68] on link "Emprunteur" at bounding box center [325, 65] width 100 height 27
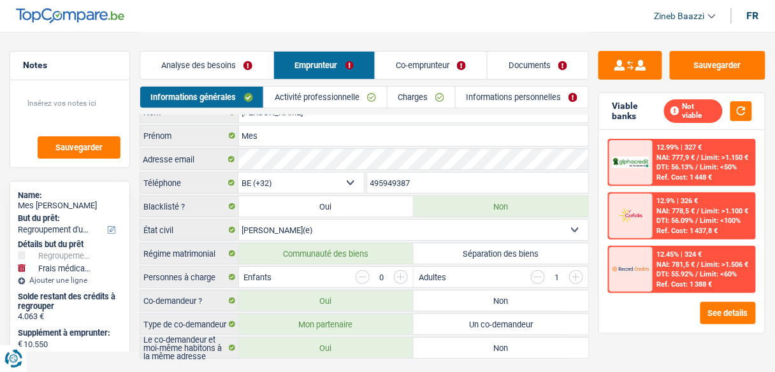
scroll to position [0, 0]
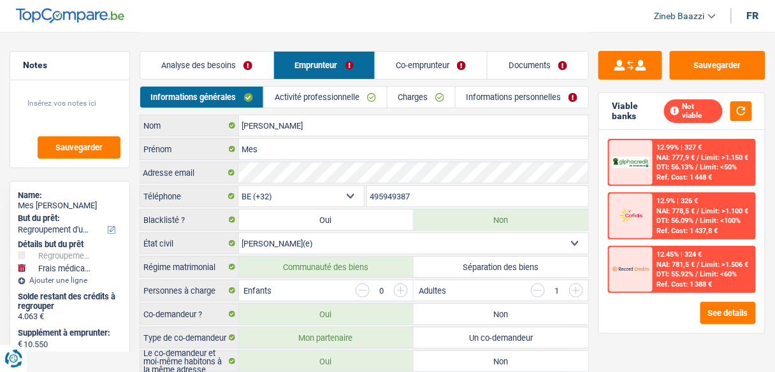
click at [342, 104] on link "Activité professionnelle" at bounding box center [325, 97] width 122 height 21
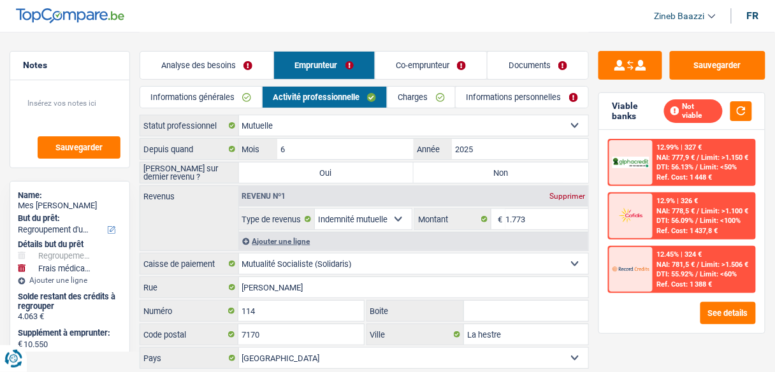
click at [477, 169] on label "Non" at bounding box center [501, 172] width 175 height 20
click at [477, 169] on input "Non" at bounding box center [501, 172] width 175 height 20
radio input "true"
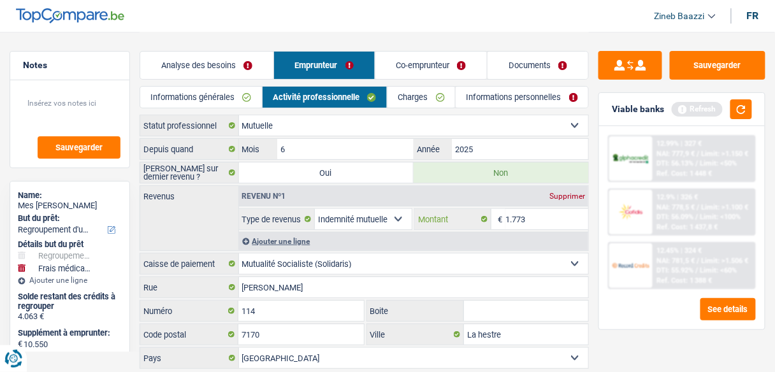
click at [522, 218] on input "1.773" at bounding box center [546, 219] width 83 height 20
click at [180, 215] on div "Revenus Revenu nº1 Supprimer Allocation d'handicap Allocations chômage Allocati…" at bounding box center [364, 218] width 449 height 66
click at [401, 71] on link "Co-emprunteur" at bounding box center [431, 65] width 112 height 27
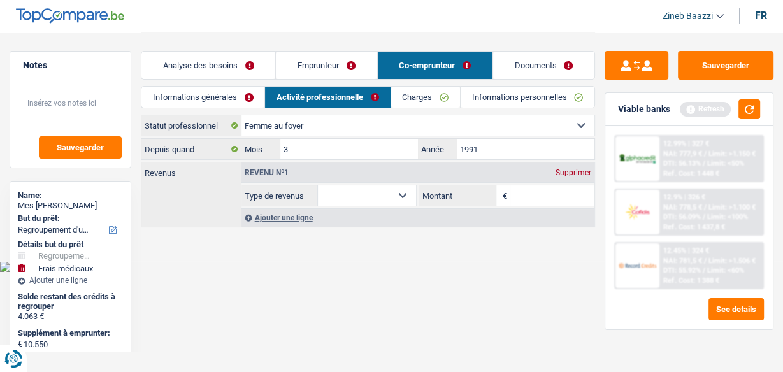
click at [579, 174] on div "Supprimer" at bounding box center [573, 173] width 42 height 8
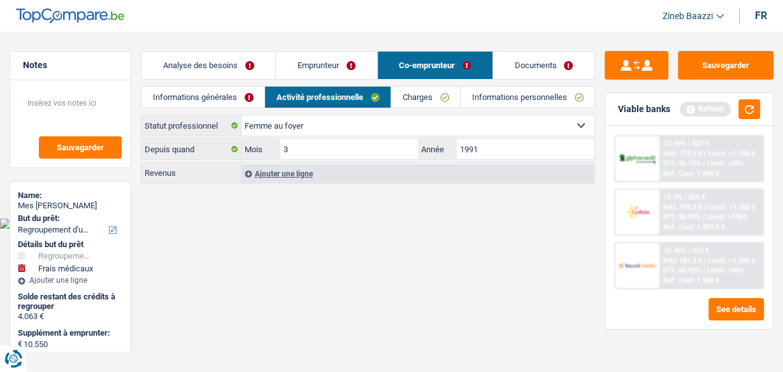
click at [273, 68] on link "Analyse des besoins" at bounding box center [208, 65] width 134 height 27
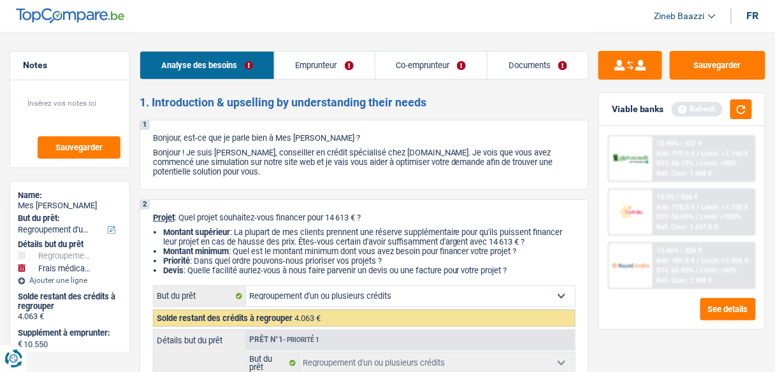
click at [291, 69] on link "Emprunteur" at bounding box center [325, 65] width 100 height 27
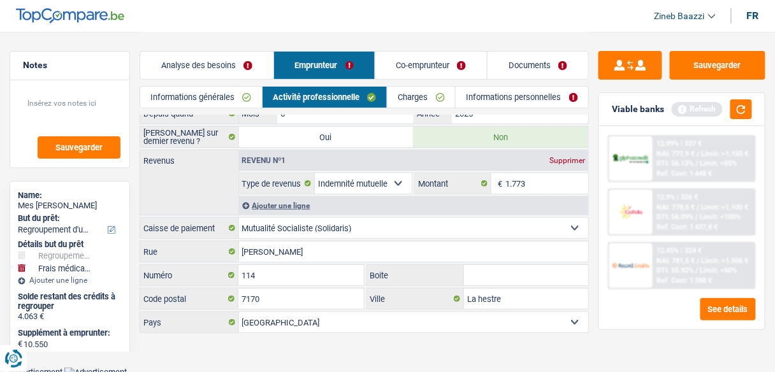
click at [226, 98] on link "Informations générales" at bounding box center [201, 97] width 122 height 21
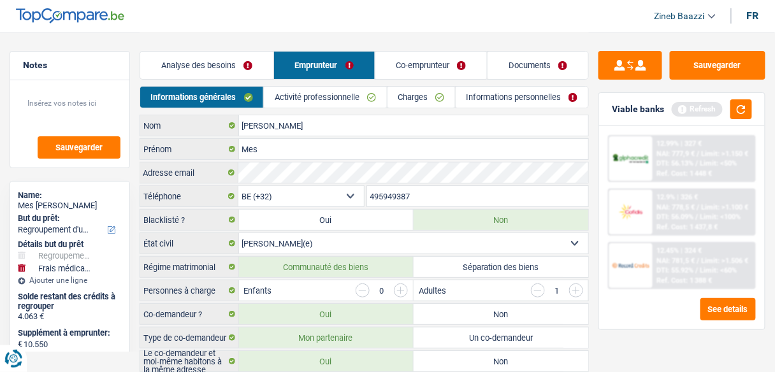
click at [300, 98] on link "Activité professionnelle" at bounding box center [325, 97] width 122 height 21
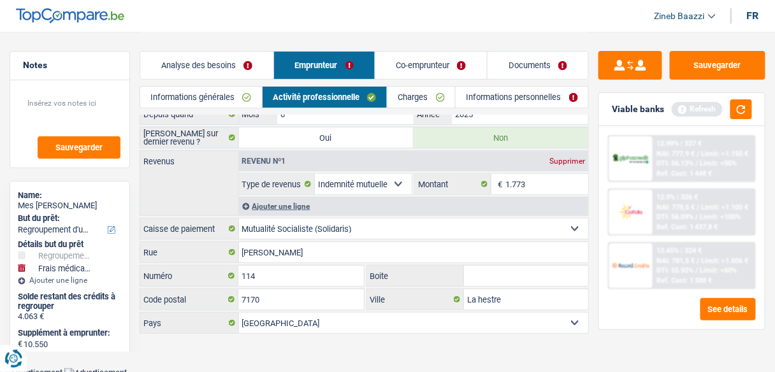
scroll to position [36, 0]
click at [406, 97] on link "Charges" at bounding box center [421, 97] width 68 height 21
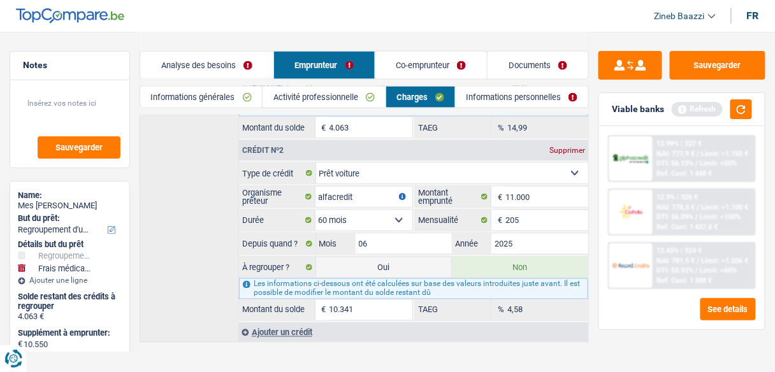
scroll to position [396, 0]
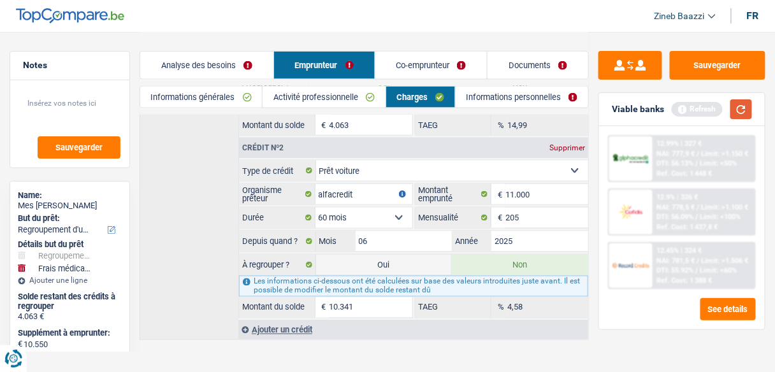
click at [750, 101] on button "button" at bounding box center [741, 109] width 22 height 20
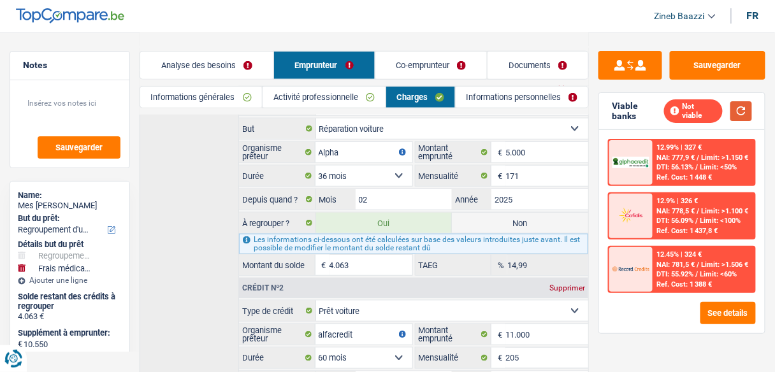
scroll to position [243, 0]
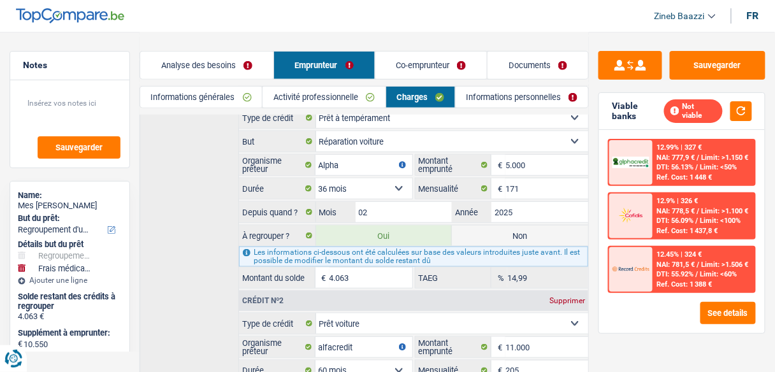
click at [472, 101] on link "Informations personnelles" at bounding box center [522, 97] width 133 height 21
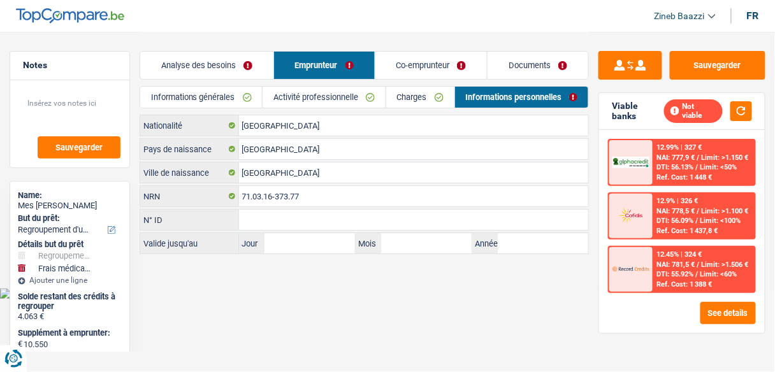
scroll to position [0, 0]
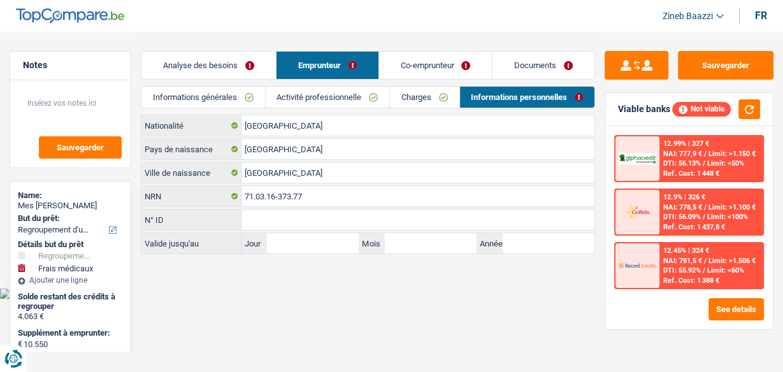
click at [414, 102] on link "Charges" at bounding box center [424, 97] width 69 height 21
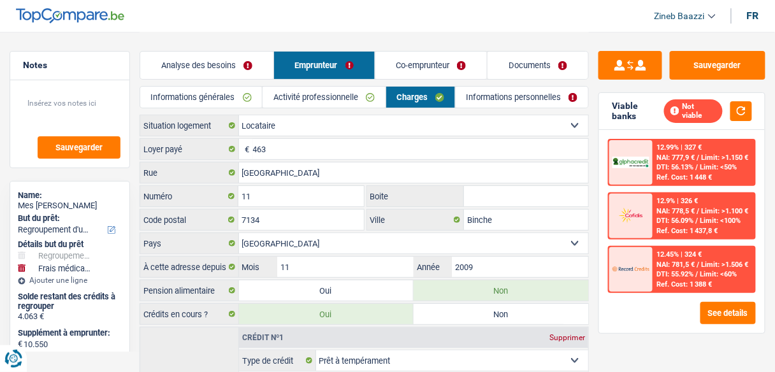
click at [352, 97] on link "Activité professionnelle" at bounding box center [324, 97] width 122 height 21
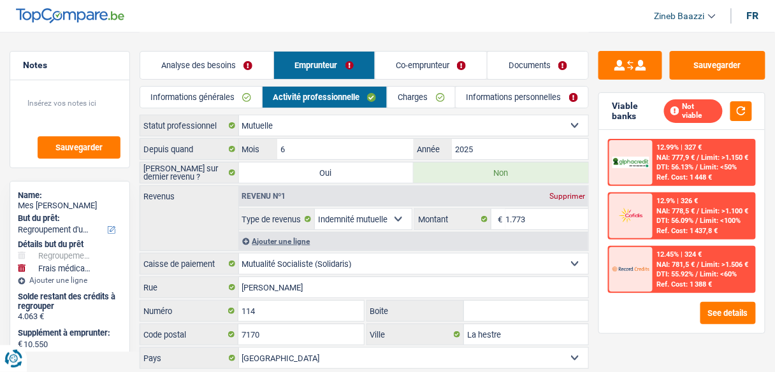
click at [475, 104] on link "Informations personnelles" at bounding box center [522, 97] width 133 height 21
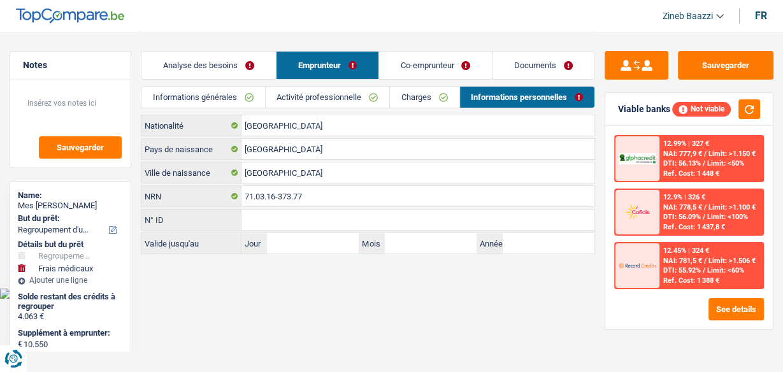
click at [428, 67] on link "Co-emprunteur" at bounding box center [435, 65] width 113 height 27
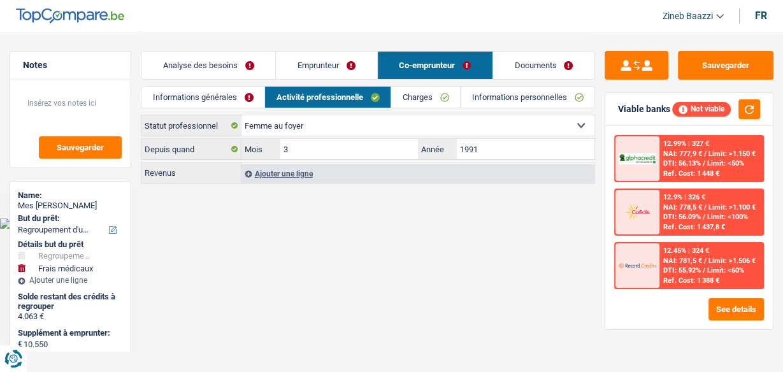
click at [412, 96] on link "Charges" at bounding box center [425, 97] width 69 height 21
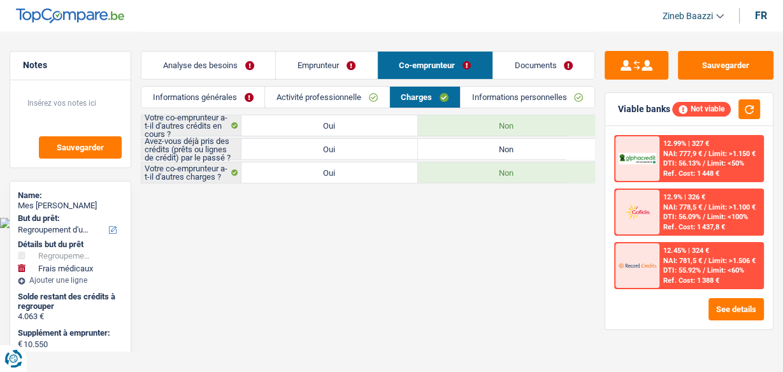
click at [499, 99] on link "Informations personnelles" at bounding box center [528, 97] width 134 height 21
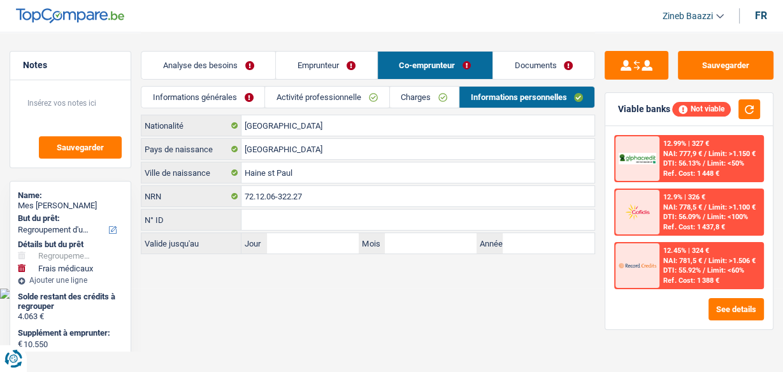
click at [417, 92] on link "Charges" at bounding box center [424, 97] width 69 height 21
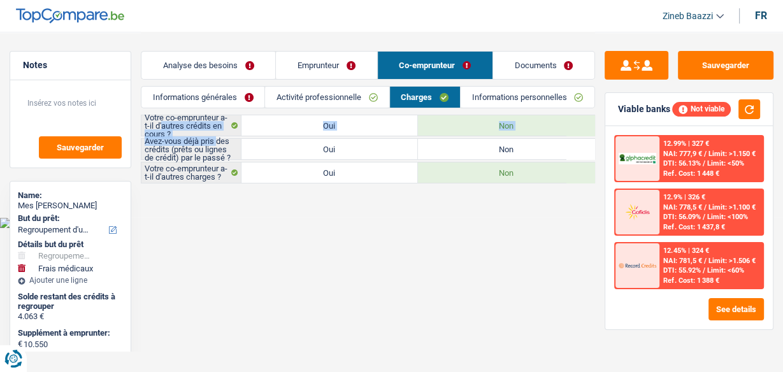
drag, startPoint x: 163, startPoint y: 122, endPoint x: 218, endPoint y: 131, distance: 55.4
click at [218, 131] on div "Votre co-emprunteur a-t-il d'autres crédits en cours ? Oui Non Avez-vous déjà p…" at bounding box center [368, 149] width 454 height 69
click at [219, 125] on label "Votre co-emprunteur a-t-il d'autres crédits en cours ?" at bounding box center [190, 125] width 99 height 20
click at [371, 150] on label "Oui" at bounding box center [329, 149] width 177 height 20
click at [371, 150] on input "Oui" at bounding box center [329, 149] width 177 height 20
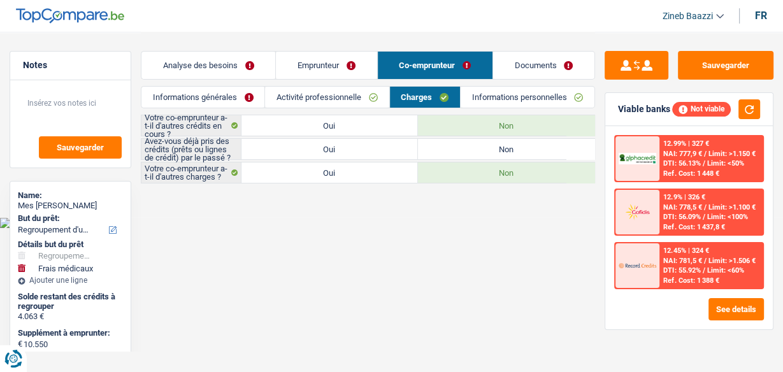
radio input "true"
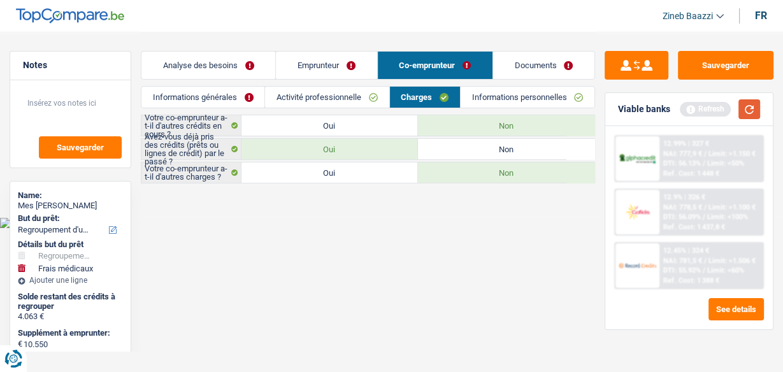
click at [747, 110] on button "button" at bounding box center [750, 109] width 22 height 20
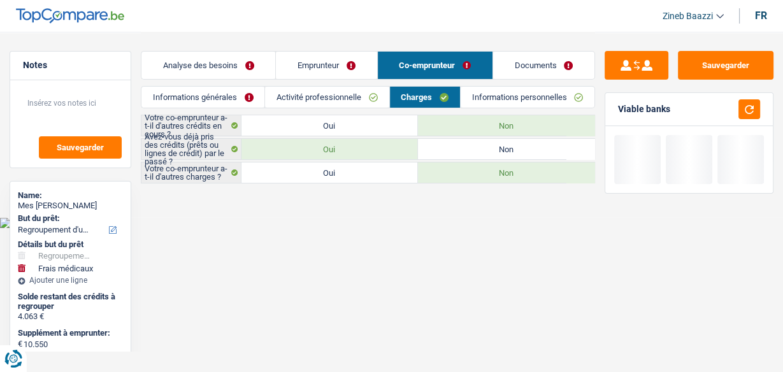
click at [357, 66] on link "Emprunteur" at bounding box center [326, 65] width 101 height 27
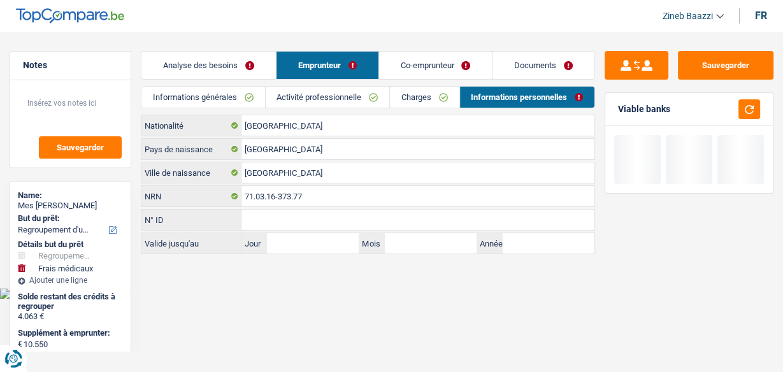
click at [414, 97] on link "Charges" at bounding box center [424, 97] width 69 height 21
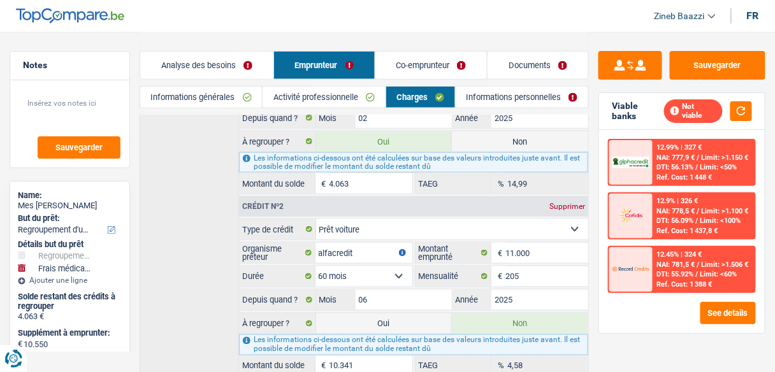
scroll to position [396, 0]
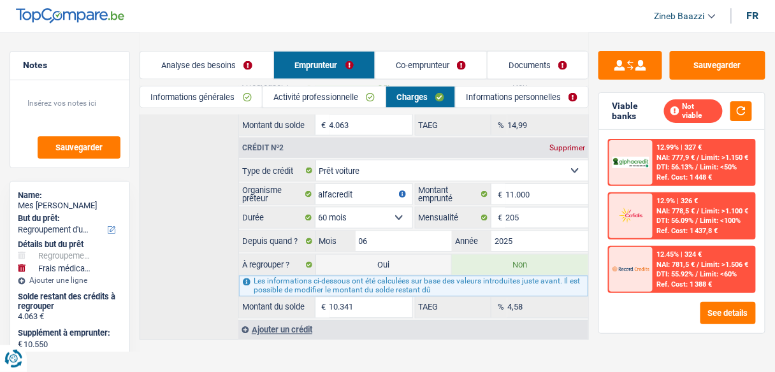
click at [216, 95] on link "Informations générales" at bounding box center [201, 97] width 122 height 21
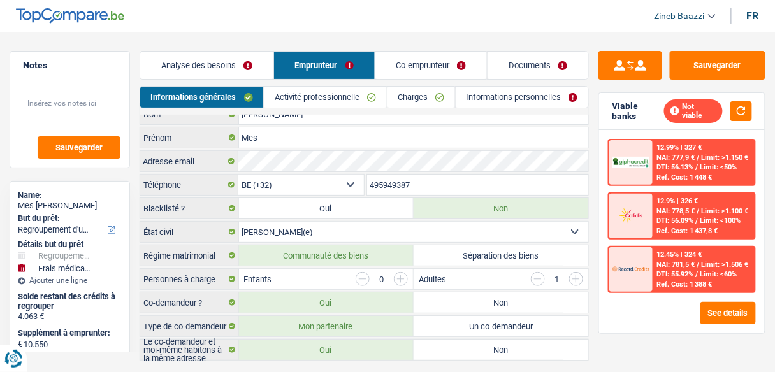
scroll to position [0, 0]
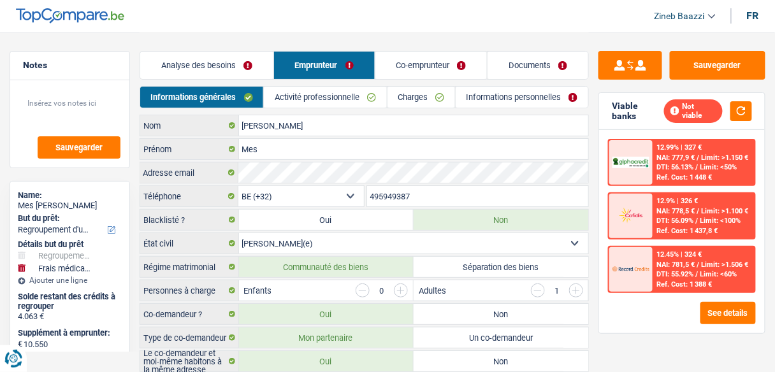
click at [301, 89] on link "Activité professionnelle" at bounding box center [325, 97] width 122 height 21
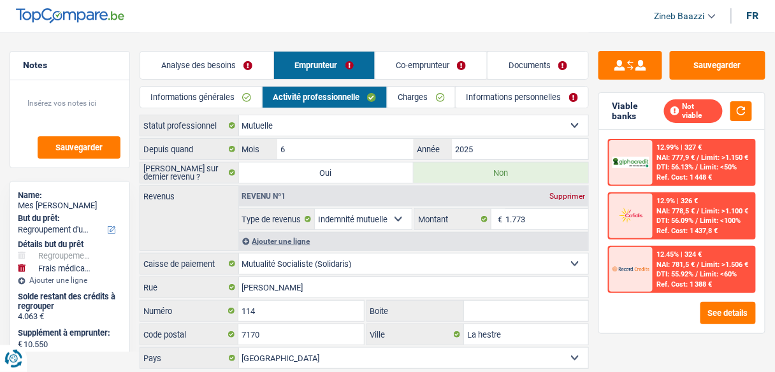
click at [201, 78] on li "Analyse des besoins" at bounding box center [207, 65] width 134 height 29
click at [210, 67] on link "Analyse des besoins" at bounding box center [206, 65] width 133 height 27
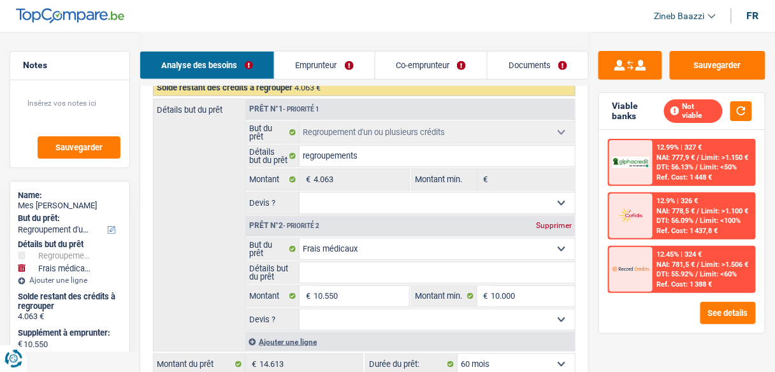
scroll to position [306, 0]
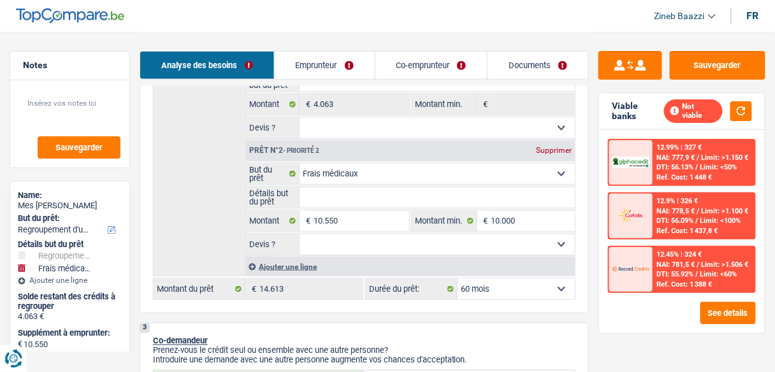
click at [491, 285] on select "12 mois 18 mois 24 mois 30 mois 36 mois 42 mois 48 mois 60 mois Sélectionner un…" at bounding box center [516, 289] width 117 height 20
select select "42"
click at [458, 279] on select "12 mois 18 mois 24 mois 30 mois 36 mois 42 mois 48 mois 60 mois Sélectionner un…" at bounding box center [516, 289] width 117 height 20
select select "42"
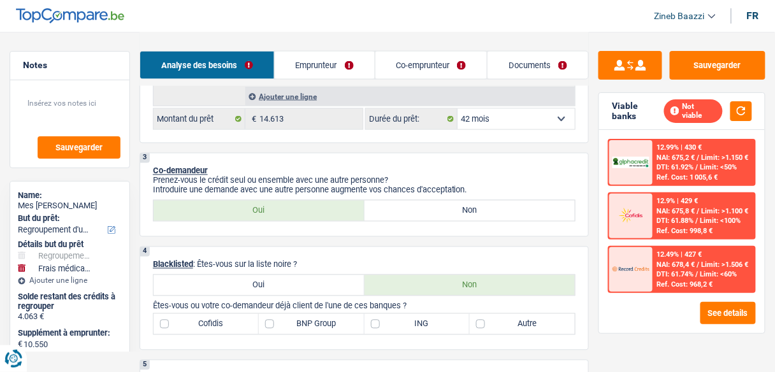
scroll to position [459, 0]
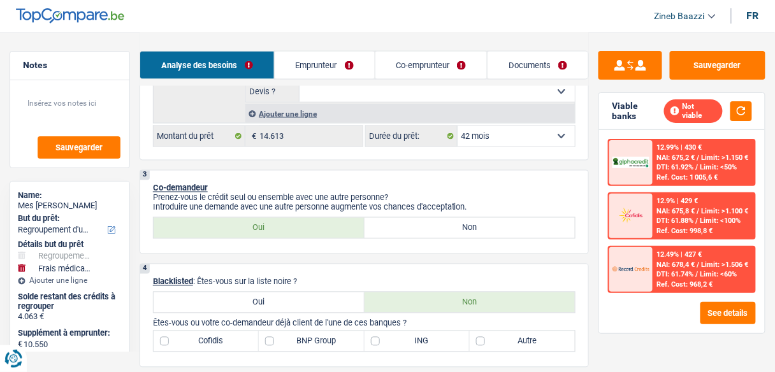
click at [499, 141] on select "12 mois 18 mois 24 mois 30 mois 36 mois 42 mois 48 mois 60 mois Sélectionner un…" at bounding box center [516, 136] width 117 height 20
select select "60"
click at [458, 126] on select "12 mois 18 mois 24 mois 30 mois 36 mois 42 mois 48 mois 60 mois Sélectionner un…" at bounding box center [516, 136] width 117 height 20
select select "60"
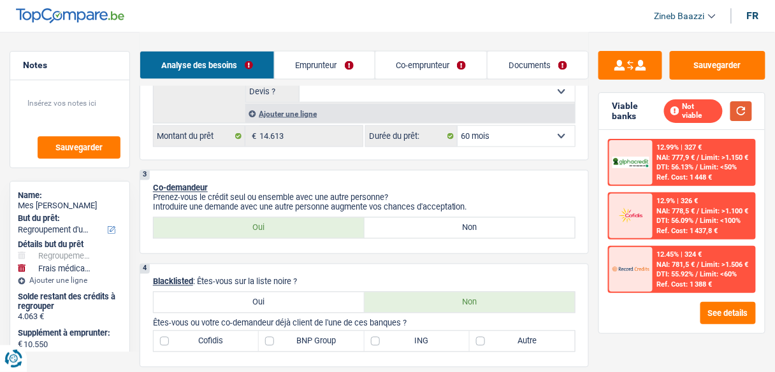
click at [735, 114] on button "button" at bounding box center [741, 111] width 22 height 20
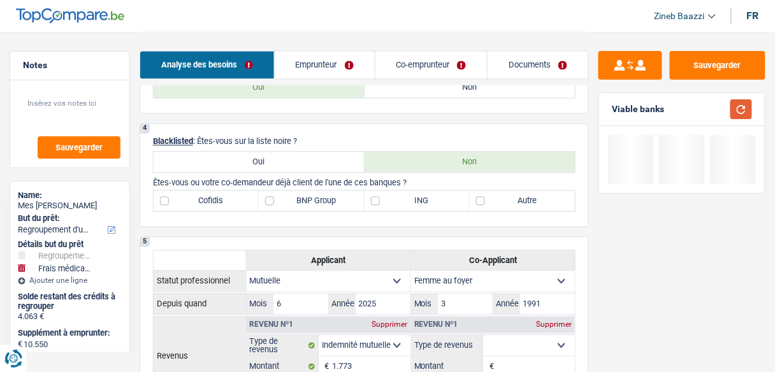
scroll to position [612, 0]
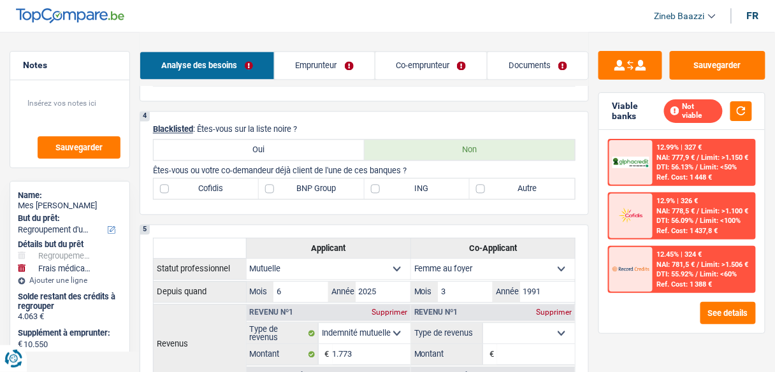
click at [306, 185] on label "BNP Group" at bounding box center [311, 188] width 105 height 20
click at [306, 185] on input "BNP Group" at bounding box center [311, 188] width 105 height 20
checkbox input "true"
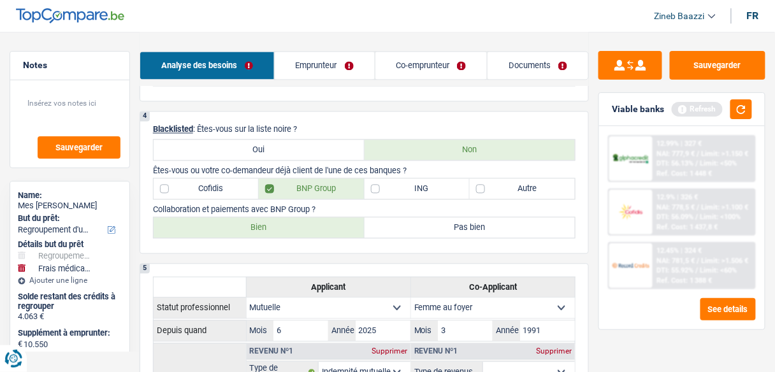
drag, startPoint x: 347, startPoint y: 220, endPoint x: 360, endPoint y: 219, distance: 12.8
click at [347, 220] on label "Bien" at bounding box center [259, 227] width 211 height 20
click at [347, 220] on input "Bien" at bounding box center [259, 227] width 211 height 20
radio input "true"
click at [401, 194] on div "Cofidis BNP Group ING Autre" at bounding box center [364, 189] width 422 height 22
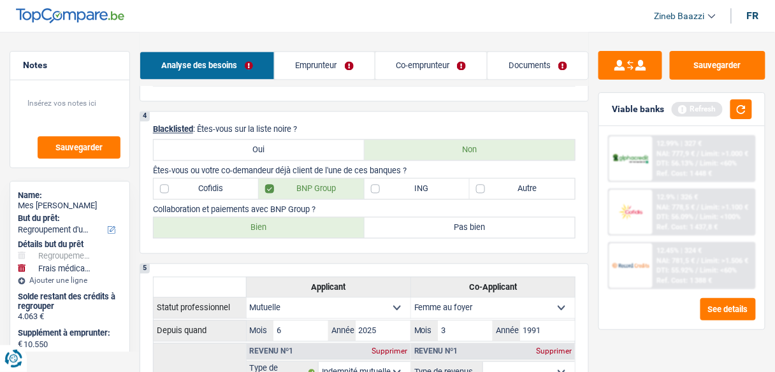
click at [400, 189] on label "ING" at bounding box center [416, 188] width 105 height 20
click at [400, 189] on input "ING" at bounding box center [416, 188] width 105 height 20
checkbox input "true"
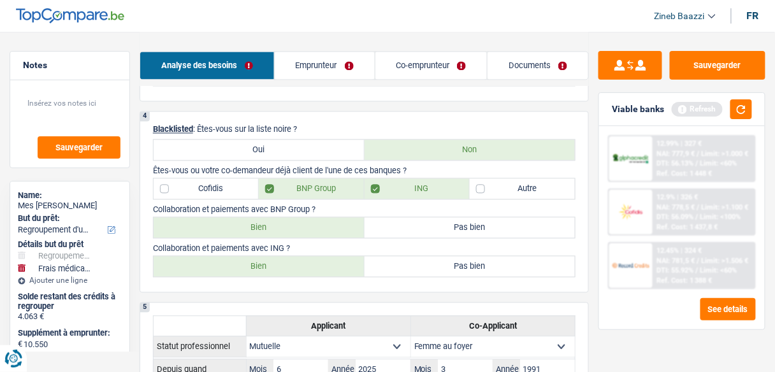
click at [278, 283] on div "4 Blacklisted : Êtes-vous sur la liste noire ? Oui Non Êtes-vous ou votre co-de…" at bounding box center [364, 202] width 449 height 182
click at [284, 262] on label "Bien" at bounding box center [259, 266] width 211 height 20
click at [284, 262] on input "Bien" at bounding box center [259, 266] width 211 height 20
radio input "true"
click at [725, 111] on div "Refresh" at bounding box center [712, 109] width 80 height 20
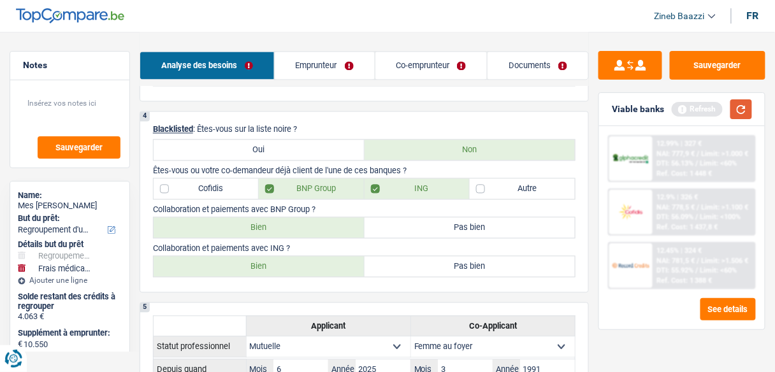
click at [740, 113] on button "button" at bounding box center [741, 109] width 22 height 20
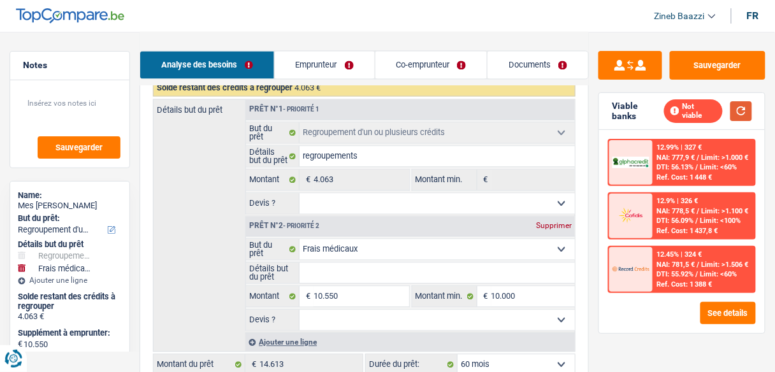
scroll to position [1784, 0]
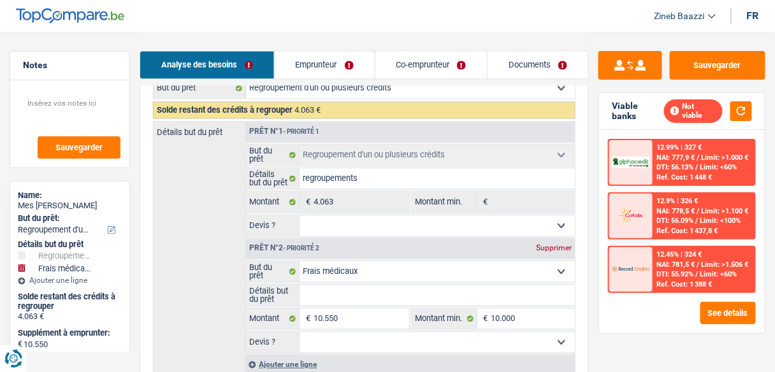
click at [646, 252] on div at bounding box center [630, 269] width 43 height 45
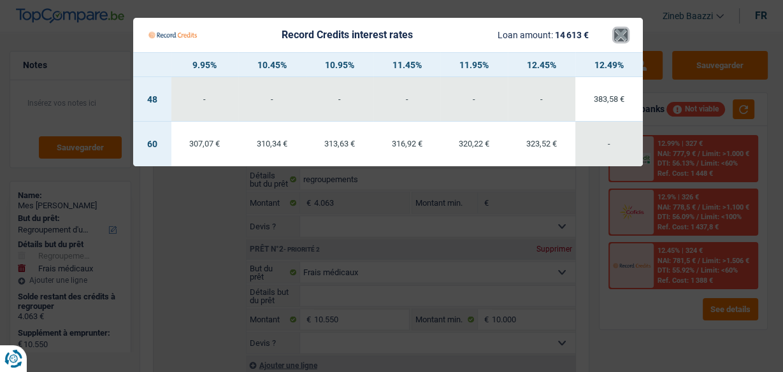
click at [621, 41] on button "×" at bounding box center [620, 35] width 13 height 13
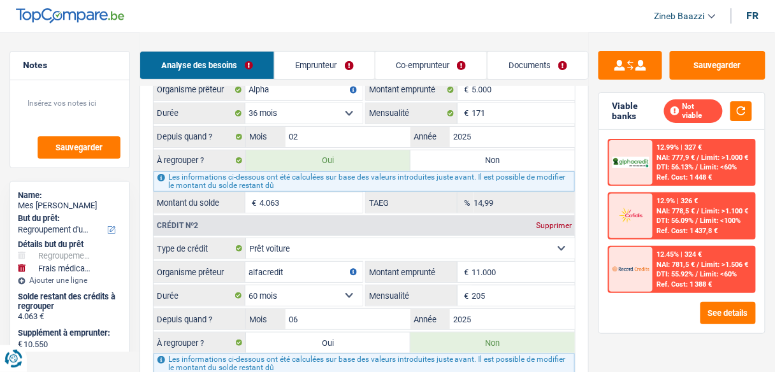
scroll to position [1274, 0]
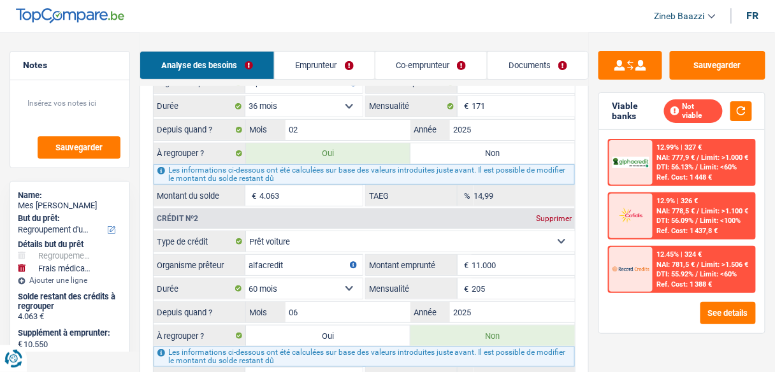
click at [449, 150] on label "Non" at bounding box center [492, 153] width 164 height 20
click at [449, 150] on input "Non" at bounding box center [492, 153] width 164 height 20
radio input "true"
select select "medical"
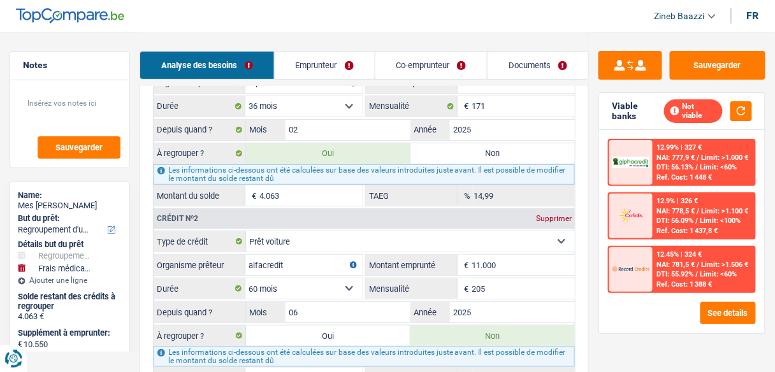
select select "60"
select select "medical"
type input "10.550"
type input "10.000"
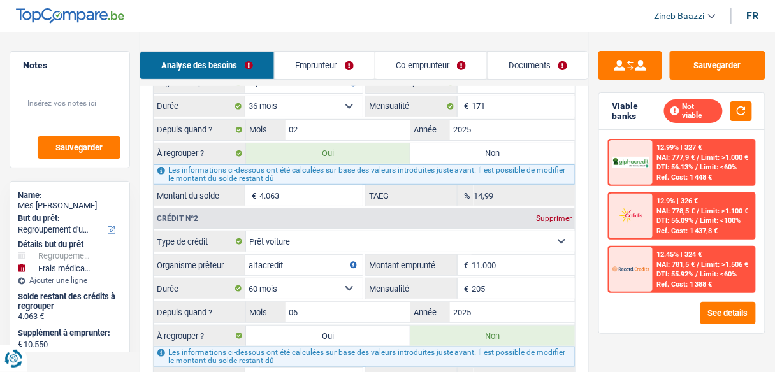
type input "16.613"
select select "60"
radio input "false"
select select "medical"
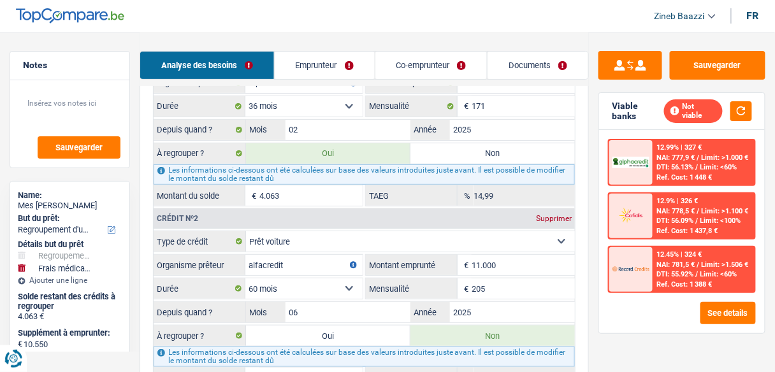
type input "10.550"
type input "10.000"
type input "16.613"
select select "60"
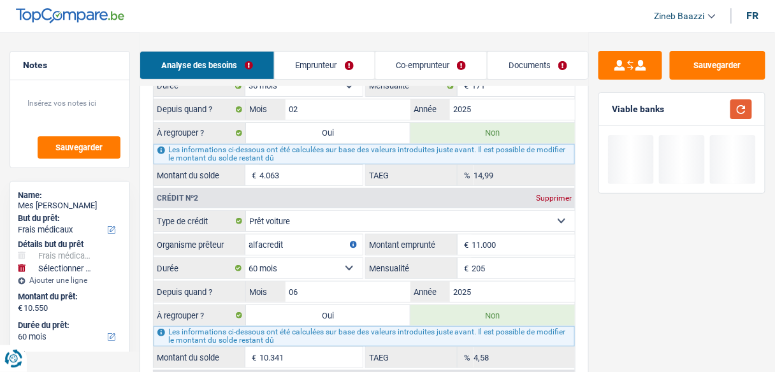
click at [731, 108] on button "button" at bounding box center [741, 109] width 22 height 20
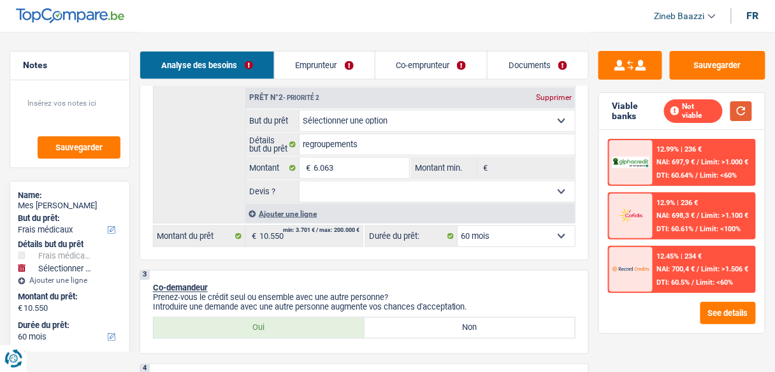
scroll to position [255, 0]
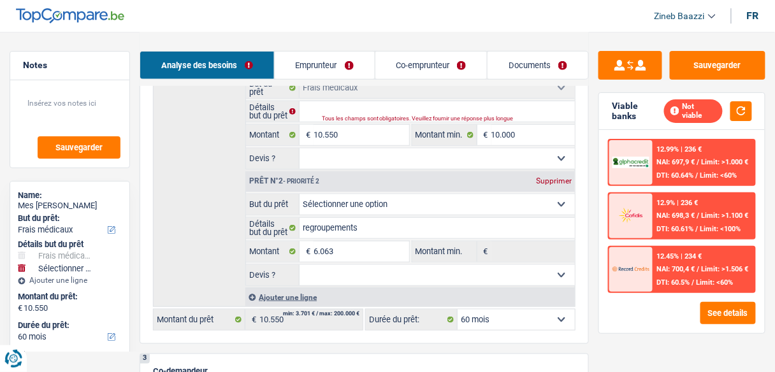
click at [482, 313] on select "12 mois 18 mois 24 mois 30 mois 36 mois 42 mois 48 mois 60 mois Sélectionner un…" at bounding box center [516, 320] width 117 height 20
click at [488, 317] on select "12 mois 18 mois 24 mois 30 mois 36 mois 42 mois 48 mois 60 mois Sélectionner un…" at bounding box center [516, 320] width 117 height 20
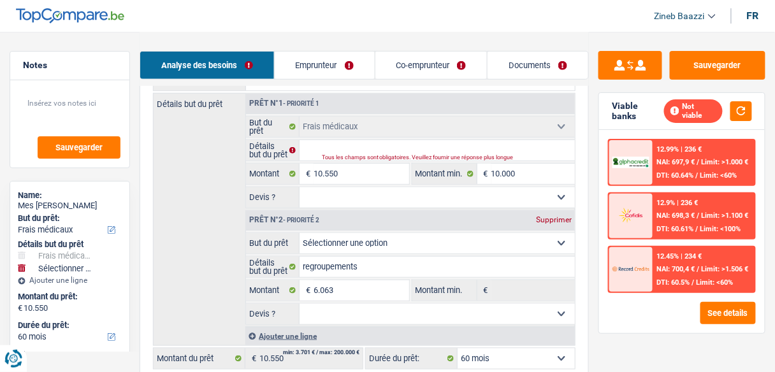
scroll to position [153, 0]
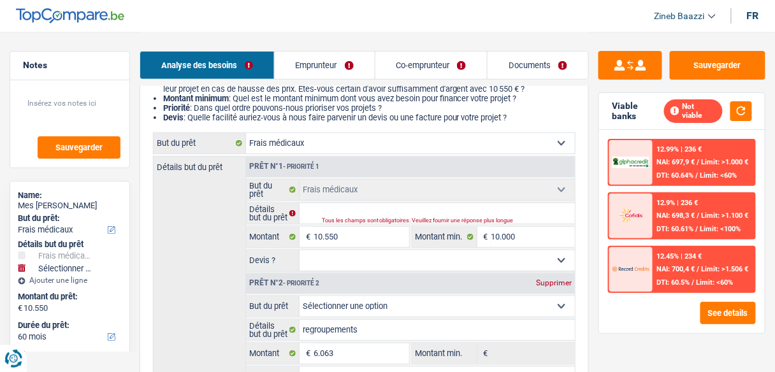
click at [547, 144] on select "Confort maison: meubles, textile, peinture, électroménager, outillage non-profe…" at bounding box center [410, 143] width 329 height 20
click at [220, 243] on div "Détails but du prêt Prêt n°1 - Priorité 1 Confort maison: meubles, textile, pei…" at bounding box center [364, 282] width 422 height 253
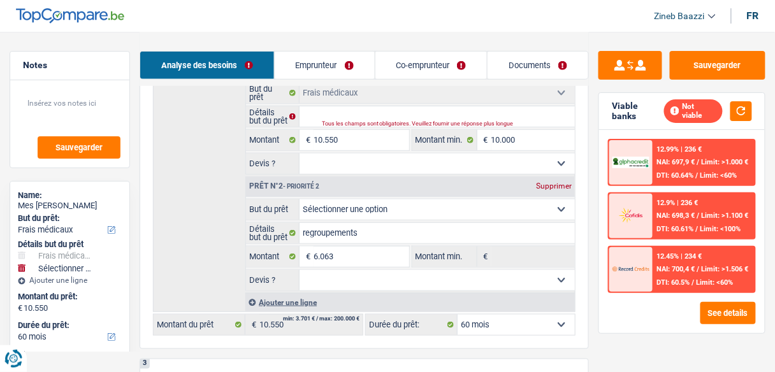
scroll to position [255, 0]
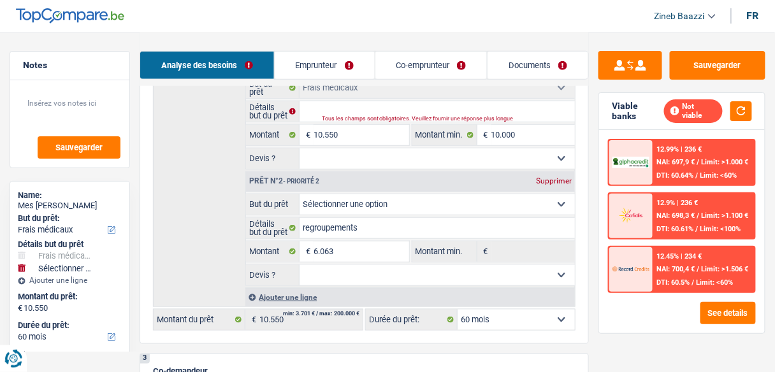
click at [342, 75] on link "Emprunteur" at bounding box center [325, 65] width 100 height 27
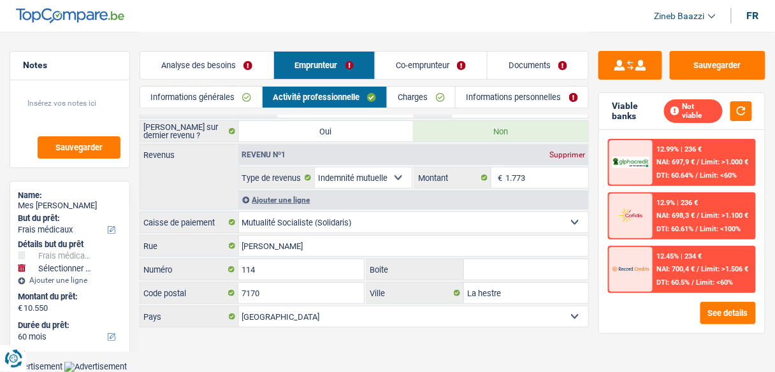
scroll to position [36, 0]
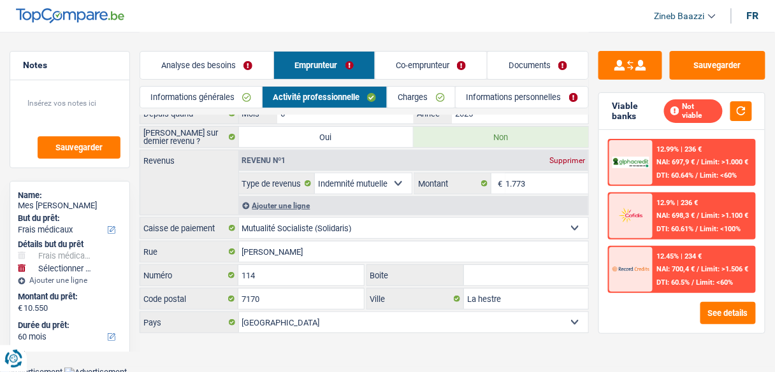
click at [407, 99] on link "Charges" at bounding box center [421, 97] width 68 height 21
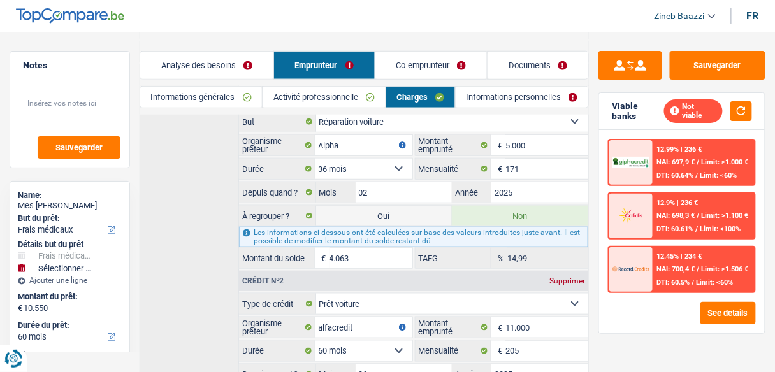
scroll to position [240, 0]
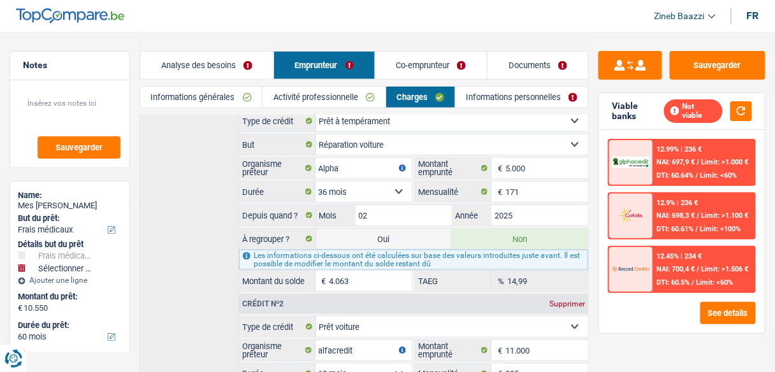
click at [380, 232] on label "Oui" at bounding box center [384, 239] width 136 height 20
click at [380, 232] on input "Oui" at bounding box center [384, 239] width 136 height 20
radio input "true"
radio input "false"
type input "16.613"
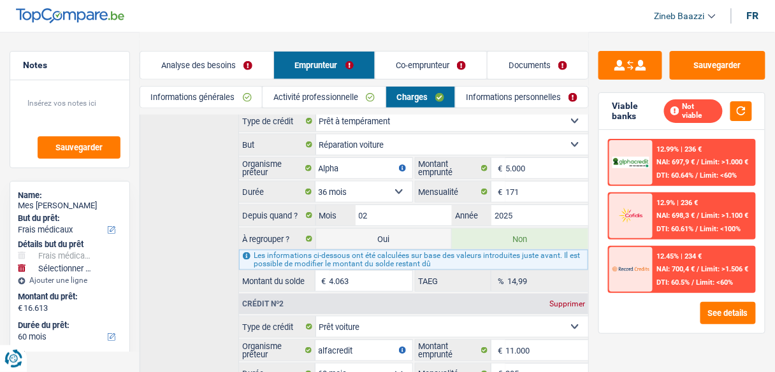
select select "refinancing"
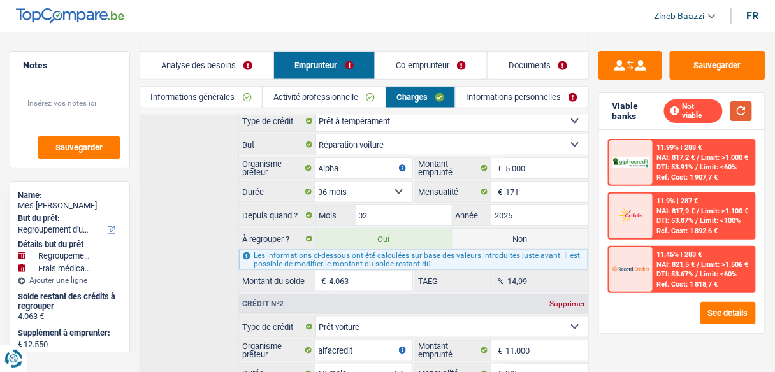
click at [732, 106] on button "button" at bounding box center [741, 111] width 22 height 20
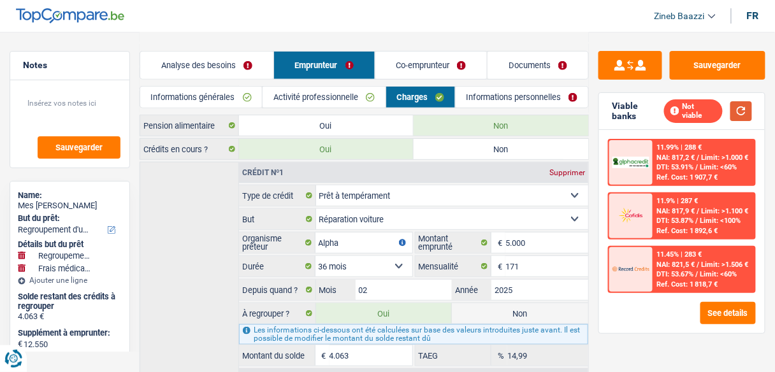
scroll to position [138, 0]
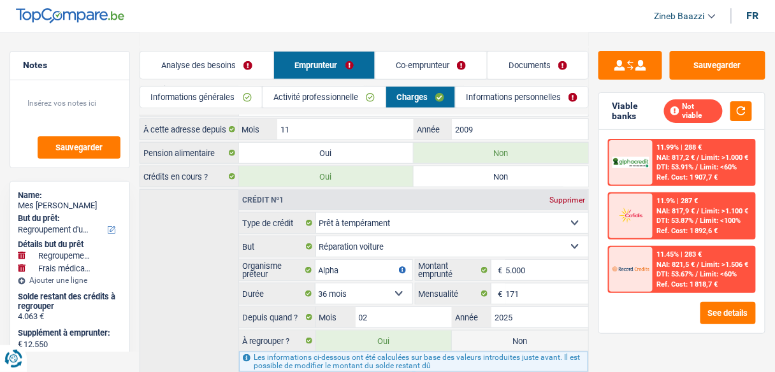
click at [628, 282] on div at bounding box center [630, 269] width 43 height 45
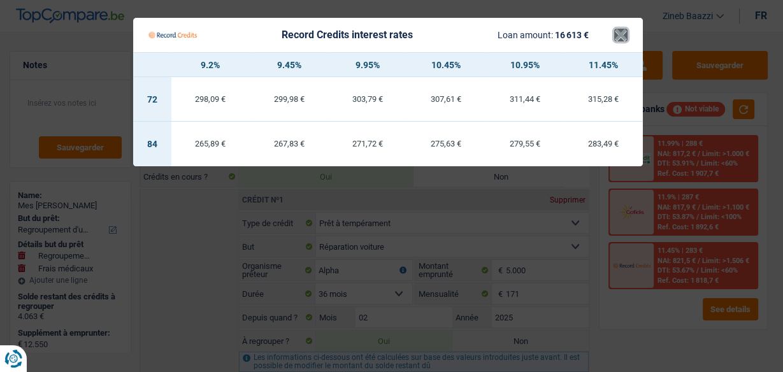
click at [616, 40] on button "×" at bounding box center [620, 35] width 13 height 13
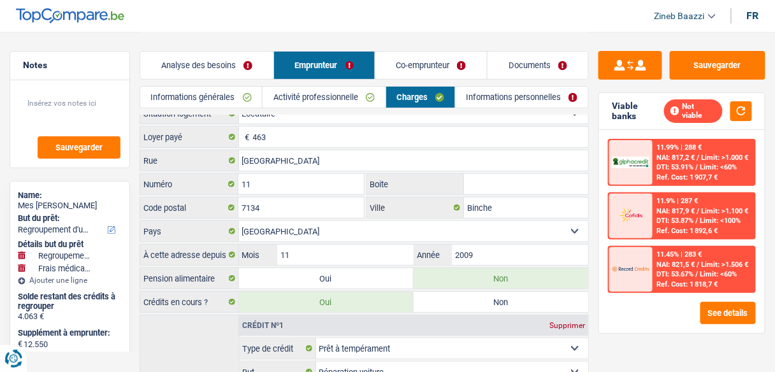
scroll to position [0, 0]
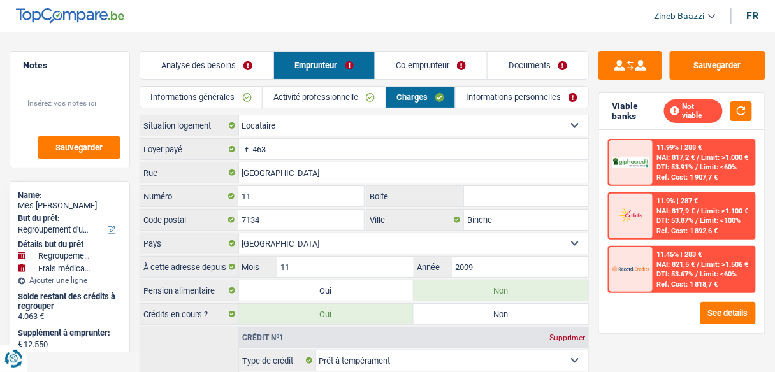
click at [217, 99] on link "Informations générales" at bounding box center [201, 97] width 122 height 21
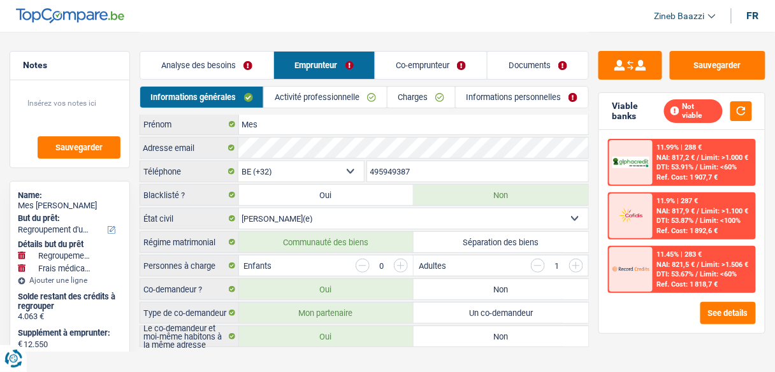
scroll to position [38, 0]
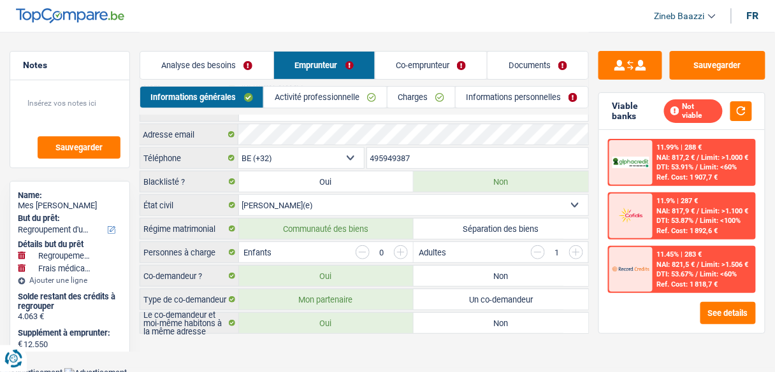
click at [247, 64] on link "Analyse des besoins" at bounding box center [206, 65] width 133 height 27
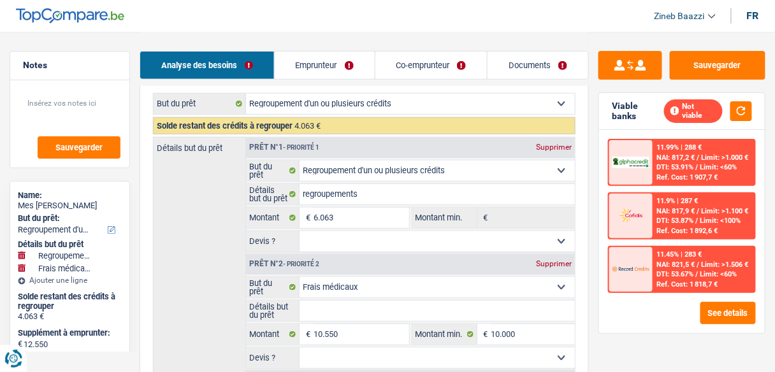
scroll to position [191, 0]
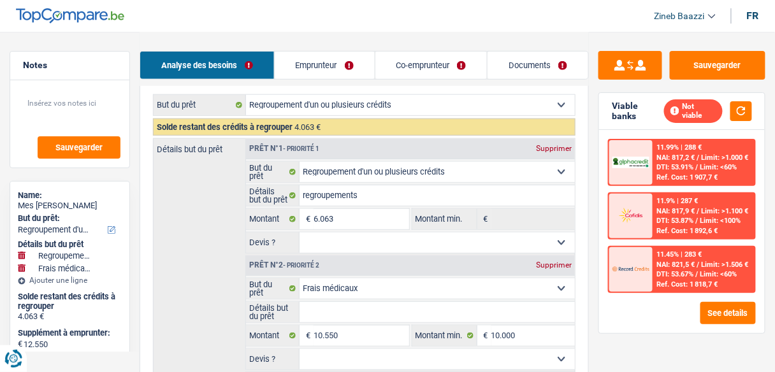
click at [561, 257] on div "Prêt n°2 - Priorité 2 Supprimer" at bounding box center [410, 266] width 329 height 20
click at [563, 263] on div "Supprimer" at bounding box center [554, 265] width 42 height 8
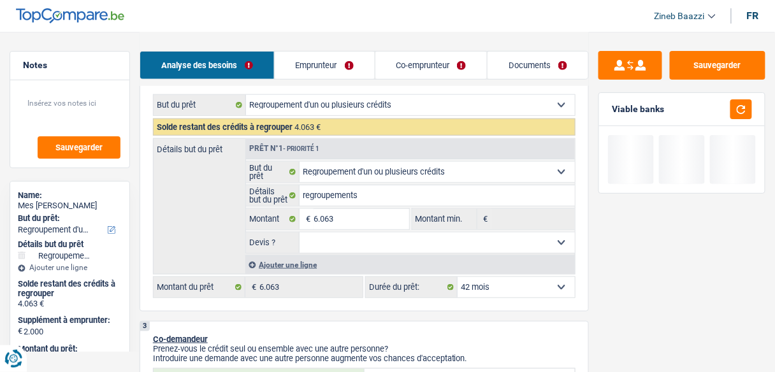
click at [340, 246] on select "Oui Non Non répondu Sélectionner une option" at bounding box center [436, 243] width 275 height 20
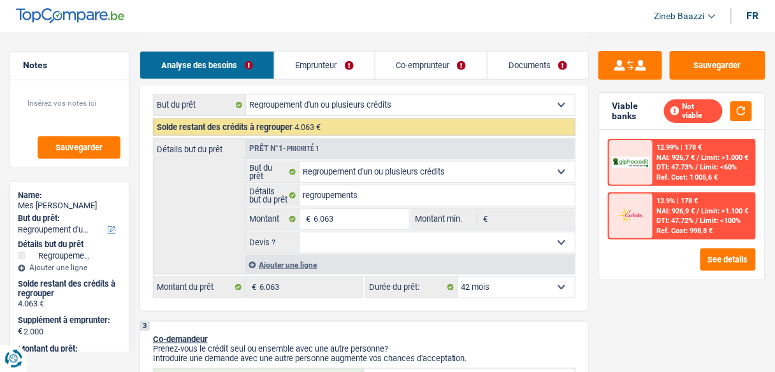
click at [299, 233] on select "Oui Non Non répondu Sélectionner une option" at bounding box center [436, 243] width 275 height 20
click at [498, 287] on select "12 mois 18 mois 24 mois 30 mois 36 mois 42 mois Sélectionner une option" at bounding box center [516, 287] width 117 height 20
click at [322, 266] on div "Ajouter une ligne" at bounding box center [409, 265] width 329 height 18
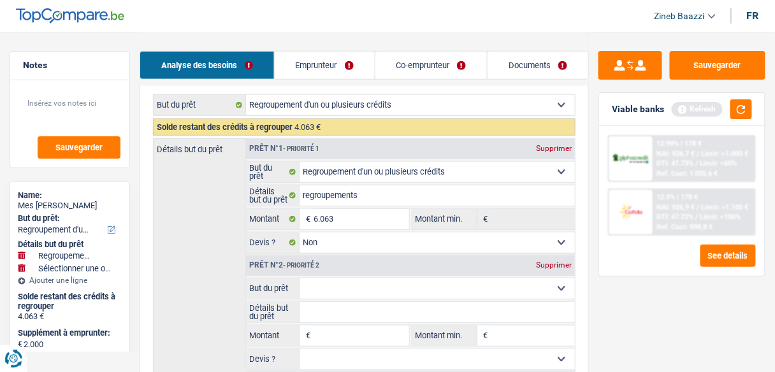
click at [321, 281] on select "Confort maison: meubles, textile, peinture, électroménager, outillage non-profe…" at bounding box center [436, 288] width 275 height 20
click at [299, 278] on select "Confort maison: meubles, textile, peinture, électroménager, outillage non-profe…" at bounding box center [436, 288] width 275 height 20
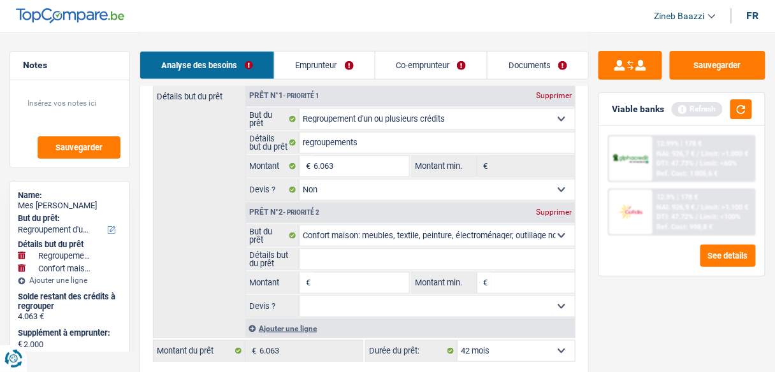
scroll to position [293, 0]
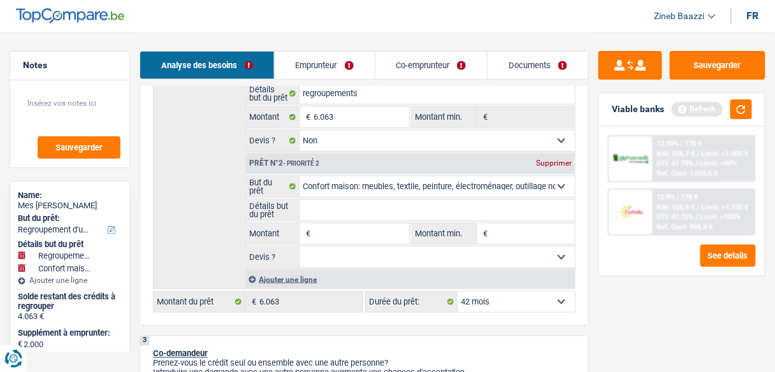
click at [343, 224] on input "Montant" at bounding box center [360, 234] width 95 height 20
click at [549, 232] on input "Montant min." at bounding box center [532, 234] width 83 height 20
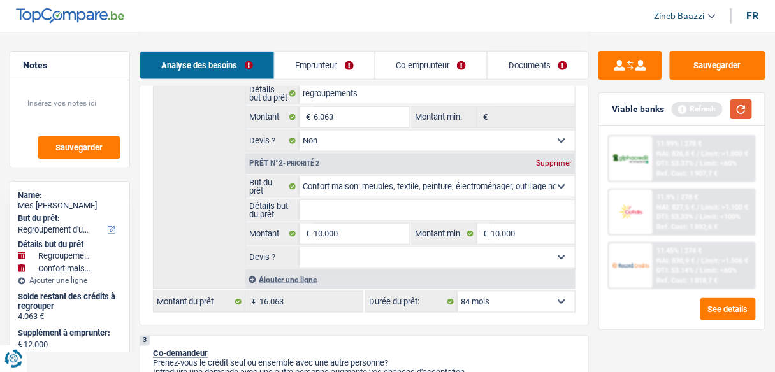
click at [744, 108] on button "button" at bounding box center [741, 109] width 22 height 20
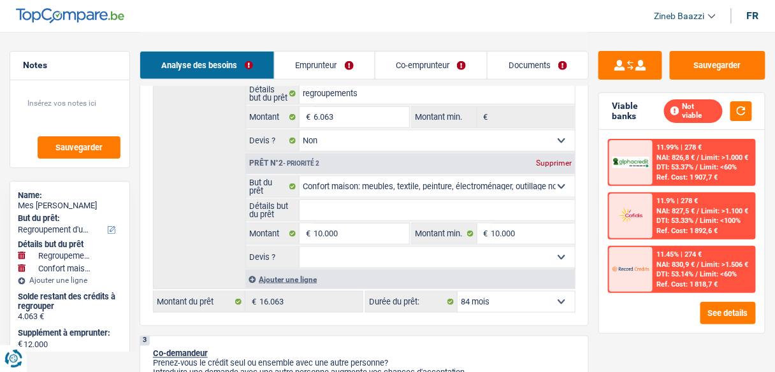
click at [500, 297] on select "12 mois 18 mois 24 mois 30 mois 36 mois 42 mois 48 mois 60 mois 72 mois 84 mois…" at bounding box center [516, 302] width 117 height 20
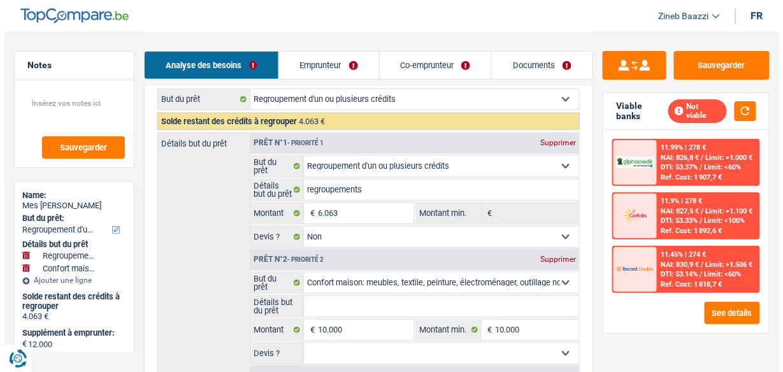
scroll to position [191, 0]
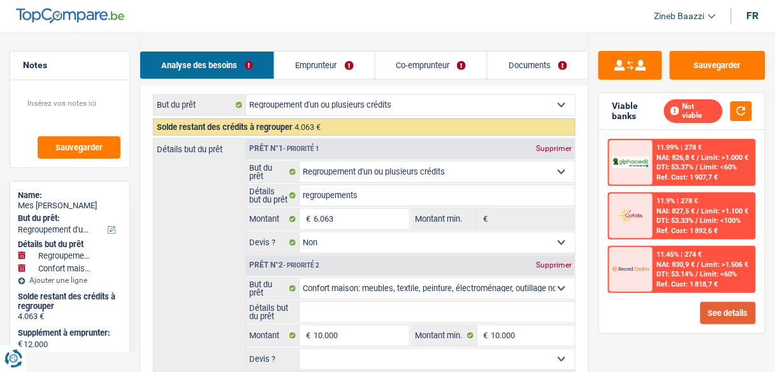
click at [714, 312] on button "See details" at bounding box center [727, 313] width 55 height 22
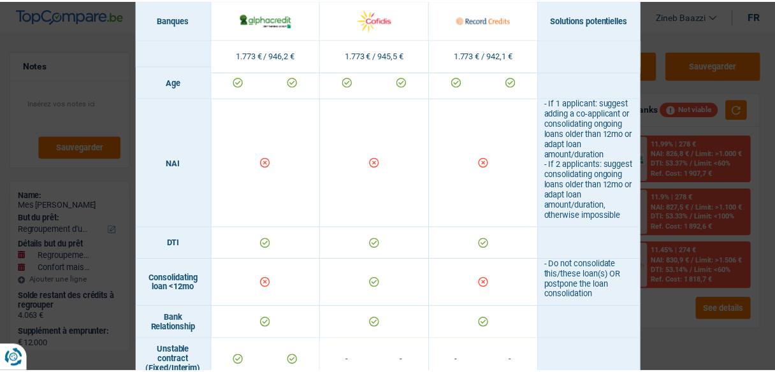
scroll to position [459, 0]
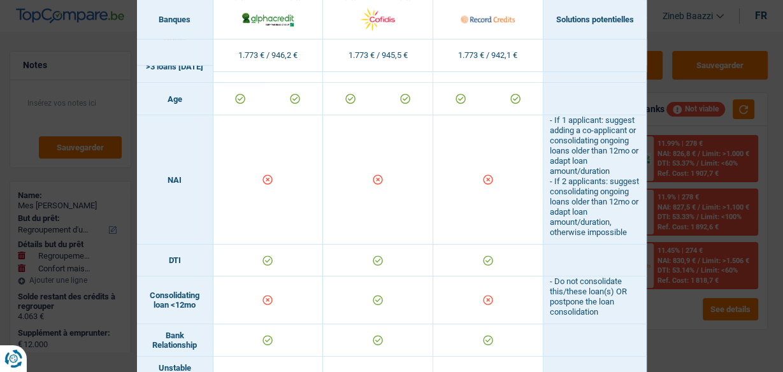
click at [662, 25] on div "Banks conditions × Banques Solutions potentielles Revenus / Charges 1.773 € / 9…" at bounding box center [391, 186] width 783 height 372
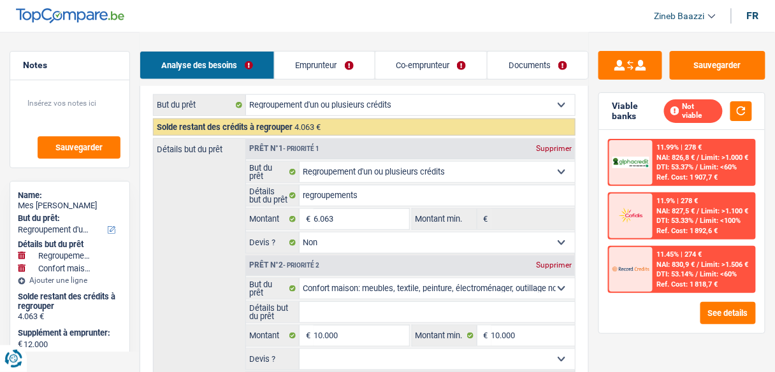
click at [351, 64] on link "Emprunteur" at bounding box center [325, 65] width 100 height 27
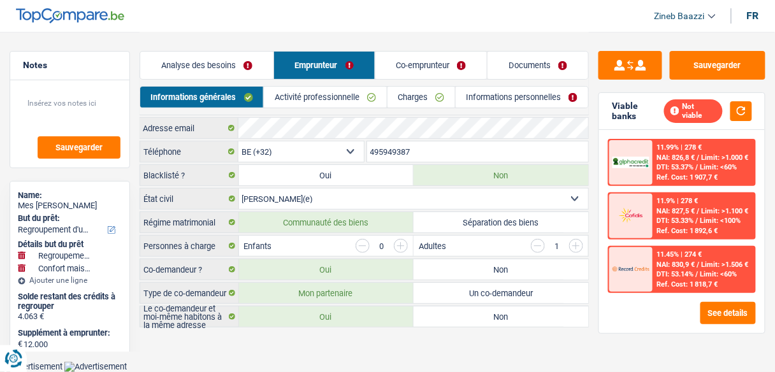
scroll to position [38, 0]
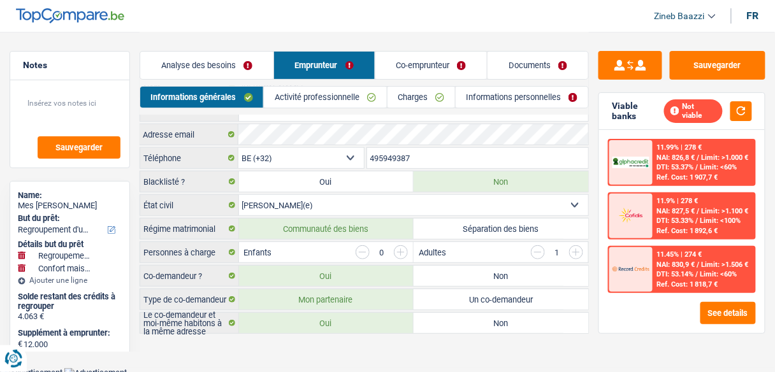
click at [394, 64] on link "Co-emprunteur" at bounding box center [431, 65] width 112 height 27
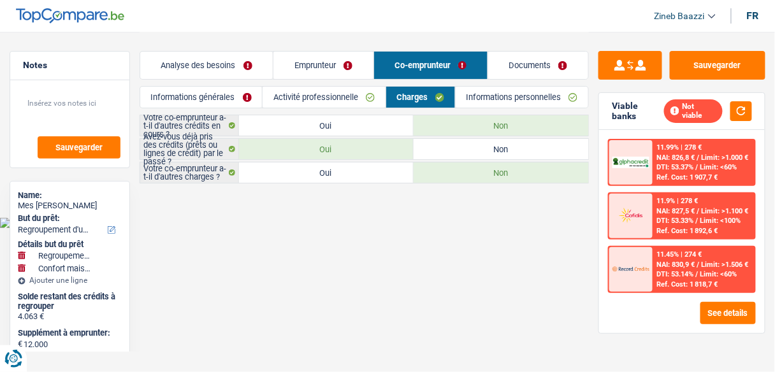
scroll to position [0, 0]
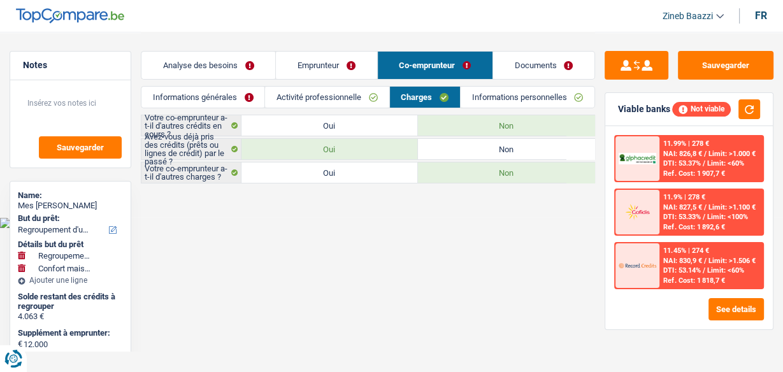
click at [333, 74] on link "Emprunteur" at bounding box center [326, 65] width 101 height 27
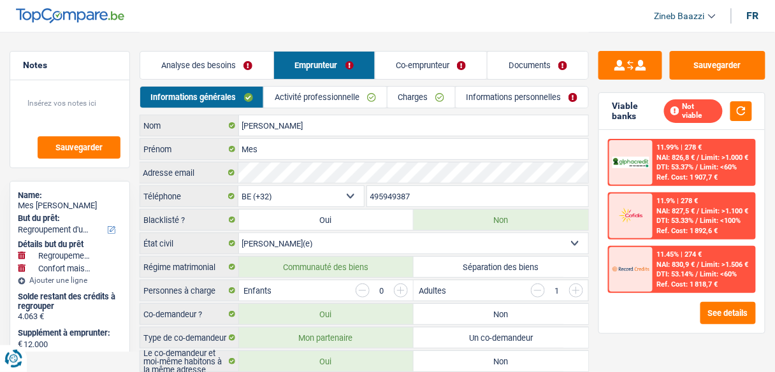
click at [333, 101] on link "Activité professionnelle" at bounding box center [325, 97] width 122 height 21
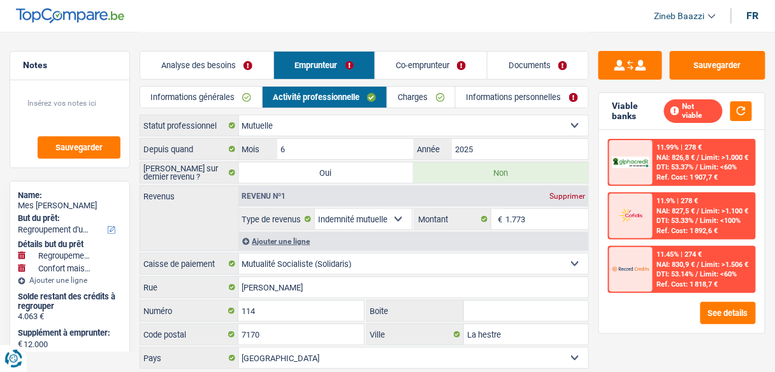
click at [399, 99] on link "Charges" at bounding box center [421, 97] width 68 height 21
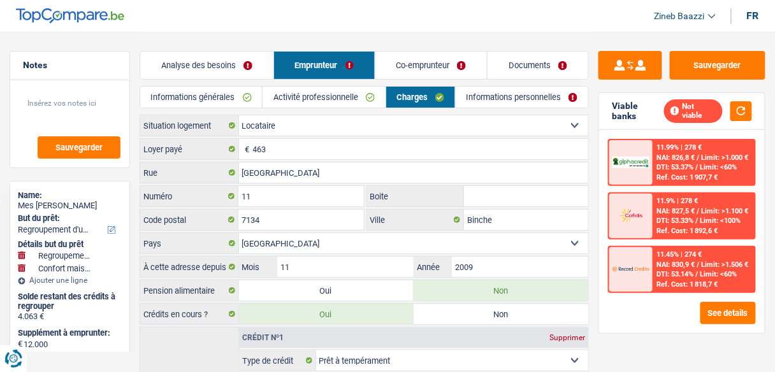
click at [402, 70] on link "Co-emprunteur" at bounding box center [431, 65] width 112 height 27
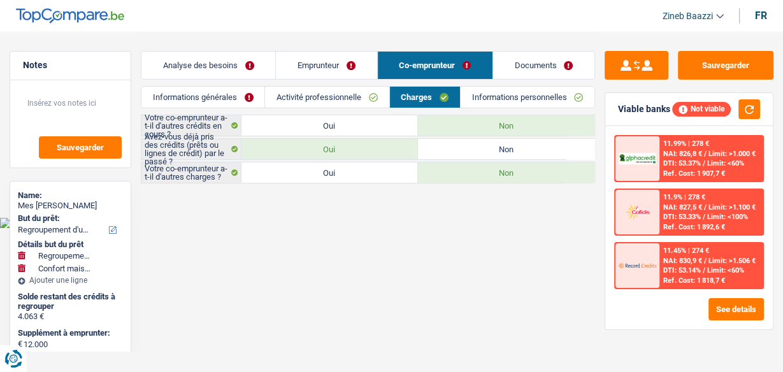
click at [345, 86] on li "Activité professionnelle" at bounding box center [326, 97] width 124 height 22
click at [331, 92] on link "Activité professionnelle" at bounding box center [327, 97] width 124 height 21
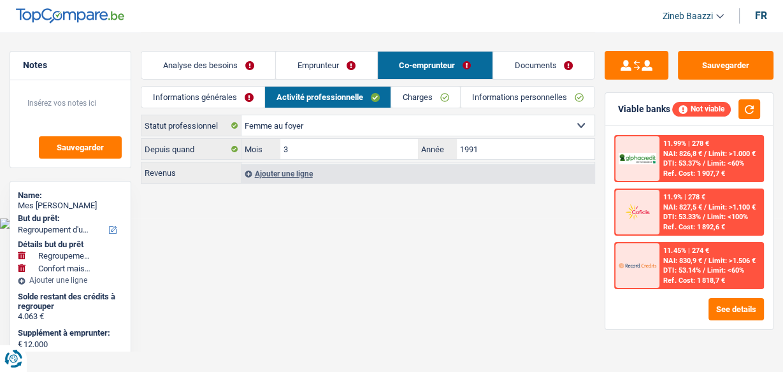
click at [468, 96] on link "Informations personnelles" at bounding box center [528, 97] width 134 height 21
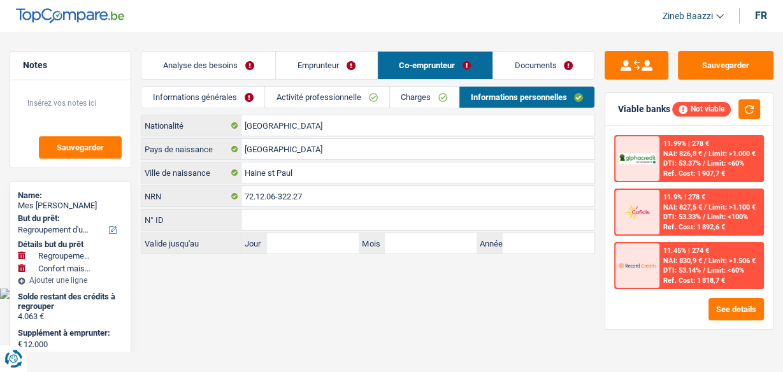
click at [420, 104] on link "Charges" at bounding box center [424, 97] width 69 height 21
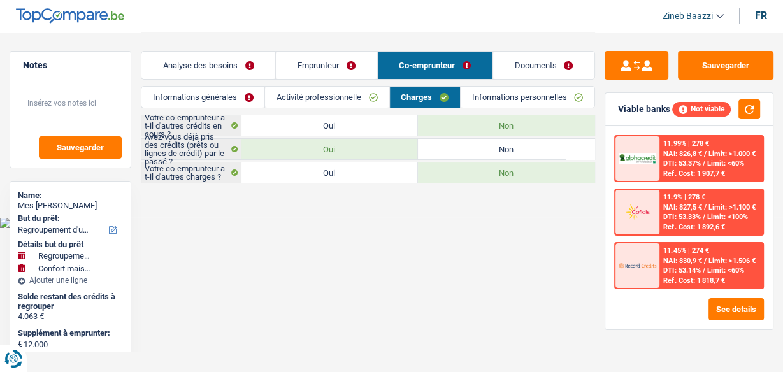
click at [340, 101] on link "Activité professionnelle" at bounding box center [327, 97] width 124 height 21
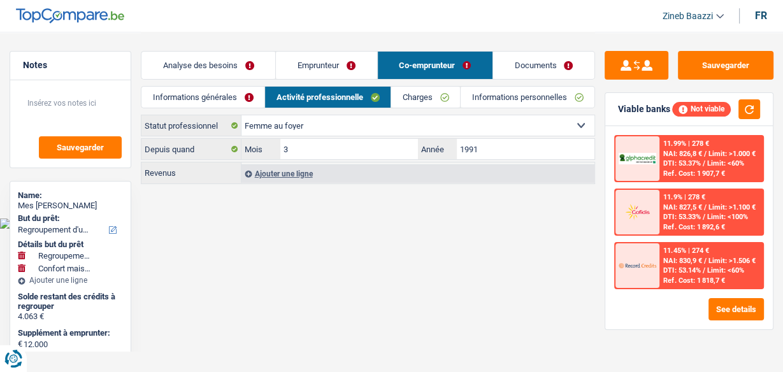
click at [507, 66] on link "Documents" at bounding box center [543, 65] width 101 height 27
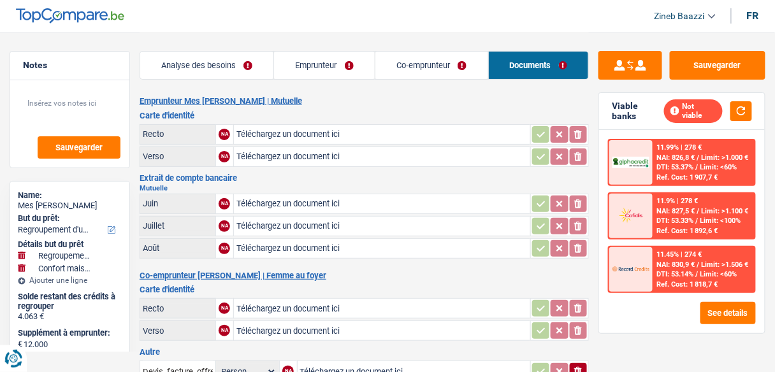
click at [194, 68] on link "Analyse des besoins" at bounding box center [207, 65] width 134 height 27
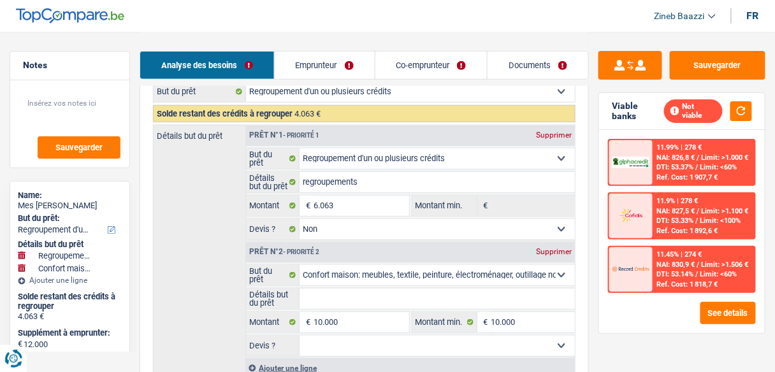
scroll to position [204, 0]
click at [315, 292] on input "Détails but du prêt" at bounding box center [436, 299] width 275 height 20
click at [310, 73] on link "Emprunteur" at bounding box center [325, 65] width 100 height 27
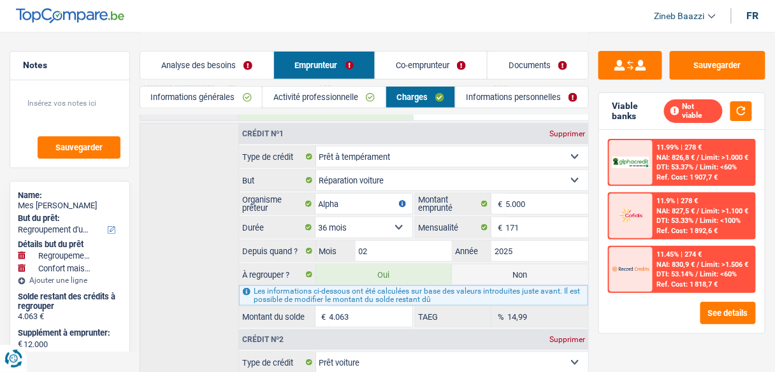
click at [505, 270] on label "Non" at bounding box center [520, 274] width 136 height 20
click at [505, 270] on input "Non" at bounding box center [520, 274] width 136 height 20
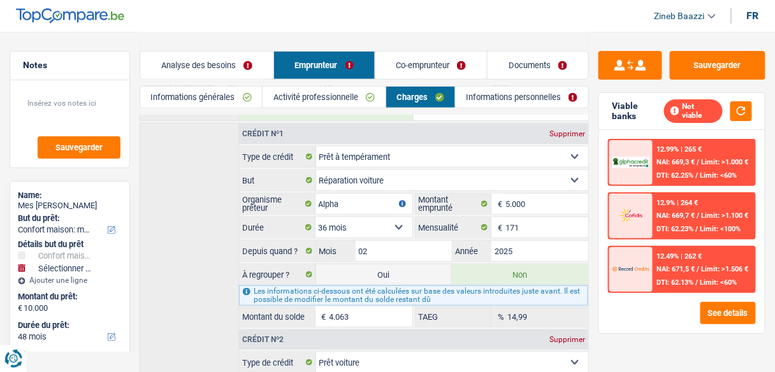
click at [358, 275] on label "Oui" at bounding box center [384, 274] width 136 height 20
click at [358, 275] on input "Oui" at bounding box center [384, 274] width 136 height 20
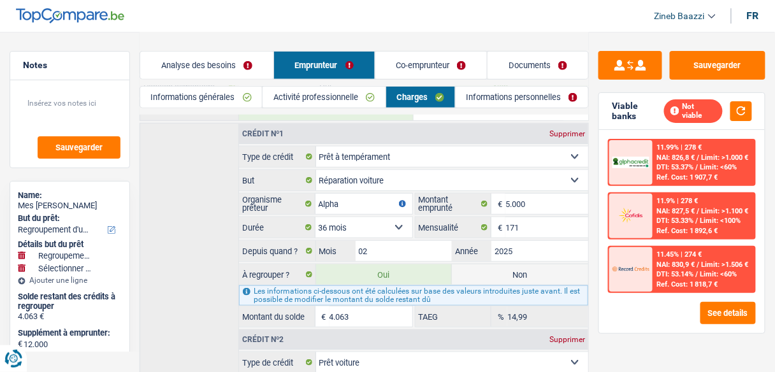
click at [233, 66] on link "Analyse des besoins" at bounding box center [206, 65] width 133 height 27
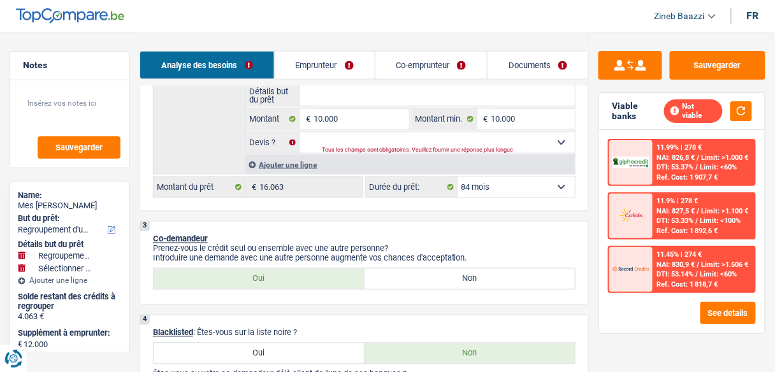
scroll to position [561, 0]
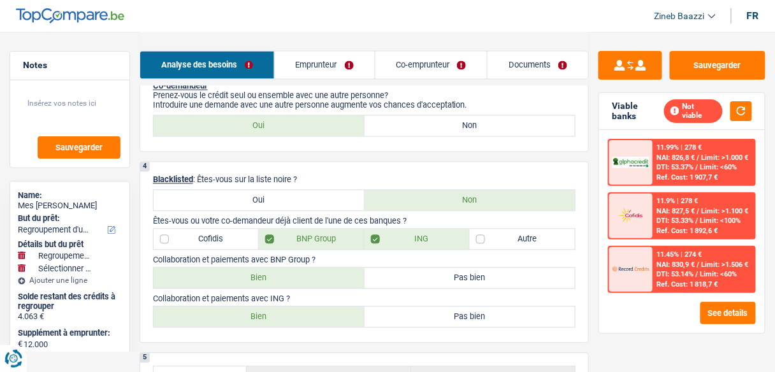
click at [403, 74] on link "Co-emprunteur" at bounding box center [431, 65] width 112 height 27
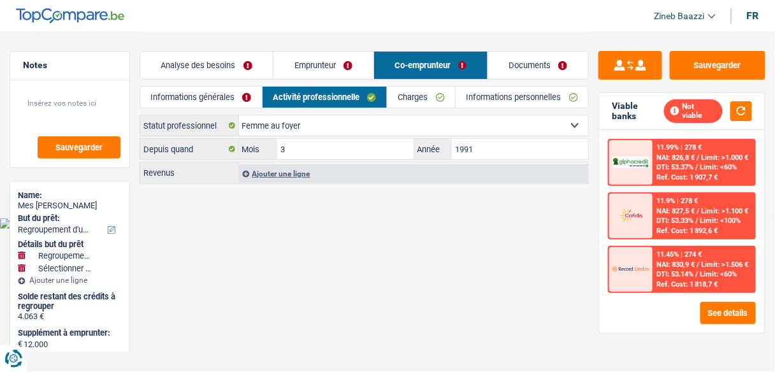
scroll to position [0, 0]
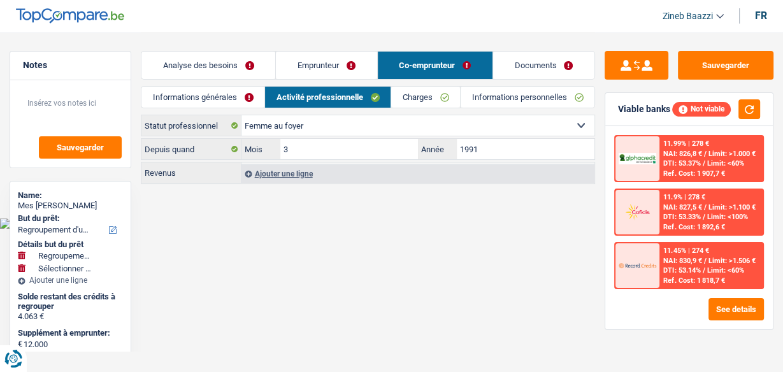
click at [343, 73] on link "Emprunteur" at bounding box center [326, 65] width 101 height 27
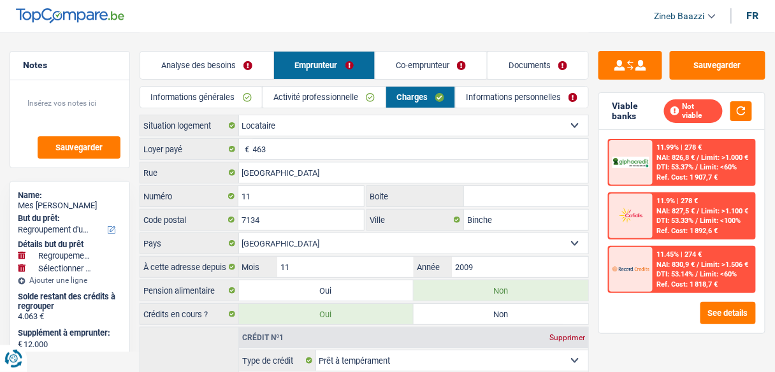
click at [286, 95] on link "Activité professionnelle" at bounding box center [324, 97] width 122 height 21
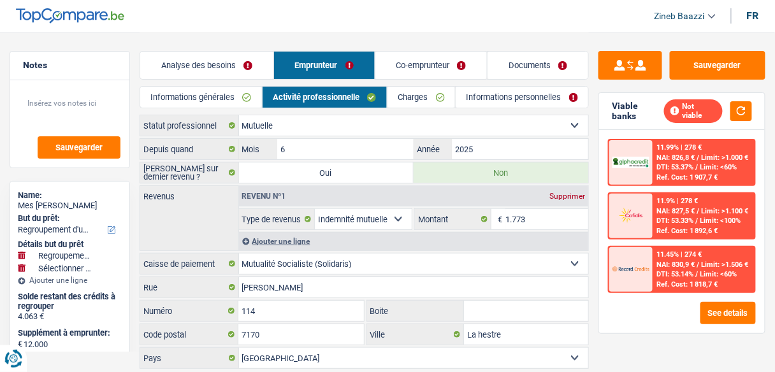
click at [226, 96] on link "Informations générales" at bounding box center [201, 97] width 122 height 21
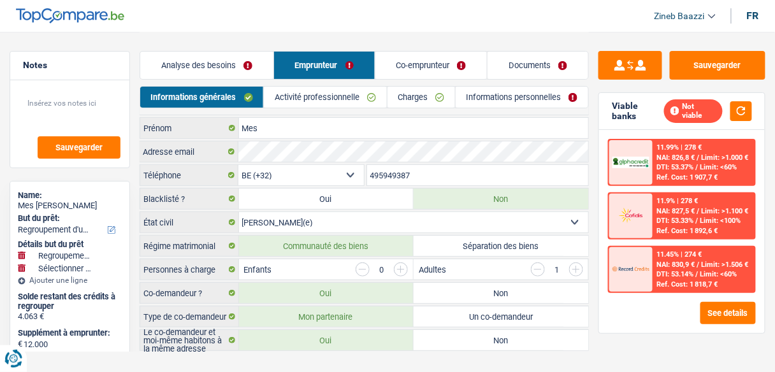
scroll to position [38, 0]
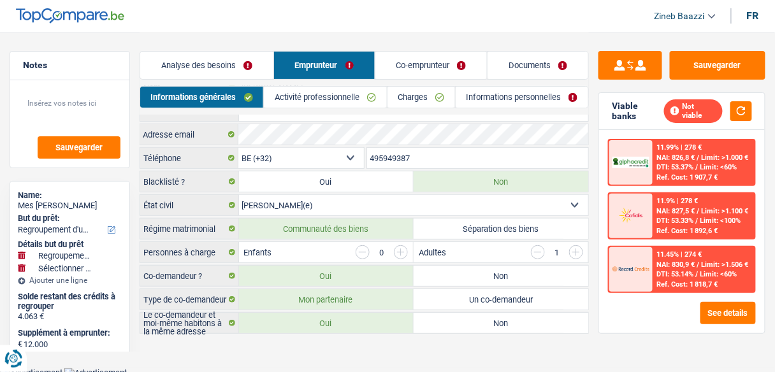
click at [399, 90] on link "Charges" at bounding box center [421, 97] width 68 height 21
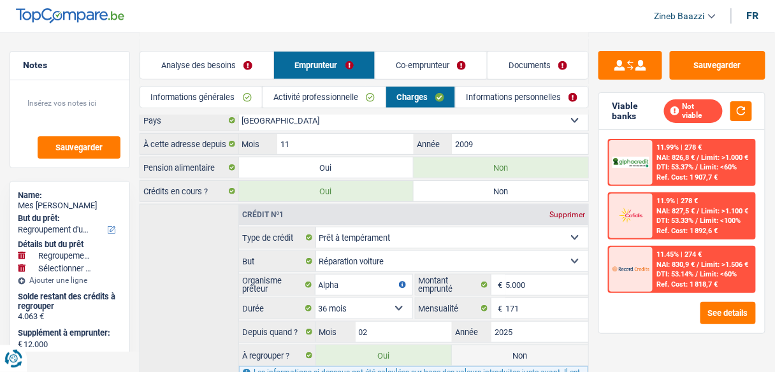
scroll to position [141, 0]
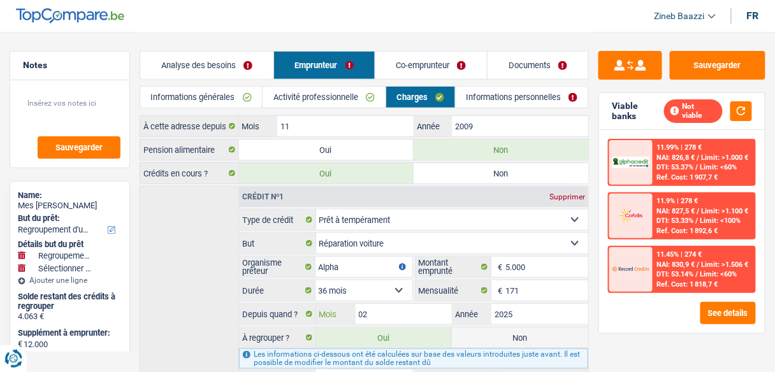
click at [419, 304] on input "02" at bounding box center [404, 314] width 97 height 20
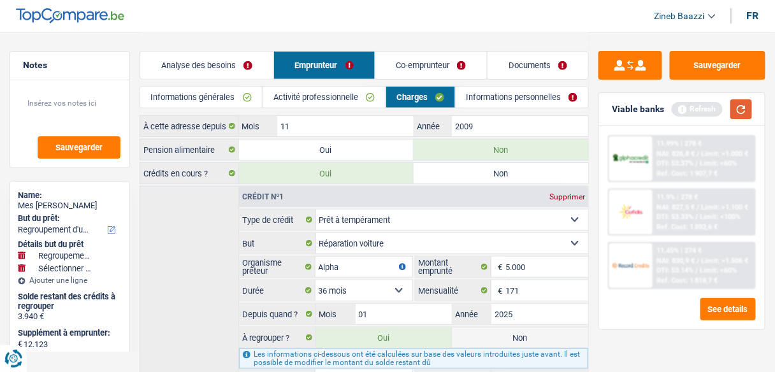
click at [742, 115] on button "button" at bounding box center [741, 109] width 22 height 20
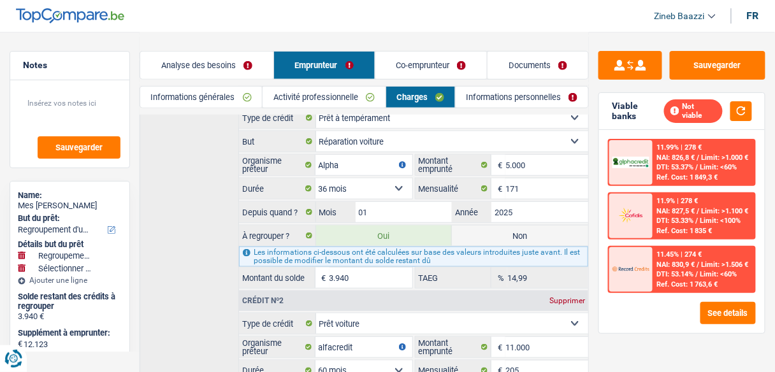
scroll to position [396, 0]
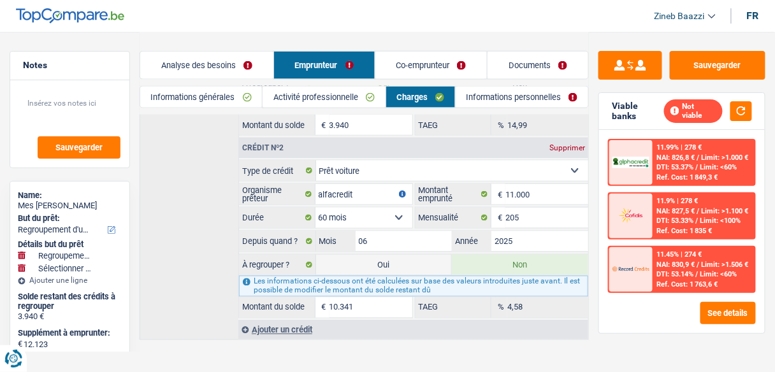
click at [678, 265] on div "11.45% | 274 € NAI: 830,9 € / Limit: >1.506 € DTI: 53.14% / Limit: <60% Ref. Co…" at bounding box center [703, 269] width 101 height 45
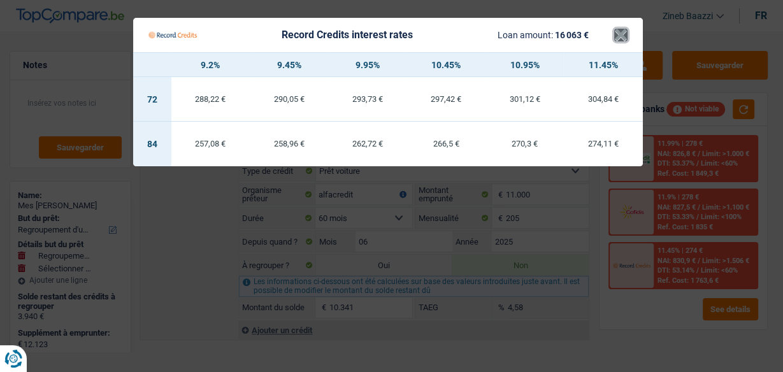
click at [627, 38] on button "×" at bounding box center [620, 35] width 13 height 13
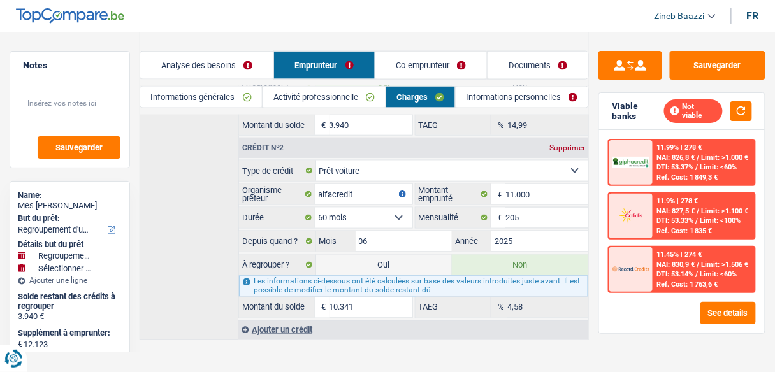
click at [188, 101] on link "Informations générales" at bounding box center [201, 97] width 122 height 21
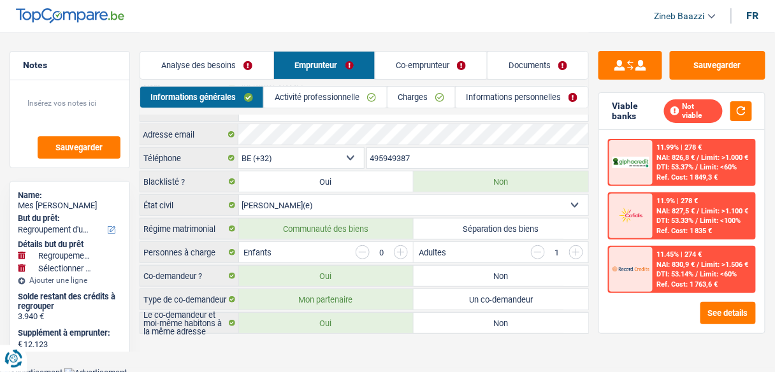
click at [199, 61] on link "Analyse des besoins" at bounding box center [206, 65] width 133 height 27
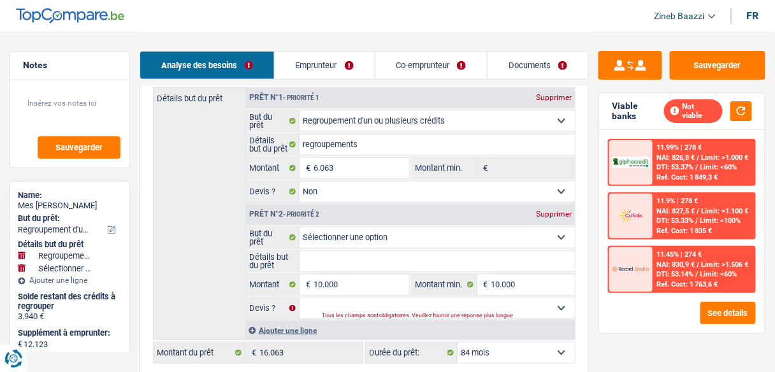
scroll to position [344, 0]
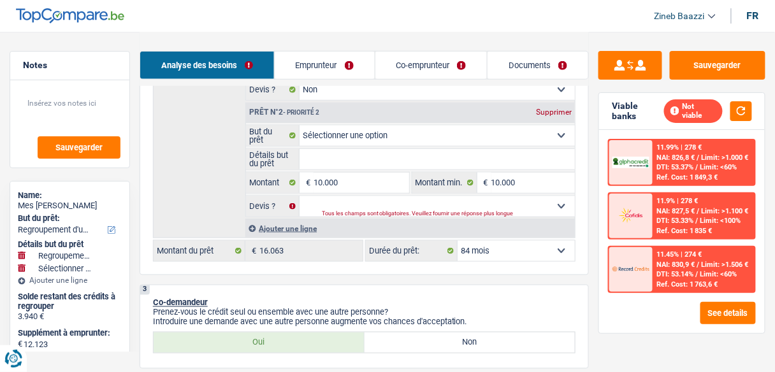
click at [501, 252] on select "12 mois 18 mois 24 mois 30 mois 36 mois 42 mois 48 mois 60 mois 72 mois 84 mois…" at bounding box center [516, 251] width 117 height 20
click at [458, 241] on select "12 mois 18 mois 24 mois 30 mois 36 mois 42 mois 48 mois 60 mois 72 mois 84 mois…" at bounding box center [516, 251] width 117 height 20
click at [566, 246] on select "12 mois 18 mois 24 mois 30 mois 36 mois 42 mois 48 mois 60 mois 72 mois 84 mois…" at bounding box center [516, 251] width 117 height 20
click at [458, 241] on select "12 mois 18 mois 24 mois 30 mois 36 mois 42 mois 48 mois 60 mois 72 mois 84 mois…" at bounding box center [516, 251] width 117 height 20
click at [652, 263] on div at bounding box center [630, 269] width 43 height 45
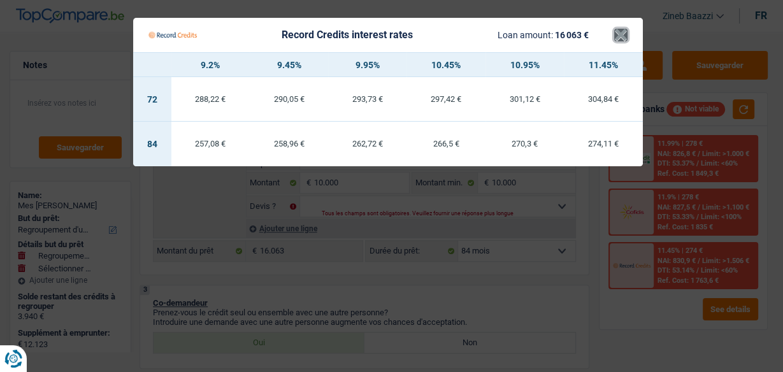
click at [624, 29] on button "×" at bounding box center [620, 35] width 13 height 13
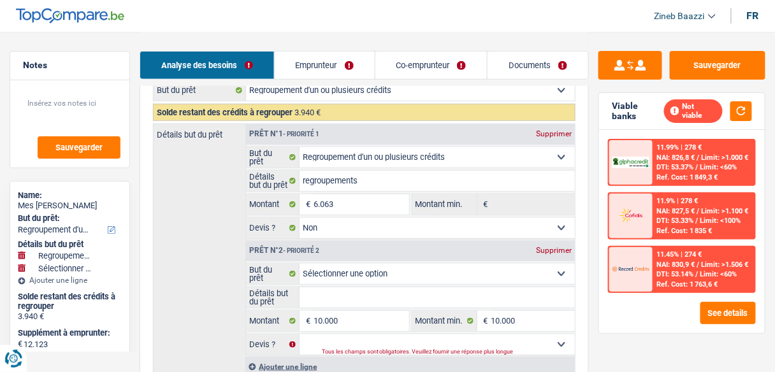
scroll to position [204, 0]
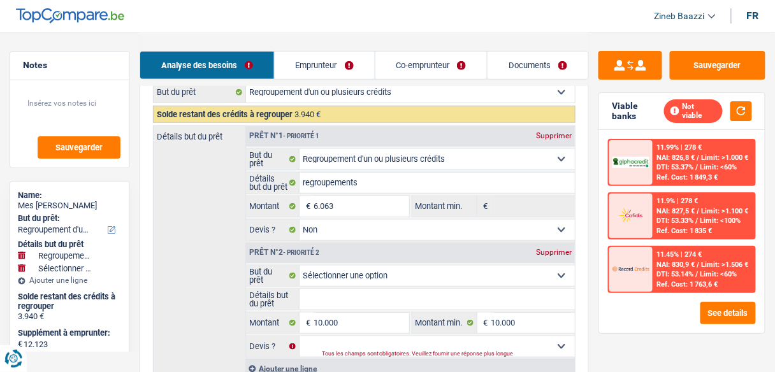
click at [203, 220] on div "Détails but du prêt Prêt n°1 - Priorité 1 Supprimer Confort maison: meubles, te…" at bounding box center [364, 252] width 422 height 253
click at [216, 12] on header "Zineb Baazzi Se déconnecter fr" at bounding box center [387, 16] width 775 height 32
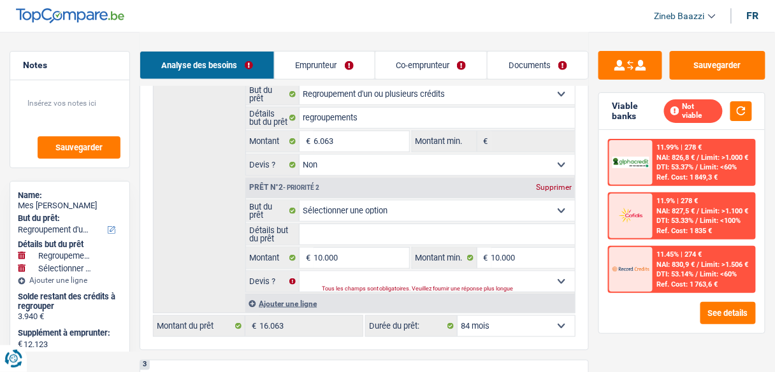
scroll to position [408, 0]
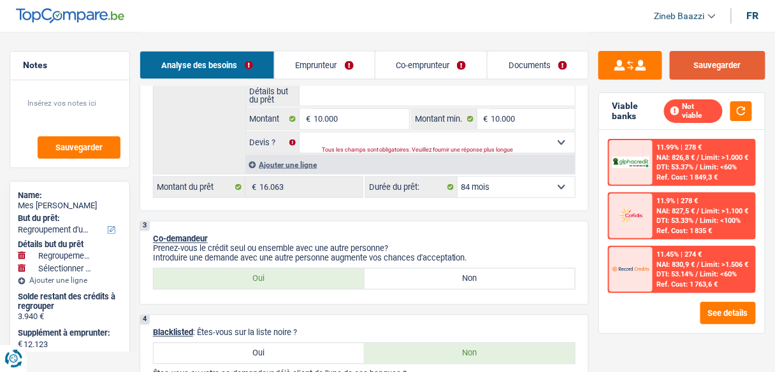
drag, startPoint x: 714, startPoint y: 67, endPoint x: 645, endPoint y: 41, distance: 73.4
click at [714, 67] on button "Sauvegarder" at bounding box center [718, 65] width 96 height 29
